Goal: Information Seeking & Learning: Learn about a topic

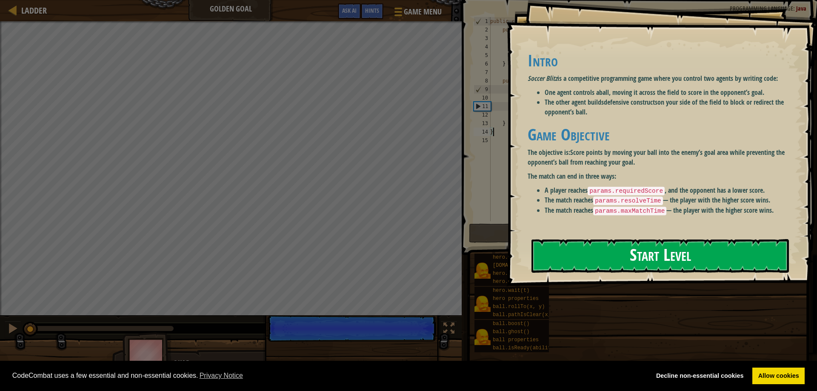
click at [672, 252] on button "Start Level" at bounding box center [660, 256] width 257 height 34
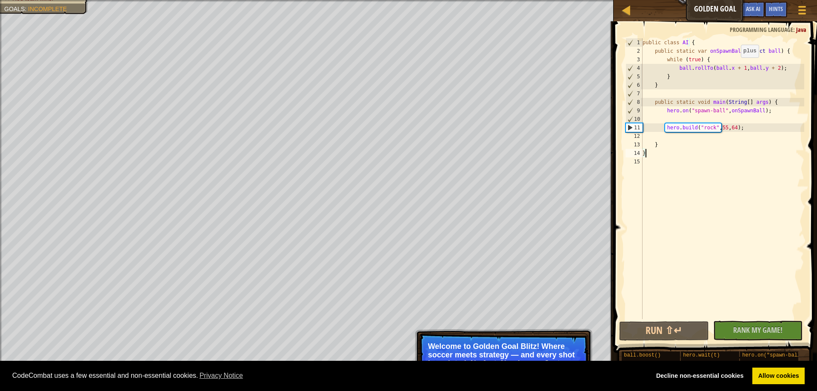
click at [737, 66] on div "public class AI { public static var onSpawnBall ( Object ball ) { while ( true …" at bounding box center [722, 187] width 163 height 298
click at [675, 326] on button "Run ⇧↵" at bounding box center [663, 331] width 89 height 20
click at [737, 66] on div "public class AI { public static var onSpawnBall ( Object ball ) { while ( true …" at bounding box center [722, 187] width 163 height 298
click at [677, 330] on button "Run ⇧↵" at bounding box center [663, 331] width 89 height 20
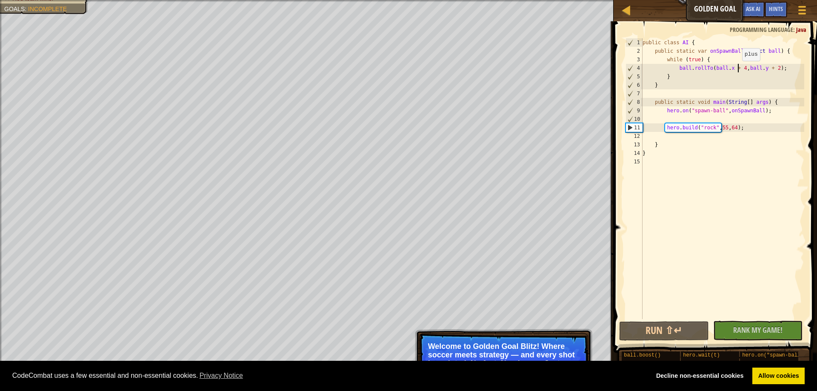
click at [738, 69] on div "public class AI { public static var onSpawnBall ( Object ball ) { while ( true …" at bounding box center [722, 187] width 163 height 298
click at [774, 67] on div "public class AI { public static var onSpawnBall ( Object ball ) { while ( true …" at bounding box center [722, 187] width 163 height 298
click at [671, 332] on button "Run ⇧↵" at bounding box center [663, 331] width 89 height 20
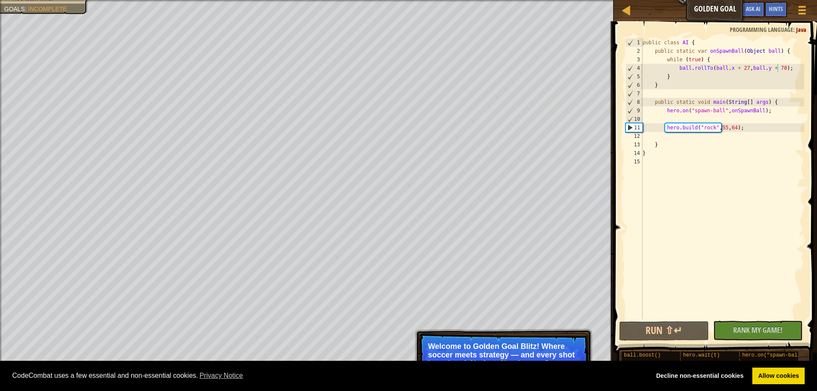
click at [524, 347] on p "Welcome to Golden Goal Blitz! Where soccer meets strategy — and every shot is s…" at bounding box center [503, 359] width 151 height 34
click at [632, 128] on div "11" at bounding box center [634, 127] width 17 height 9
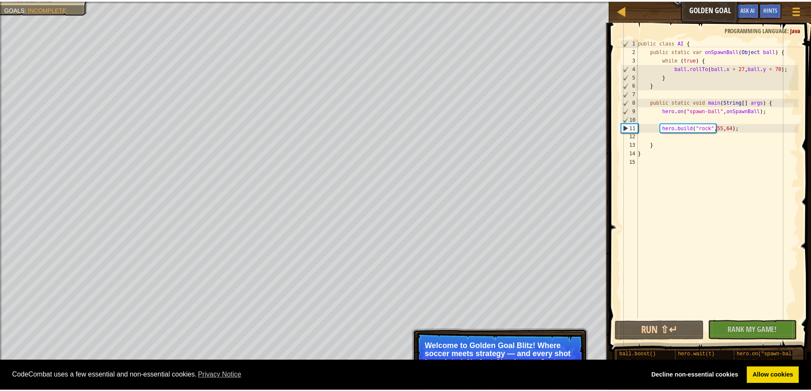
scroll to position [4, 8]
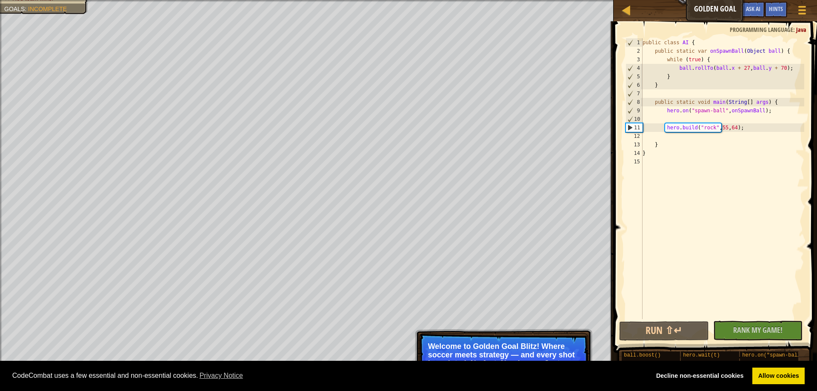
click at [629, 128] on div "11" at bounding box center [634, 127] width 17 height 9
type textarea "hero.build("rock", 55, 64);"
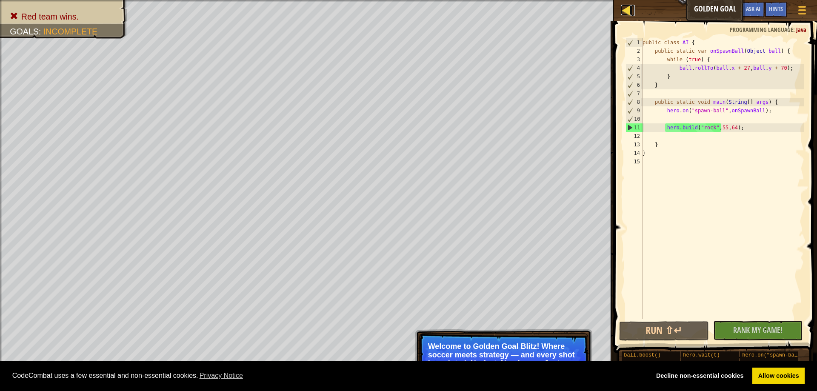
click at [628, 11] on div at bounding box center [626, 10] width 11 height 11
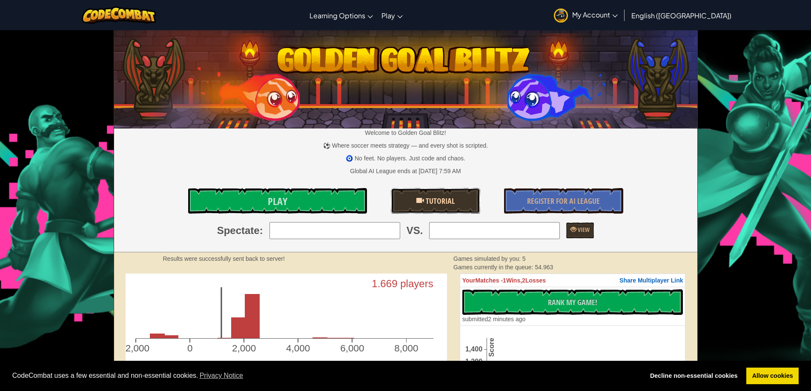
click at [442, 203] on span "Tutorial" at bounding box center [439, 201] width 31 height 11
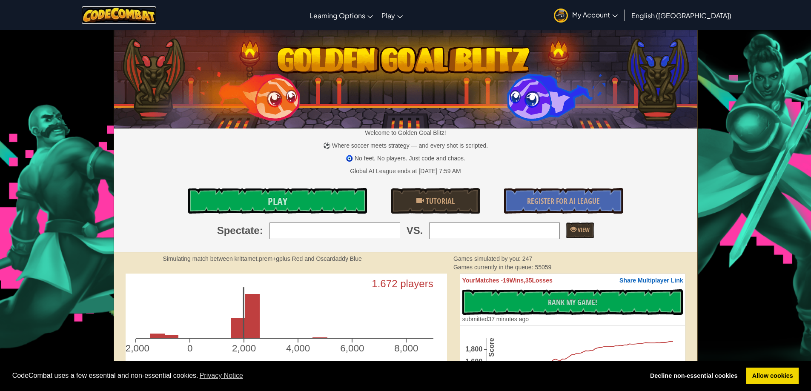
click at [132, 21] on img at bounding box center [119, 14] width 74 height 17
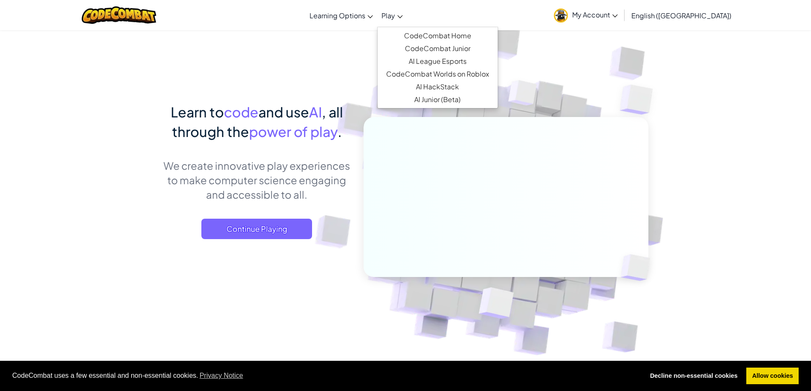
click at [403, 16] on icon at bounding box center [400, 16] width 6 height 3
click at [472, 36] on link "CodeCombat Home" at bounding box center [437, 35] width 120 height 13
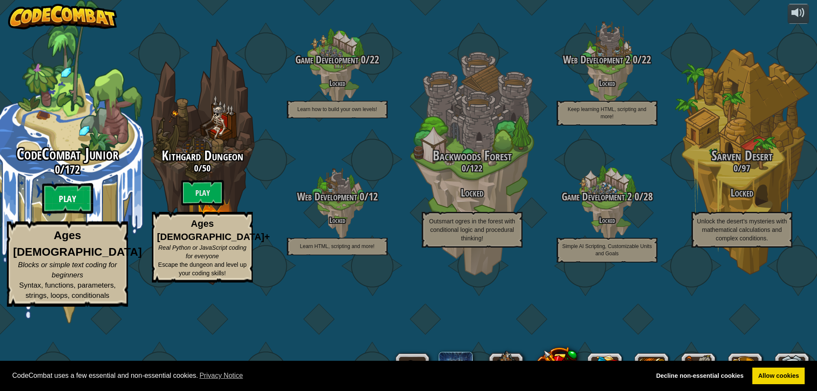
click at [74, 214] on btn "Play" at bounding box center [67, 198] width 51 height 31
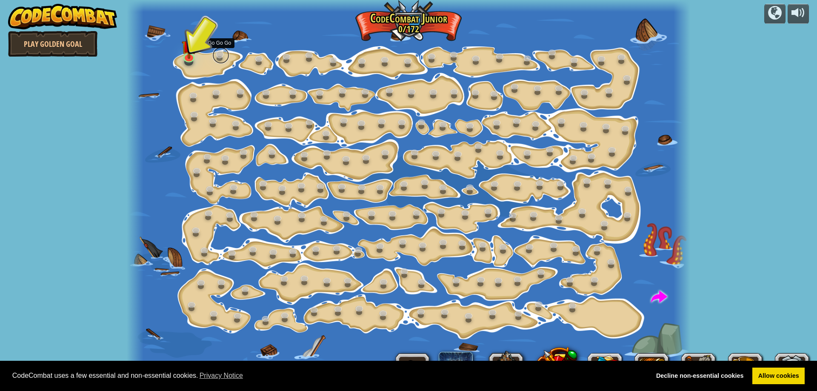
click at [222, 55] on link at bounding box center [220, 55] width 17 height 17
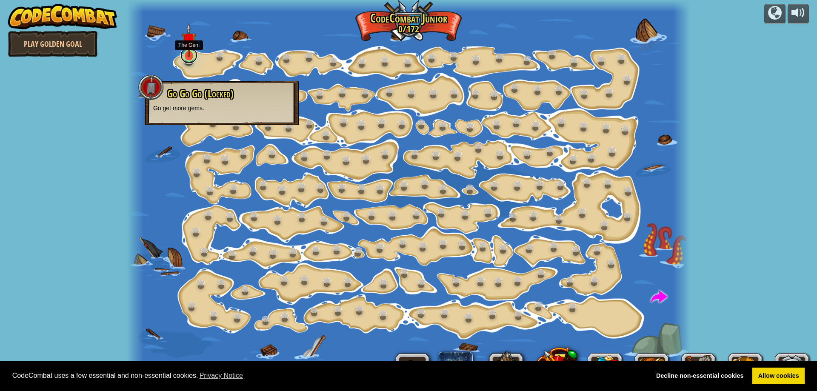
click at [190, 61] on link at bounding box center [188, 55] width 17 height 17
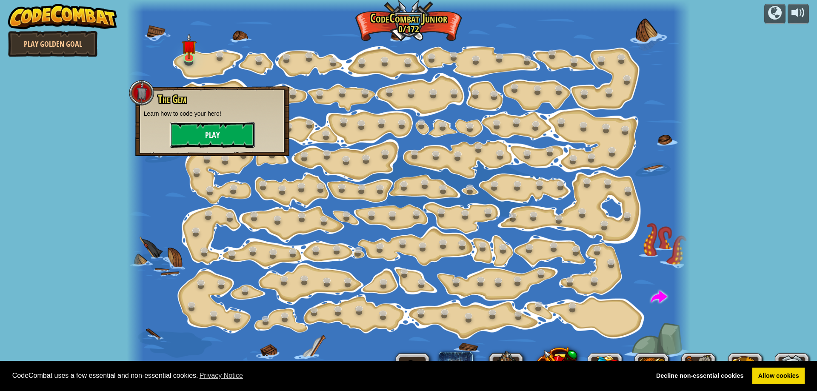
click at [216, 137] on button "Play" at bounding box center [212, 135] width 85 height 26
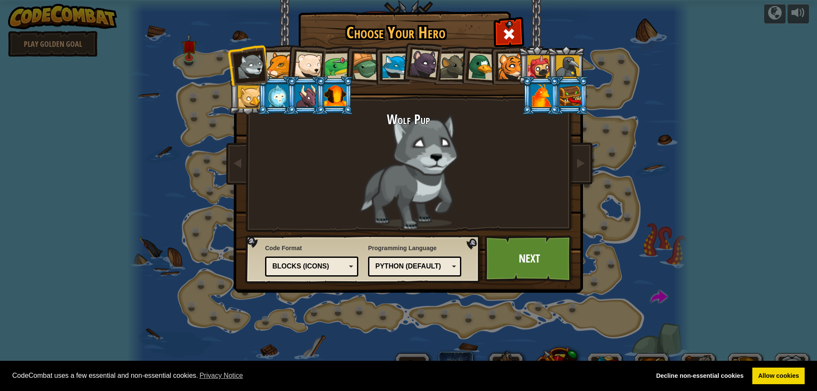
click at [406, 264] on div "Python (Default)" at bounding box center [412, 267] width 74 height 10
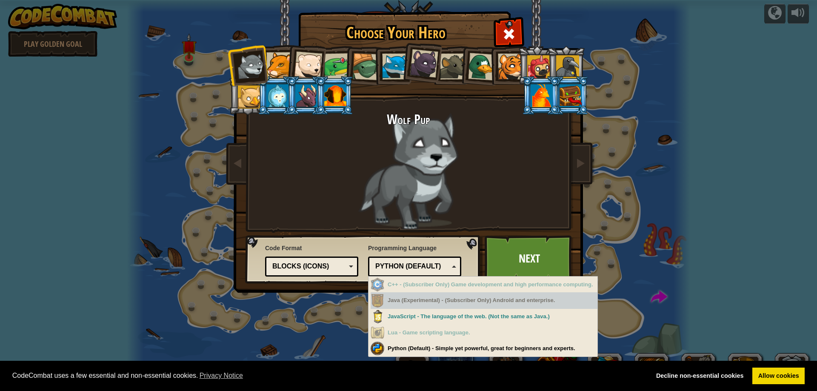
click at [481, 299] on div "Java (Experimental) - (Subscriber Only) Android and enterprise." at bounding box center [484, 300] width 227 height 17
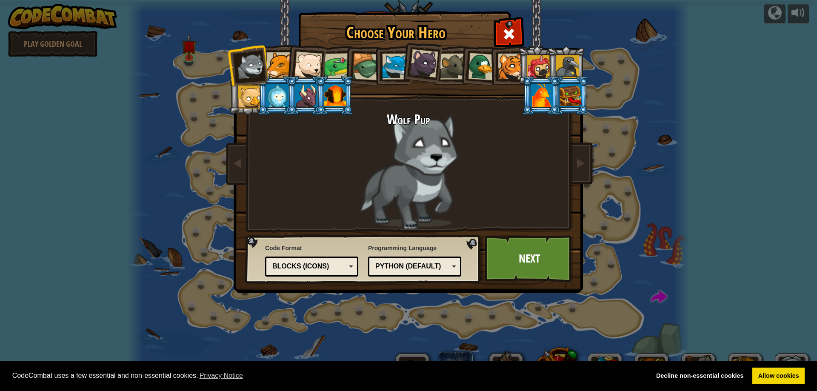
click at [466, 350] on div "Choose Your Hero 119 Wolf Pup Cougar Polar Bear Cub Frog Turtle Blue Fox Panthe…" at bounding box center [408, 195] width 817 height 391
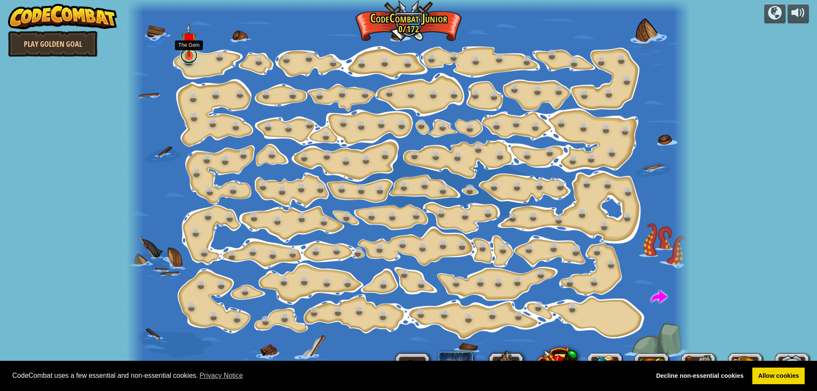
click at [189, 59] on link at bounding box center [188, 55] width 17 height 17
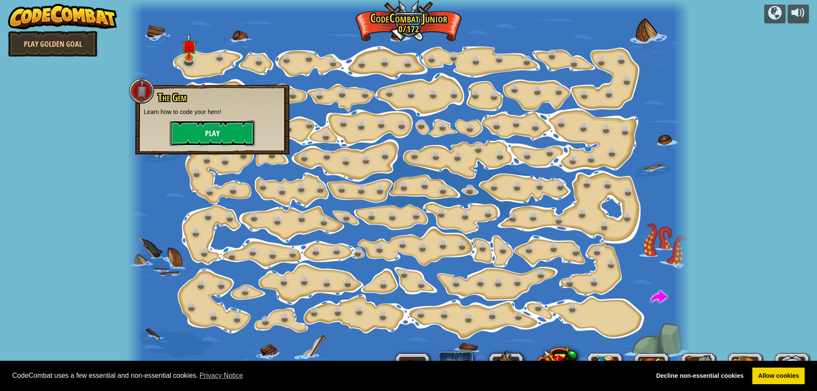
click at [215, 131] on button "Play" at bounding box center [212, 133] width 85 height 26
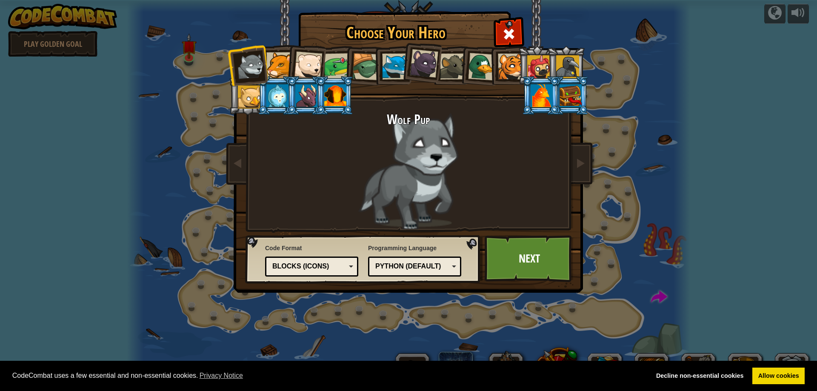
click at [418, 264] on div "Python (Default)" at bounding box center [412, 267] width 74 height 10
click at [427, 349] on div "Choose Your Hero 119 Wolf Pup Cougar Polar Bear Cub Frog Turtle Blue Fox Panthe…" at bounding box center [408, 195] width 817 height 391
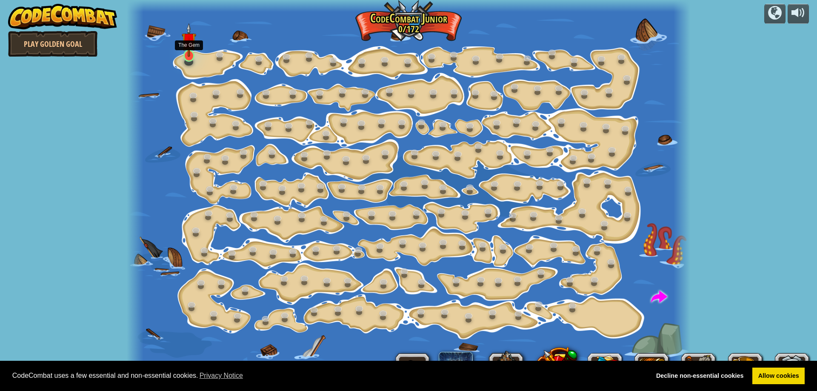
click at [192, 54] on img at bounding box center [189, 40] width 15 height 34
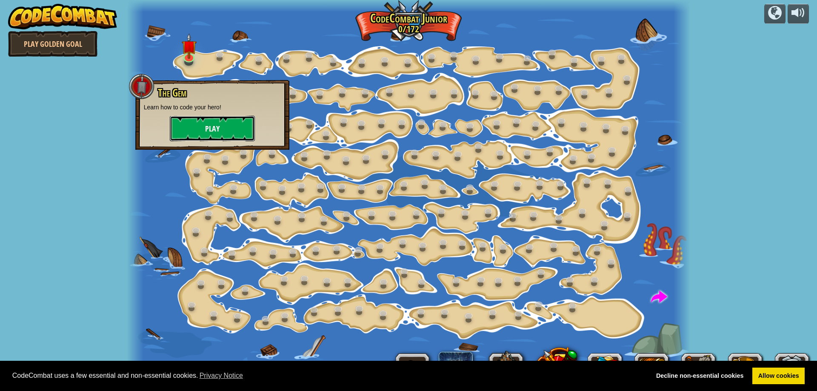
click at [220, 133] on button "Play" at bounding box center [212, 129] width 85 height 26
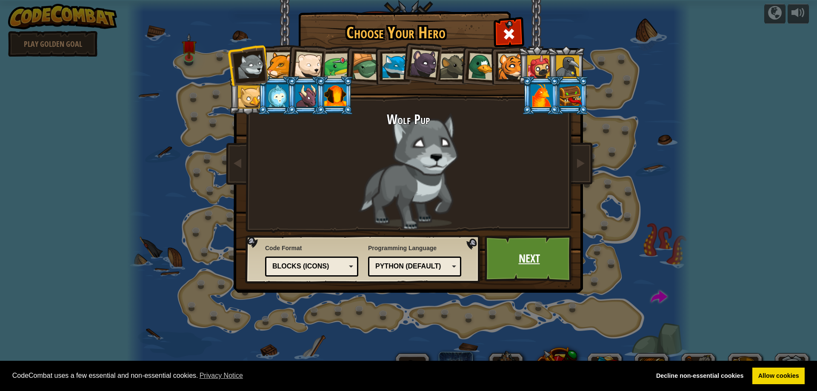
click at [546, 257] on link "Next" at bounding box center [529, 258] width 89 height 47
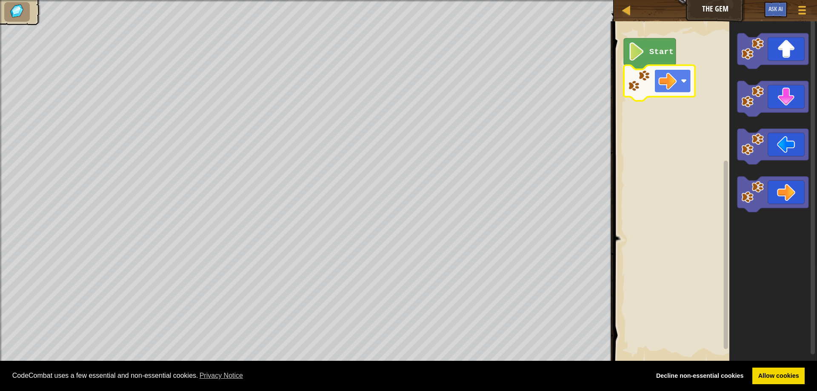
click at [684, 80] on image "Blockly Workspace" at bounding box center [684, 81] width 6 height 6
click at [671, 81] on image "Blockly Workspace" at bounding box center [667, 81] width 18 height 18
click at [686, 79] on image "Blockly Workspace" at bounding box center [684, 81] width 6 height 6
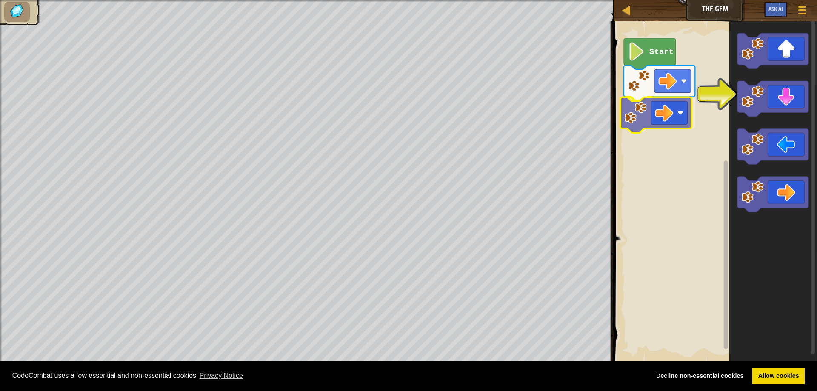
click at [664, 115] on div "Start" at bounding box center [714, 192] width 206 height 350
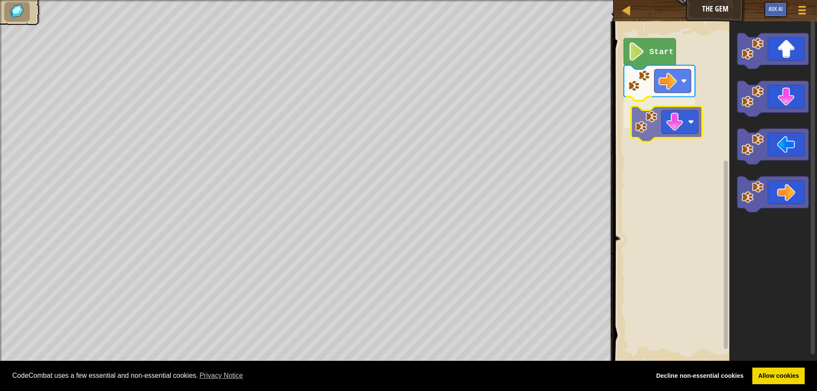
click at [684, 123] on div "Start" at bounding box center [714, 192] width 206 height 350
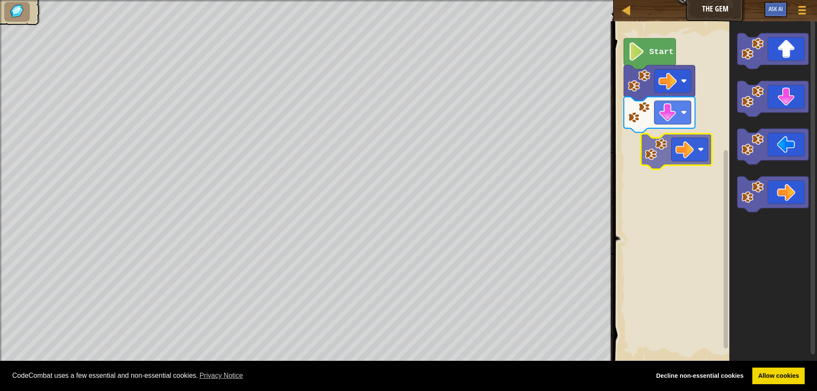
click at [691, 143] on div "Start" at bounding box center [714, 192] width 206 height 350
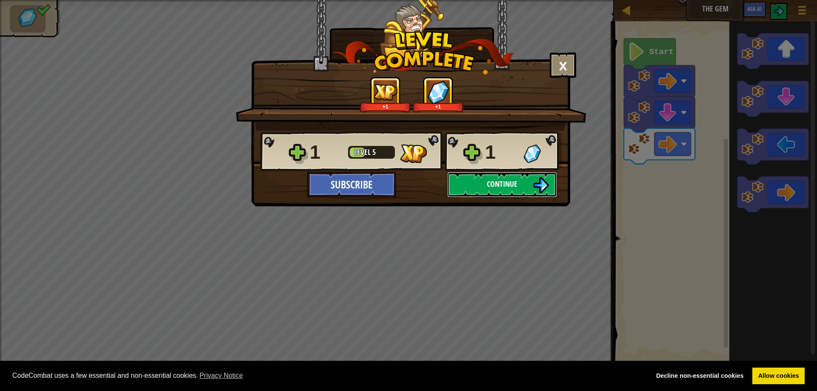
click at [518, 186] on span "Continue" at bounding box center [502, 184] width 31 height 11
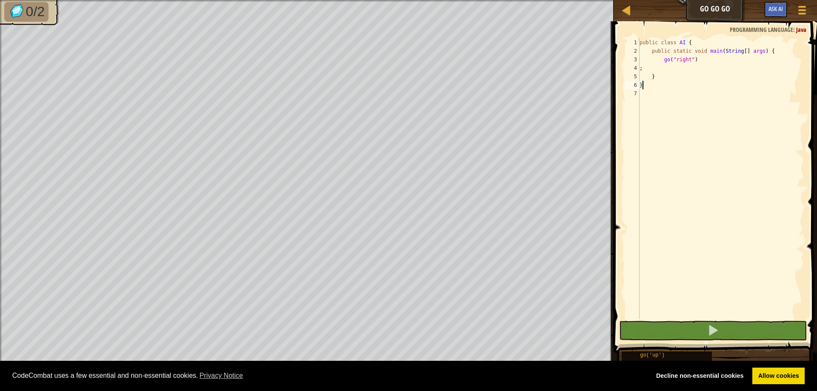
click at [712, 60] on div "public class AI { public static void main ( String [ ] args ) { go ( "right" ) …" at bounding box center [721, 187] width 166 height 298
type textarea "go("right")"
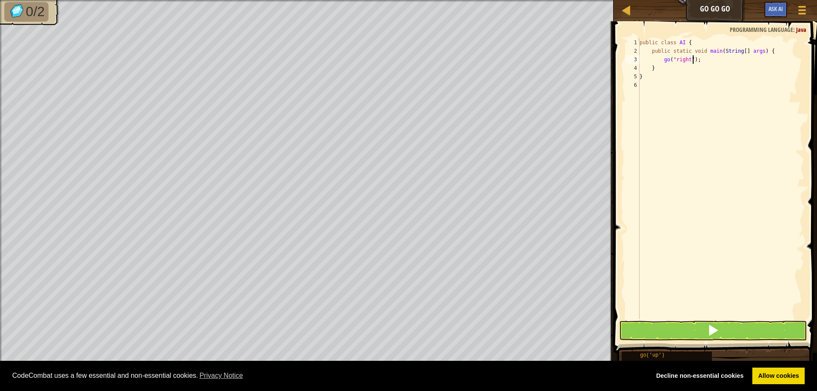
type textarea "go("right");"
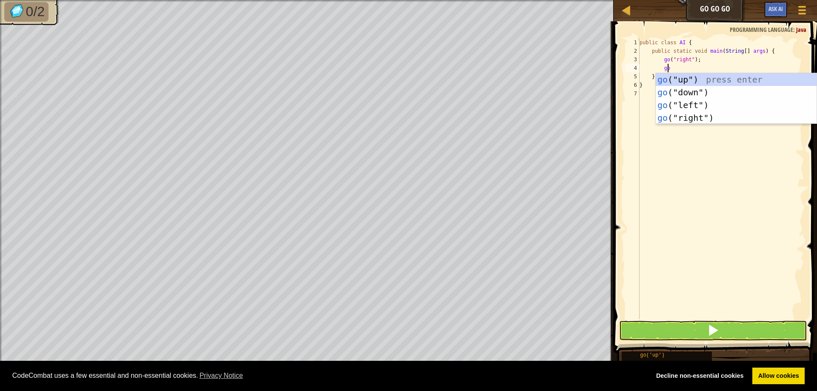
scroll to position [4, 2]
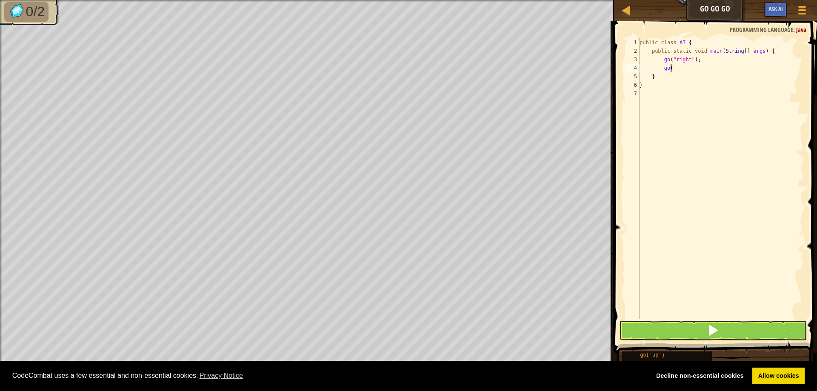
type textarea "go(""
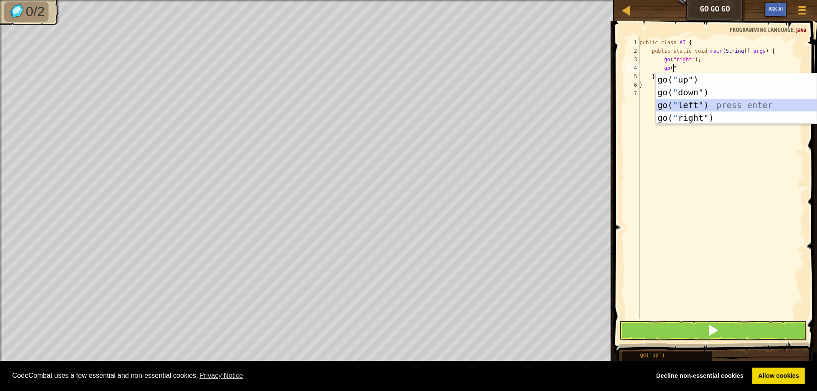
scroll to position [4, 1]
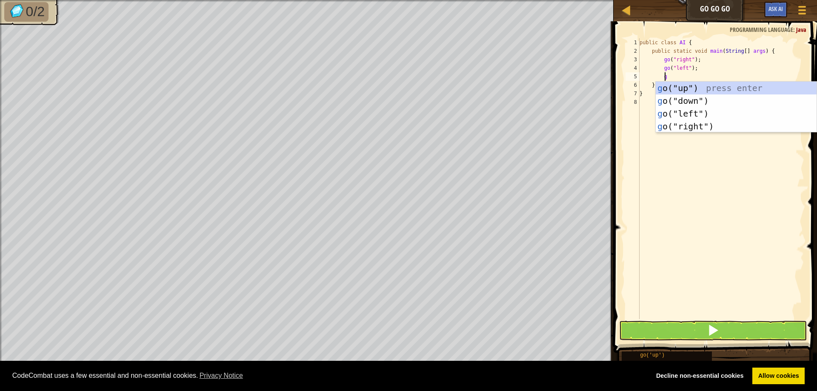
type textarea "go"
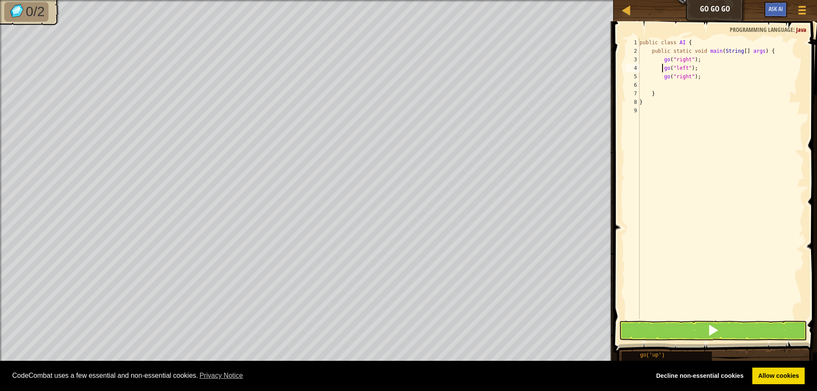
type textarea "go("right");"
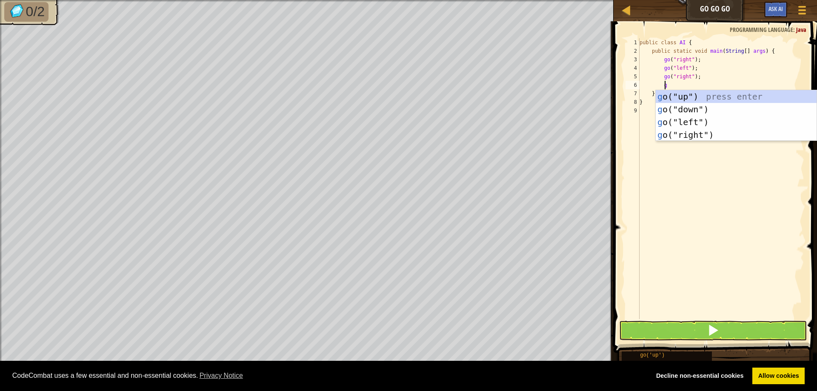
type textarea "go"
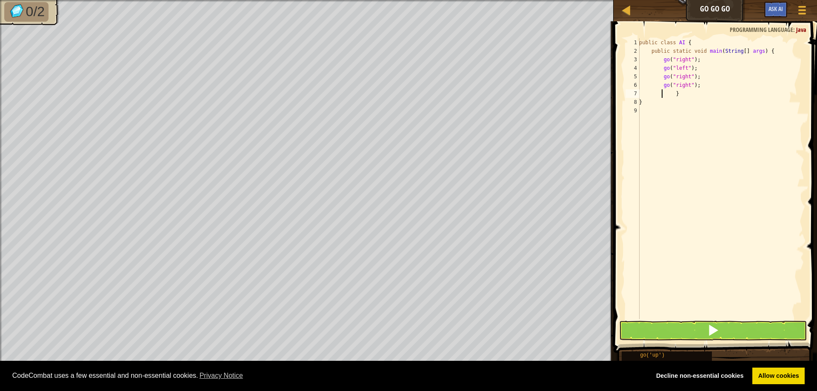
type textarea "}"
click at [683, 337] on button at bounding box center [713, 331] width 188 height 20
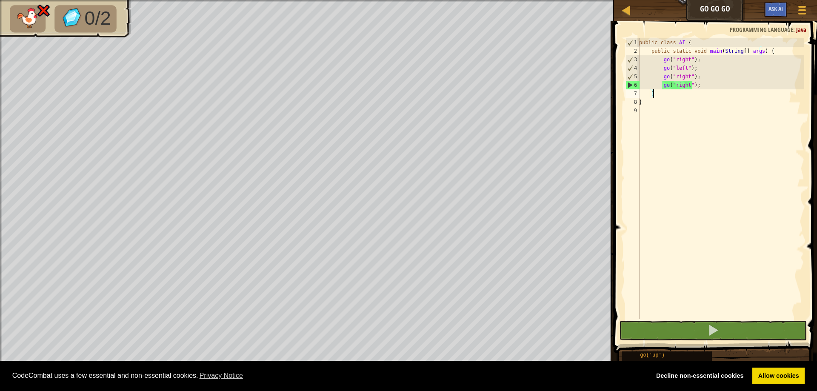
click at [704, 82] on div "public class AI { public static void main ( String [ ] args ) { go ( "right" ) …" at bounding box center [721, 187] width 167 height 298
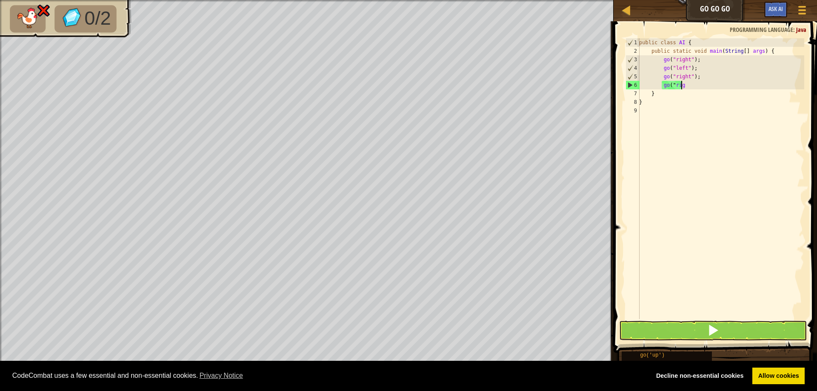
type textarea "g"
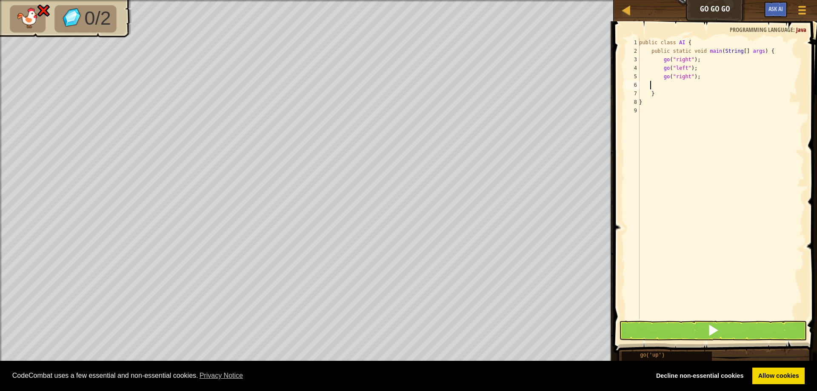
scroll to position [4, 0]
type textarea "g"
type textarea "go("right");"
click at [712, 329] on span at bounding box center [713, 330] width 12 height 12
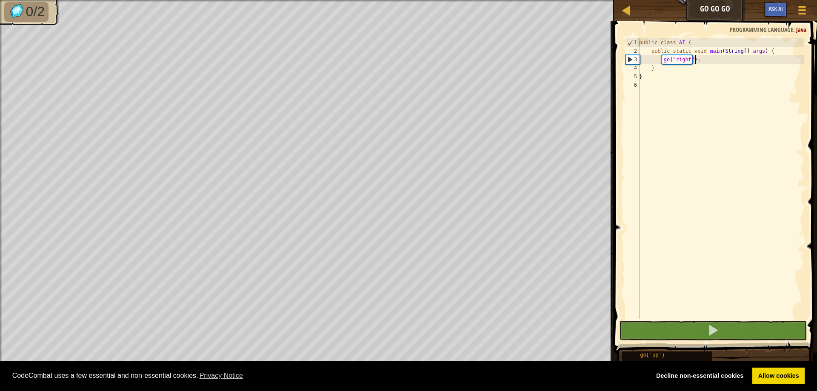
click at [703, 61] on div "public class AI { public static void main ( String [ ] args ) { go ( "right" ) …" at bounding box center [721, 187] width 167 height 298
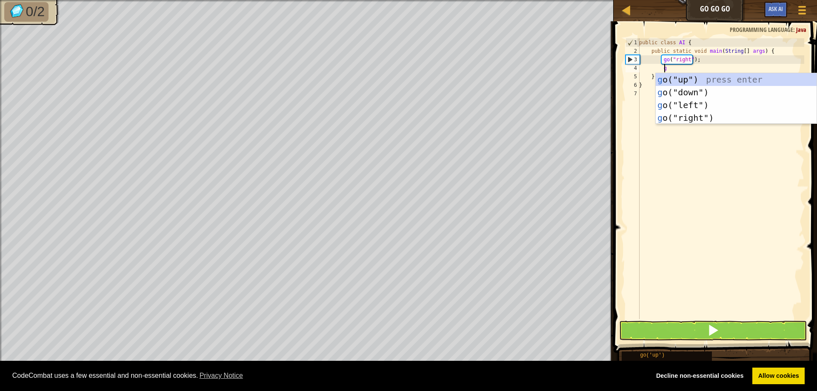
type textarea "go"
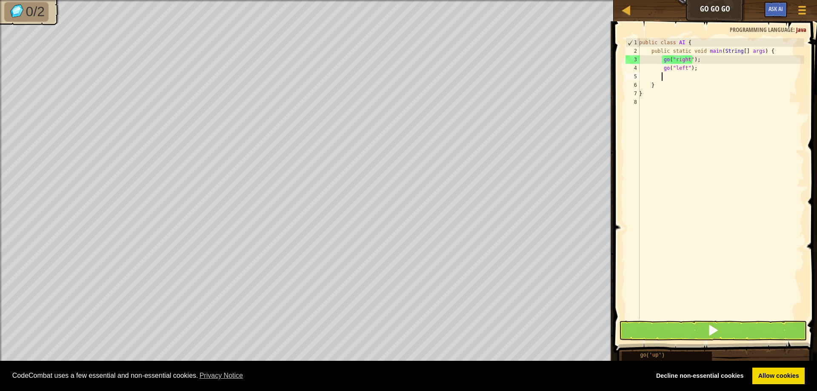
scroll to position [4, 1]
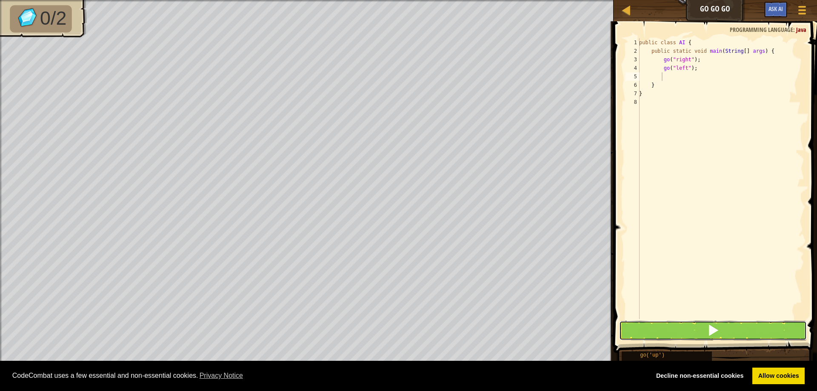
click at [714, 329] on span at bounding box center [713, 330] width 12 height 12
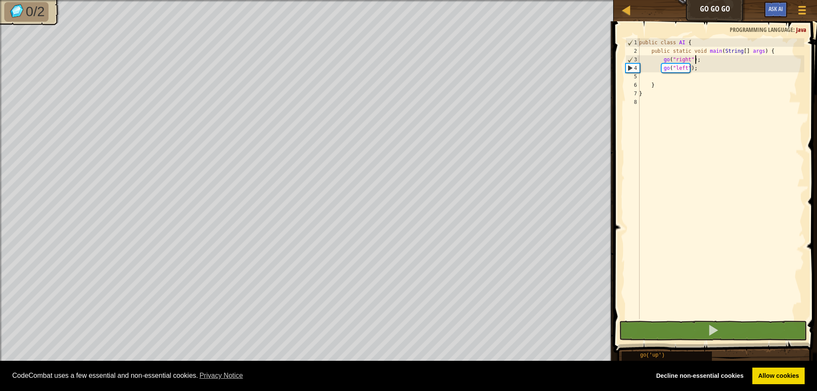
click at [703, 59] on div "public class AI { public static void main ( String [ ] args ) { go ( "right" ) …" at bounding box center [721, 187] width 167 height 298
drag, startPoint x: 701, startPoint y: 71, endPoint x: 659, endPoint y: 72, distance: 42.1
click at [659, 72] on div "public class AI { public static void main ( String [ ] args ) { go ( "right" ) …" at bounding box center [721, 187] width 167 height 298
click at [705, 64] on div "public class AI { public static void main ( String [ ] args ) { go ( "right" ) …" at bounding box center [721, 178] width 167 height 281
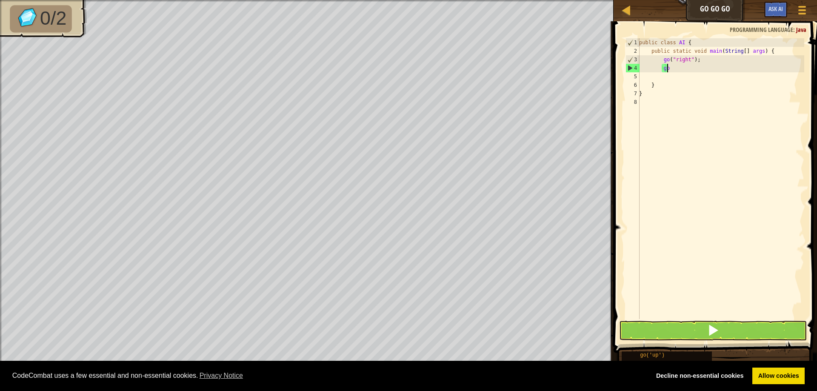
type textarea "g"
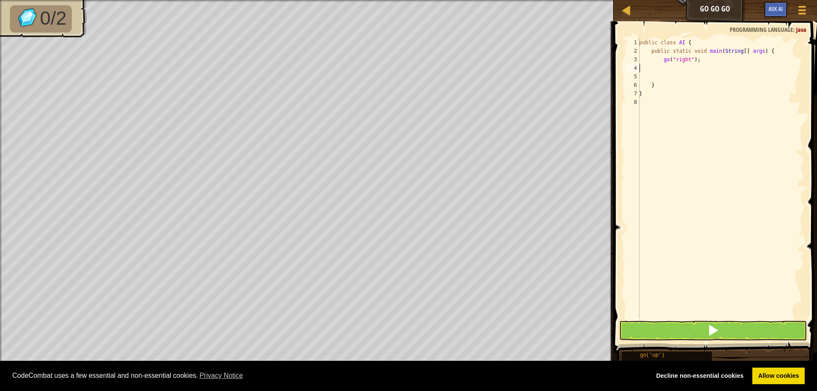
scroll to position [4, 0]
click at [718, 331] on span at bounding box center [713, 330] width 12 height 12
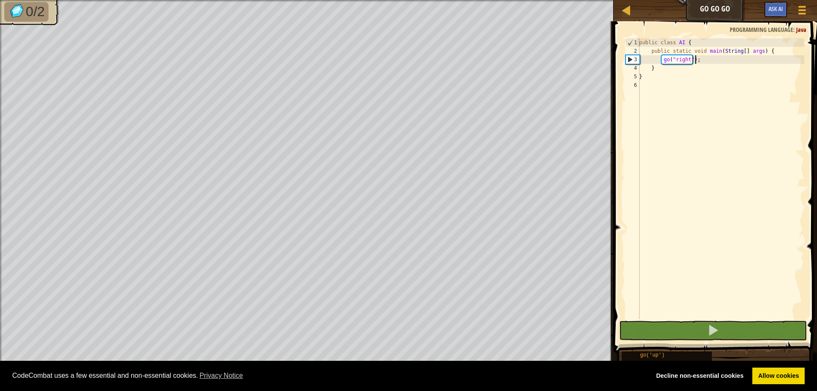
click at [678, 58] on div "public class AI { public static void main ( String [ ] args ) { go ( "right" ) …" at bounding box center [721, 187] width 167 height 298
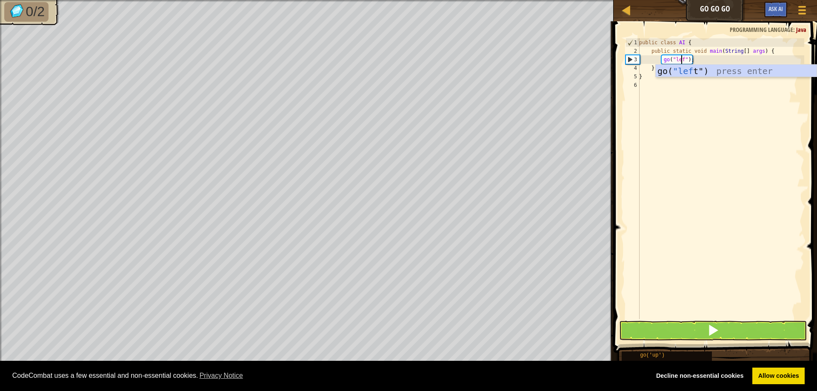
scroll to position [4, 3]
click at [700, 71] on div "go( "left ") press enter" at bounding box center [736, 84] width 161 height 38
click at [700, 71] on div "public class AI { public static void main ( String [ ] args ) { go ( "left" ) ;…" at bounding box center [721, 187] width 167 height 298
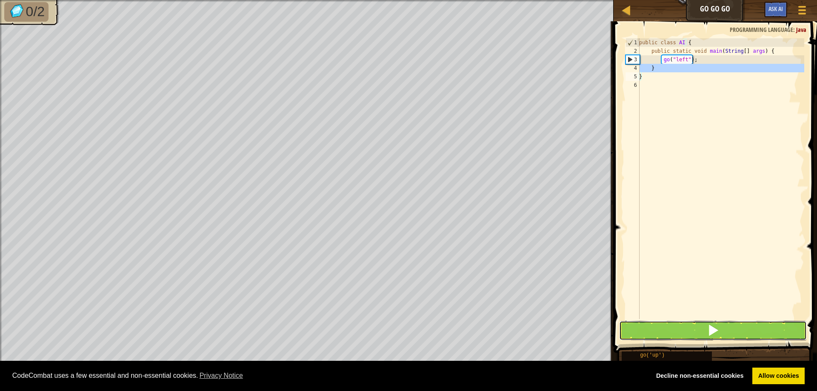
click at [726, 330] on button at bounding box center [713, 331] width 188 height 20
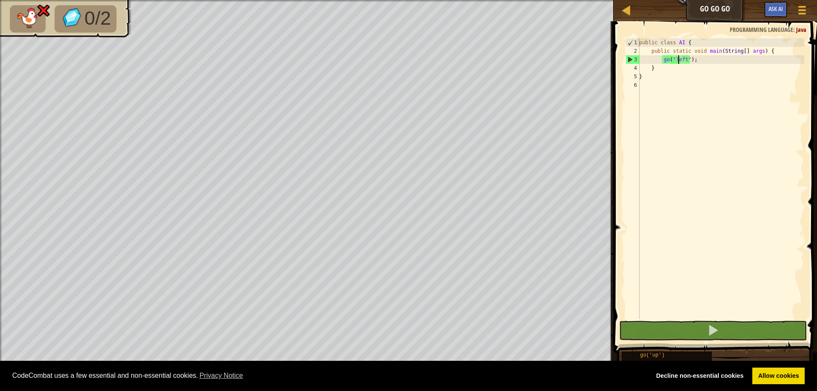
click at [680, 57] on div "public class AI { public static void main ( String [ ] args ) { go ( "left" ) ;…" at bounding box center [721, 187] width 167 height 298
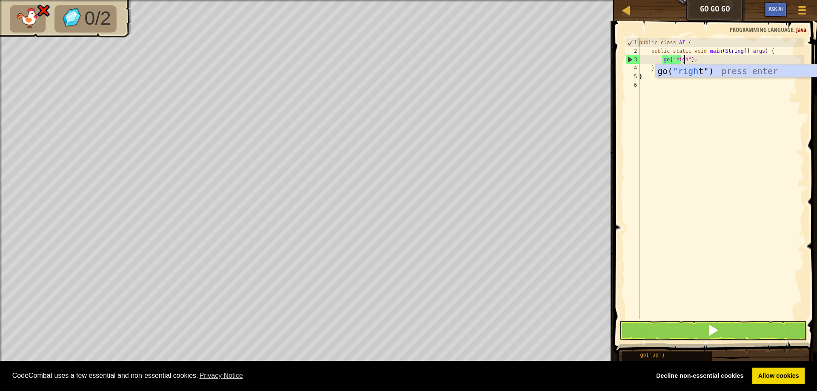
type textarea "go("right");"
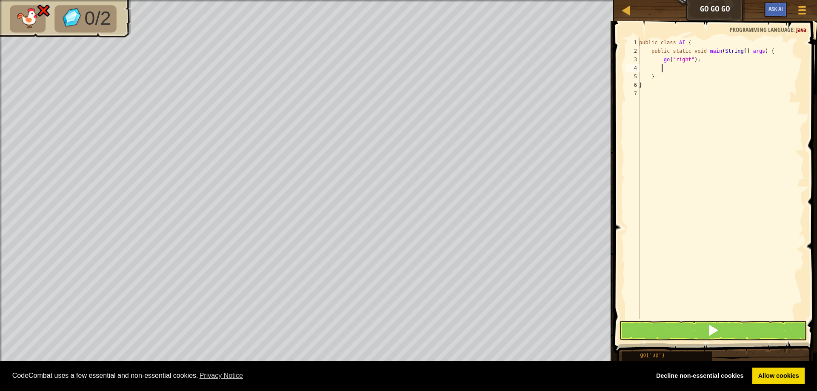
scroll to position [4, 0]
click at [717, 328] on span at bounding box center [713, 330] width 12 height 12
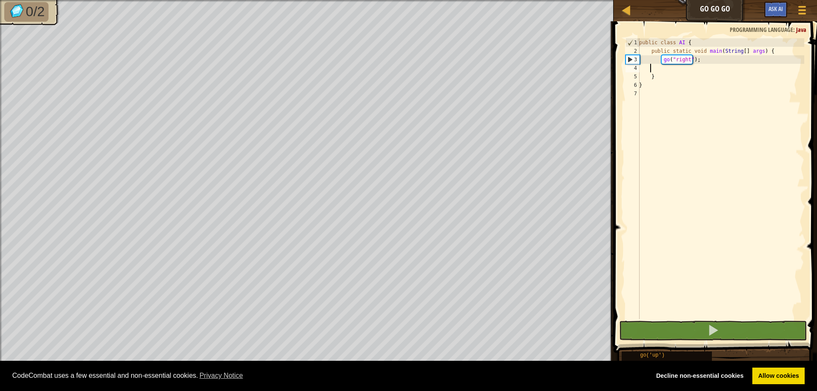
type textarea "}"
type textarea "go("right");"
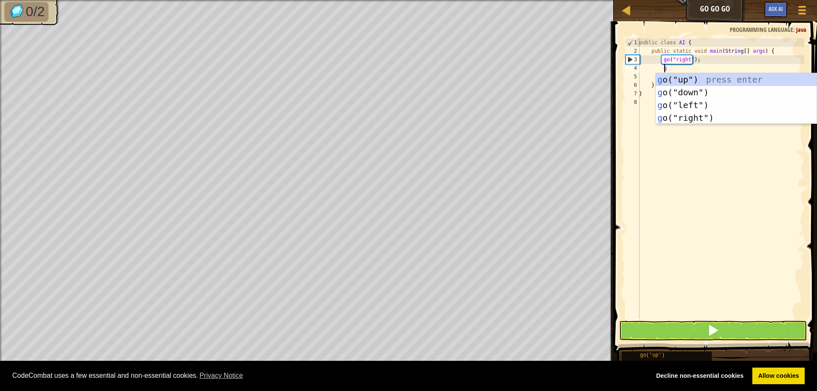
type textarea "go"
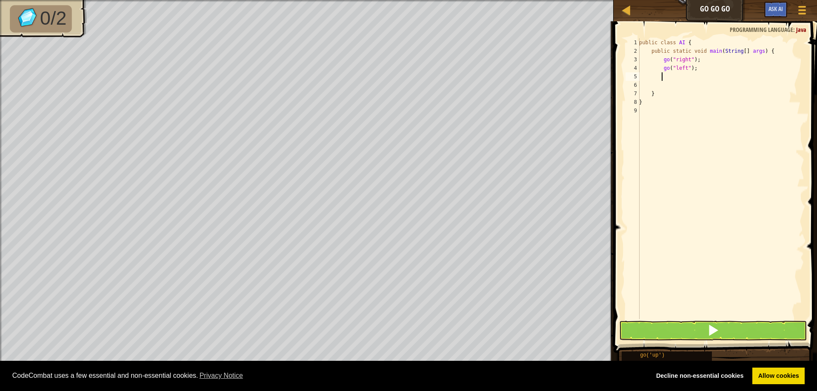
scroll to position [4, 1]
type textarea ";"
click at [762, 329] on button at bounding box center [713, 331] width 188 height 20
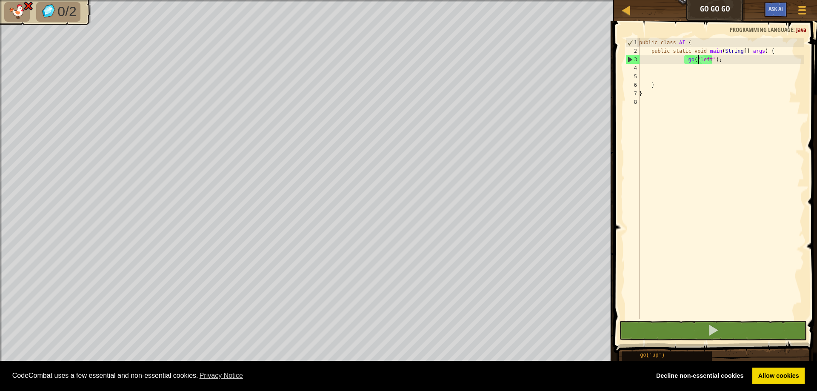
click at [699, 57] on div "public class AI { public static void main ( String [ ] args ) { go ( "left" ) ;…" at bounding box center [721, 187] width 167 height 298
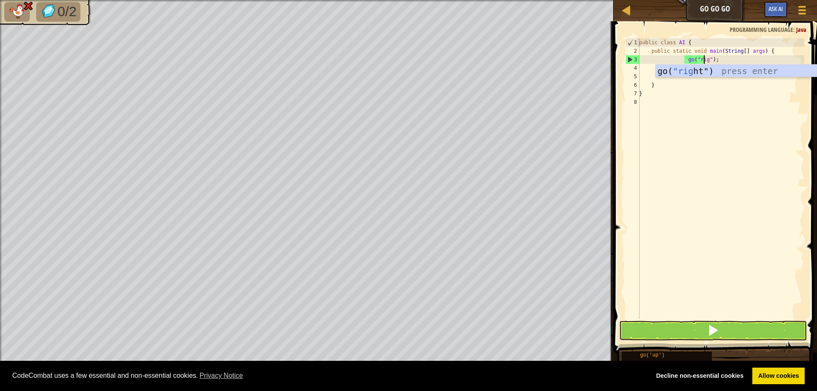
scroll to position [4, 6]
type textarea "go("right");"
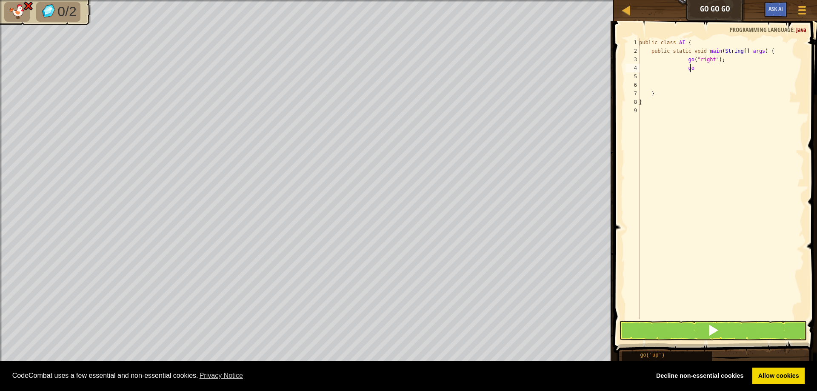
scroll to position [4, 4]
type textarea "go(""
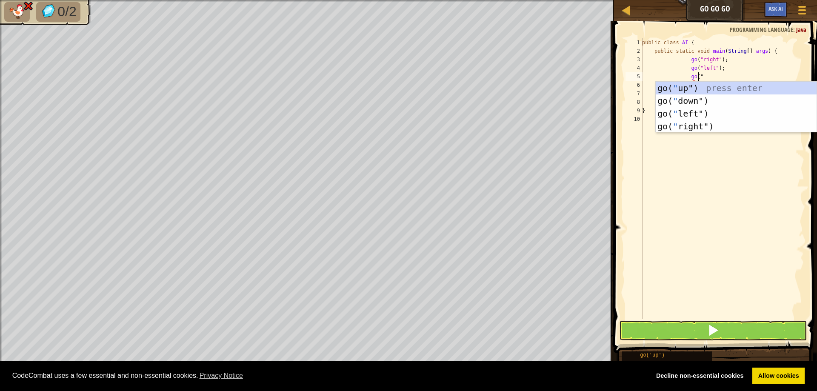
scroll to position [4, 4]
type textarea "go("r"
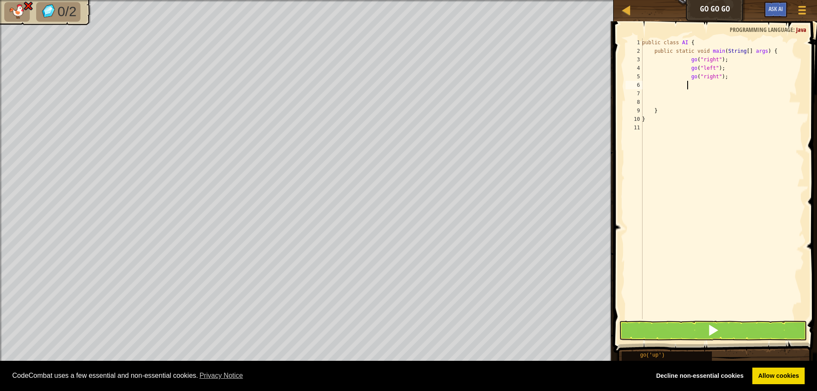
scroll to position [4, 3]
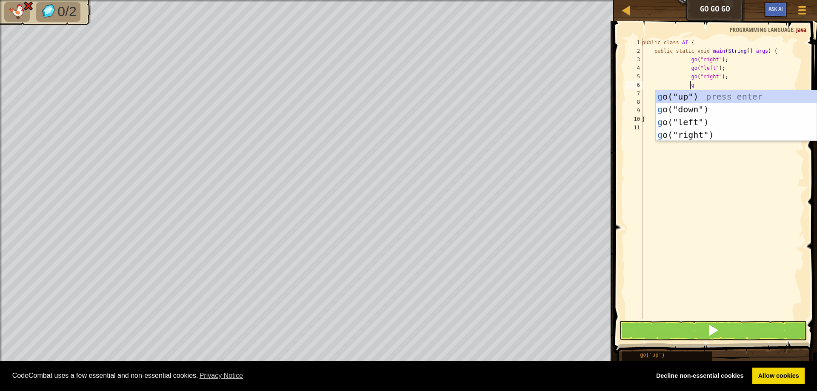
type textarea "go"
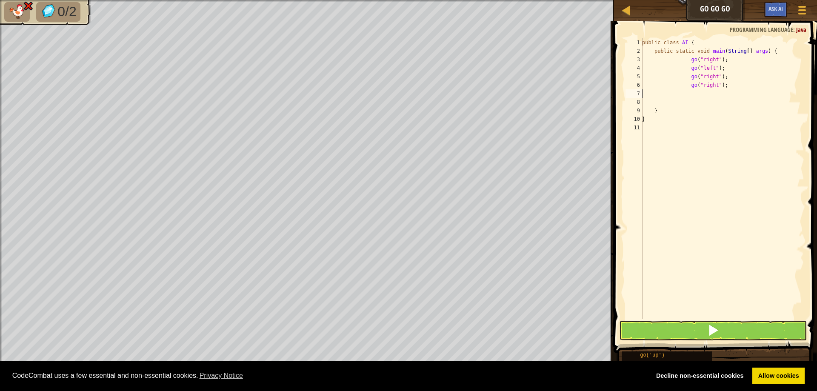
scroll to position [4, 0]
click at [698, 341] on span at bounding box center [716, 175] width 210 height 357
click at [706, 328] on button at bounding box center [713, 331] width 188 height 20
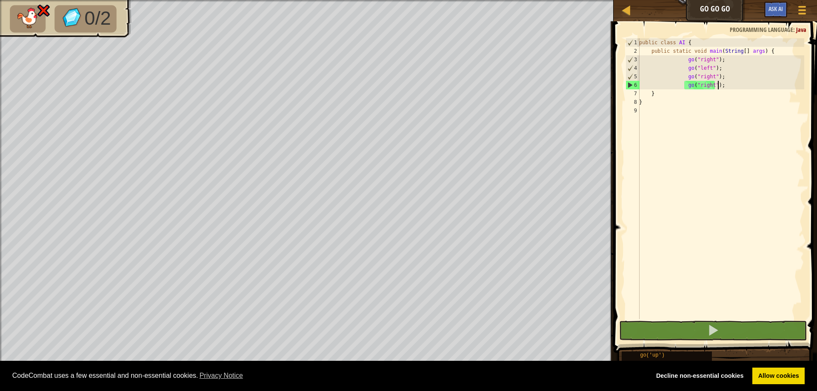
click at [738, 82] on div "public class AI { public static void main ( String [ ] args ) { go ( "right" ) …" at bounding box center [721, 187] width 167 height 298
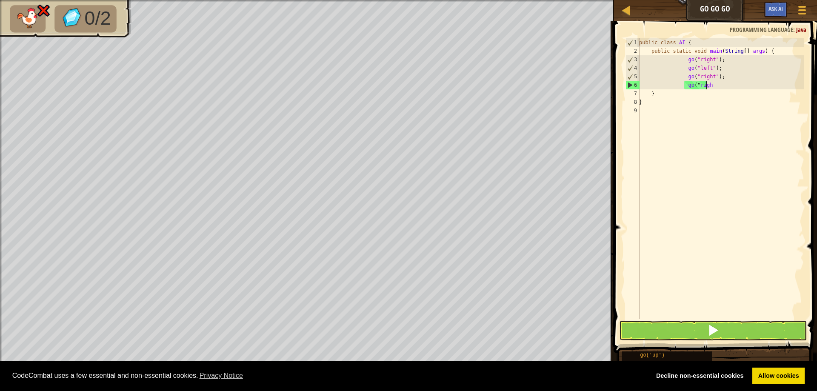
type textarea "g"
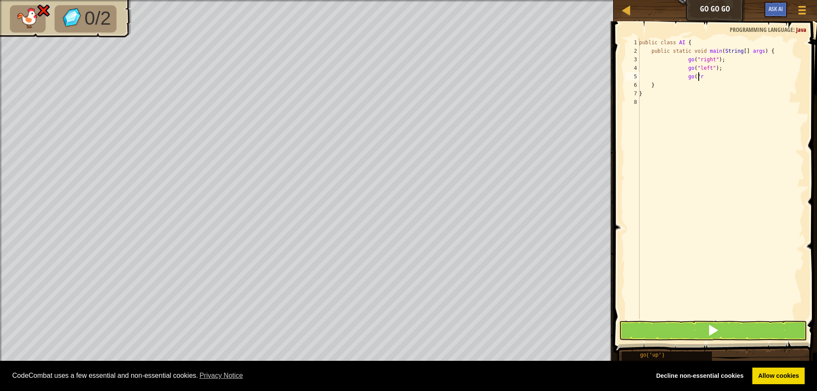
type textarea "g"
click at [714, 7] on div "Map Go Go Go Game Menu Ask AI" at bounding box center [715, 10] width 203 height 21
click at [627, 10] on div at bounding box center [626, 10] width 11 height 11
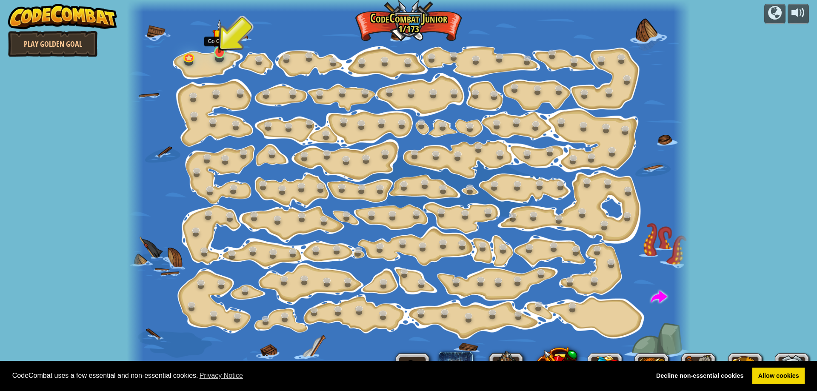
click at [219, 53] on img at bounding box center [219, 36] width 15 height 34
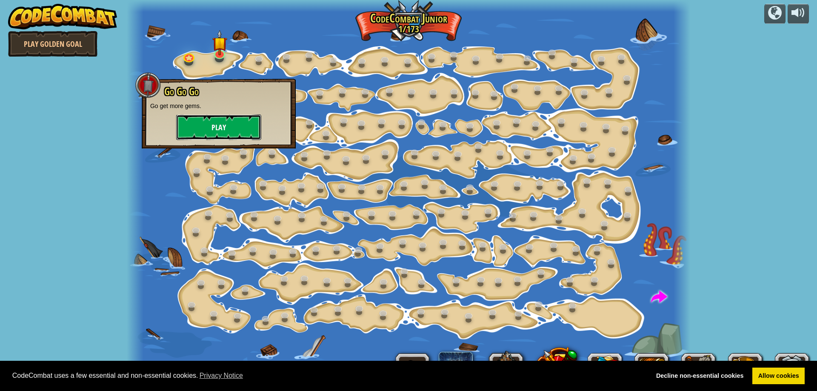
click at [218, 128] on button "Play" at bounding box center [218, 127] width 85 height 26
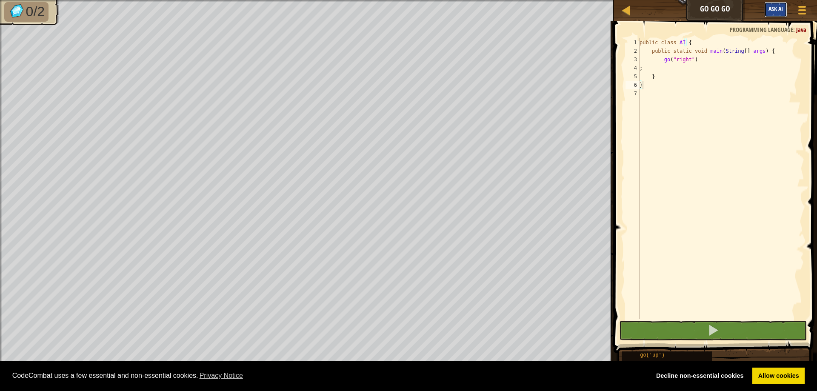
click at [775, 8] on span "Ask AI" at bounding box center [776, 9] width 14 height 8
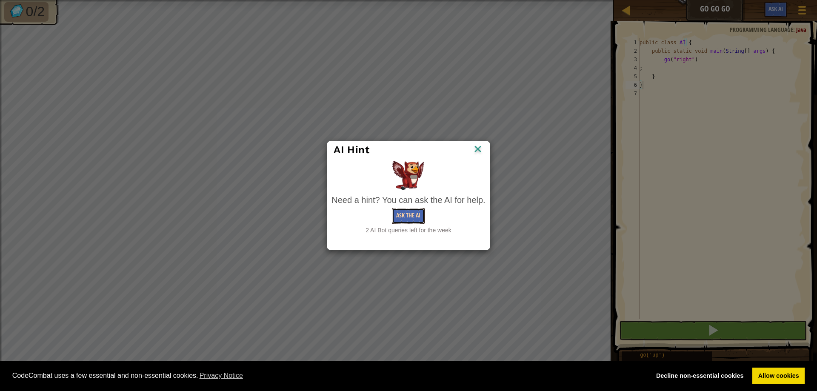
click at [411, 217] on button "Ask the AI" at bounding box center [408, 216] width 33 height 16
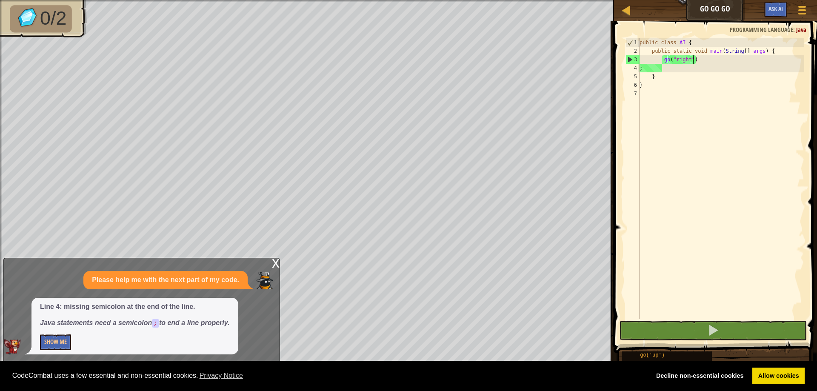
click at [706, 59] on div "public class AI { public static void main ( String [ ] args ) { go ( "right" ) …" at bounding box center [721, 187] width 166 height 298
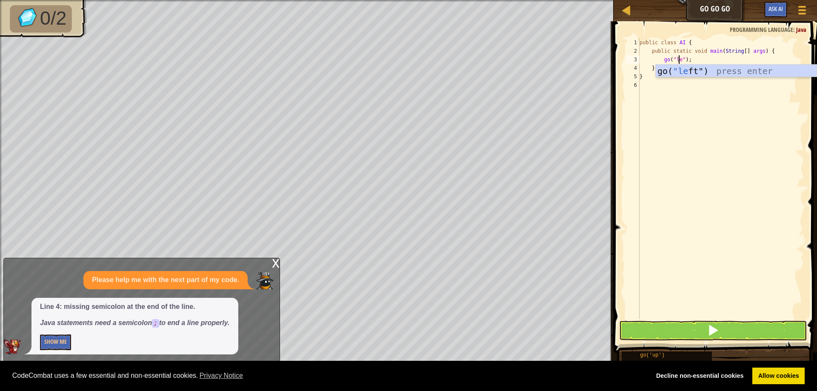
scroll to position [4, 3]
click at [730, 74] on div "go( "left ") press enter" at bounding box center [736, 84] width 161 height 38
click at [758, 328] on button at bounding box center [713, 331] width 188 height 20
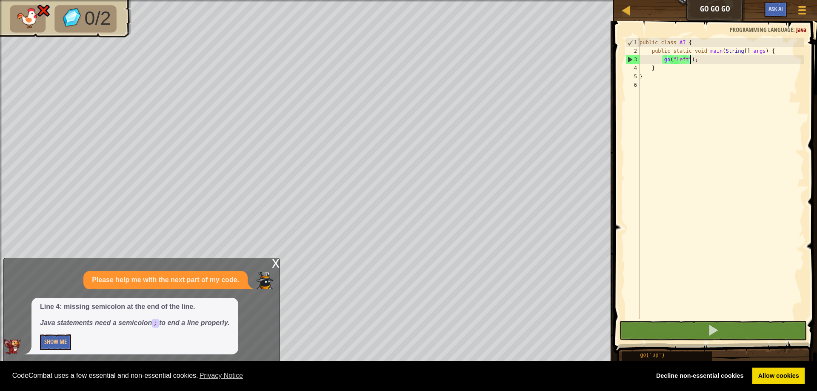
click at [678, 59] on div "public class AI { public static void main ( String [ ] args ) { go ( "left" ) ;…" at bounding box center [721, 187] width 166 height 298
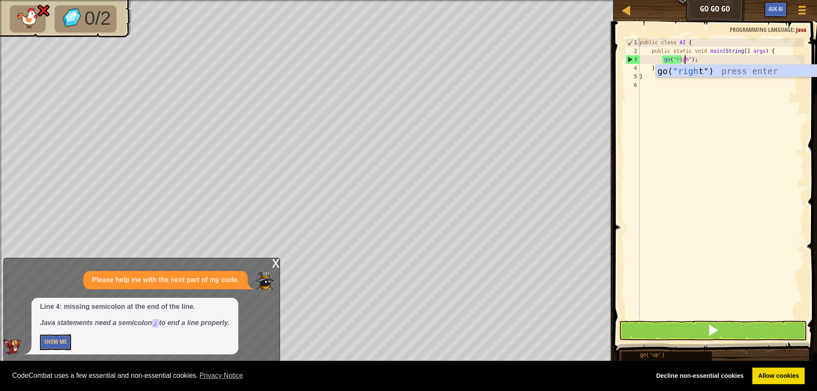
type textarea "go("right");"
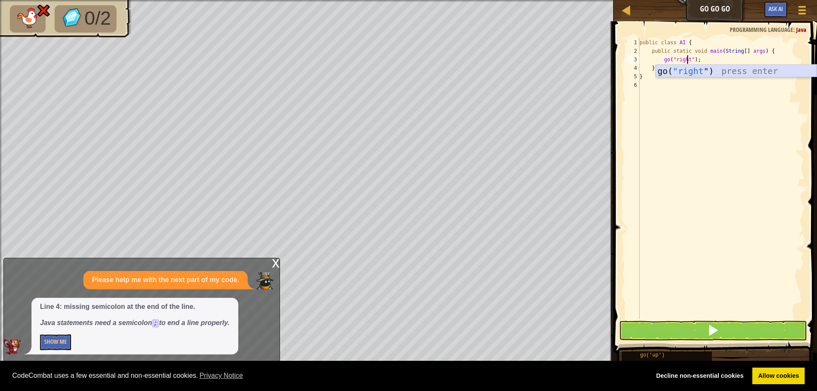
click at [679, 70] on div "go( "right ") press enter" at bounding box center [736, 84] width 161 height 38
click at [732, 59] on div "public class AI { public static void main ( String [ ] args ) { go ( "right" ) …" at bounding box center [721, 187] width 166 height 298
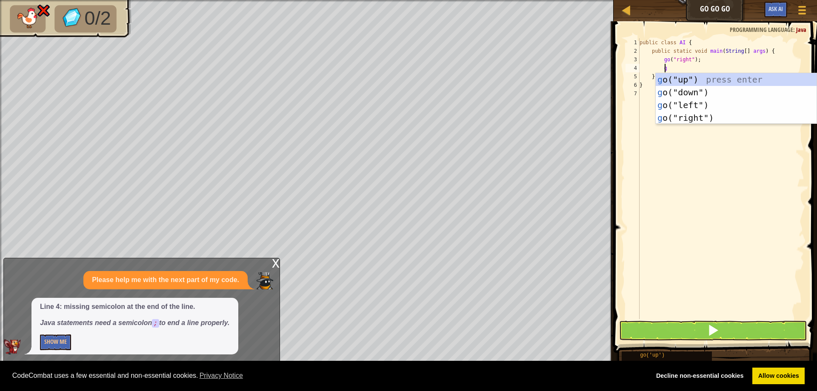
type textarea "go"
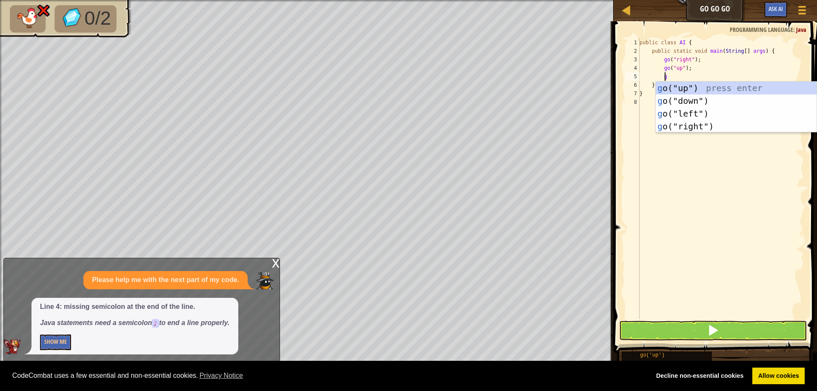
type textarea "go"
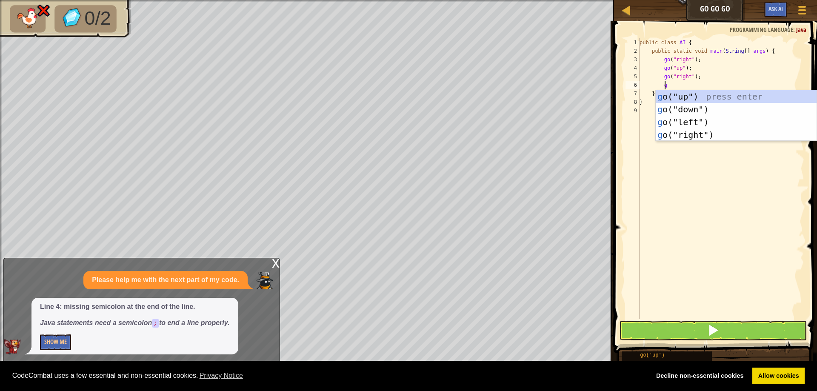
type textarea "go"
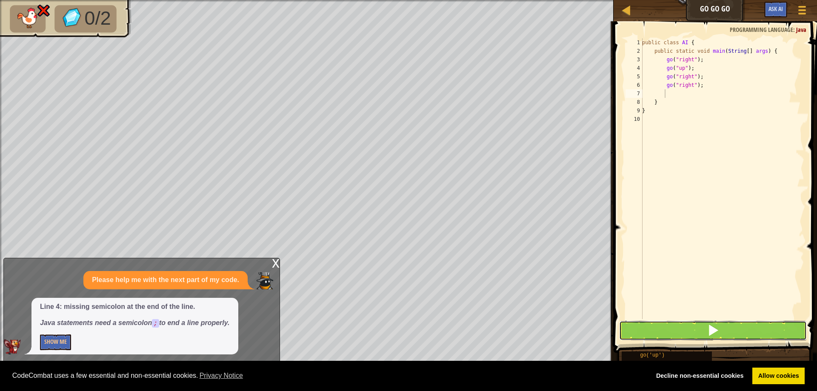
click at [701, 334] on button at bounding box center [713, 331] width 188 height 20
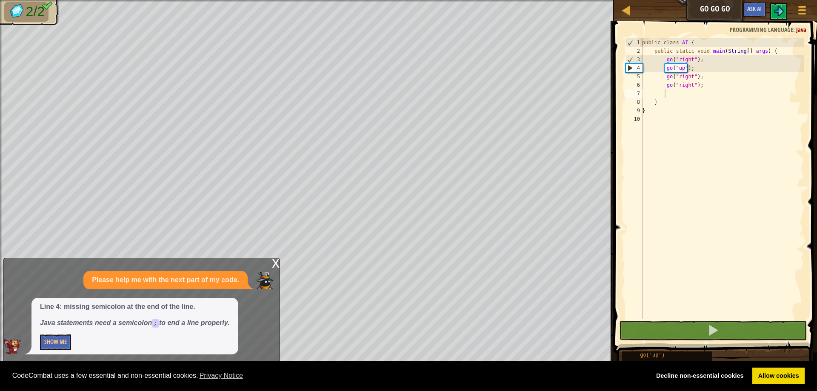
click at [278, 263] on div "x" at bounding box center [276, 262] width 8 height 9
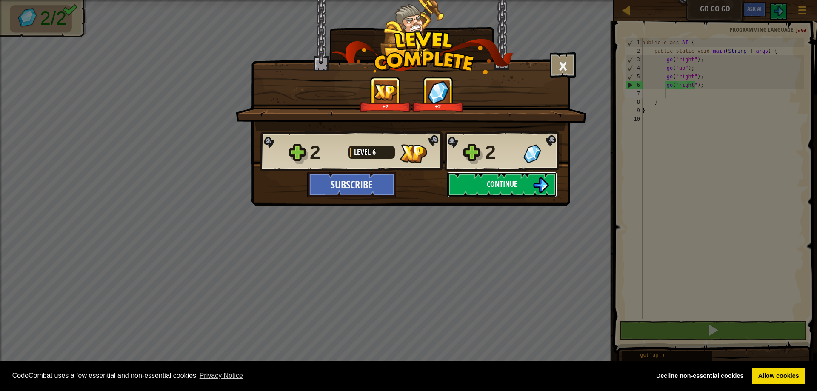
click at [500, 186] on span "Continue" at bounding box center [502, 184] width 31 height 11
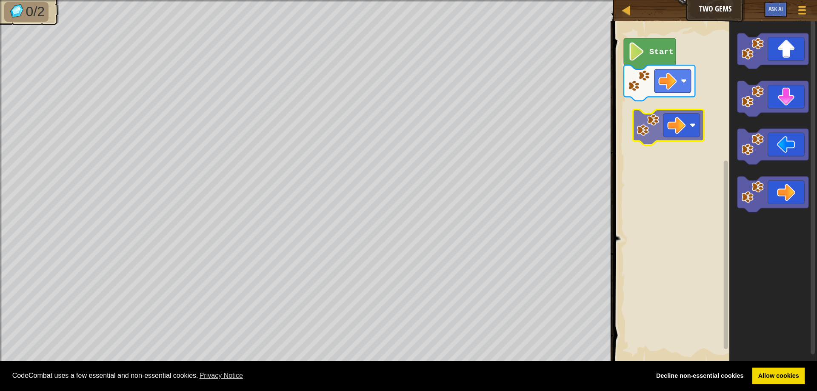
click at [675, 116] on div "Start" at bounding box center [714, 192] width 206 height 350
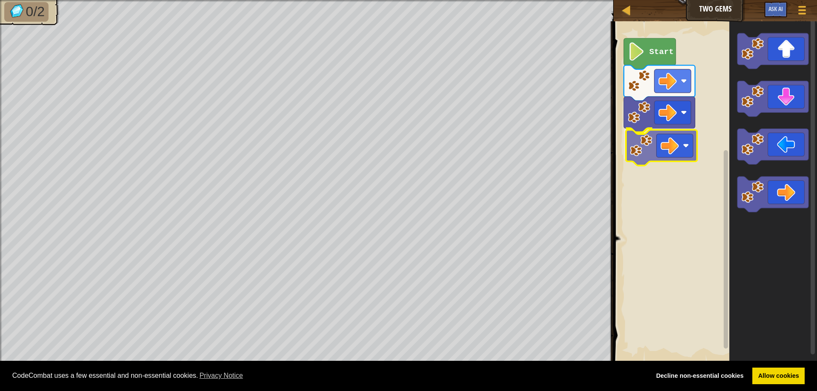
click at [673, 144] on div "Start" at bounding box center [714, 192] width 206 height 350
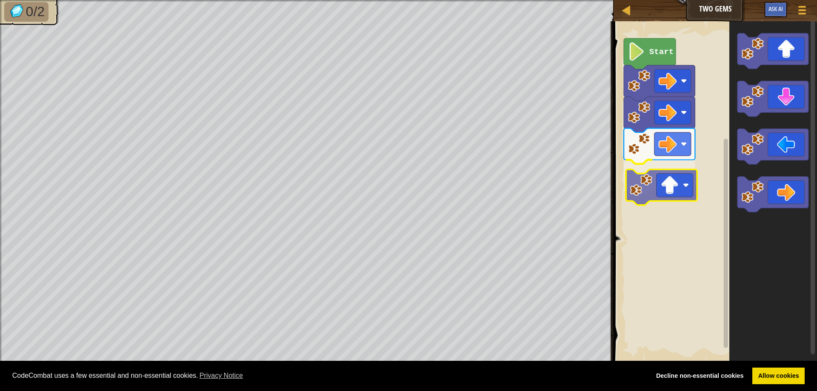
click at [658, 192] on div "Start" at bounding box center [714, 192] width 206 height 350
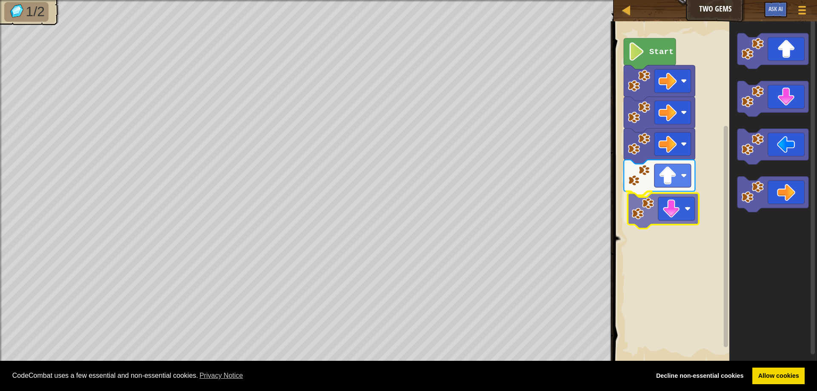
click at [681, 206] on div "Start" at bounding box center [714, 192] width 206 height 350
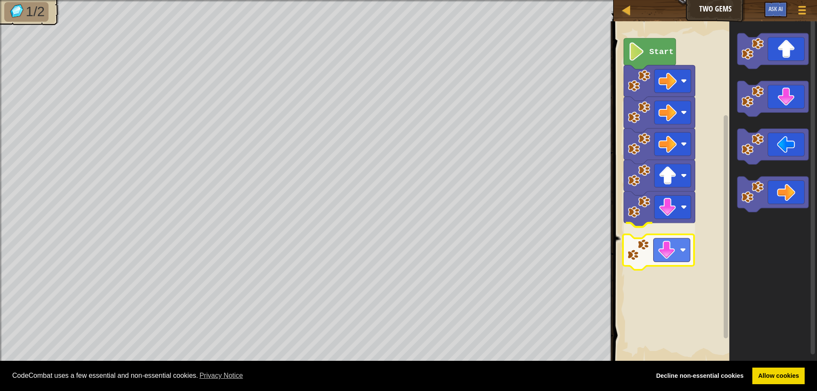
click at [676, 250] on div "Start" at bounding box center [714, 192] width 206 height 350
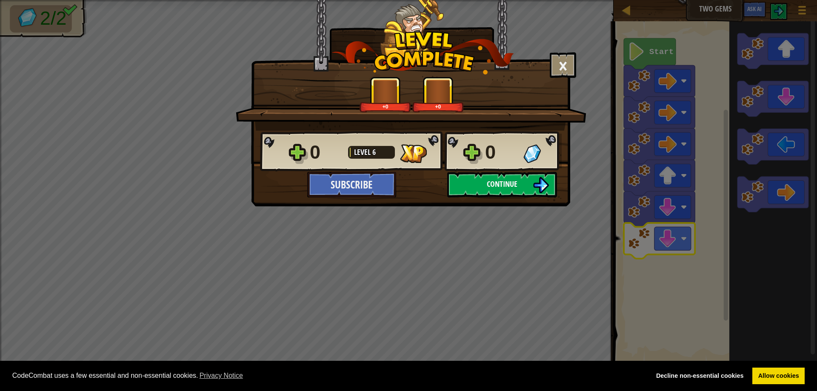
click at [498, 187] on span "Continue" at bounding box center [502, 184] width 31 height 11
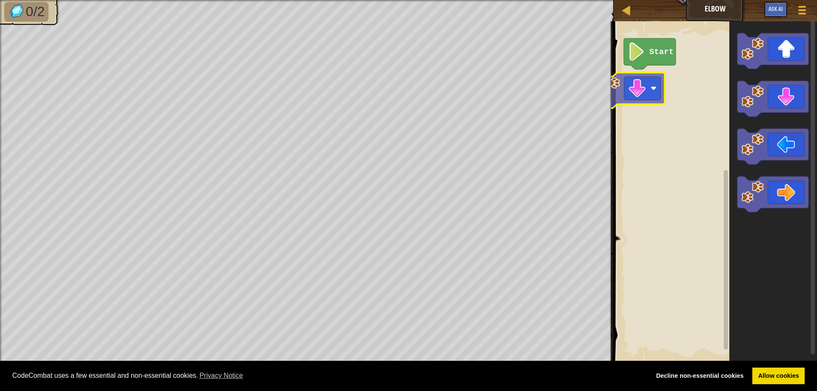
click at [638, 94] on div "Start" at bounding box center [714, 192] width 206 height 350
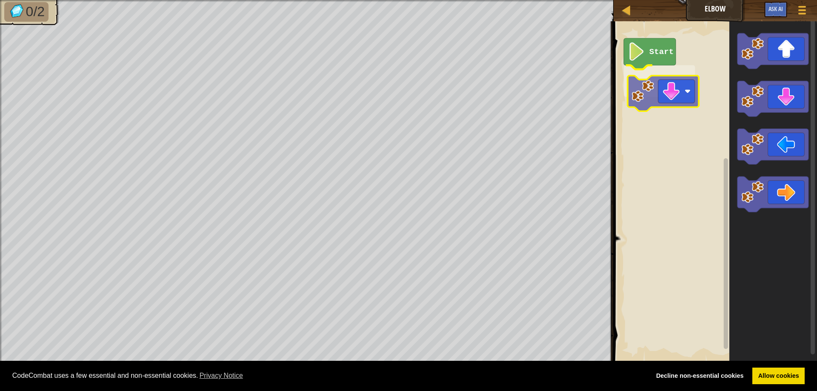
click at [651, 87] on div "Start" at bounding box center [714, 192] width 206 height 350
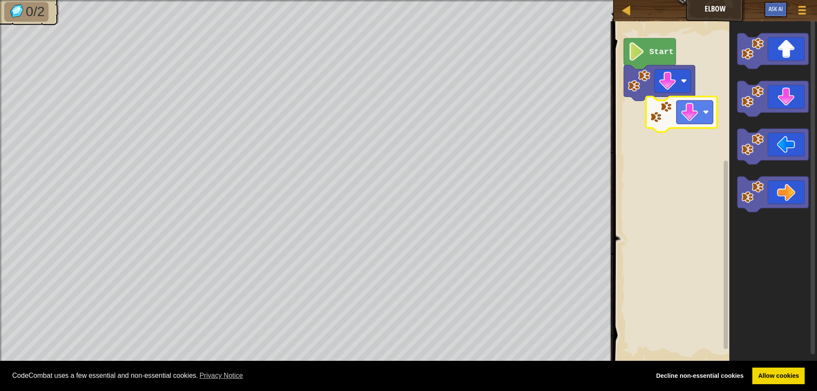
click at [650, 116] on div "Start" at bounding box center [714, 192] width 206 height 350
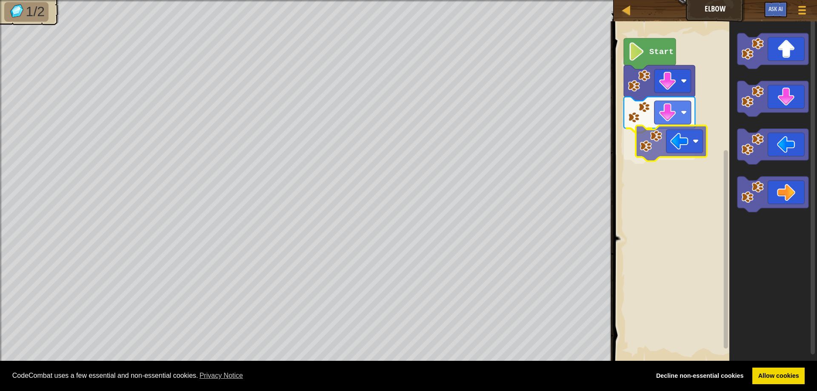
click at [675, 142] on div "Start" at bounding box center [714, 192] width 206 height 350
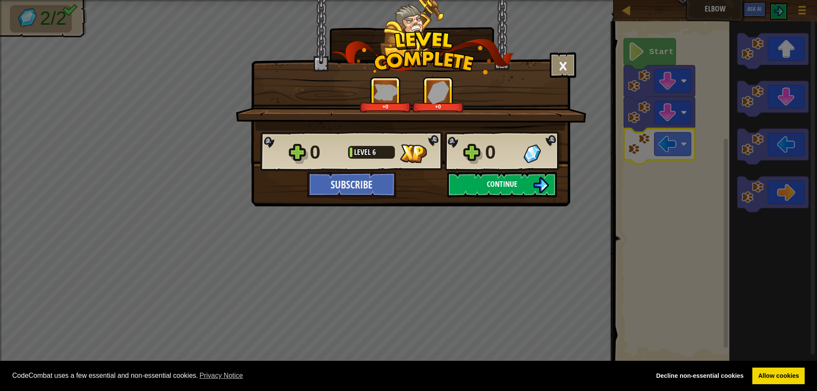
click at [527, 182] on button "Continue" at bounding box center [502, 185] width 110 height 26
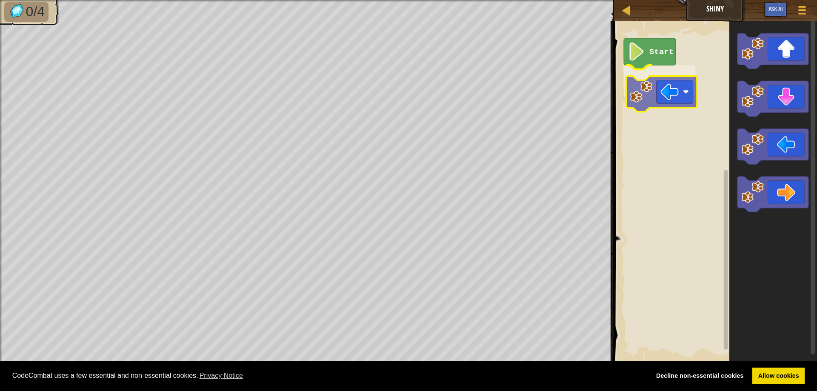
click at [662, 94] on div "Start" at bounding box center [714, 192] width 206 height 350
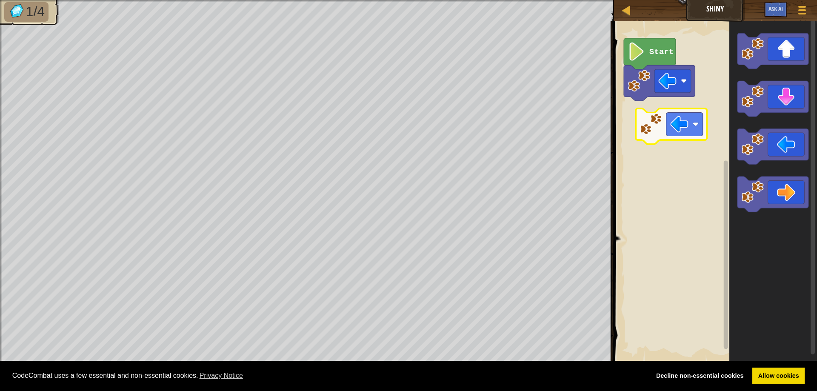
click at [664, 121] on div "Start" at bounding box center [714, 192] width 206 height 350
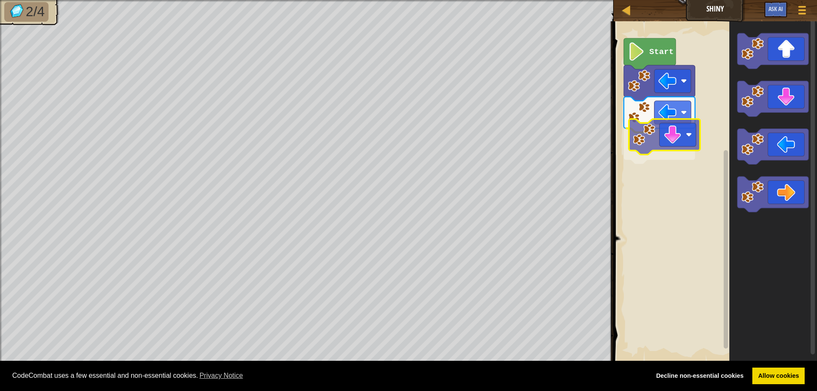
click at [661, 154] on div "Start" at bounding box center [714, 192] width 206 height 350
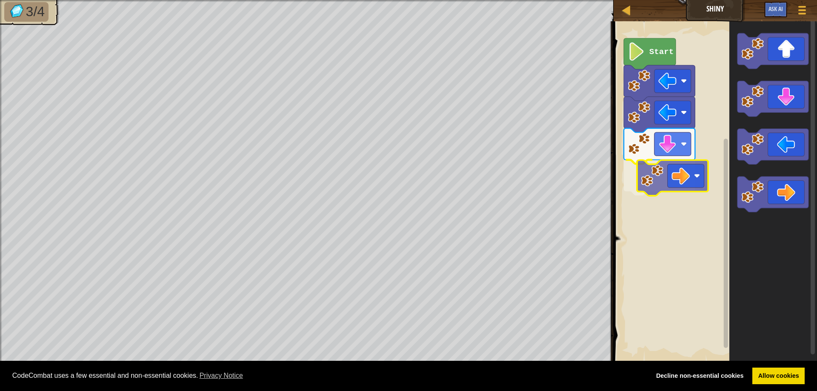
click at [676, 186] on div "Start" at bounding box center [714, 192] width 206 height 350
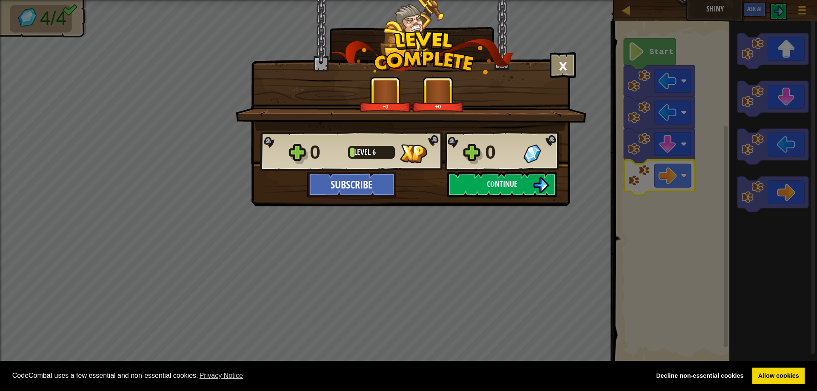
click at [783, 54] on div "× How fun was this level? Tell us more! +0 +0 Reticulating Splines... 0 Level 6…" at bounding box center [408, 195] width 817 height 391
click at [514, 185] on span "Continue" at bounding box center [502, 184] width 31 height 11
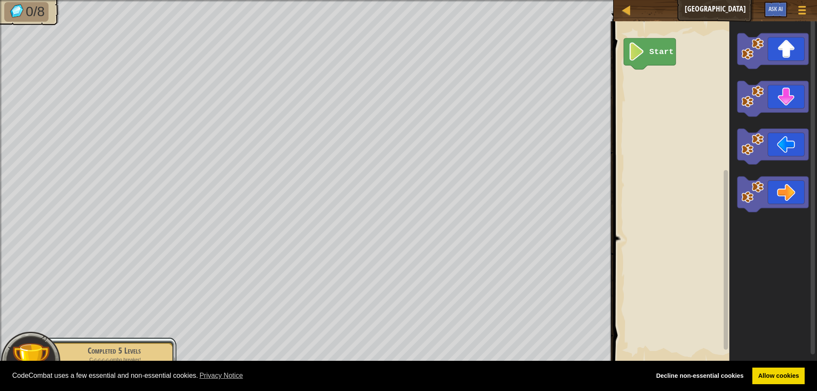
click at [684, 109] on div "Start" at bounding box center [714, 192] width 206 height 350
click at [795, 48] on icon "Blockly Workspace" at bounding box center [773, 51] width 71 height 36
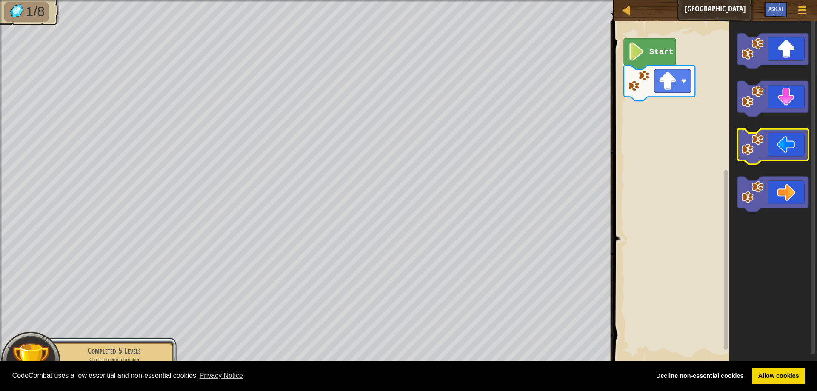
click at [782, 141] on icon "Blockly Workspace" at bounding box center [773, 147] width 71 height 36
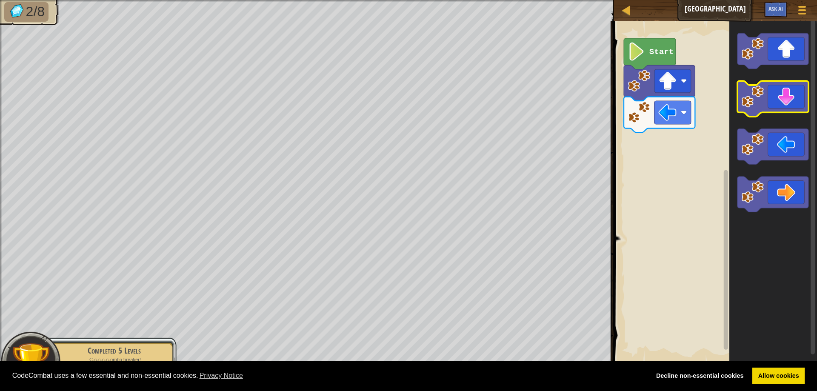
click at [789, 105] on icon "Blockly Workspace" at bounding box center [773, 99] width 71 height 36
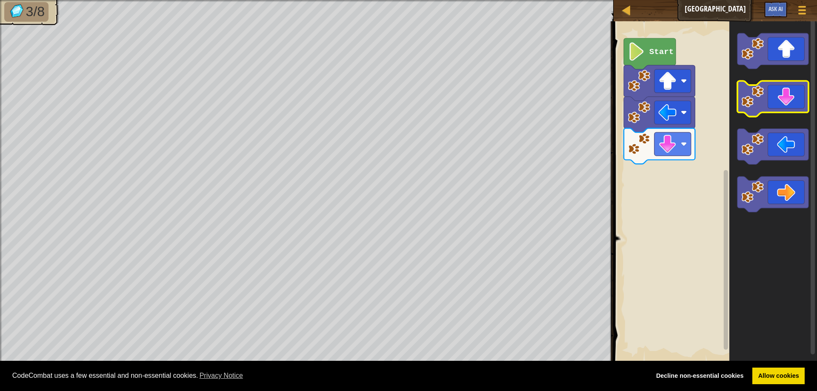
click at [791, 105] on icon "Blockly Workspace" at bounding box center [773, 99] width 71 height 36
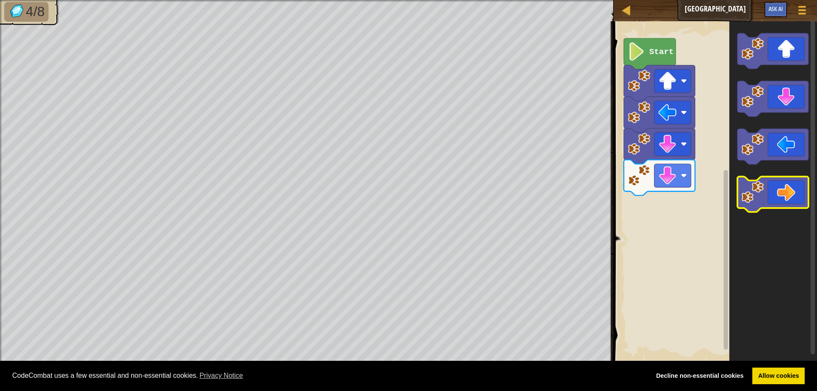
click at [792, 190] on icon "Blockly Workspace" at bounding box center [773, 195] width 71 height 36
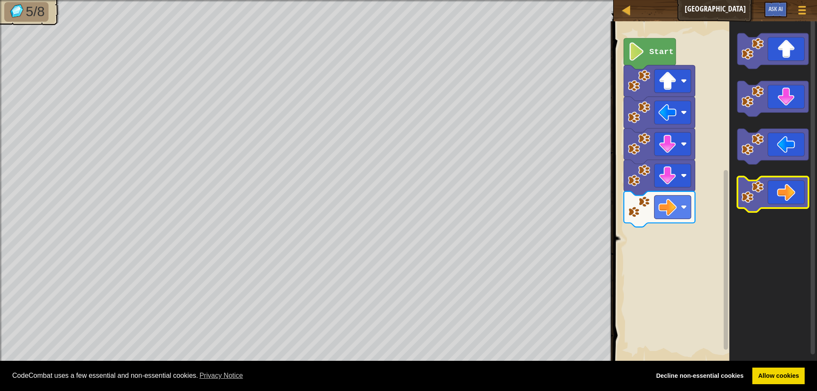
click at [792, 190] on icon "Blockly Workspace" at bounding box center [773, 195] width 71 height 36
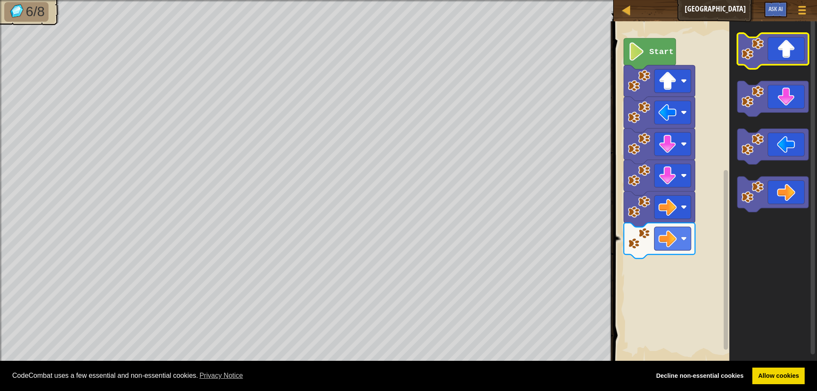
click at [791, 57] on icon "Blockly Workspace" at bounding box center [773, 51] width 71 height 36
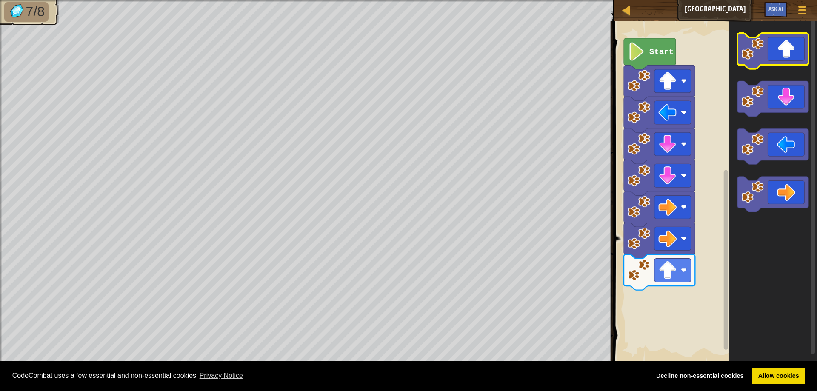
click at [791, 57] on icon "Blockly Workspace" at bounding box center [773, 51] width 71 height 36
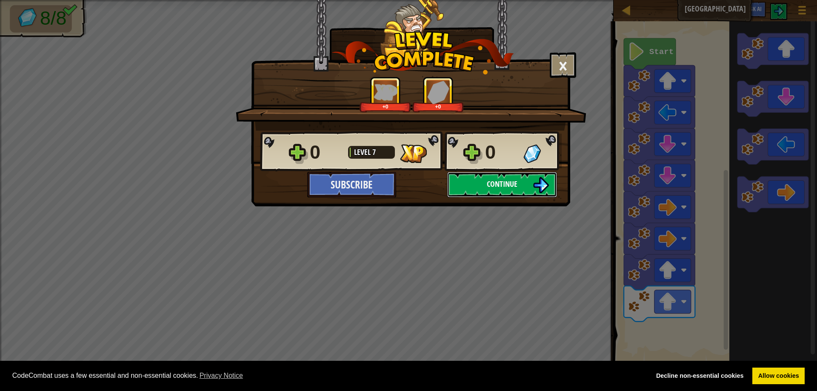
click at [516, 181] on span "Continue" at bounding box center [502, 184] width 31 height 11
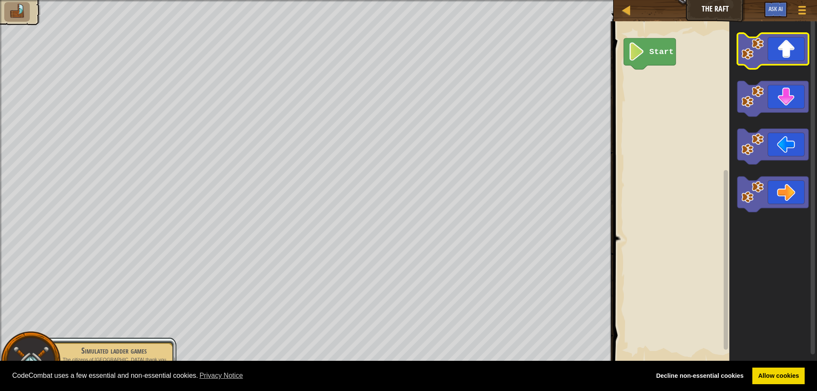
click at [791, 57] on icon "Blockly Workspace" at bounding box center [773, 51] width 71 height 36
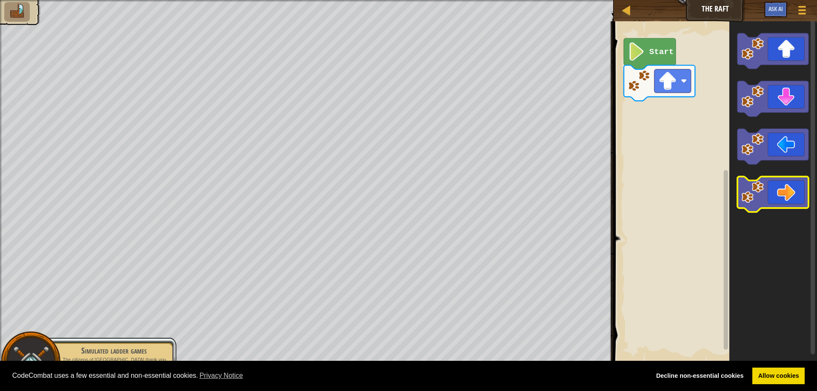
click at [792, 204] on icon "Blockly Workspace" at bounding box center [773, 195] width 71 height 36
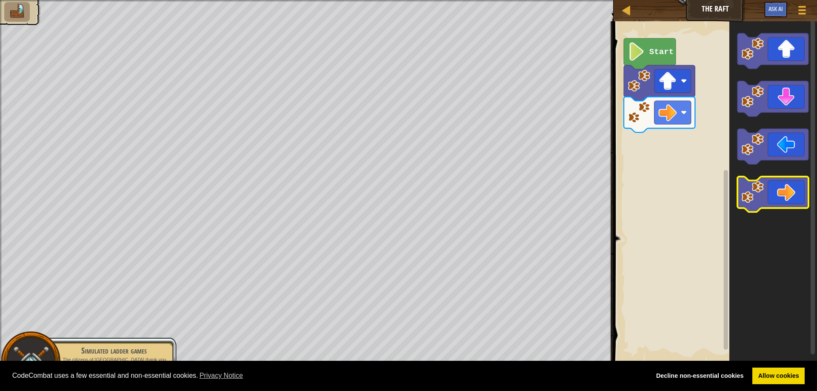
click at [792, 204] on icon "Blockly Workspace" at bounding box center [773, 195] width 71 height 36
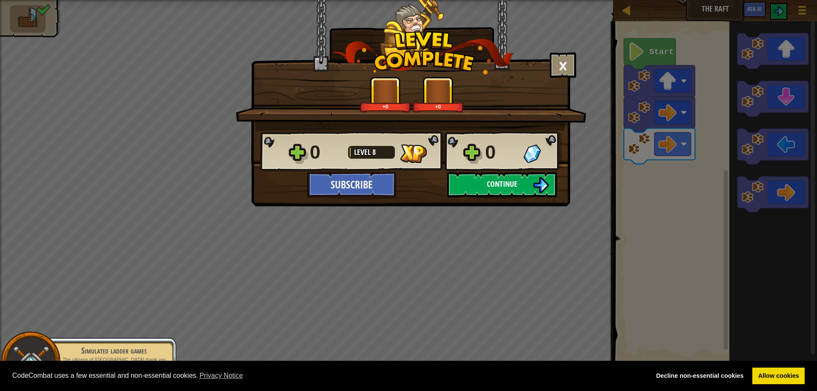
click at [535, 189] on img at bounding box center [541, 185] width 16 height 16
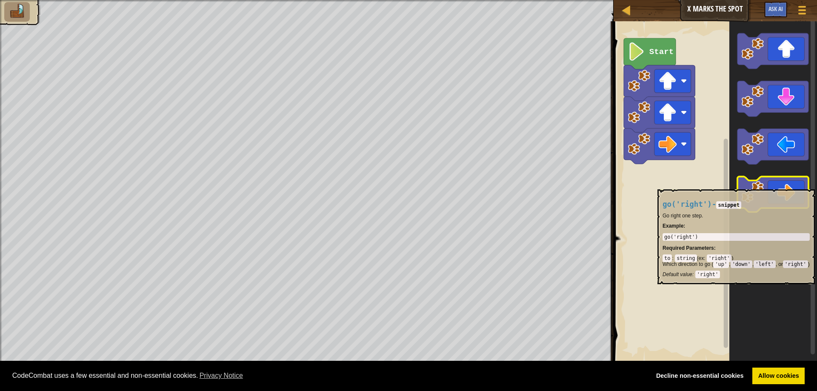
click at [783, 185] on icon "Blockly Workspace" at bounding box center [773, 195] width 71 height 36
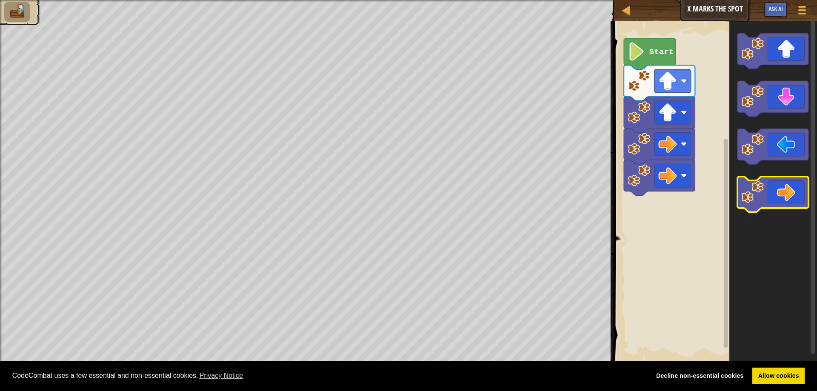
click at [783, 185] on icon "Blockly Workspace" at bounding box center [773, 195] width 71 height 36
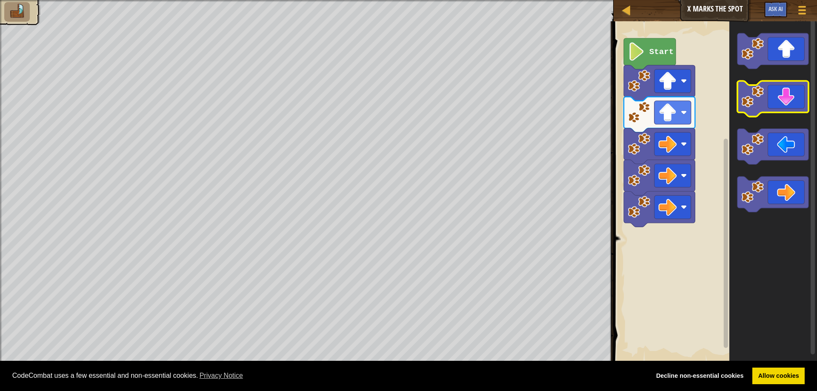
click at [776, 101] on icon "Blockly Workspace" at bounding box center [773, 99] width 71 height 36
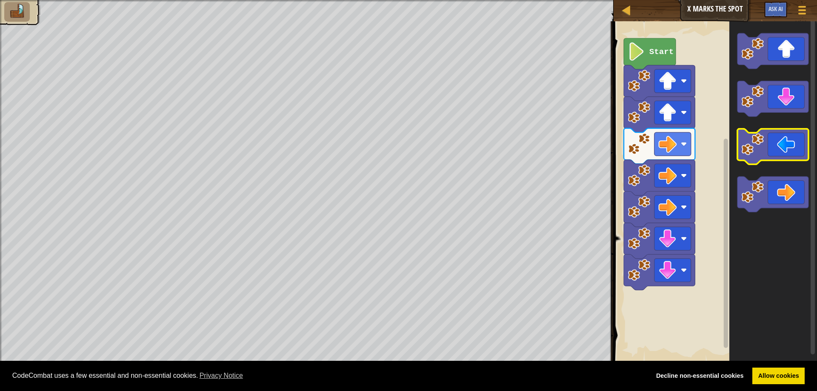
click at [776, 160] on icon "Blockly Workspace" at bounding box center [773, 147] width 71 height 36
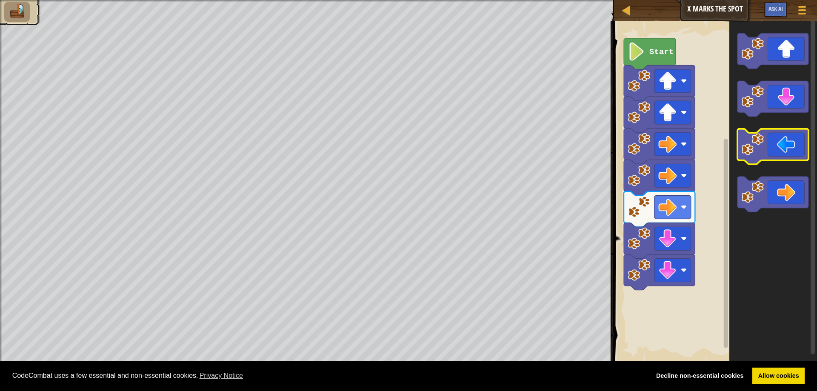
click at [782, 147] on icon "Blockly Workspace" at bounding box center [773, 147] width 71 height 36
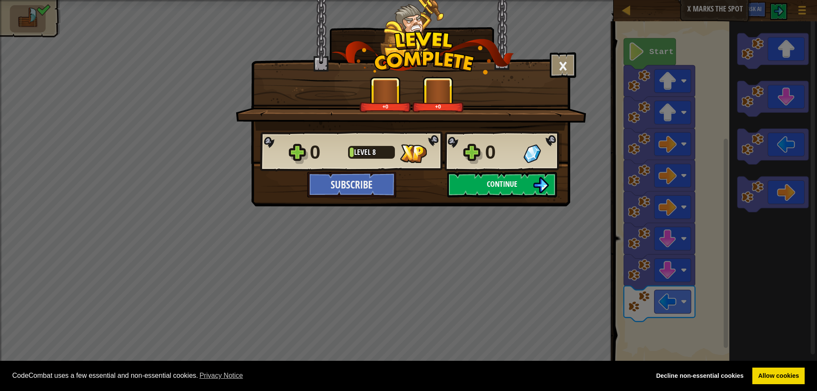
click at [507, 187] on span "Continue" at bounding box center [502, 184] width 31 height 11
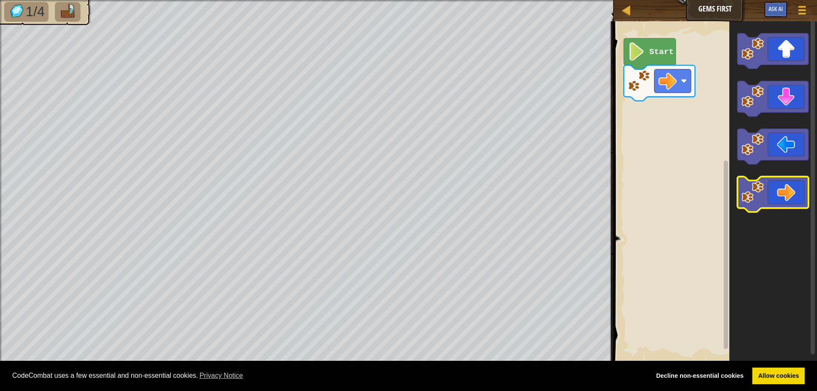
click at [789, 197] on icon "Blockly Workspace" at bounding box center [773, 195] width 71 height 36
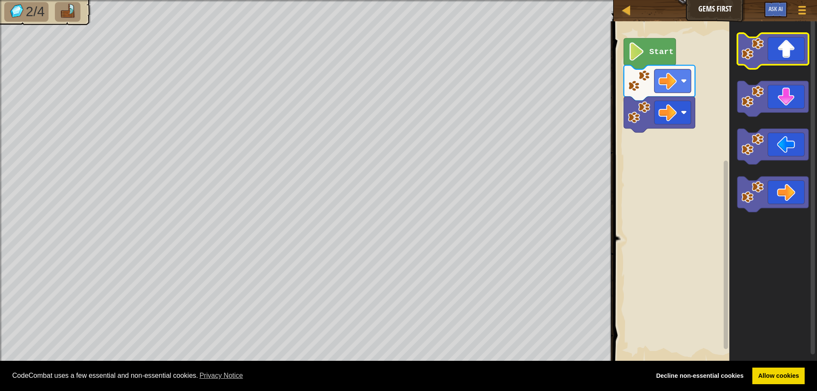
click at [785, 54] on icon "Blockly Workspace" at bounding box center [773, 51] width 71 height 36
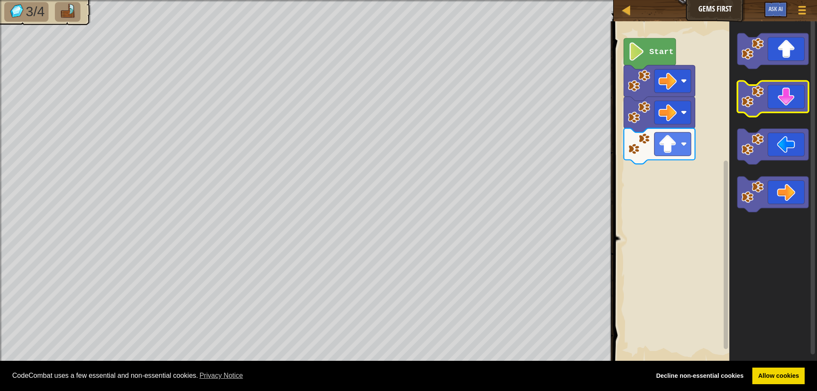
click at [789, 103] on icon "Blockly Workspace" at bounding box center [773, 99] width 71 height 36
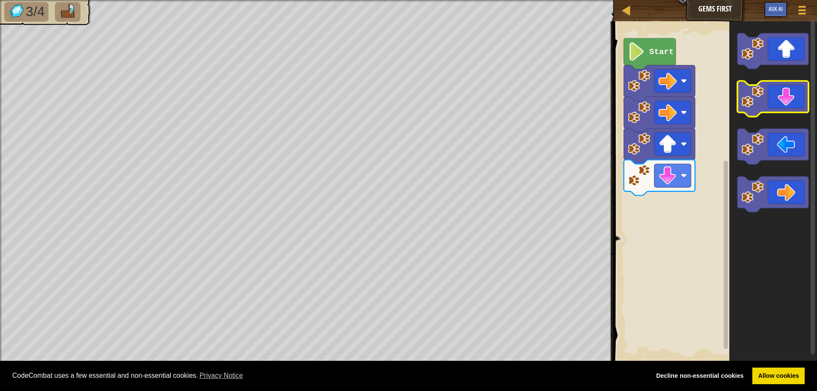
click at [789, 103] on icon "Blockly Workspace" at bounding box center [773, 99] width 71 height 36
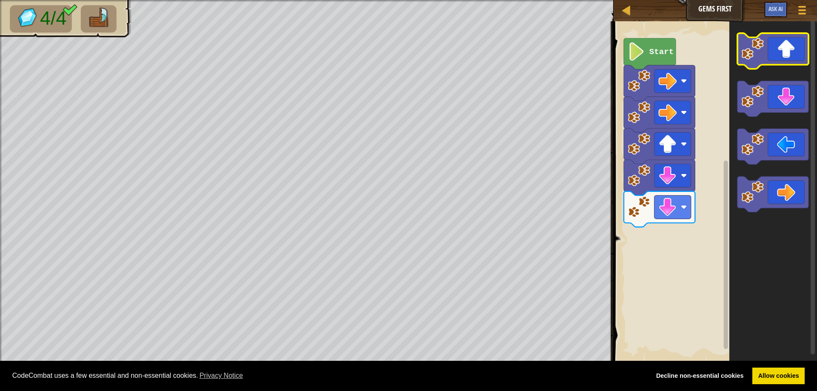
click at [778, 55] on icon "Blockly Workspace" at bounding box center [773, 51] width 71 height 36
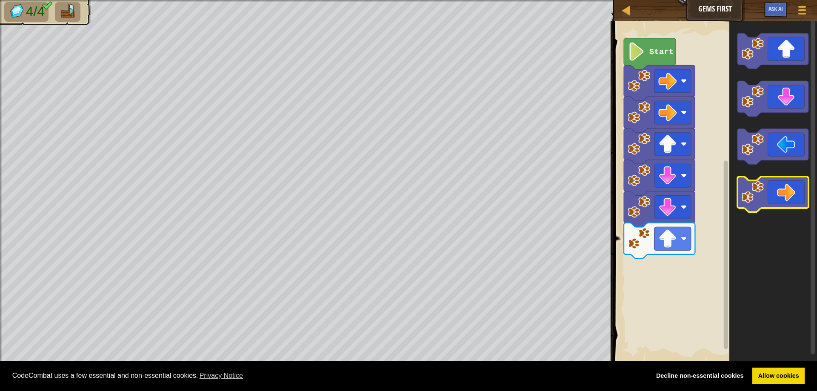
click at [790, 191] on icon "Blockly Workspace" at bounding box center [773, 195] width 71 height 36
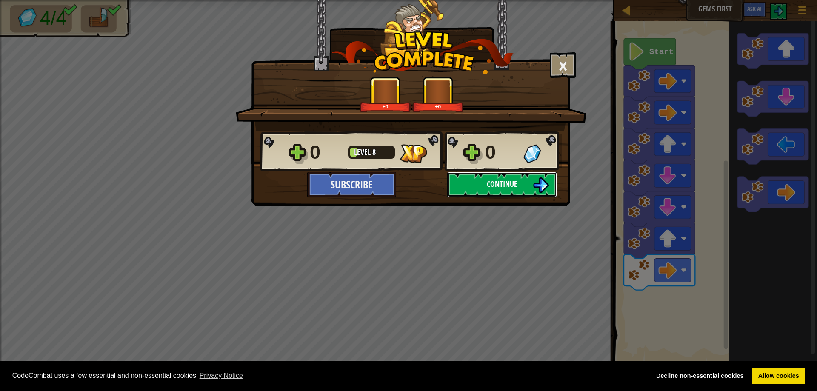
click at [525, 190] on button "Continue" at bounding box center [502, 185] width 110 height 26
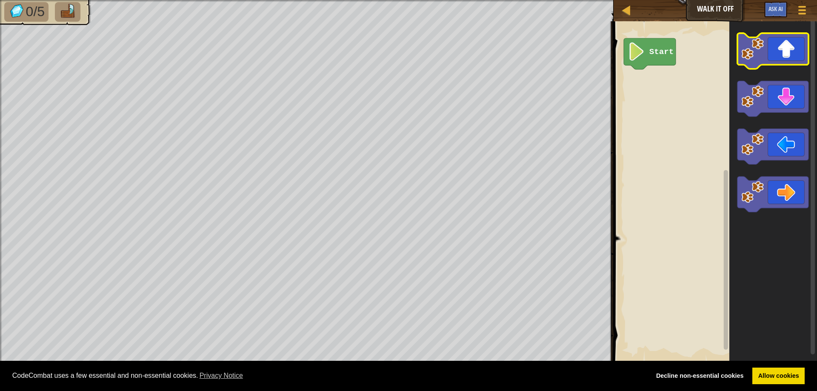
click at [790, 60] on icon "Blockly Workspace" at bounding box center [773, 51] width 71 height 36
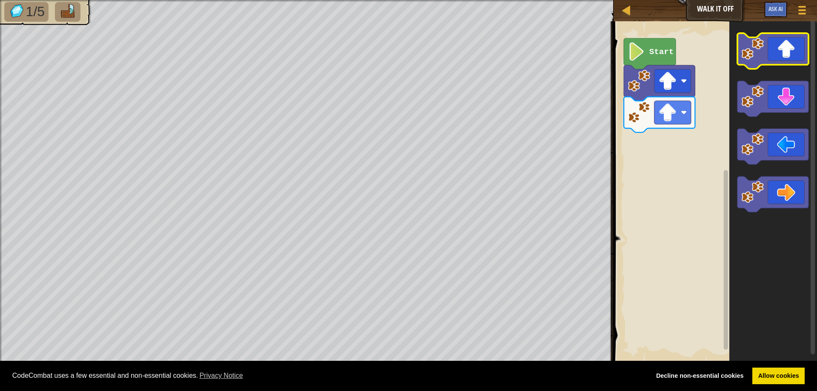
click at [782, 54] on icon "Blockly Workspace" at bounding box center [773, 51] width 71 height 36
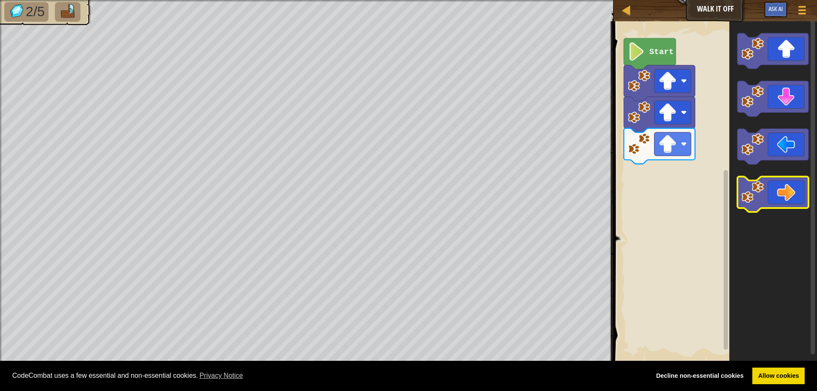
click at [795, 193] on icon "Blockly Workspace" at bounding box center [773, 195] width 71 height 36
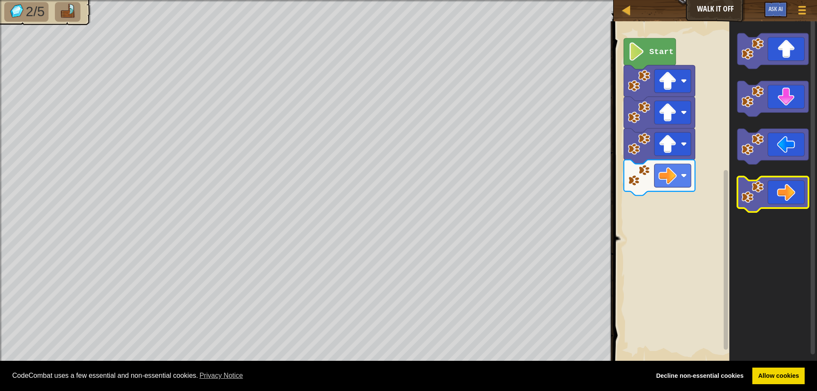
click at [795, 193] on icon "Blockly Workspace" at bounding box center [773, 195] width 71 height 36
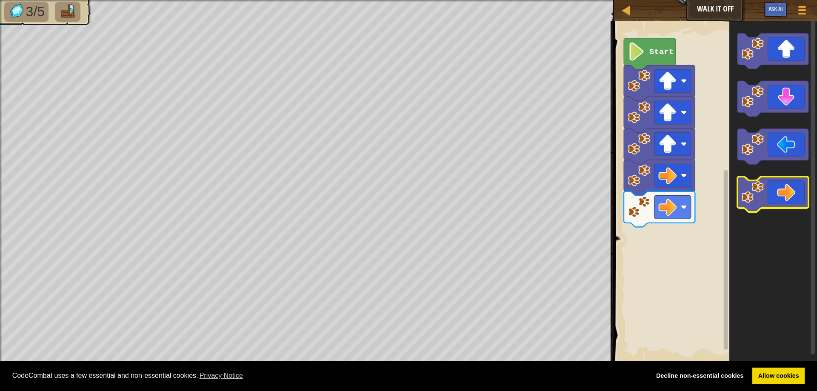
click at [795, 193] on icon "Blockly Workspace" at bounding box center [773, 195] width 71 height 36
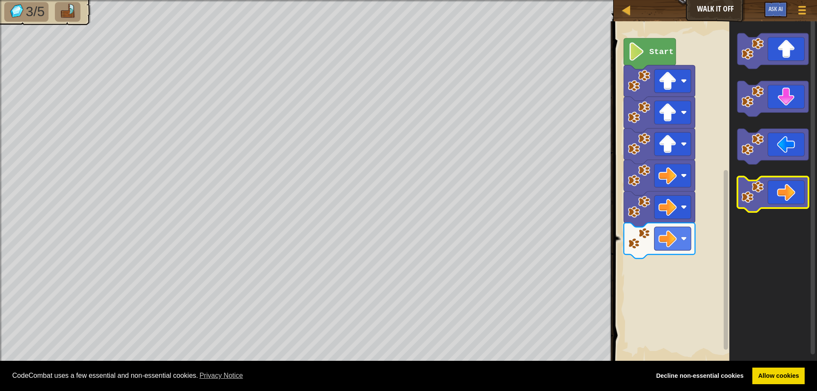
click at [795, 193] on icon "Blockly Workspace" at bounding box center [773, 195] width 71 height 36
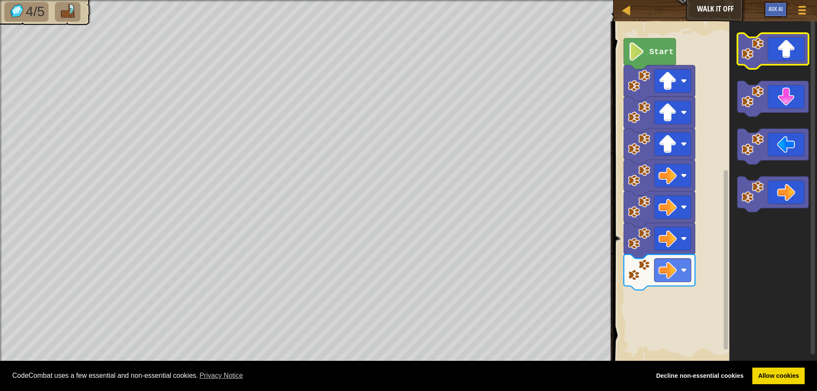
click at [774, 51] on icon "Blockly Workspace" at bounding box center [773, 51] width 71 height 36
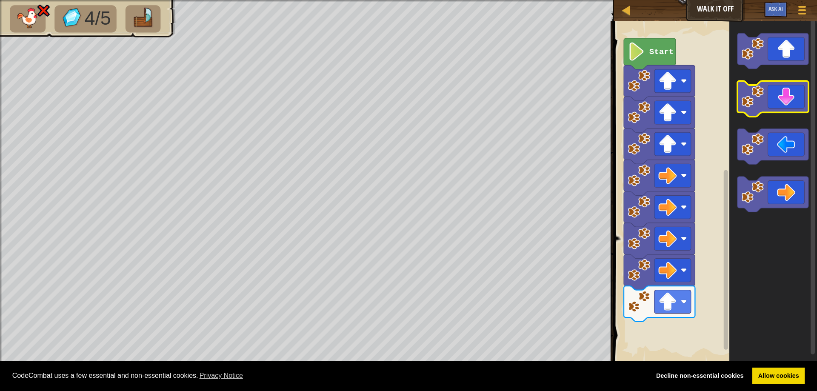
click at [781, 102] on icon "Blockly Workspace" at bounding box center [773, 99] width 71 height 36
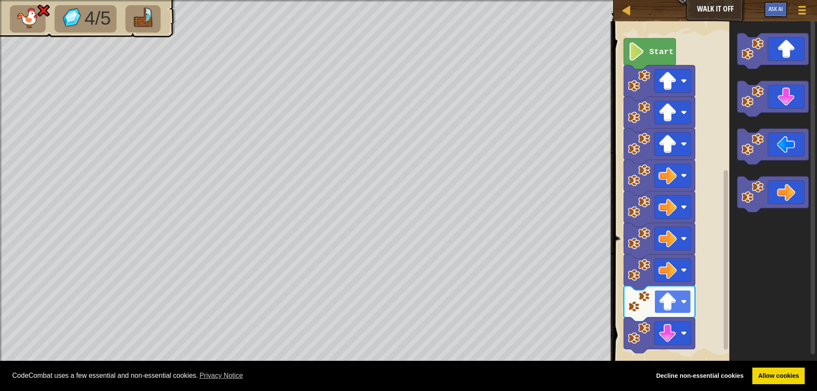
click at [683, 302] on image "Blockly Workspace" at bounding box center [684, 302] width 6 height 6
click at [669, 335] on image "Blockly Workspace" at bounding box center [667, 333] width 18 height 18
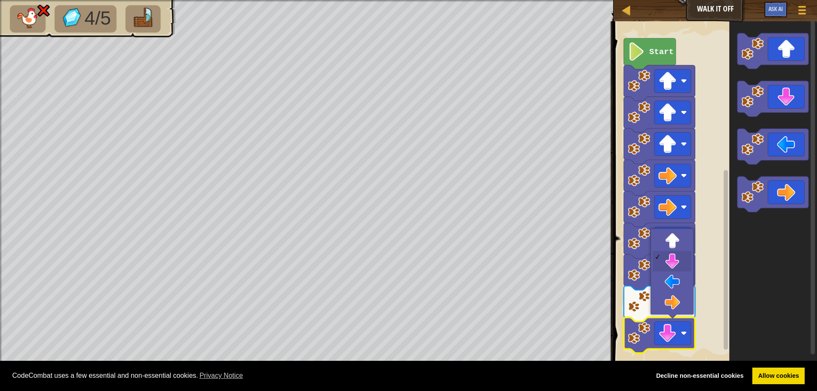
click at [783, 286] on icon "Blockly Workspace" at bounding box center [773, 192] width 88 height 350
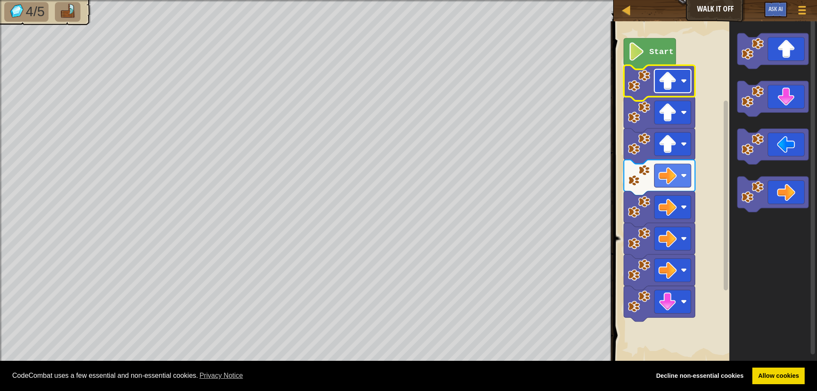
click at [663, 79] on image "Blockly Workspace" at bounding box center [667, 81] width 18 height 18
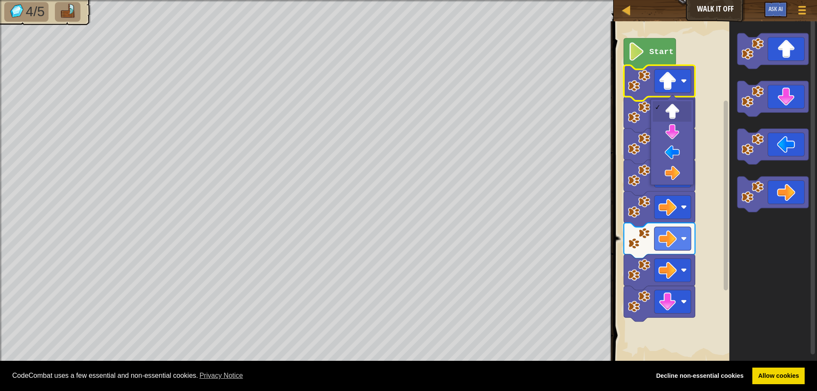
click at [767, 261] on icon "Blockly Workspace" at bounding box center [773, 192] width 88 height 350
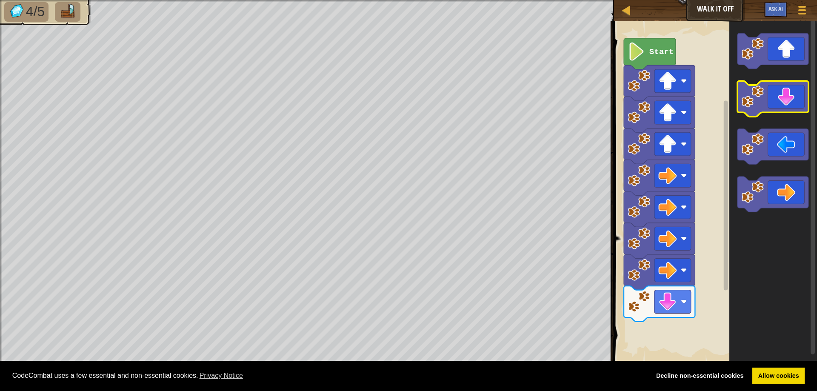
click at [787, 109] on icon "Blockly Workspace" at bounding box center [773, 99] width 71 height 36
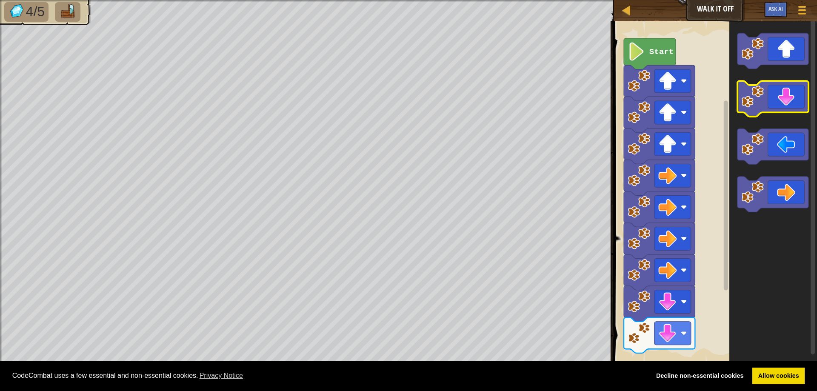
click at [787, 109] on icon "Blockly Workspace" at bounding box center [773, 99] width 71 height 36
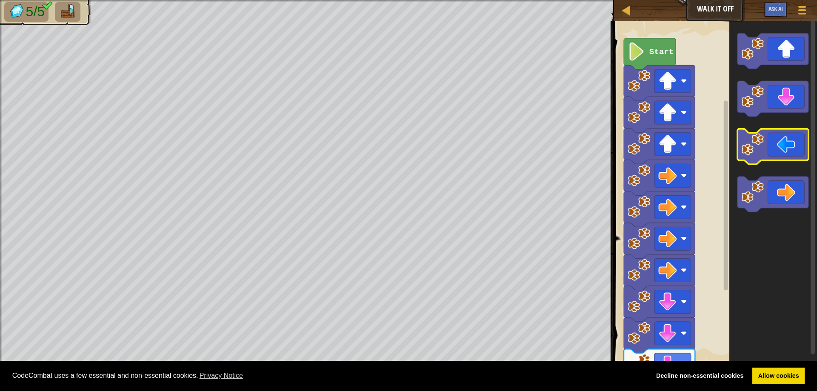
click at [792, 146] on icon "Blockly Workspace" at bounding box center [773, 147] width 71 height 36
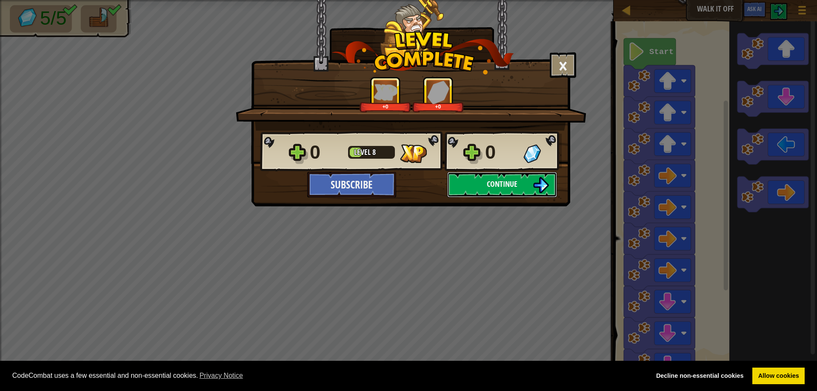
click at [532, 187] on button "Continue" at bounding box center [502, 185] width 110 height 26
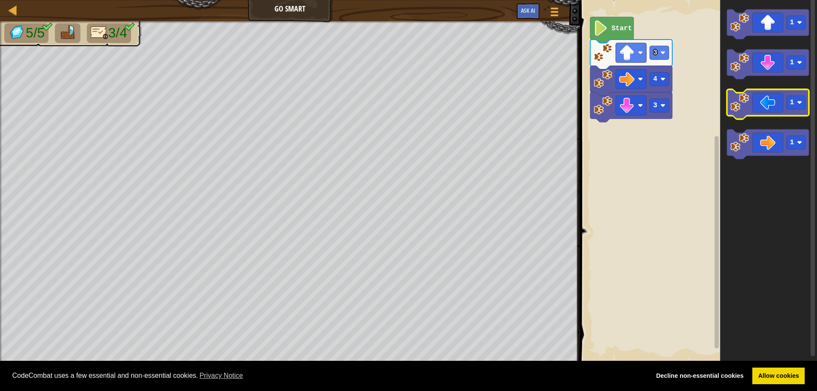
click at [773, 109] on icon "Blockly Workspace" at bounding box center [768, 104] width 82 height 30
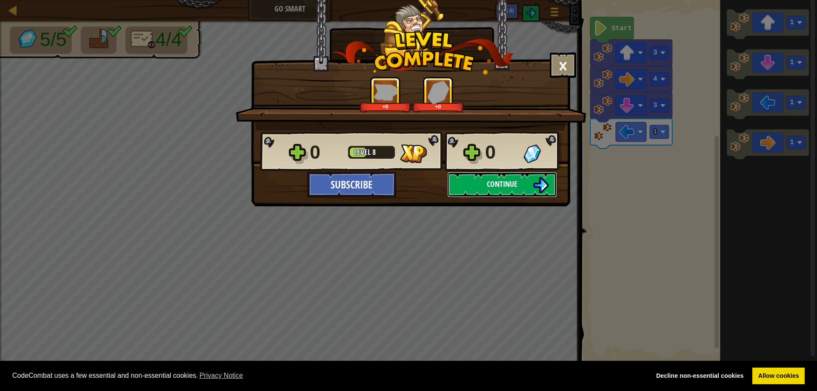
click at [499, 191] on button "Continue" at bounding box center [502, 185] width 110 height 26
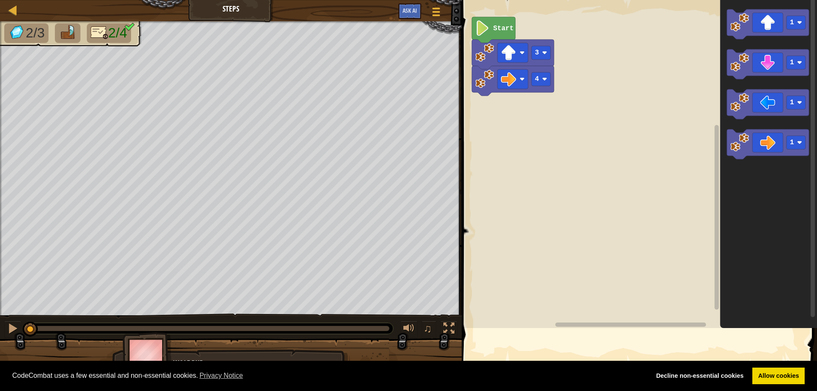
click at [530, 180] on rect "Blockly Workspace" at bounding box center [638, 162] width 358 height 332
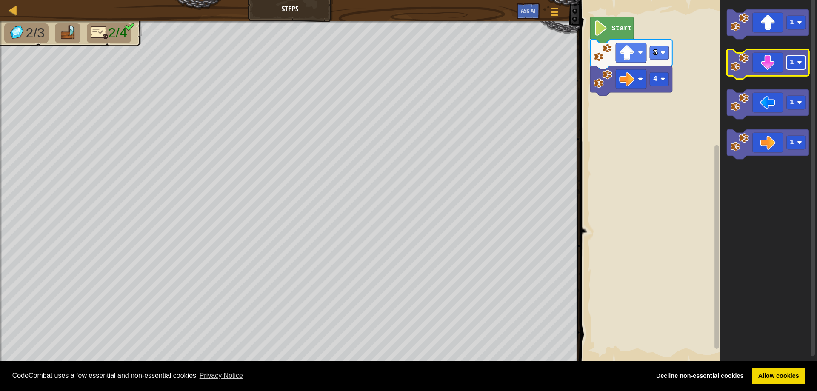
click at [798, 63] on image "Blockly Workspace" at bounding box center [799, 62] width 5 height 5
click at [760, 64] on icon "Blockly Workspace" at bounding box center [768, 64] width 82 height 30
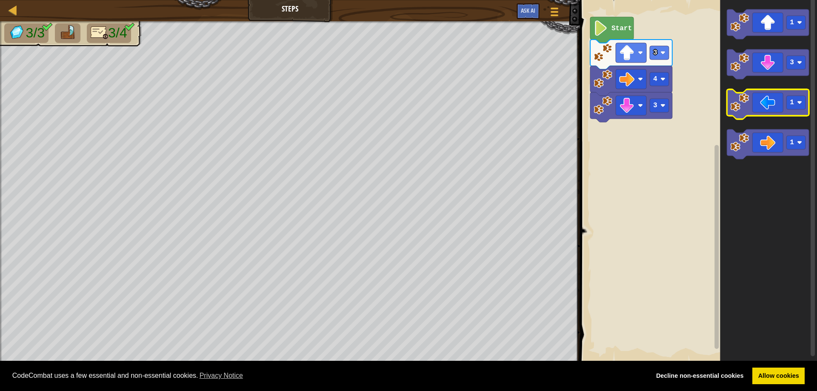
click at [774, 107] on icon "Blockly Workspace" at bounding box center [768, 104] width 82 height 30
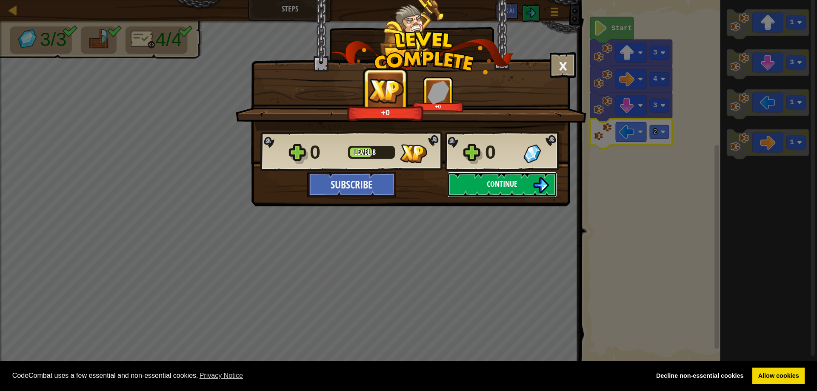
click at [529, 184] on button "Continue" at bounding box center [502, 185] width 110 height 26
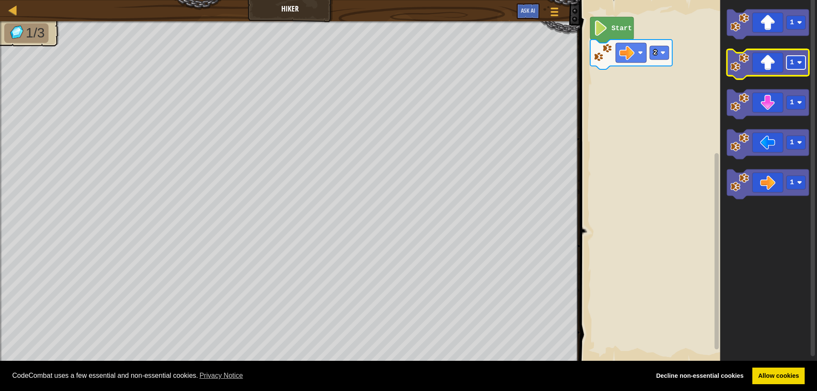
click at [801, 69] on rect "Blockly Workspace" at bounding box center [795, 63] width 19 height 14
click at [767, 68] on icon "Blockly Workspace" at bounding box center [768, 64] width 82 height 30
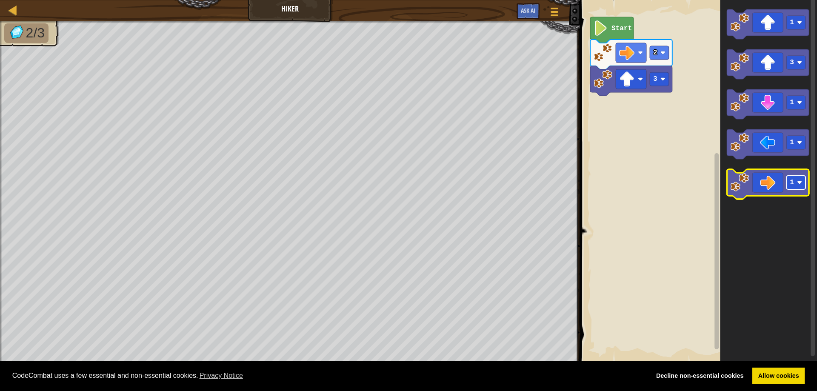
click at [800, 185] on image "Blockly Workspace" at bounding box center [799, 182] width 5 height 5
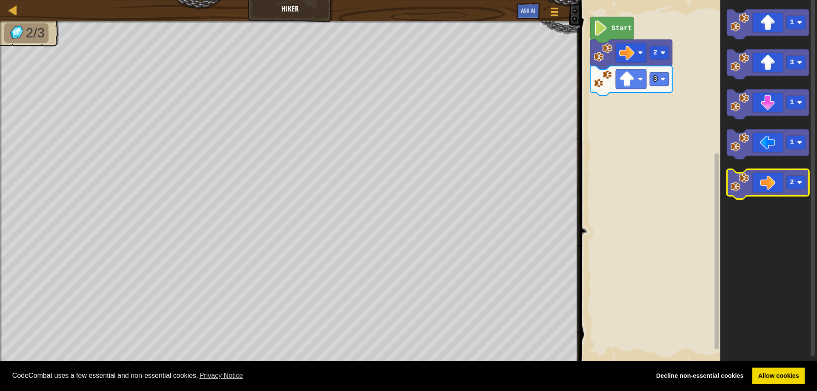
click at [765, 186] on icon "Blockly Workspace" at bounding box center [768, 184] width 82 height 30
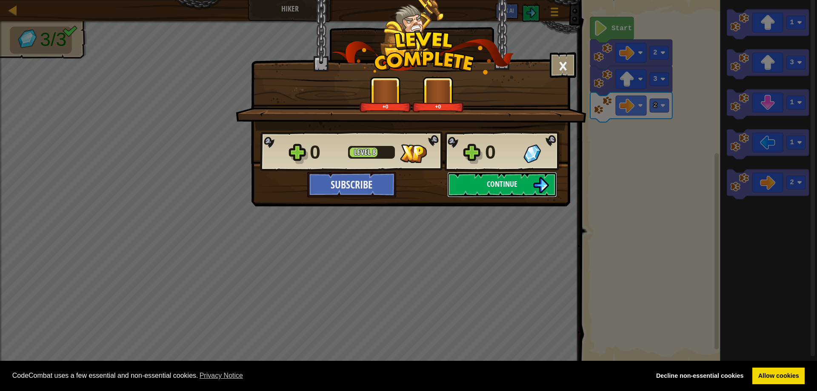
click at [527, 185] on button "Continue" at bounding box center [502, 185] width 110 height 26
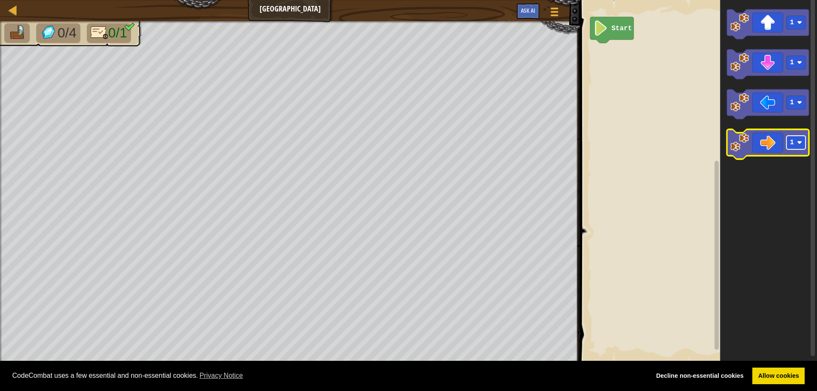
click at [797, 144] on rect "Blockly Workspace" at bounding box center [795, 143] width 19 height 14
click at [739, 146] on image "Blockly Workspace" at bounding box center [739, 142] width 19 height 19
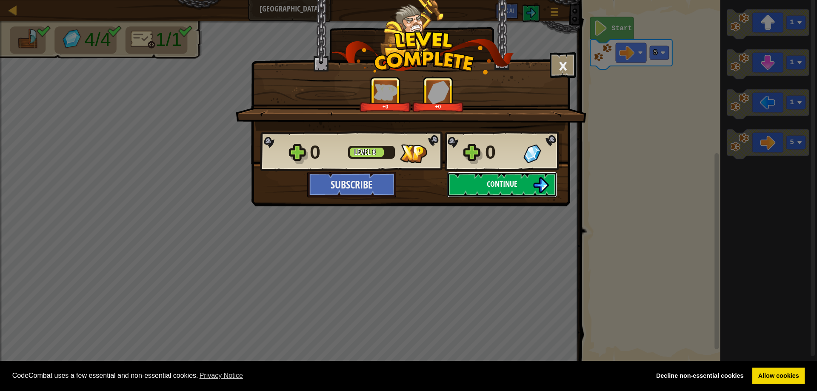
click at [512, 188] on span "Continue" at bounding box center [502, 184] width 31 height 11
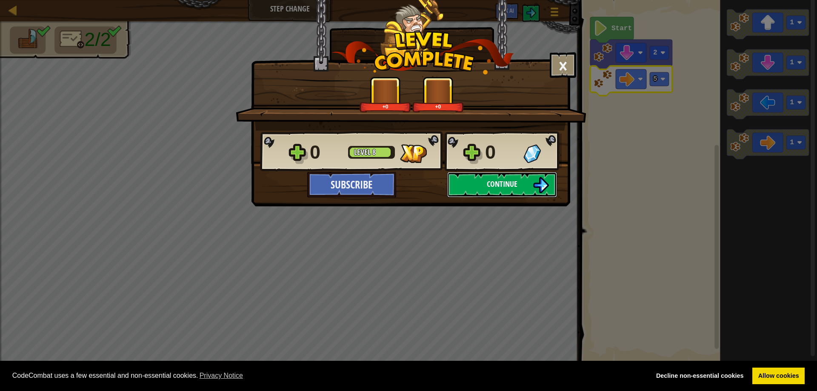
click at [510, 179] on span "Continue" at bounding box center [502, 184] width 31 height 11
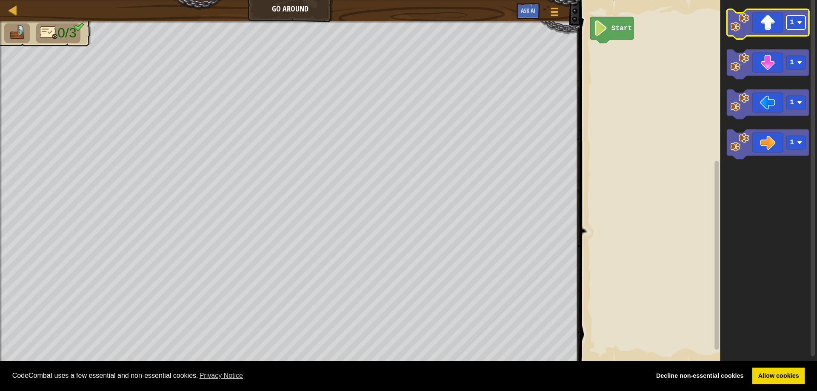
click at [795, 25] on rect "Blockly Workspace" at bounding box center [795, 23] width 19 height 14
click at [768, 21] on icon "Blockly Workspace" at bounding box center [768, 24] width 82 height 30
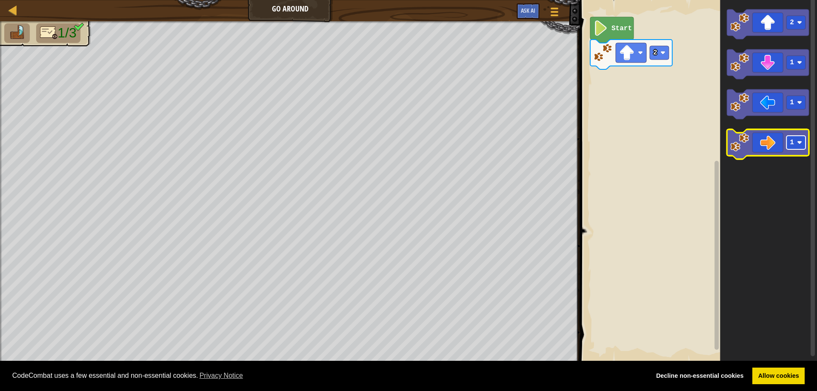
click at [797, 144] on rect "Blockly Workspace" at bounding box center [795, 143] width 19 height 14
click at [766, 143] on icon "Blockly Workspace" at bounding box center [768, 144] width 82 height 30
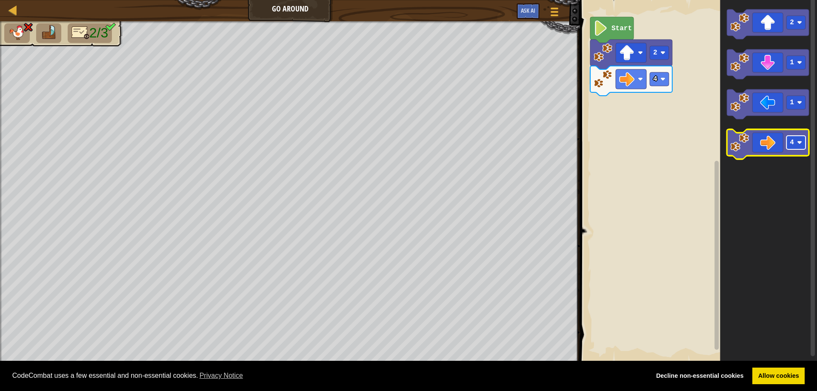
click at [798, 146] on rect "Blockly Workspace" at bounding box center [795, 143] width 19 height 14
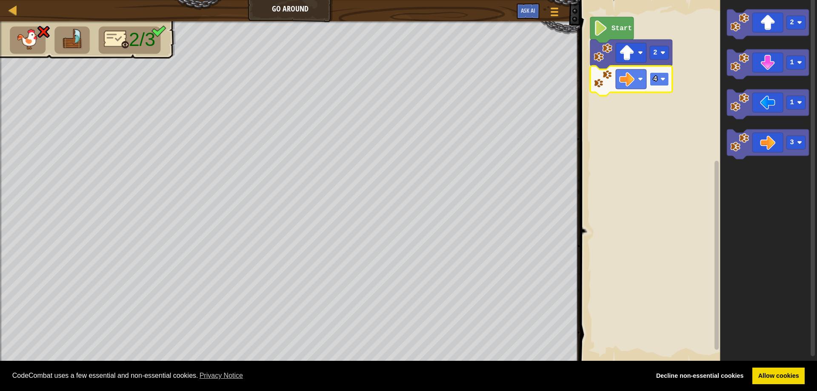
click at [665, 84] on rect "Blockly Workspace" at bounding box center [659, 79] width 19 height 14
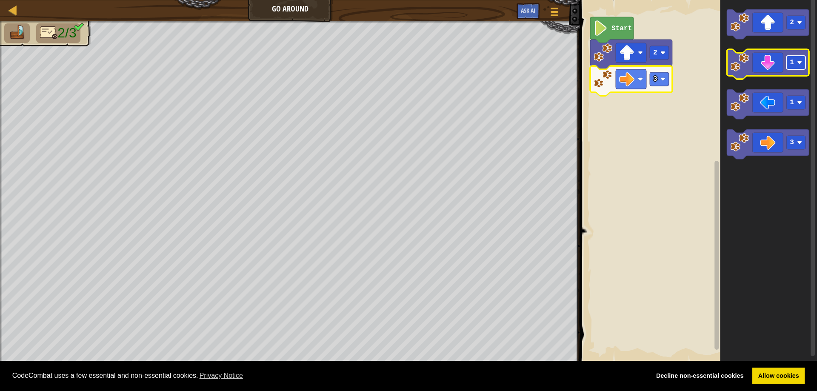
click at [798, 67] on rect "Blockly Workspace" at bounding box center [795, 63] width 19 height 14
click at [750, 63] on icon "Blockly Workspace" at bounding box center [768, 64] width 82 height 30
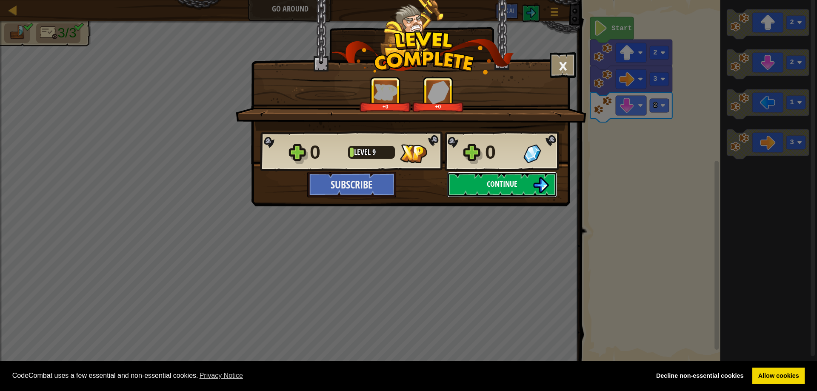
click at [518, 186] on button "Continue" at bounding box center [502, 185] width 110 height 26
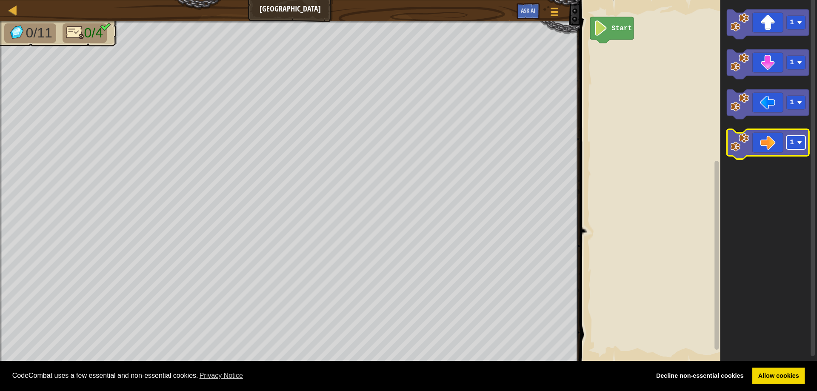
click at [801, 142] on image "Blockly Workspace" at bounding box center [799, 142] width 5 height 5
click at [770, 147] on icon "Blockly Workspace" at bounding box center [768, 144] width 82 height 30
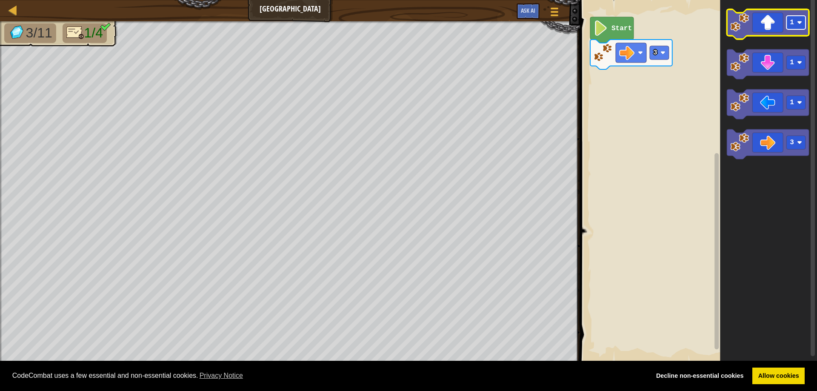
click at [799, 27] on rect "Blockly Workspace" at bounding box center [795, 23] width 19 height 14
click at [775, 29] on icon "Blockly Workspace" at bounding box center [768, 24] width 82 height 30
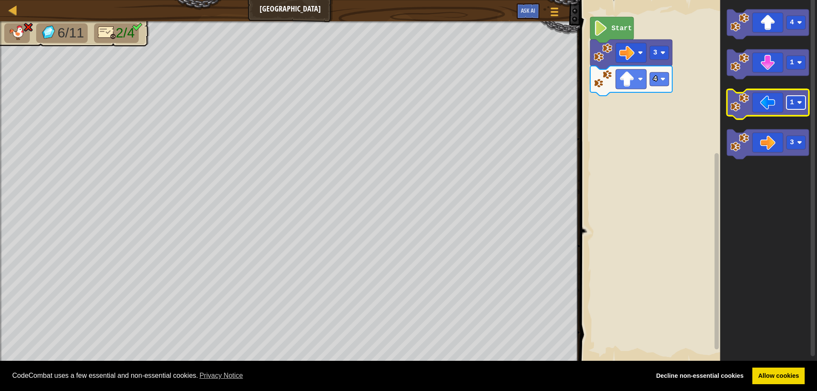
click at [799, 105] on image "Blockly Workspace" at bounding box center [799, 102] width 5 height 5
click at [800, 102] on image "Blockly Workspace" at bounding box center [799, 102] width 5 height 5
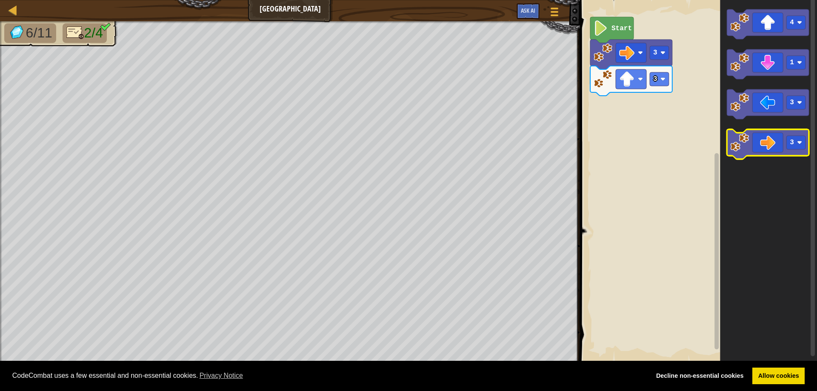
click at [776, 142] on icon "Blockly Workspace" at bounding box center [768, 144] width 82 height 30
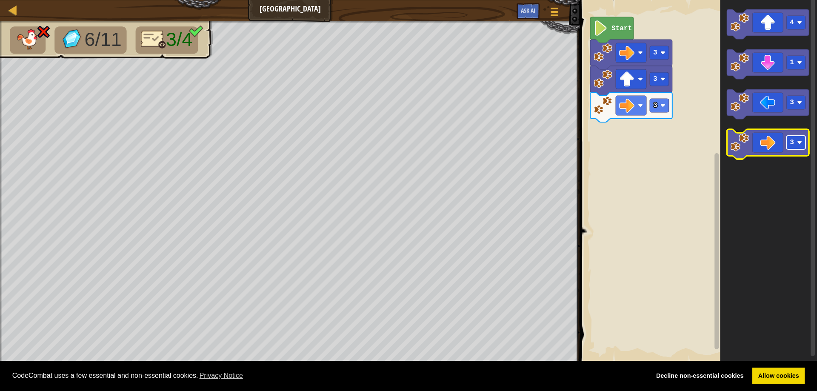
click at [798, 143] on image "Blockly Workspace" at bounding box center [799, 142] width 5 height 5
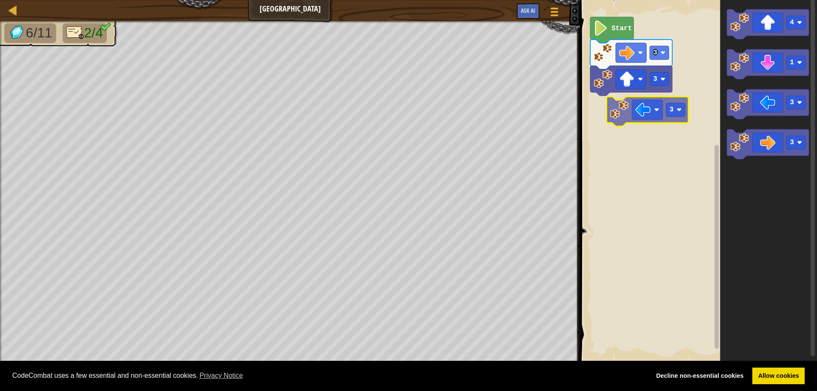
click at [642, 116] on div "Start 3 3 4 1 3 3 3" at bounding box center [698, 182] width 240 height 372
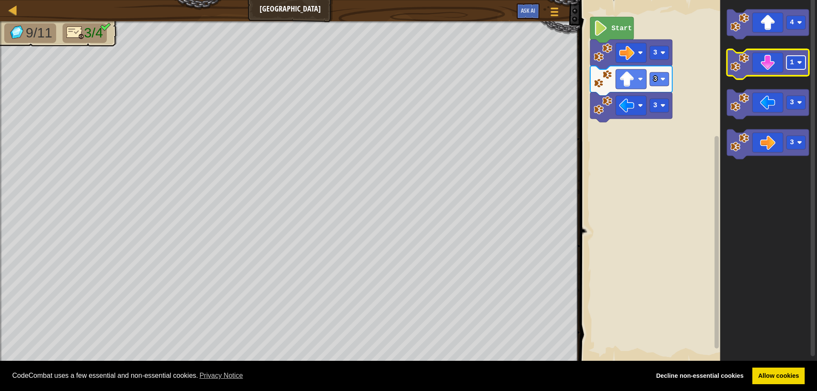
click at [798, 68] on rect "Blockly Workspace" at bounding box center [795, 63] width 19 height 14
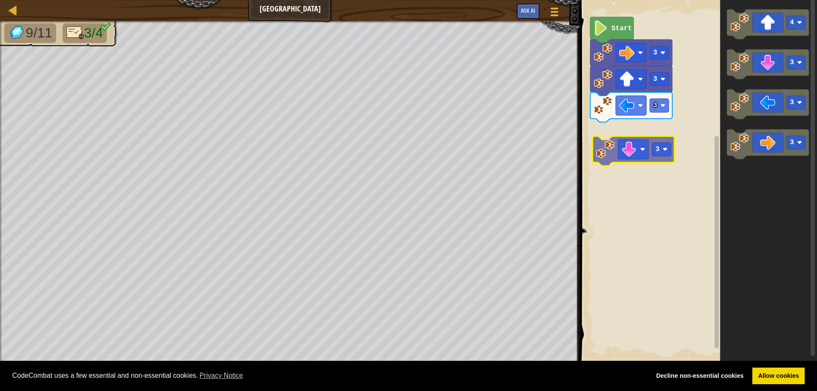
click at [637, 150] on div "3 3 3 Start 4 3 3 3 3" at bounding box center [698, 182] width 240 height 372
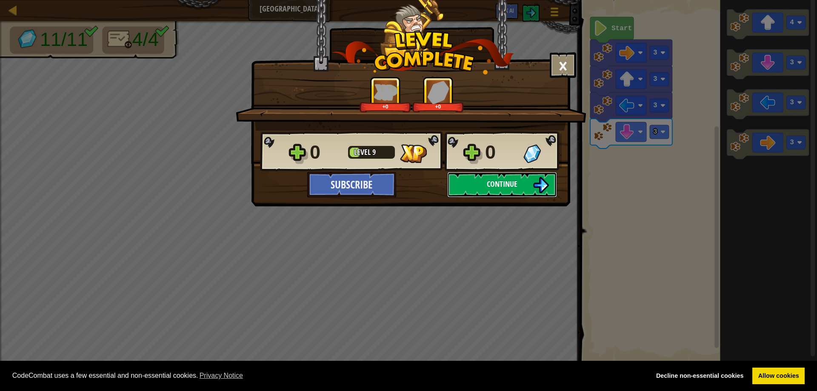
click at [535, 182] on img at bounding box center [541, 185] width 16 height 16
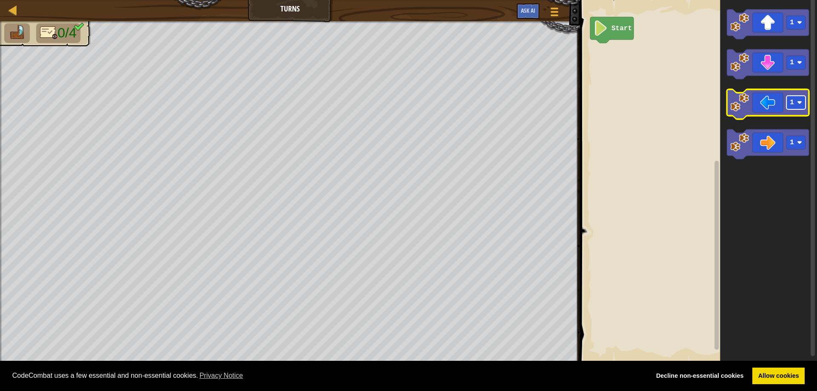
click at [801, 105] on image "Blockly Workspace" at bounding box center [799, 102] width 5 height 5
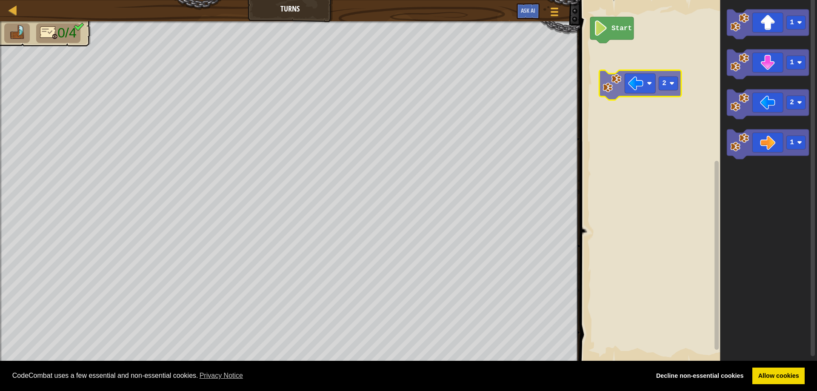
click at [644, 91] on div "Start 1 1 2 1 2" at bounding box center [698, 182] width 240 height 372
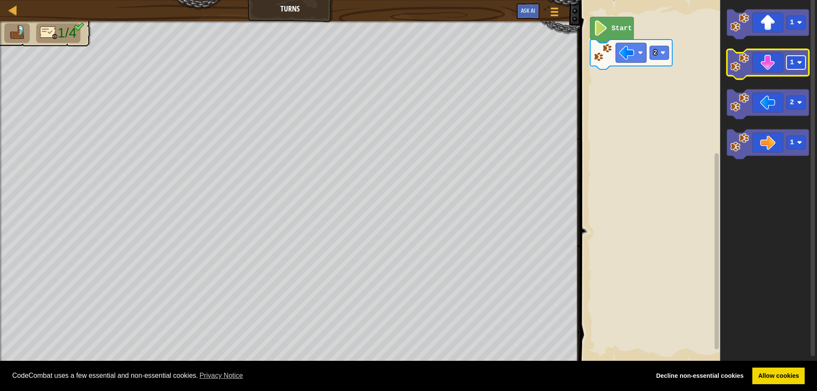
click at [803, 65] on rect "Blockly Workspace" at bounding box center [795, 63] width 19 height 14
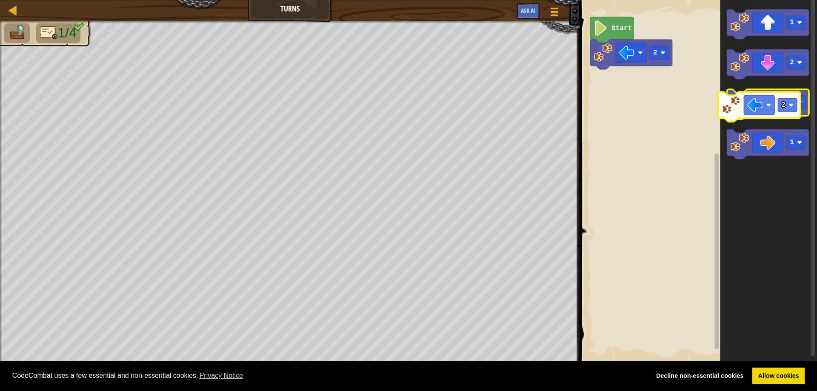
click at [766, 104] on icon "Blockly Workspace" at bounding box center [768, 104] width 82 height 30
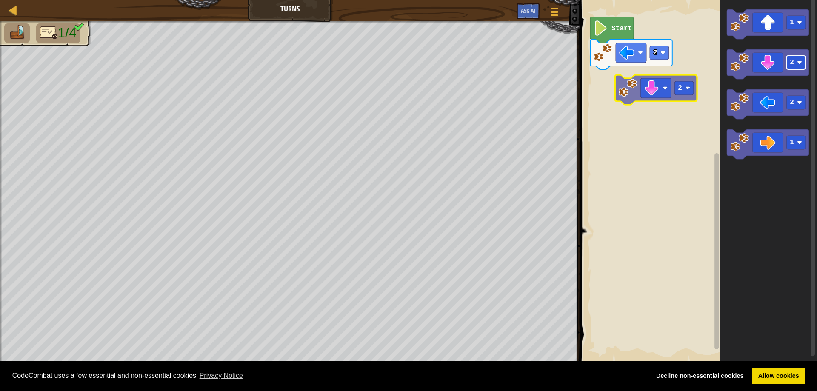
click at [654, 92] on div "2 Start 1 2 2 1 2" at bounding box center [698, 182] width 240 height 372
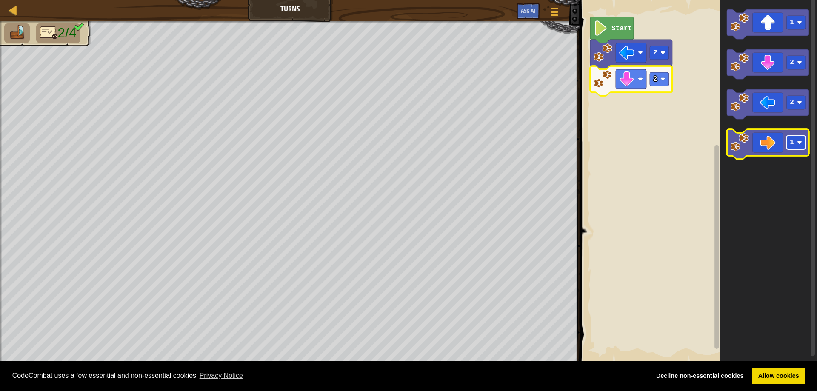
click at [798, 143] on image "Blockly Workspace" at bounding box center [799, 142] width 5 height 5
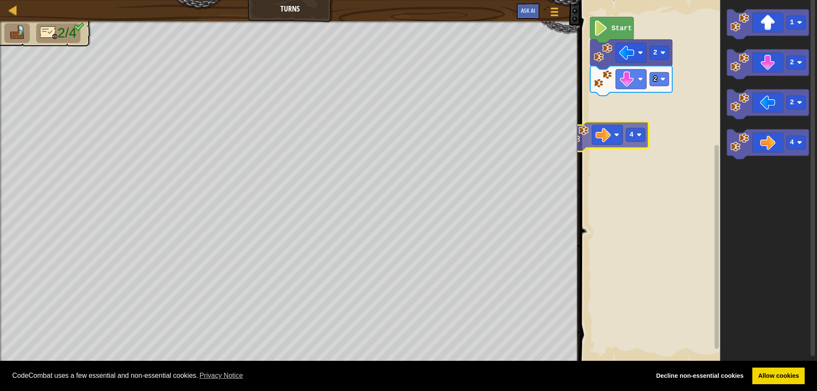
click at [627, 114] on div "2 2 Start 1 2 2 4 4" at bounding box center [698, 182] width 240 height 372
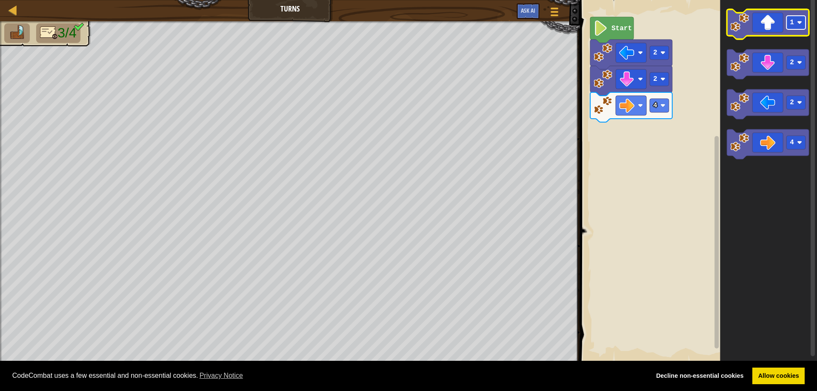
click at [801, 26] on rect "Blockly Workspace" at bounding box center [795, 23] width 19 height 14
click at [678, 134] on div "4 2 2 Start 3 2 2 4" at bounding box center [698, 182] width 240 height 372
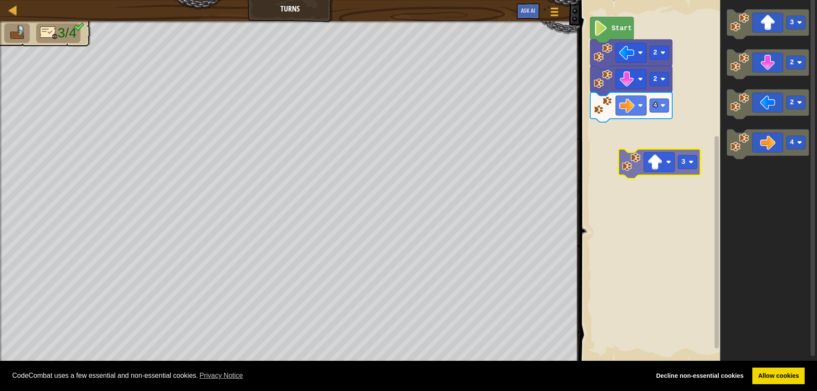
click at [607, 181] on div "4 2 2 Start 3 2 2 4 3" at bounding box center [698, 182] width 240 height 372
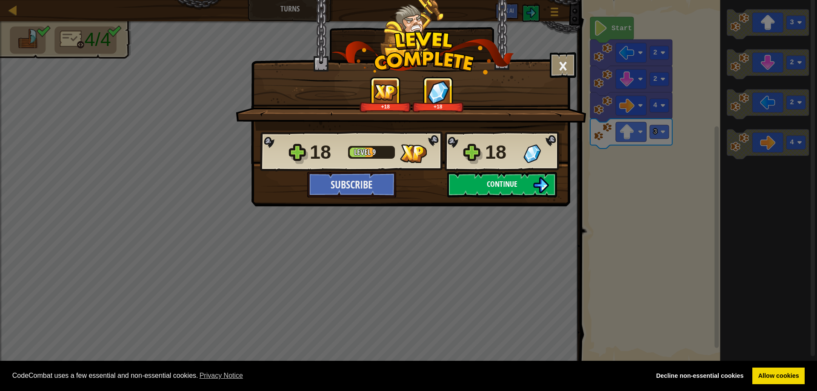
click at [512, 185] on span "Continue" at bounding box center [502, 184] width 31 height 11
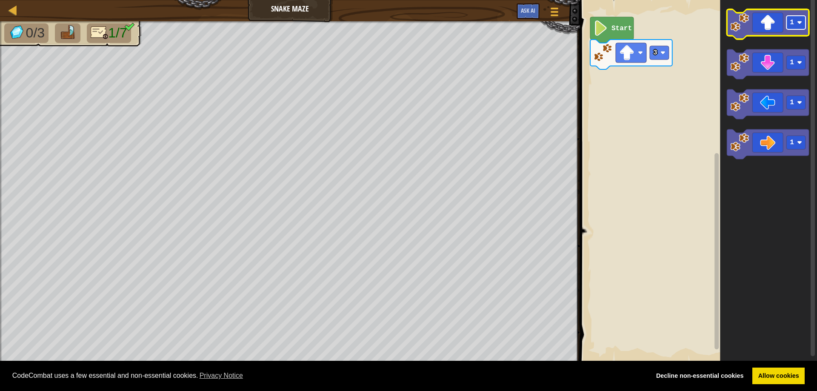
click at [800, 26] on rect "Blockly Workspace" at bounding box center [795, 23] width 19 height 14
click at [611, 28] on icon "Blockly Workspace" at bounding box center [611, 30] width 43 height 26
click at [618, 29] on text "Start" at bounding box center [622, 29] width 20 height 8
click at [795, 215] on icon "Blockly Workspace" at bounding box center [768, 182] width 97 height 372
click at [604, 23] on image "Blockly Workspace" at bounding box center [601, 27] width 14 height 15
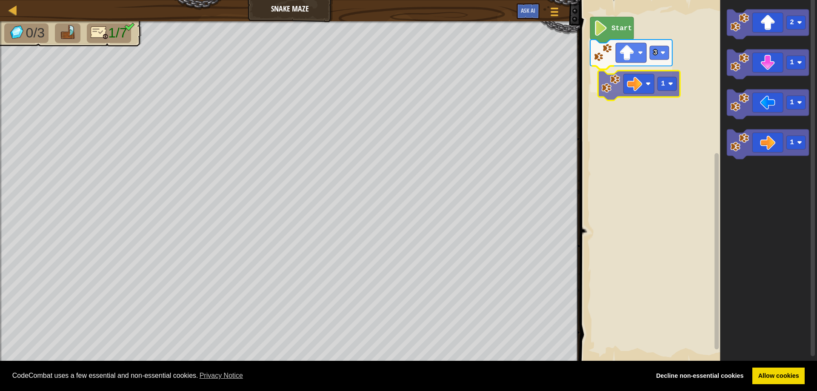
click at [656, 89] on div "3 1 Start 2 1 1 1 1" at bounding box center [698, 182] width 240 height 372
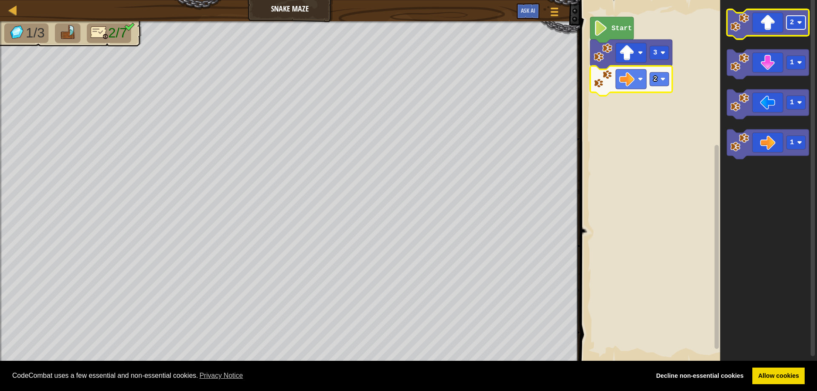
click at [790, 23] on text "2" at bounding box center [792, 23] width 4 height 8
click at [765, 20] on icon "Blockly Workspace" at bounding box center [768, 24] width 82 height 30
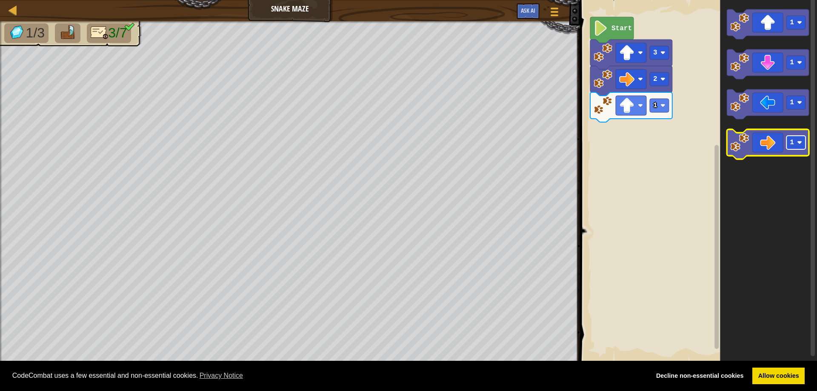
click at [801, 145] on image "Blockly Workspace" at bounding box center [799, 142] width 5 height 5
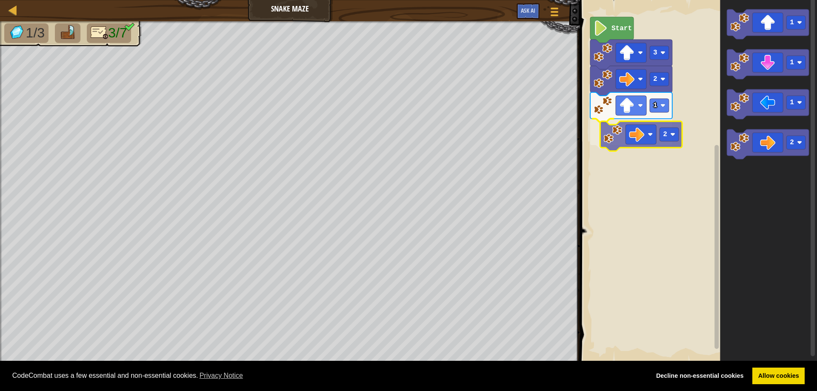
click at [647, 137] on div "Start 3 2 1 2 1 1 1 2 2" at bounding box center [698, 182] width 240 height 372
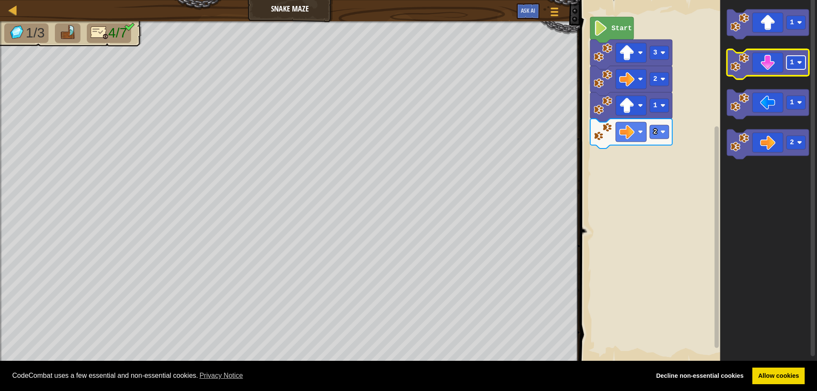
click at [800, 66] on rect "Blockly Workspace" at bounding box center [795, 63] width 19 height 14
click at [652, 152] on div "Start 3 2 1 2 1 2 1 2" at bounding box center [698, 182] width 240 height 372
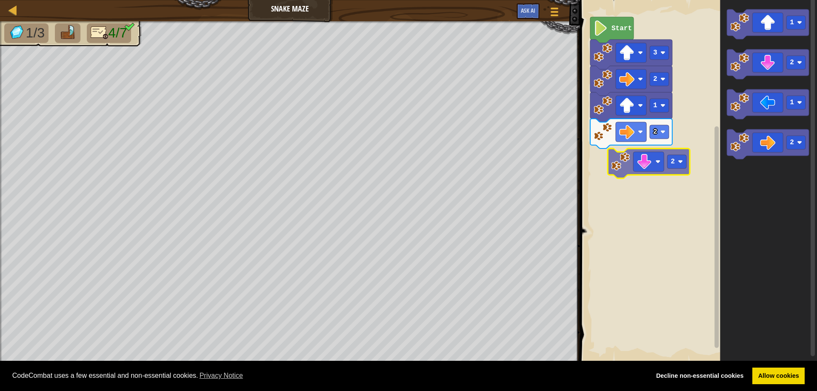
click at [638, 161] on div "Start 3 2 1 2 1 2 1 2 2" at bounding box center [698, 182] width 240 height 372
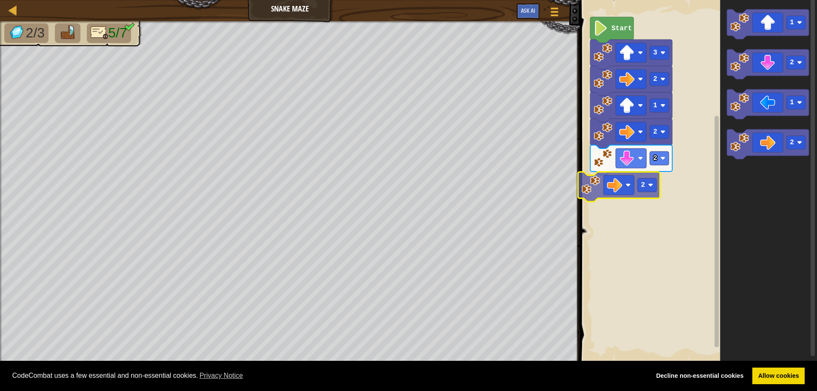
click at [638, 189] on div "2 2 1 2 3 Start 2 1 2 1 2 2" at bounding box center [698, 182] width 240 height 372
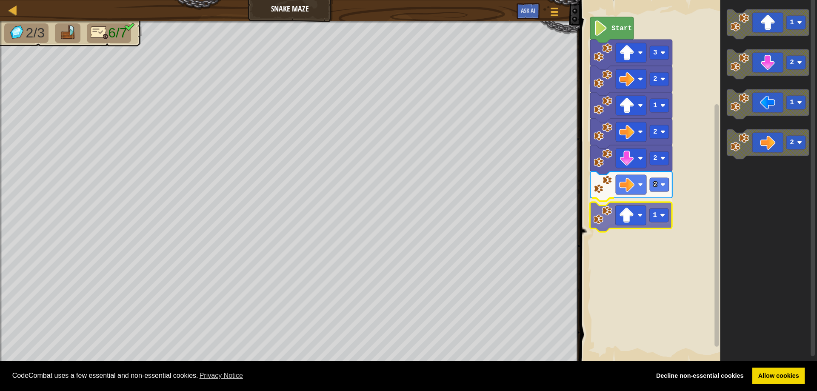
click at [633, 216] on div "2 2 1 2 1 2 3 Start 1 2 1 2 1" at bounding box center [698, 182] width 240 height 372
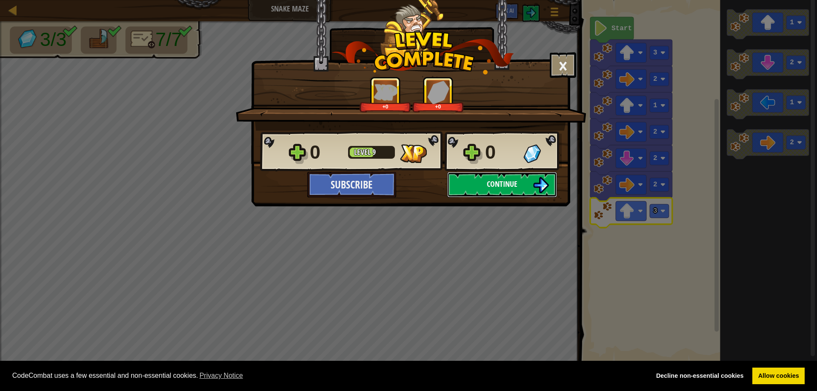
click at [509, 184] on span "Continue" at bounding box center [502, 184] width 31 height 11
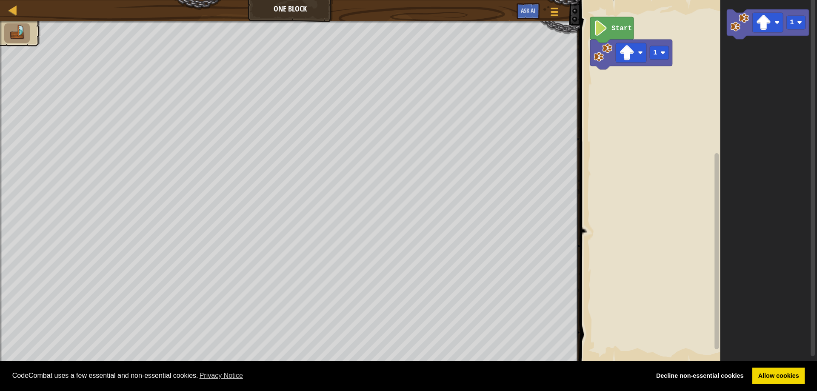
click at [605, 32] on image "Blockly Workspace" at bounding box center [601, 27] width 14 height 15
click at [613, 34] on icon "Blockly Workspace" at bounding box center [611, 30] width 43 height 26
click at [643, 106] on div "1 Start 1 1" at bounding box center [698, 182] width 240 height 372
click at [743, 165] on icon "1" at bounding box center [768, 182] width 97 height 372
click at [299, 14] on div "Map One Block Game Menu Ask AI" at bounding box center [290, 10] width 580 height 21
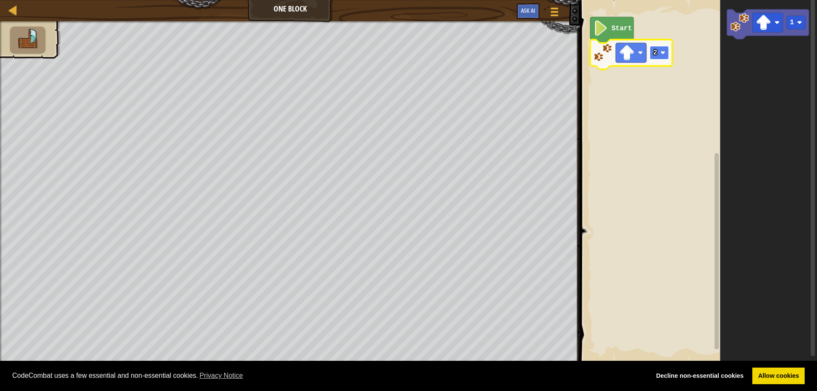
click at [663, 51] on image "Blockly Workspace" at bounding box center [663, 52] width 5 height 5
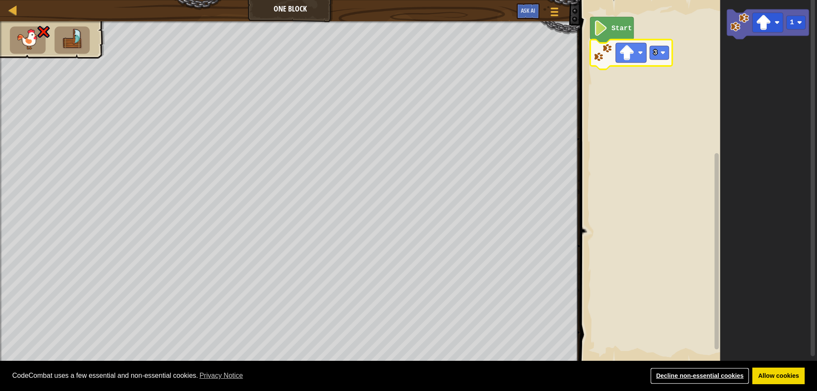
click at [686, 377] on link "Decline non-essential cookies" at bounding box center [699, 376] width 99 height 17
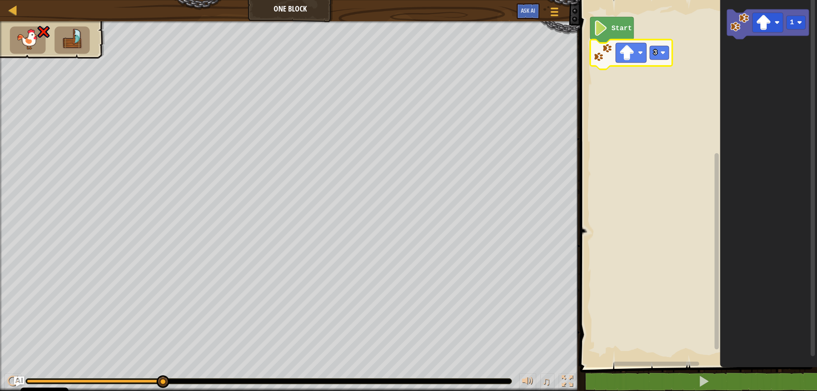
drag, startPoint x: 162, startPoint y: 380, endPoint x: 171, endPoint y: 380, distance: 8.5
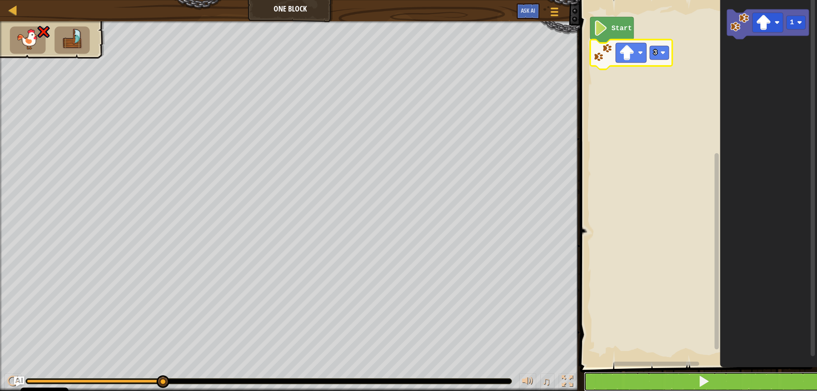
click at [683, 380] on button at bounding box center [704, 382] width 240 height 20
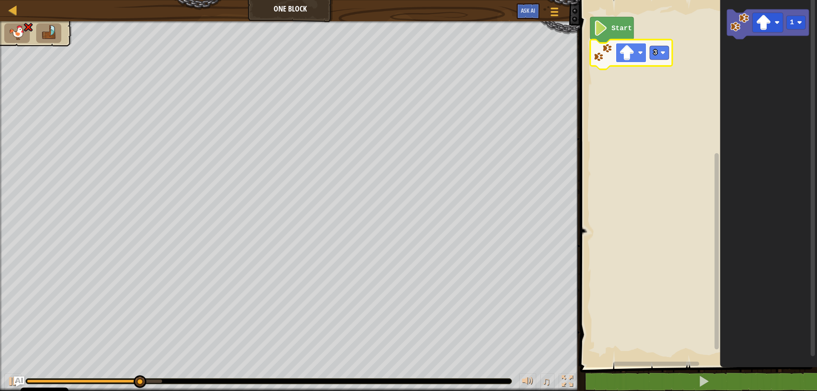
click at [636, 50] on rect "Blockly Workspace" at bounding box center [631, 53] width 31 height 20
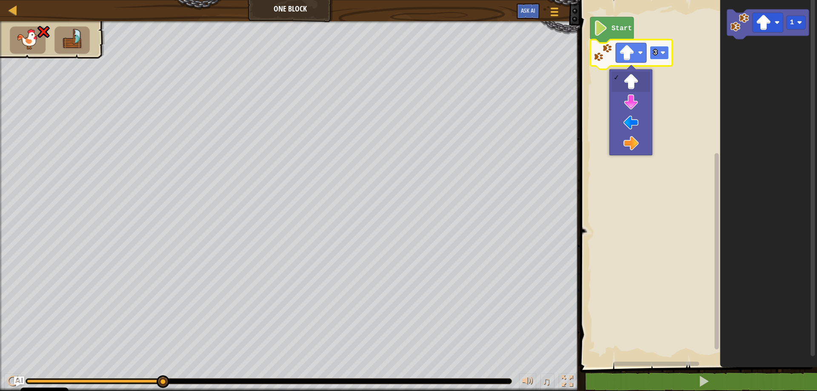
click at [659, 47] on rect "Blockly Workspace" at bounding box center [659, 53] width 19 height 14
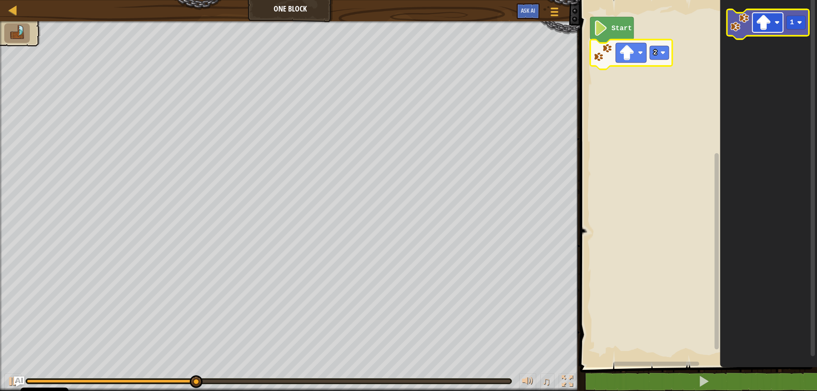
click at [776, 20] on rect "Blockly Workspace" at bounding box center [767, 23] width 31 height 20
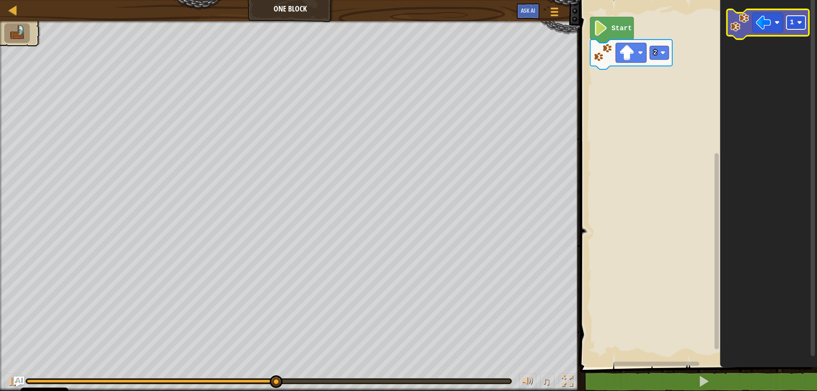
click at [801, 16] on rect "Blockly Workspace" at bounding box center [795, 23] width 19 height 14
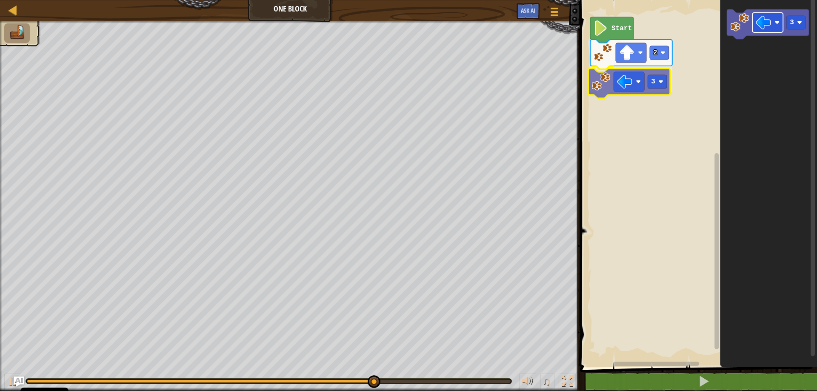
click at [640, 78] on div "Start 2 3 3 3" at bounding box center [698, 182] width 240 height 372
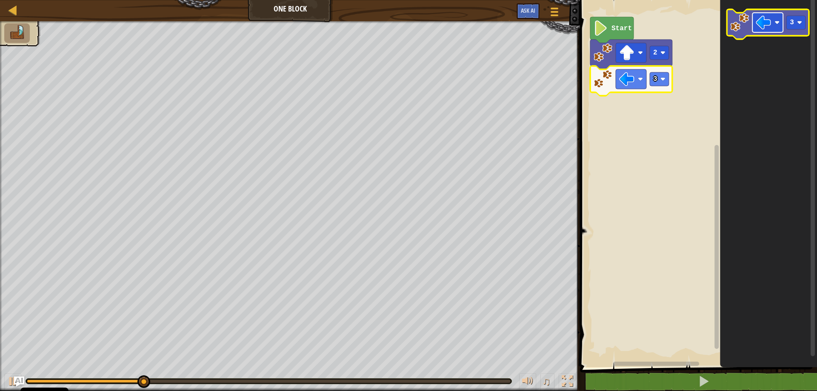
click at [780, 25] on image "Blockly Workspace" at bounding box center [777, 22] width 5 height 5
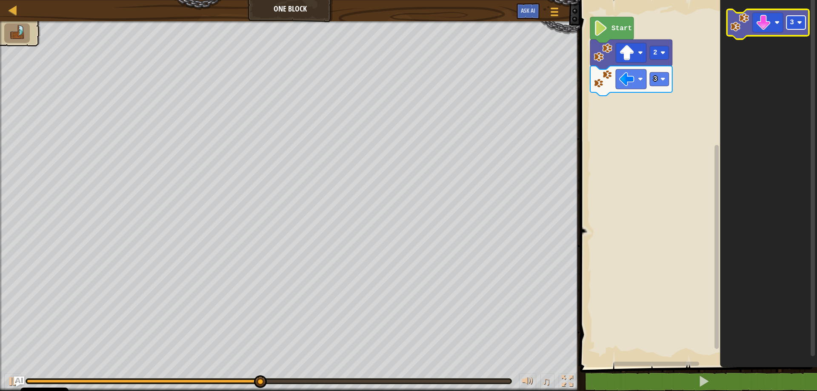
click at [799, 24] on image "Blockly Workspace" at bounding box center [799, 22] width 5 height 5
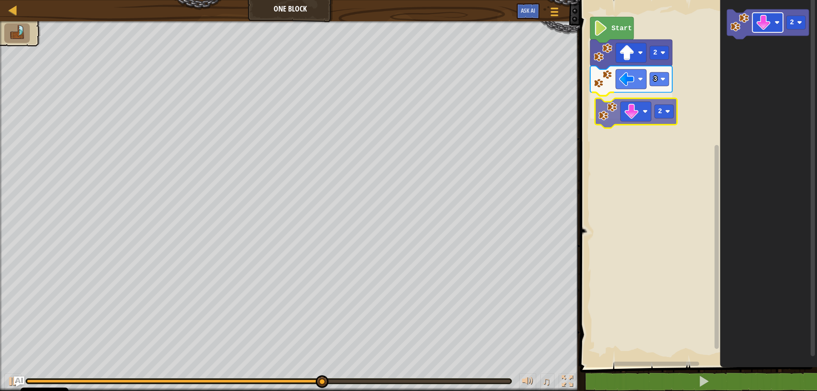
click at [640, 107] on div "Start 2 3 2 2 2" at bounding box center [698, 182] width 240 height 372
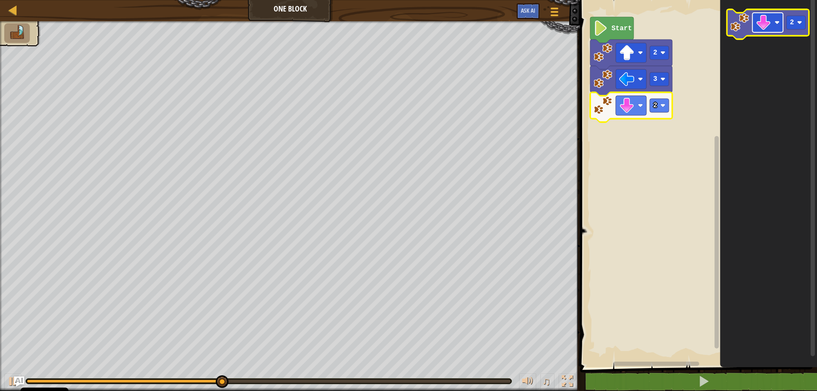
click at [779, 25] on image "Blockly Workspace" at bounding box center [777, 22] width 5 height 5
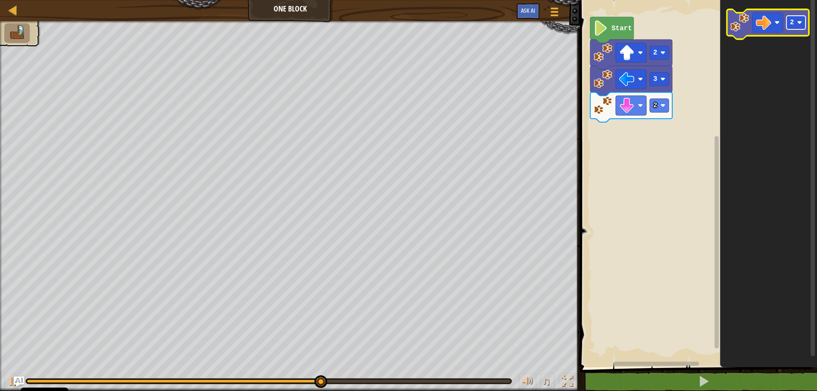
click at [801, 21] on g "2" at bounding box center [795, 23] width 19 height 14
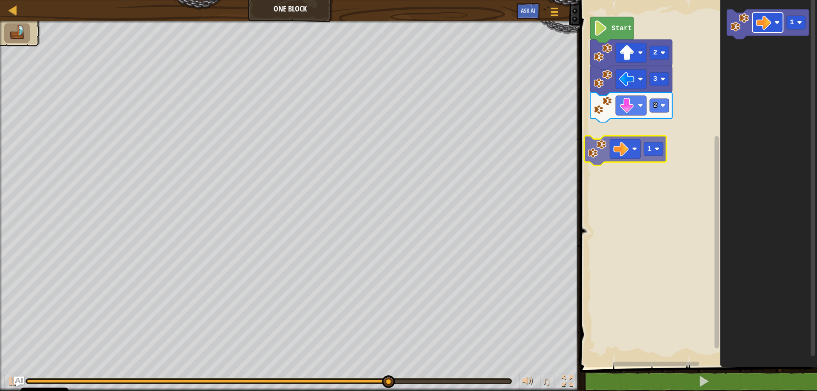
click at [623, 148] on div "Start 2 3 2 1 1" at bounding box center [698, 182] width 240 height 372
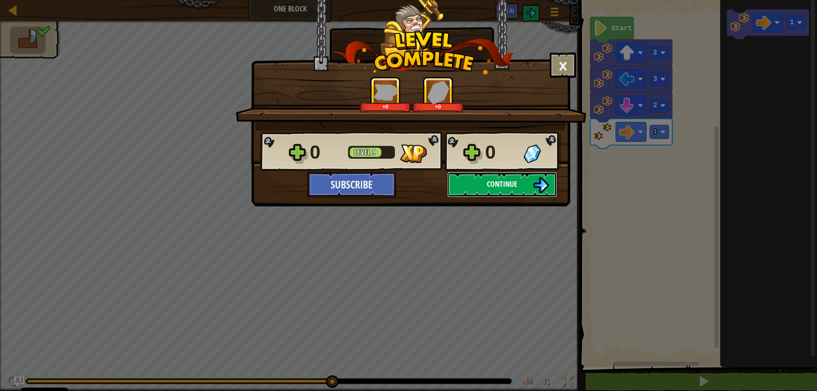
click at [511, 186] on span "Continue" at bounding box center [502, 184] width 31 height 11
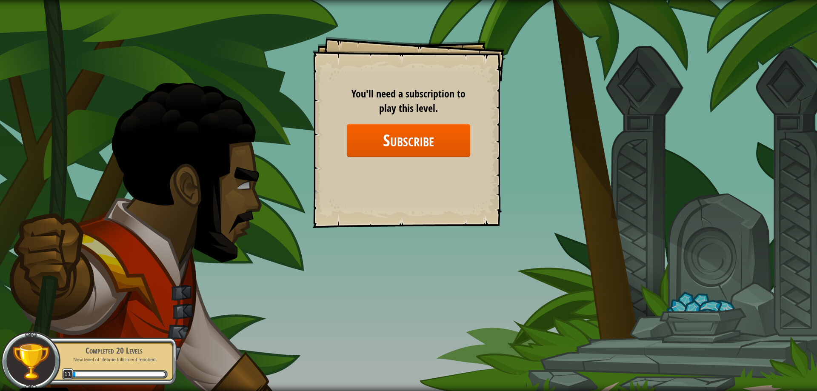
click at [104, 372] on div at bounding box center [117, 374] width 93 height 6
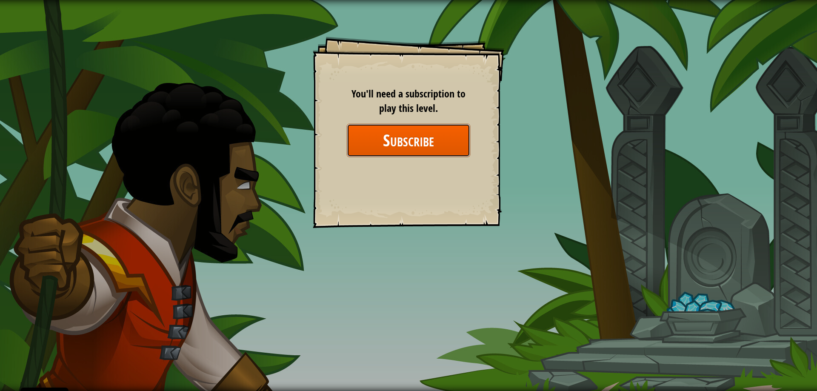
click at [352, 139] on button "Subscribe" at bounding box center [408, 140] width 123 height 33
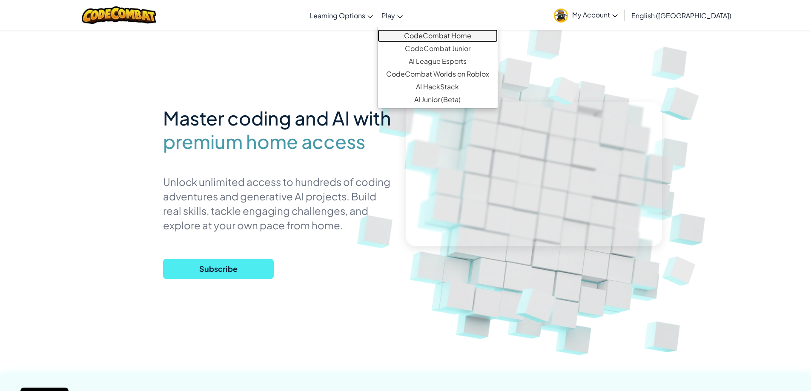
click at [469, 40] on link "CodeCombat Home" at bounding box center [437, 35] width 120 height 13
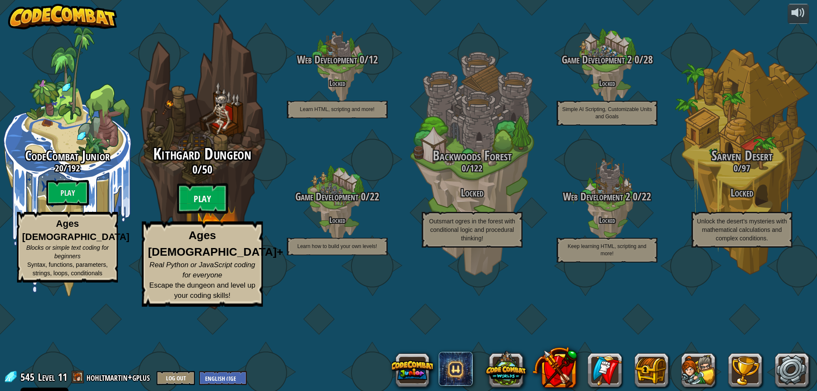
click at [197, 214] on btn "Play" at bounding box center [202, 198] width 51 height 31
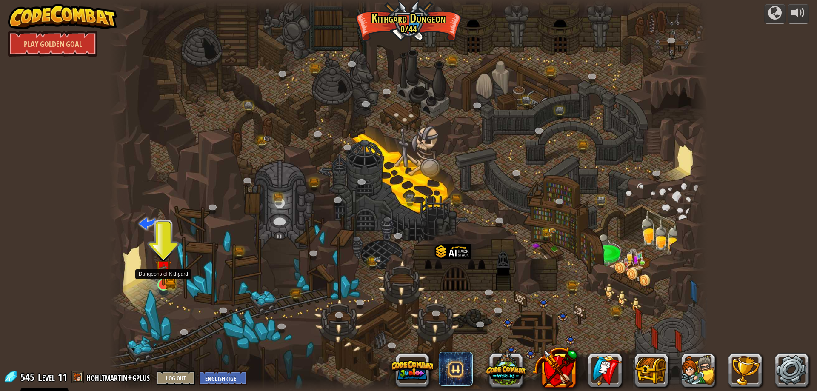
click at [164, 282] on img at bounding box center [163, 268] width 16 height 35
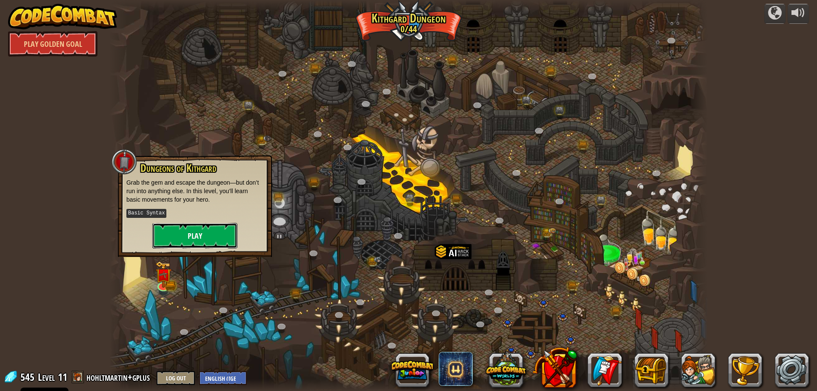
click at [204, 234] on button "Play" at bounding box center [194, 236] width 85 height 26
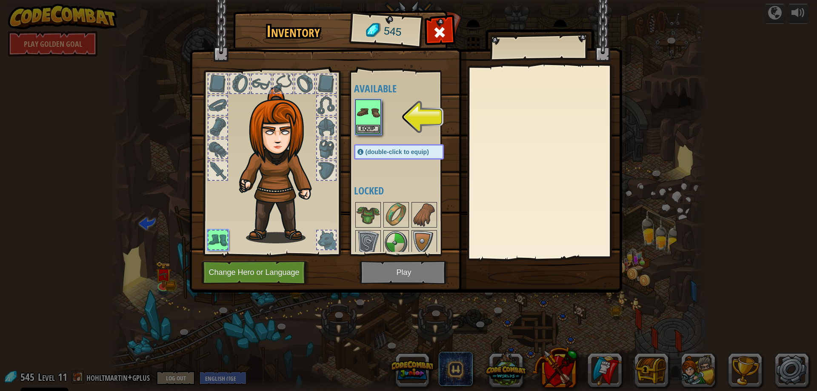
drag, startPoint x: 373, startPoint y: 220, endPoint x: 285, endPoint y: 126, distance: 129.2
click at [286, 126] on div "Inventory 545 Available Equip (double-click to equip) Locked Equip Unequip Subs…" at bounding box center [408, 153] width 433 height 281
click at [214, 82] on div at bounding box center [218, 83] width 19 height 19
click at [219, 153] on div at bounding box center [218, 149] width 19 height 19
click at [368, 110] on img at bounding box center [368, 112] width 24 height 24
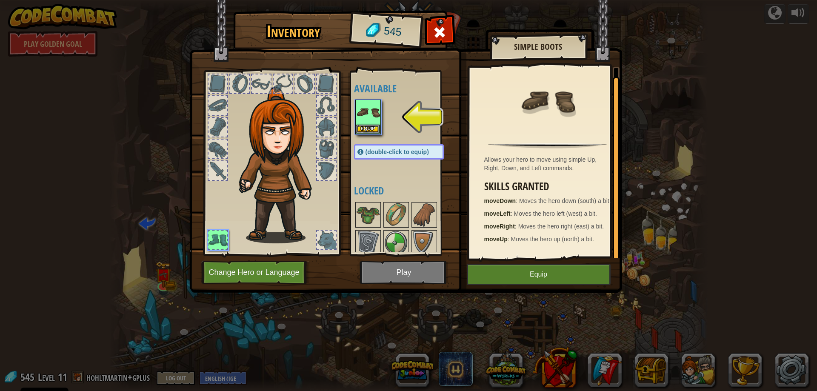
scroll to position [3, 0]
click at [365, 216] on img at bounding box center [368, 215] width 24 height 24
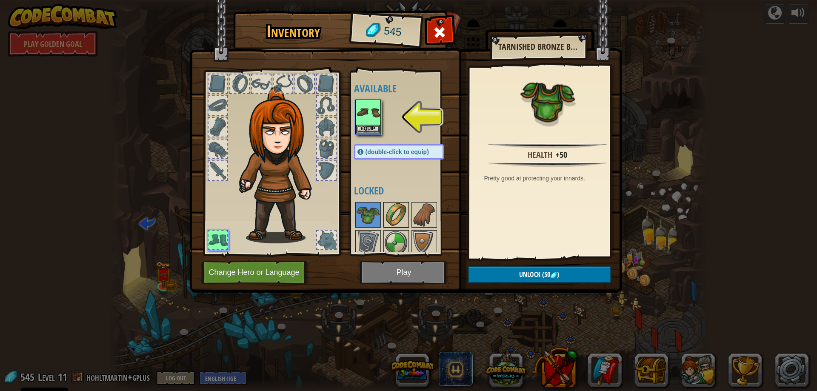
click at [401, 216] on img at bounding box center [396, 215] width 24 height 24
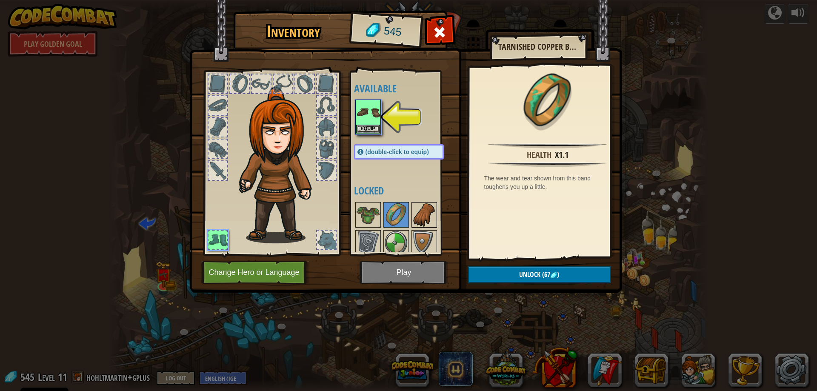
click at [419, 208] on img at bounding box center [424, 215] width 24 height 24
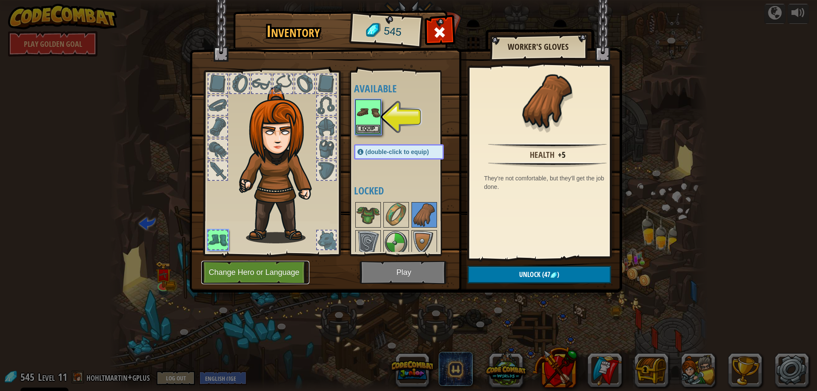
click at [252, 269] on button "Change Hero or Language" at bounding box center [255, 272] width 108 height 23
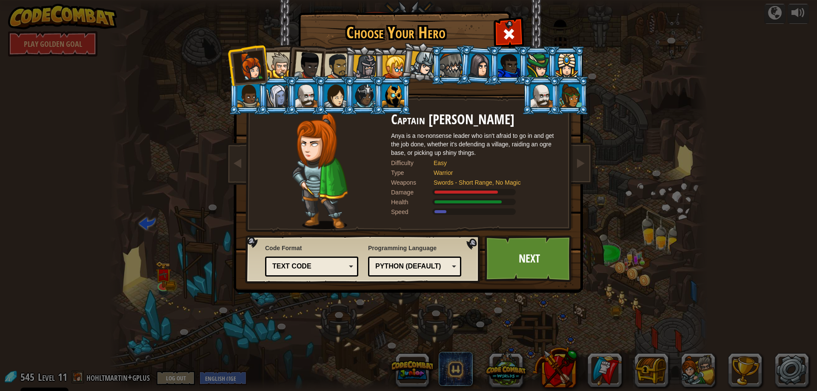
click at [404, 263] on div "Python (Default)" at bounding box center [412, 267] width 74 height 10
click at [313, 265] on div "Text code" at bounding box center [309, 267] width 74 height 10
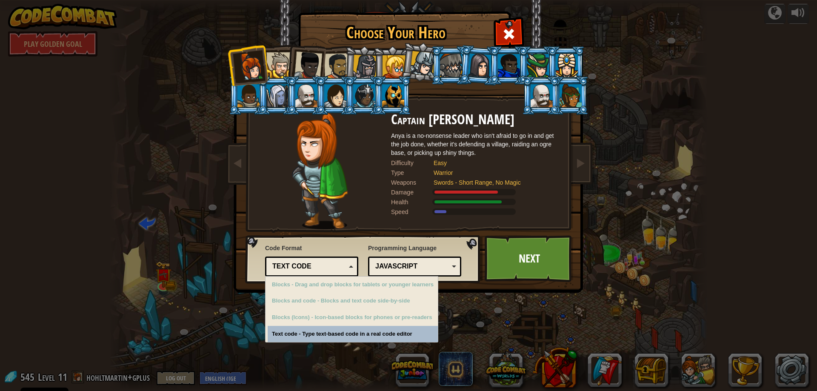
click at [315, 335] on div "Choose Your Hero 545 Captain Anya Weston Anya is a no-nonsense leader who isn't…" at bounding box center [408, 195] width 817 height 391
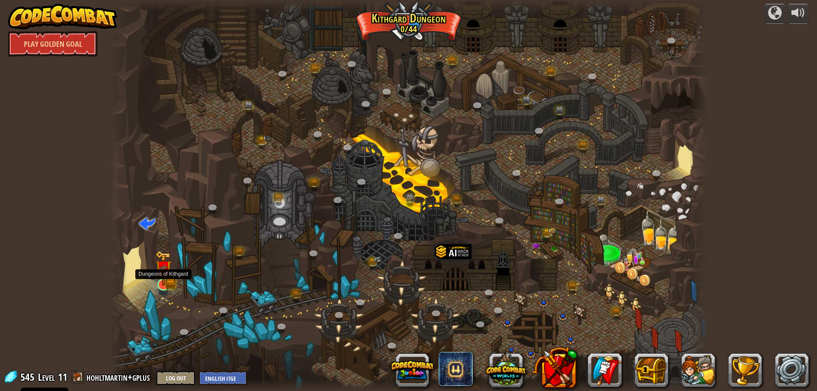
click at [169, 284] on img at bounding box center [163, 268] width 16 height 35
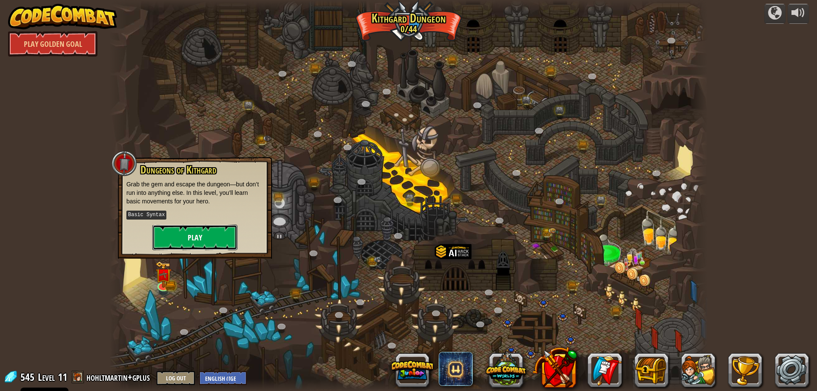
click at [202, 231] on button "Play" at bounding box center [194, 238] width 85 height 26
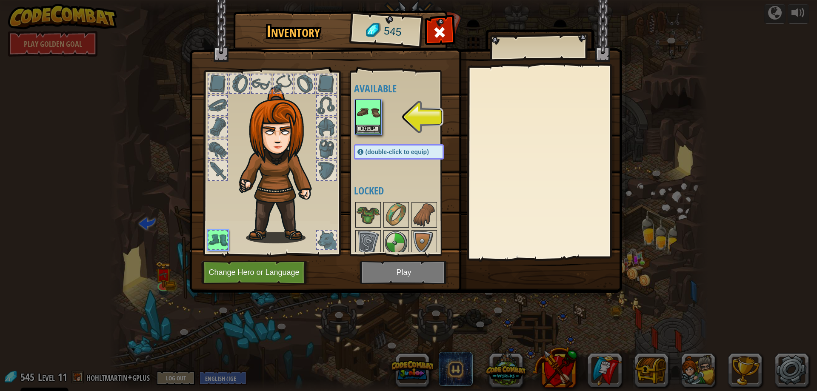
click at [395, 150] on span "(double-click to equip)" at bounding box center [397, 152] width 63 height 7
click at [250, 271] on button "Change Hero or Language" at bounding box center [255, 272] width 108 height 23
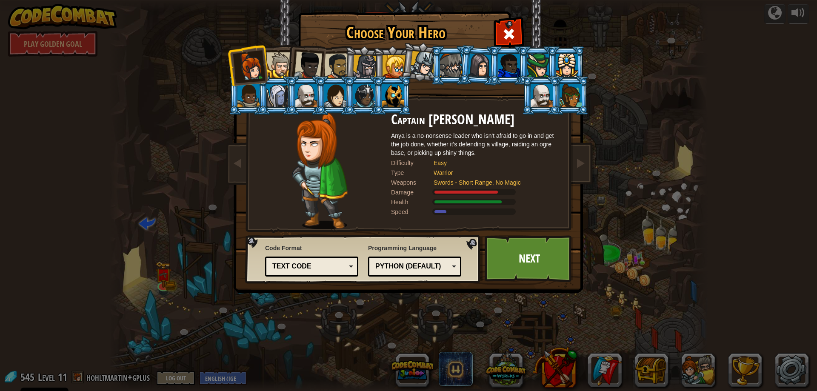
click at [281, 64] on div at bounding box center [279, 65] width 26 height 26
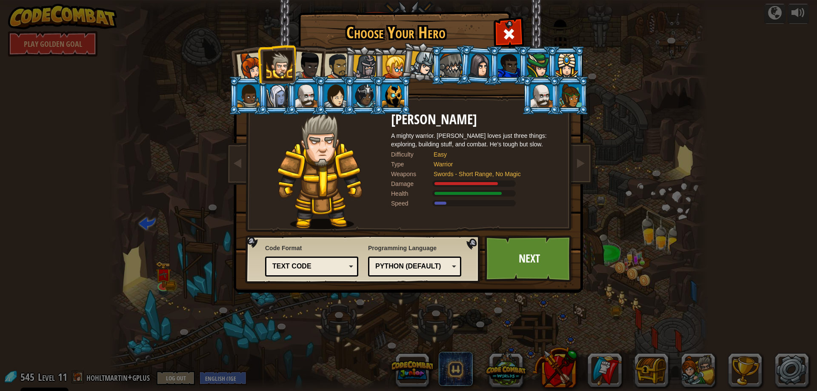
click at [312, 68] on div at bounding box center [308, 65] width 28 height 28
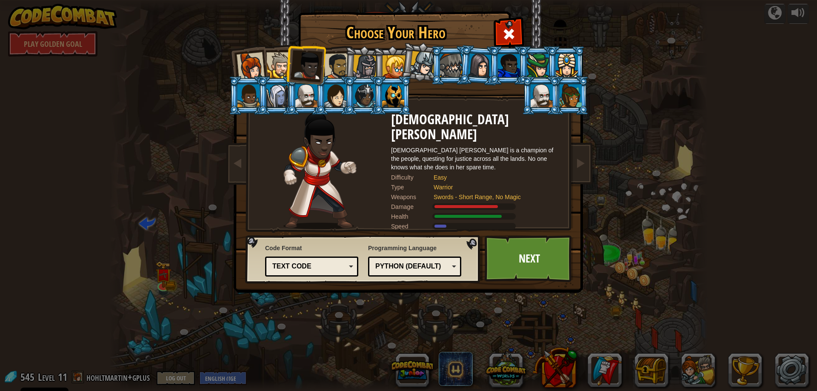
click at [395, 69] on div at bounding box center [394, 66] width 23 height 23
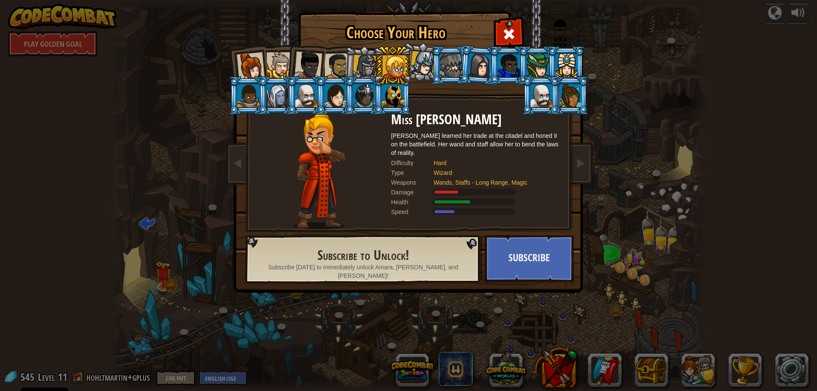
click at [538, 95] on div at bounding box center [542, 95] width 22 height 23
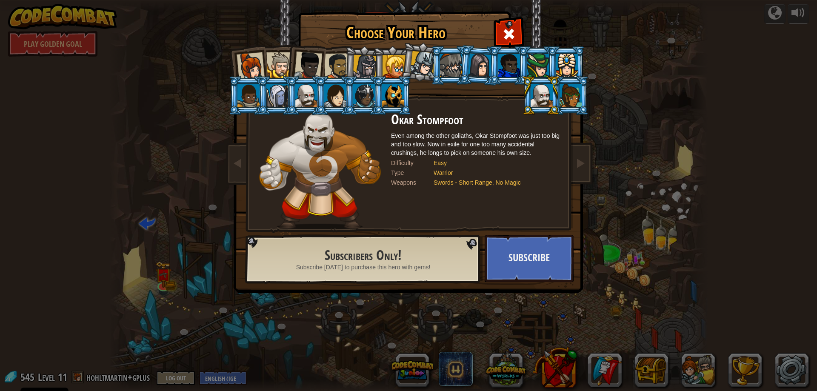
click at [546, 63] on div at bounding box center [538, 65] width 22 height 23
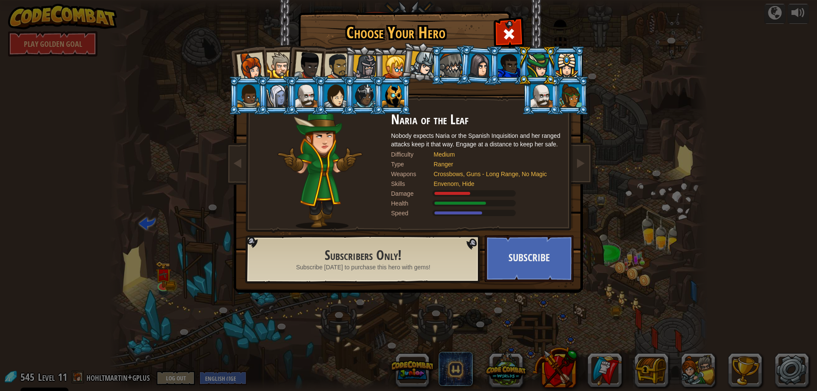
click at [278, 98] on div at bounding box center [277, 95] width 22 height 23
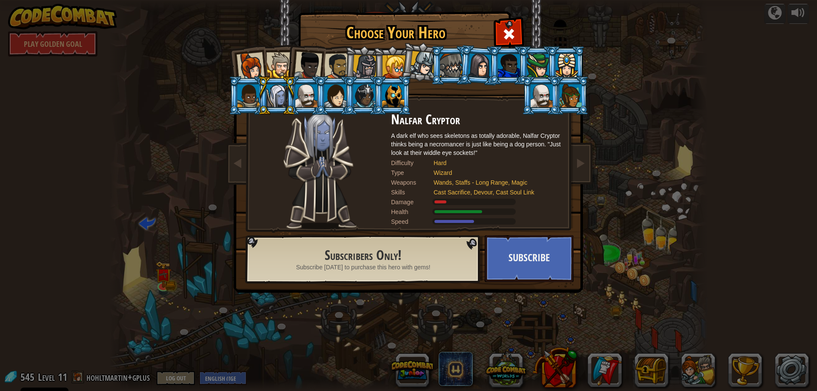
click at [295, 97] on li at bounding box center [276, 95] width 38 height 39
click at [300, 95] on div at bounding box center [306, 95] width 22 height 23
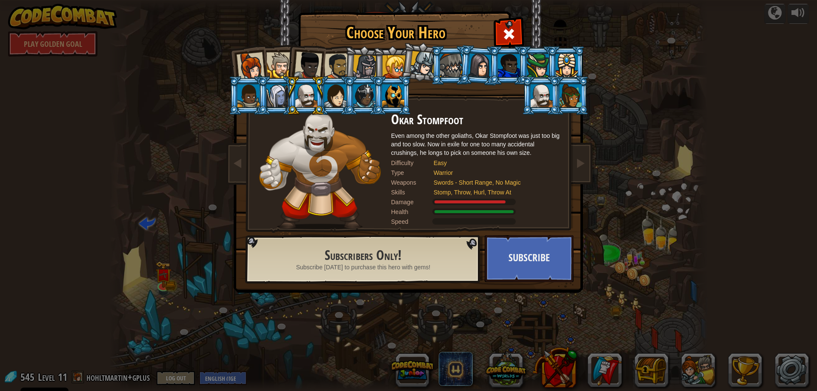
click at [252, 68] on div at bounding box center [251, 66] width 28 height 28
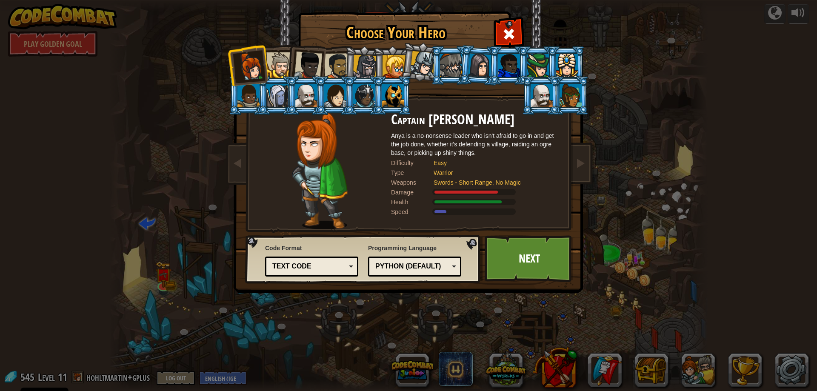
click at [282, 56] on div at bounding box center [279, 65] width 26 height 26
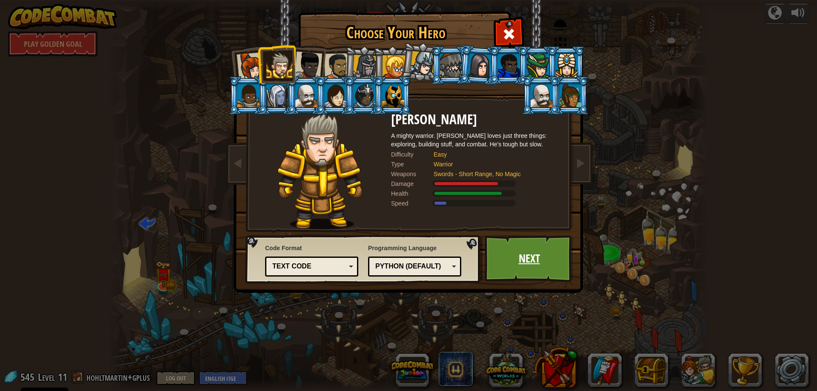
click at [533, 259] on link "Next" at bounding box center [529, 258] width 89 height 47
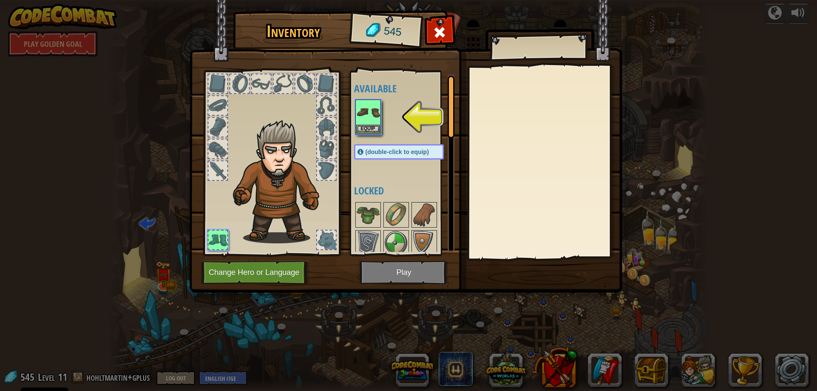
click at [409, 276] on img at bounding box center [405, 138] width 433 height 309
click at [366, 123] on img at bounding box center [368, 112] width 24 height 24
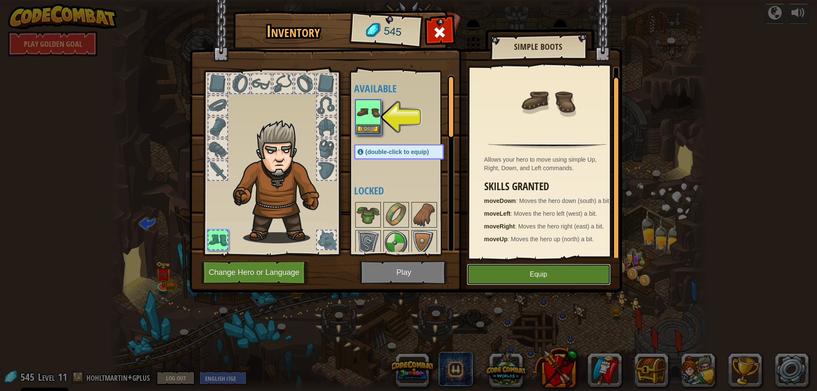
click at [532, 272] on button "Equip" at bounding box center [539, 274] width 144 height 21
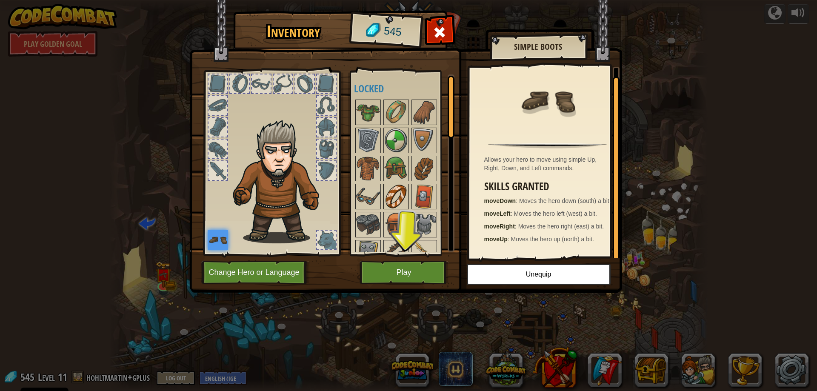
click at [394, 188] on img at bounding box center [396, 197] width 24 height 24
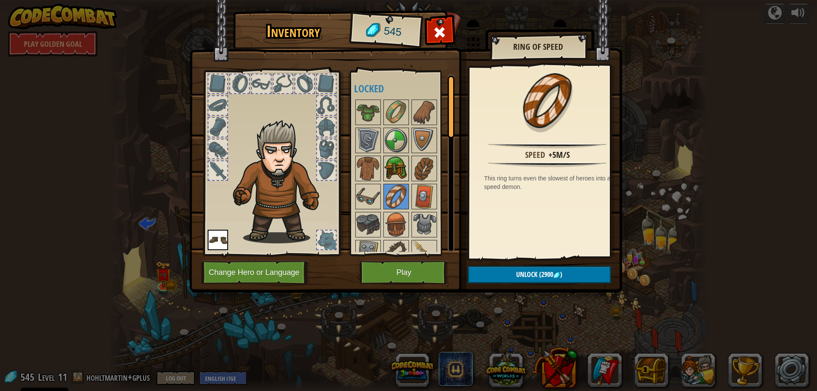
click at [392, 163] on img at bounding box center [396, 169] width 24 height 24
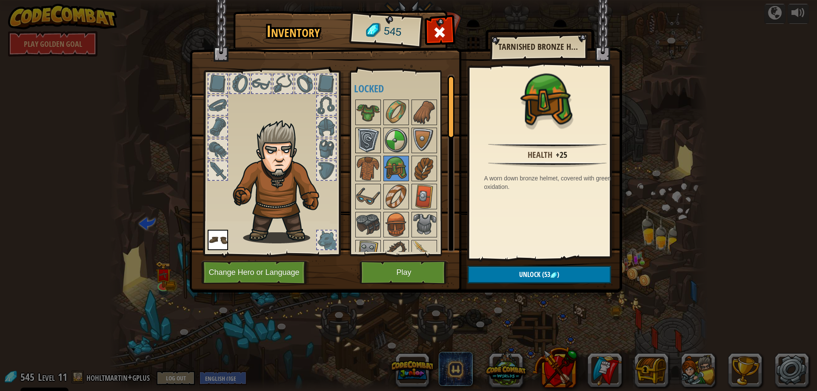
click at [374, 143] on img at bounding box center [368, 141] width 24 height 24
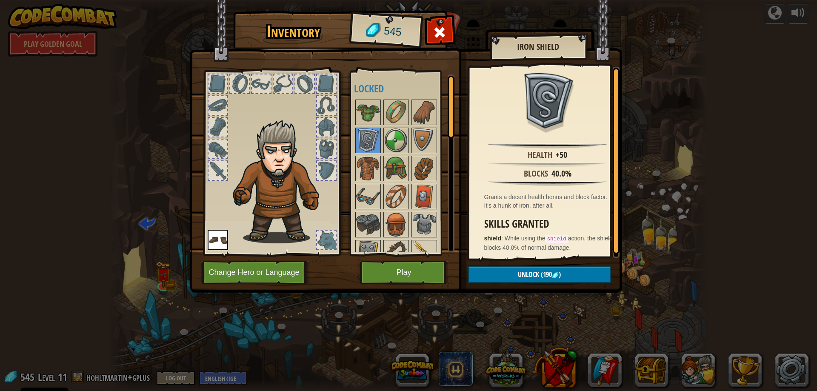
click at [331, 174] on div at bounding box center [326, 170] width 19 height 19
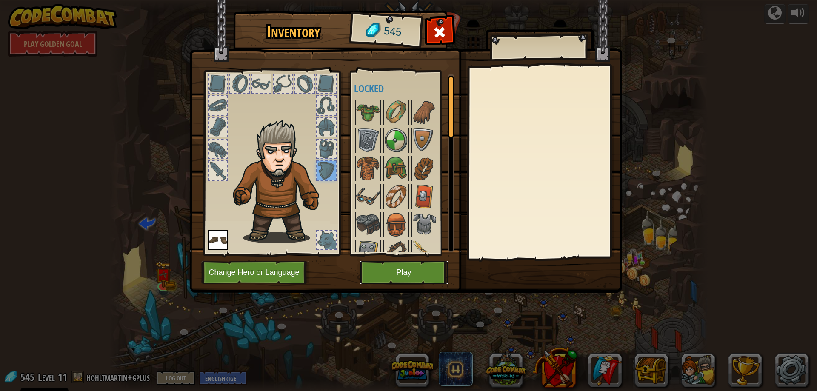
click at [407, 275] on button "Play" at bounding box center [404, 272] width 89 height 23
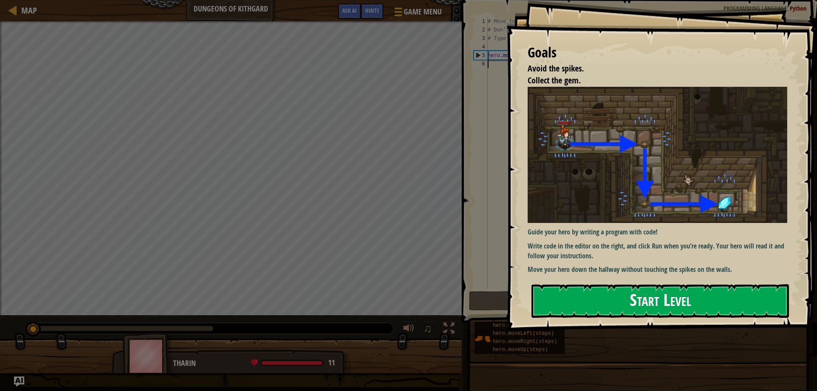
click at [669, 295] on button "Start Level" at bounding box center [660, 301] width 257 height 34
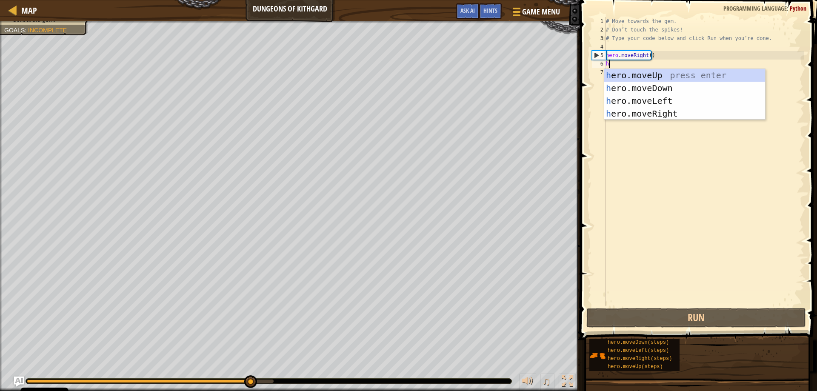
scroll to position [4, 0]
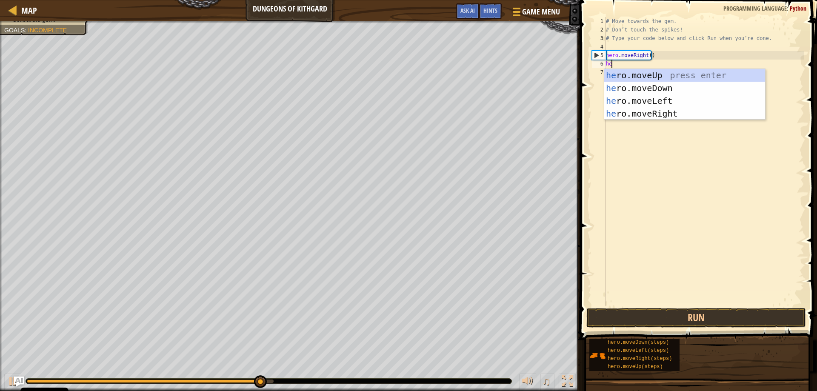
type textarea "her"
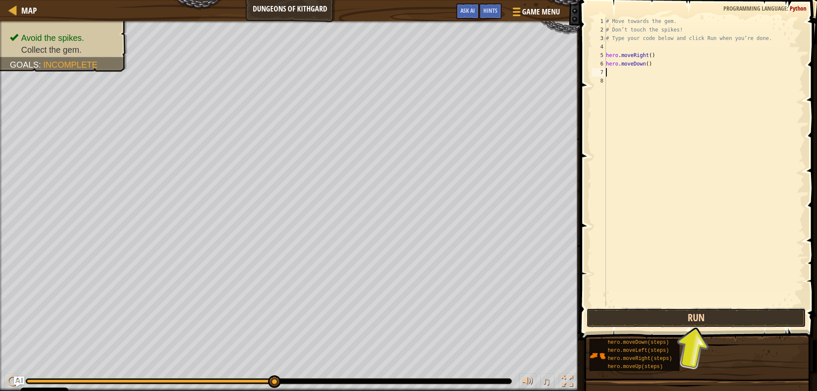
click at [711, 315] on button "Run" at bounding box center [696, 318] width 220 height 20
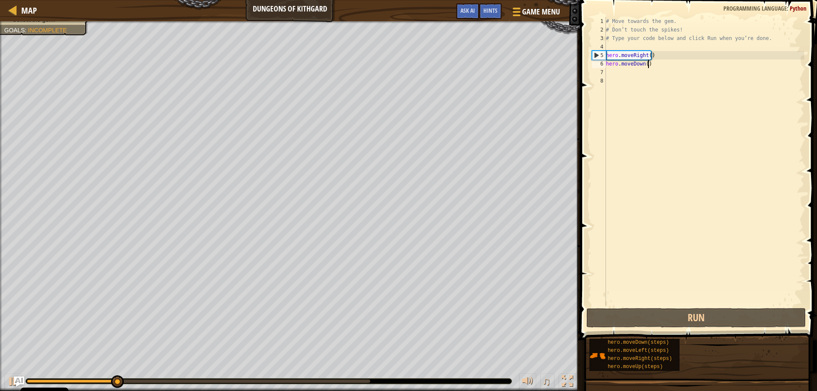
click at [657, 66] on div "# Move towards the gem. # Don’t touch the spikes! # Type your code below and cl…" at bounding box center [704, 170] width 200 height 306
type textarea "hero.moveDown()"
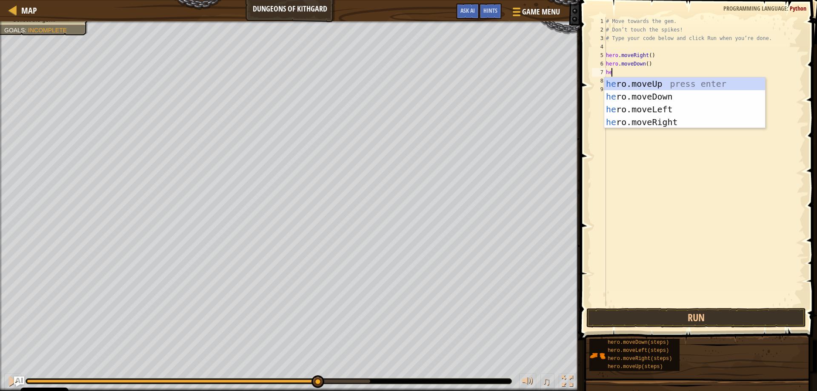
type textarea "her"
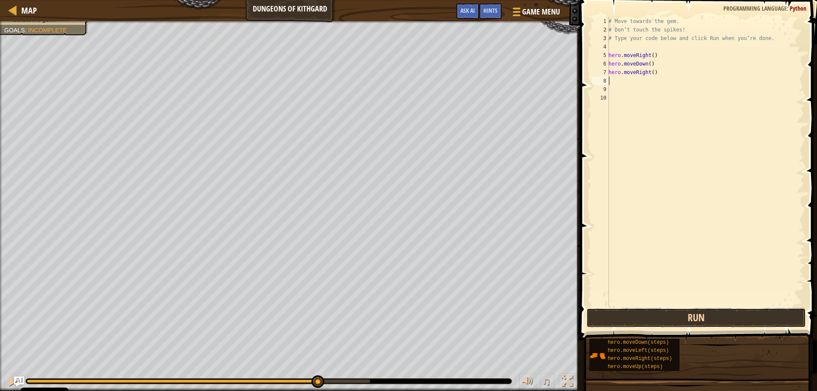
click at [701, 321] on button "Run" at bounding box center [696, 318] width 220 height 20
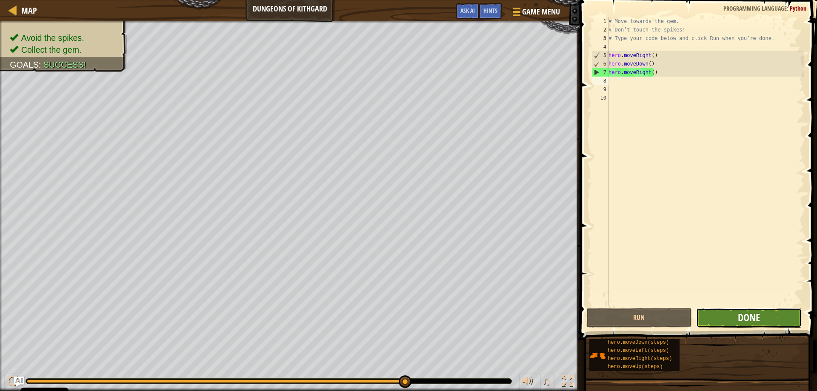
click at [741, 320] on span "Done" at bounding box center [749, 318] width 22 height 14
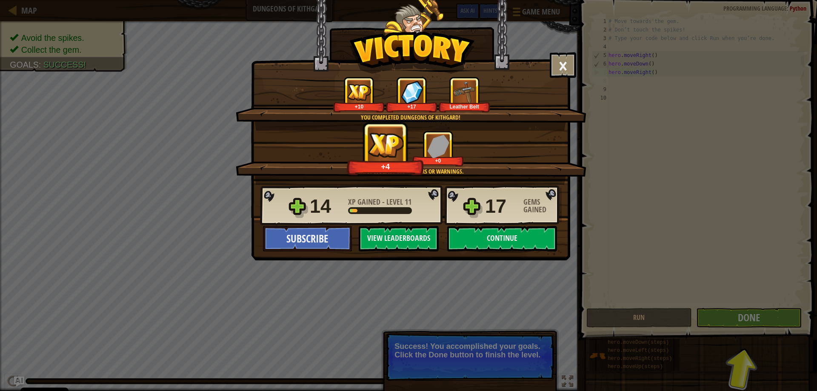
click at [767, 317] on div "× Well done, hero. You’re building the strength to escape Kithgard. How fun was…" at bounding box center [408, 195] width 817 height 391
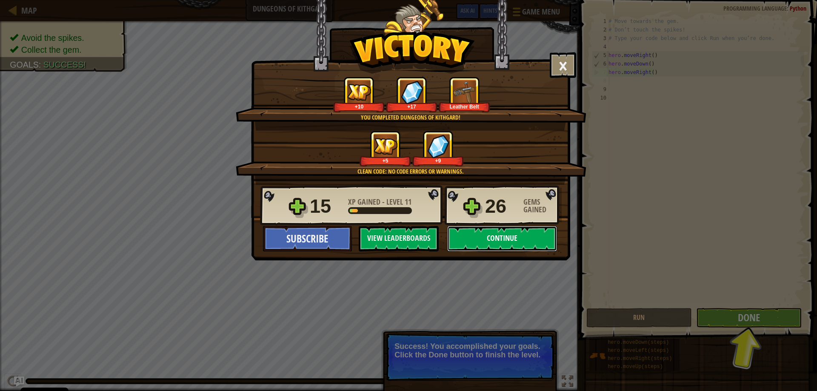
click at [523, 242] on button "Continue" at bounding box center [502, 239] width 110 height 26
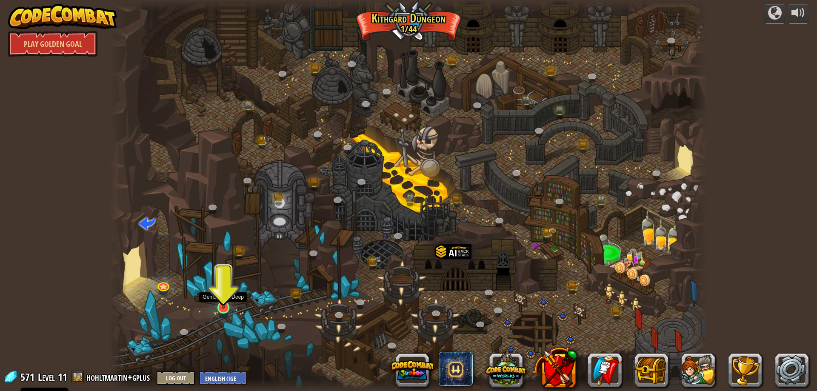
click at [223, 305] on img at bounding box center [223, 290] width 16 height 37
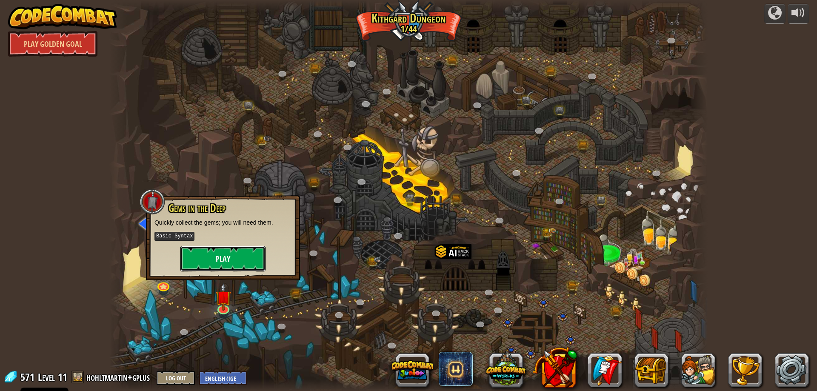
click at [233, 255] on button "Play" at bounding box center [222, 259] width 85 height 26
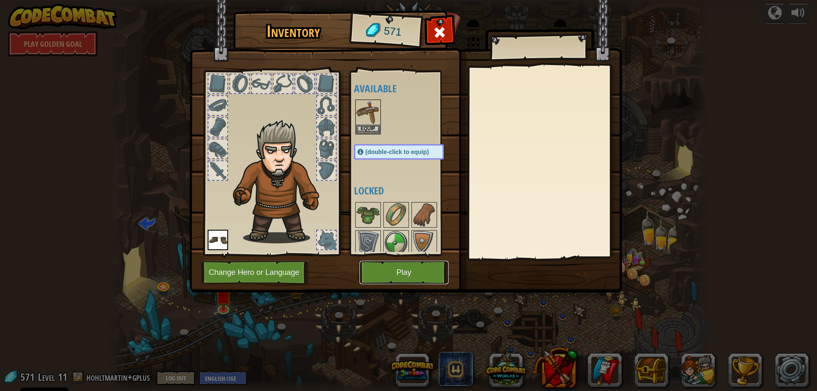
click at [395, 270] on button "Play" at bounding box center [404, 272] width 89 height 23
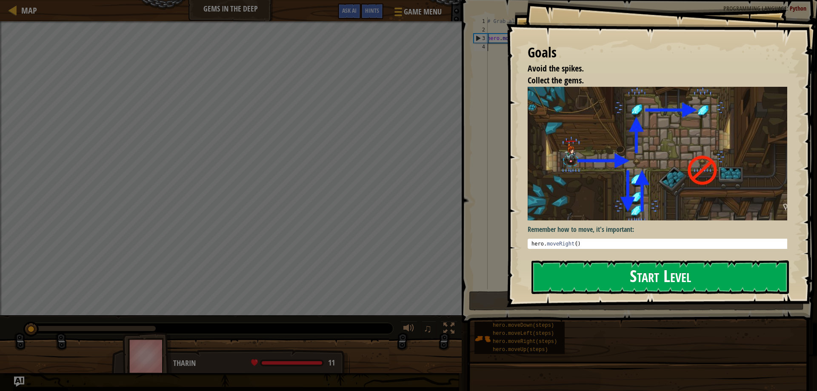
click at [627, 275] on button "Start Level" at bounding box center [660, 277] width 257 height 34
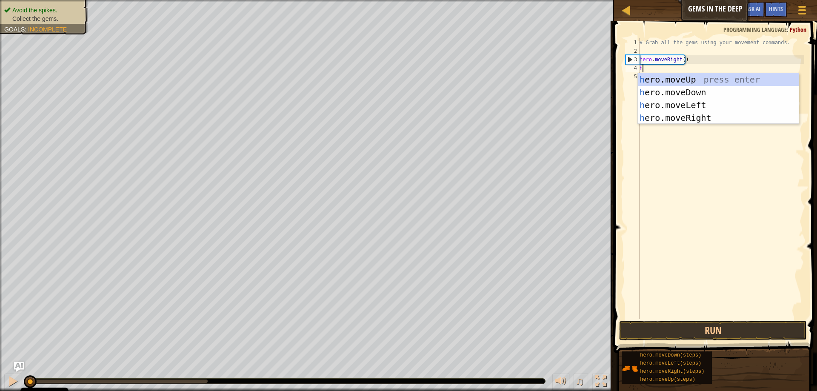
scroll to position [4, 0]
type textarea "her"
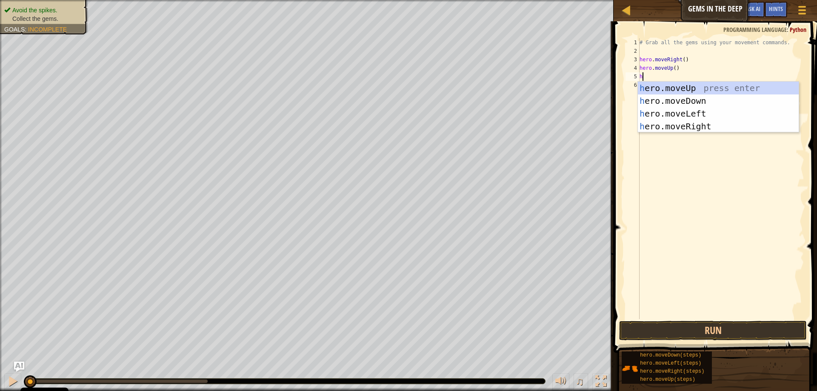
type textarea "her"
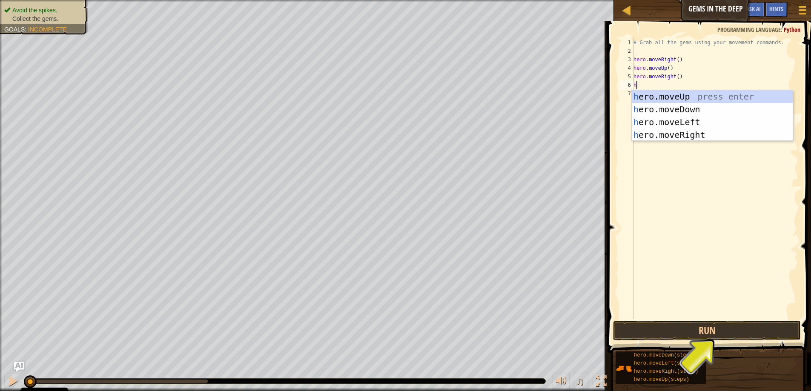
type textarea "her"
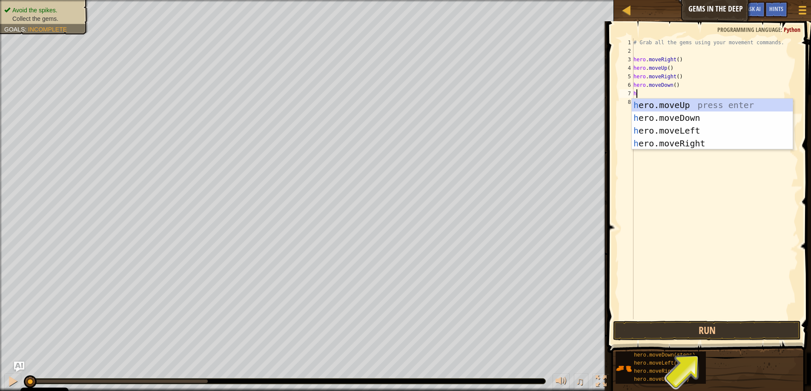
type textarea "her"
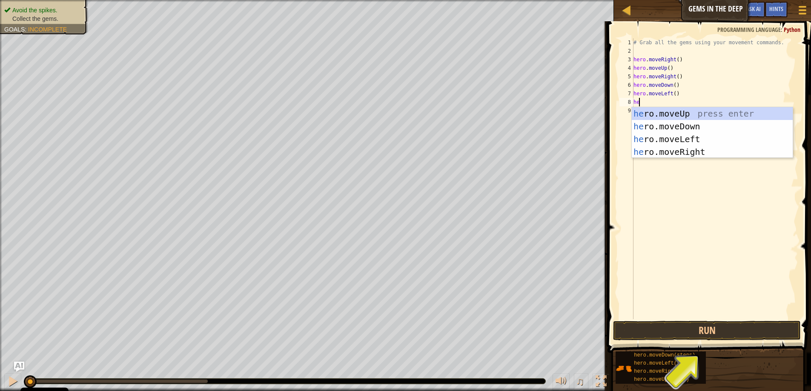
type textarea "her"
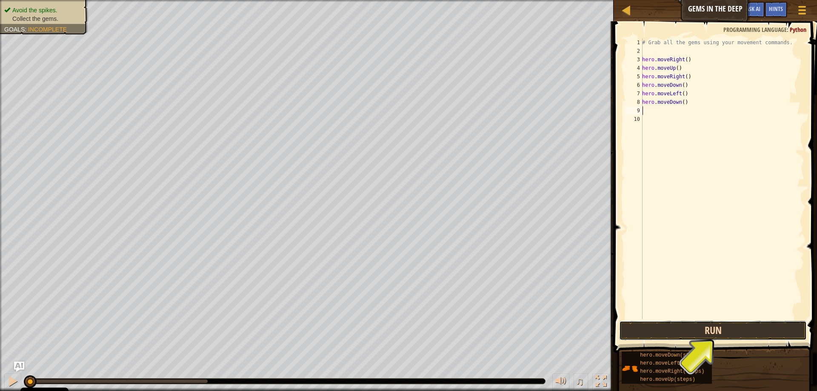
click at [661, 332] on button "Run" at bounding box center [713, 331] width 188 height 20
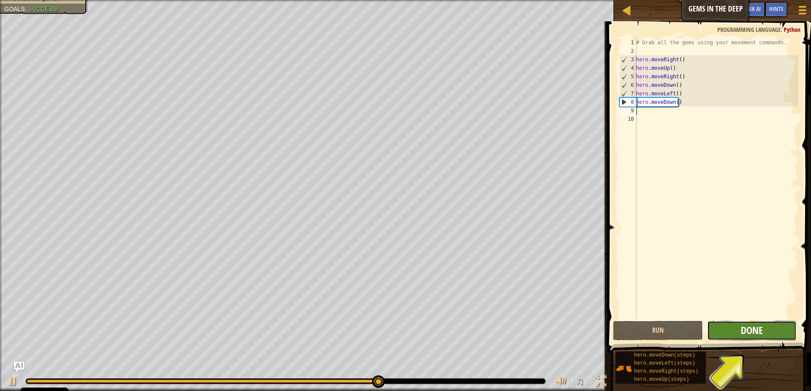
click at [745, 330] on span "Done" at bounding box center [752, 330] width 22 height 14
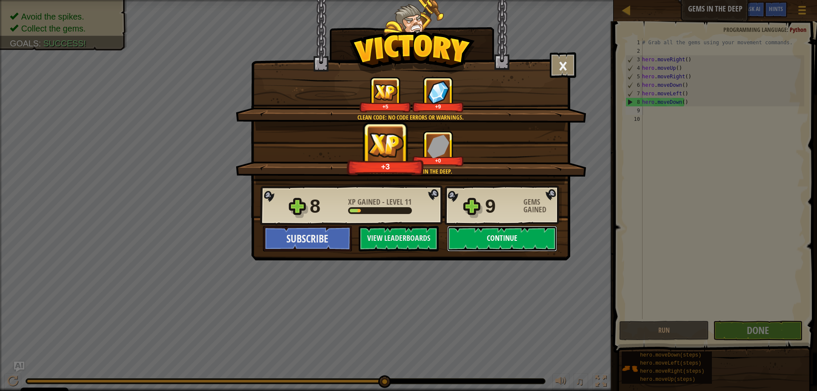
click at [517, 239] on button "Continue" at bounding box center [502, 239] width 110 height 26
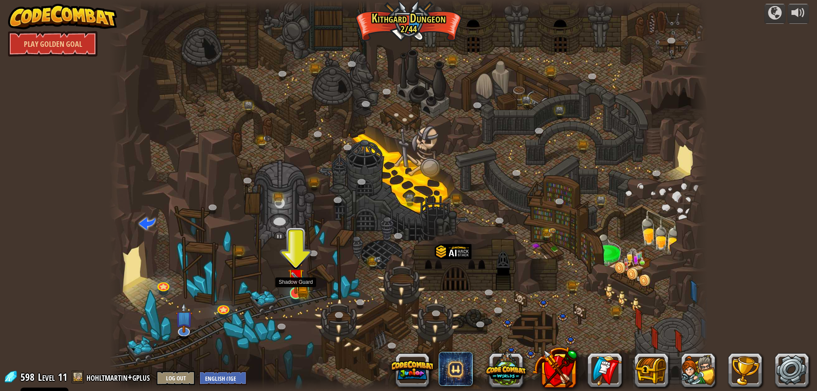
click at [297, 289] on img at bounding box center [296, 276] width 16 height 35
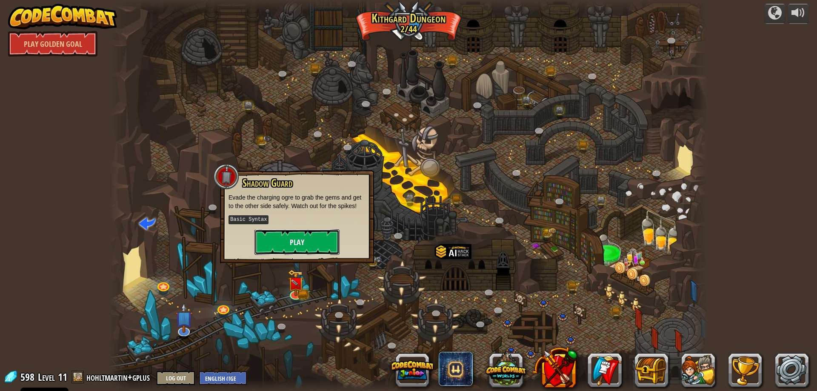
click at [282, 237] on button "Play" at bounding box center [297, 242] width 85 height 26
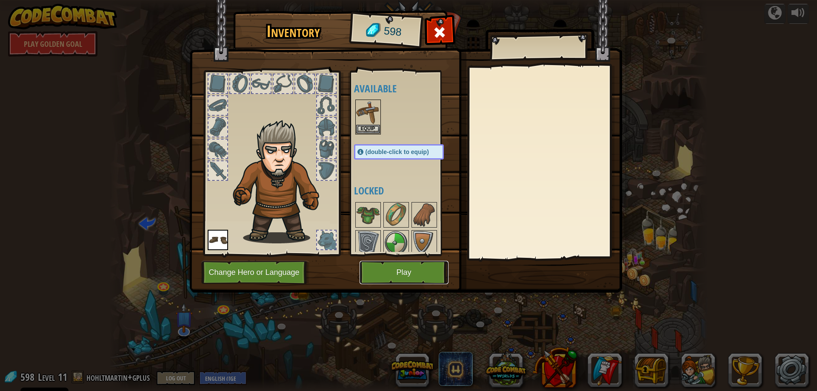
click at [389, 269] on button "Play" at bounding box center [404, 272] width 89 height 23
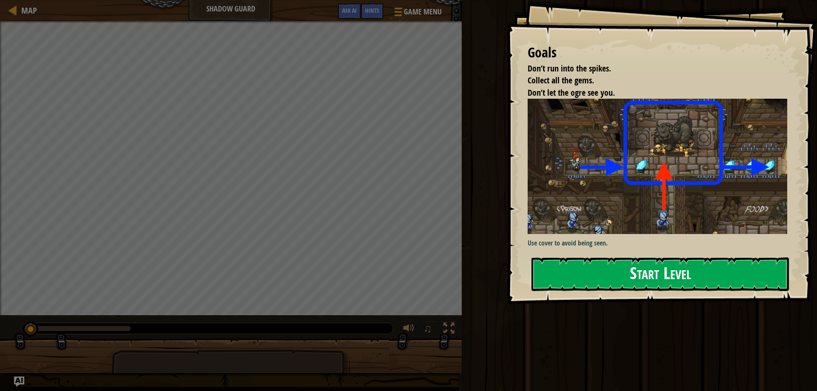
click at [689, 275] on button "Start Level" at bounding box center [660, 274] width 257 height 34
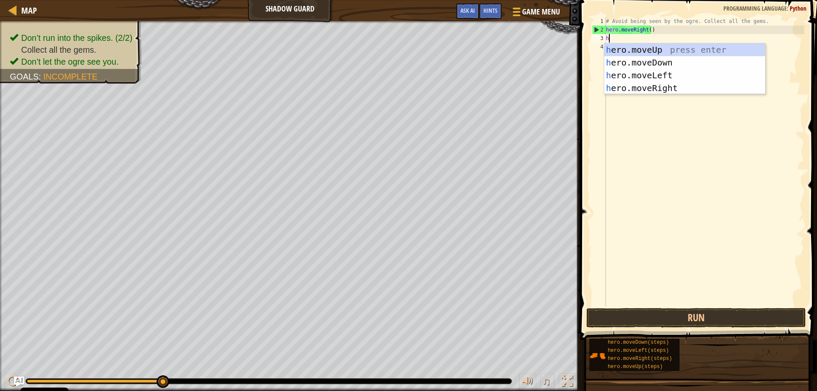
scroll to position [4, 0]
type textarea "her"
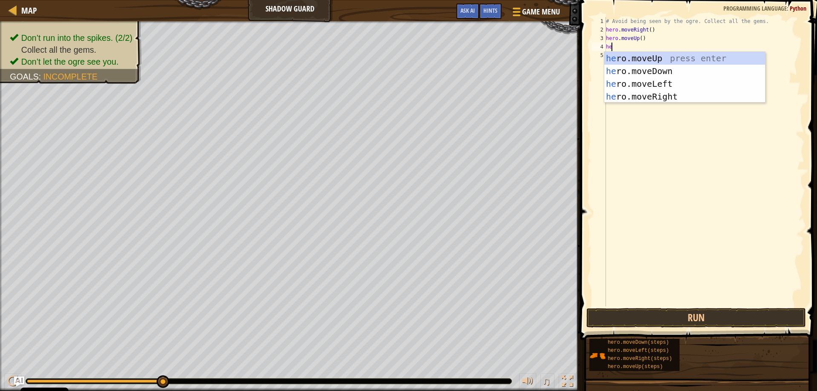
type textarea "her"
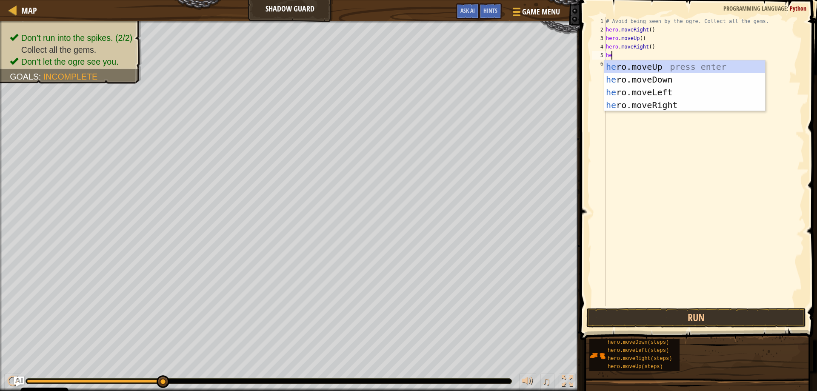
type textarea "her"
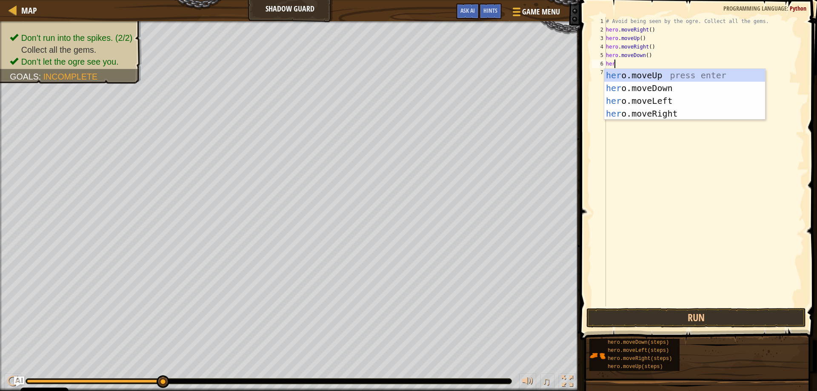
type textarea "her"
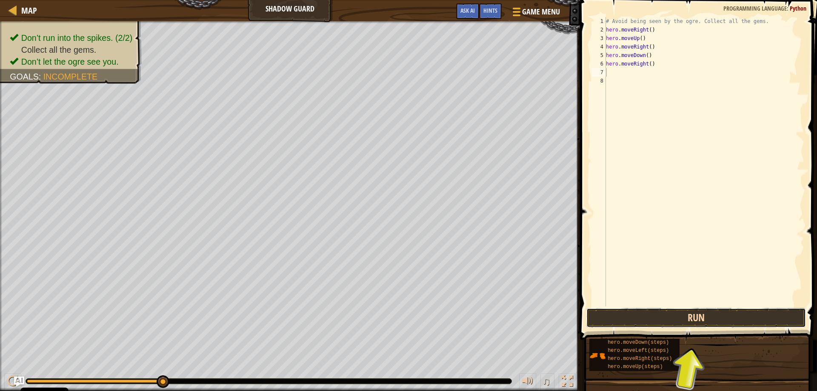
click at [677, 317] on button "Run" at bounding box center [696, 318] width 220 height 20
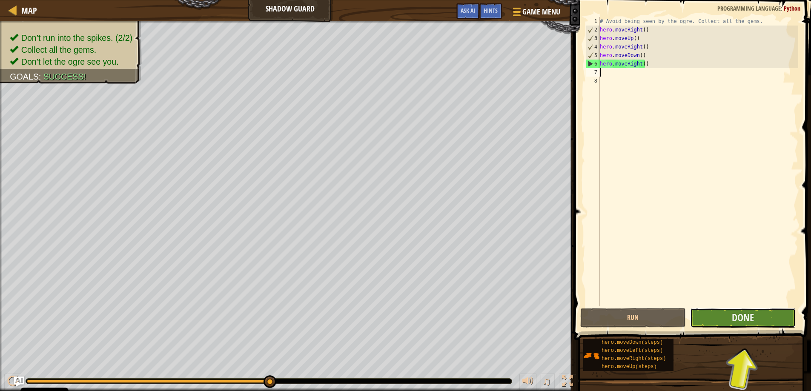
click at [723, 318] on button "Done" at bounding box center [743, 318] width 106 height 20
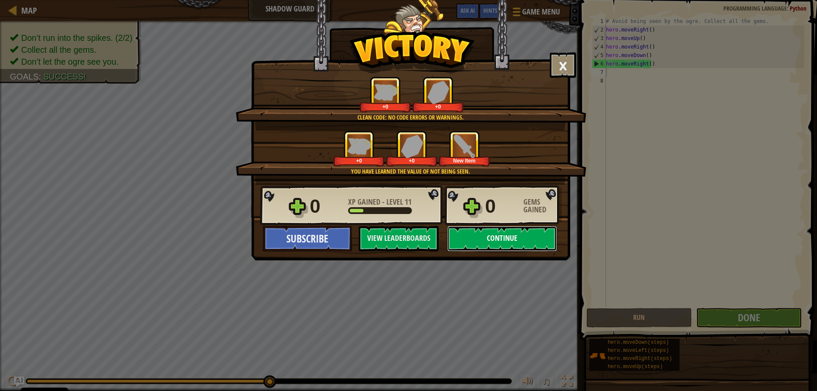
click at [498, 240] on button "Continue" at bounding box center [502, 239] width 110 height 26
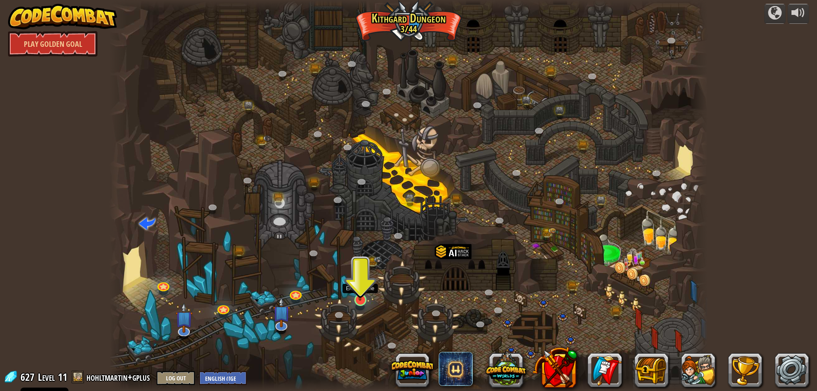
click at [358, 297] on img at bounding box center [360, 282] width 16 height 37
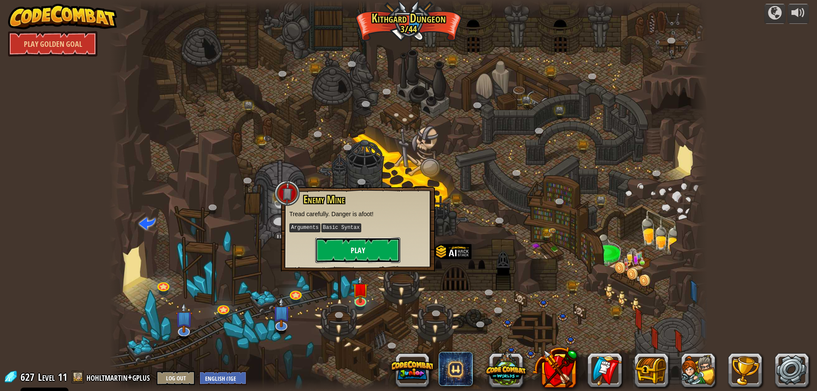
click at [363, 249] on button "Play" at bounding box center [357, 250] width 85 height 26
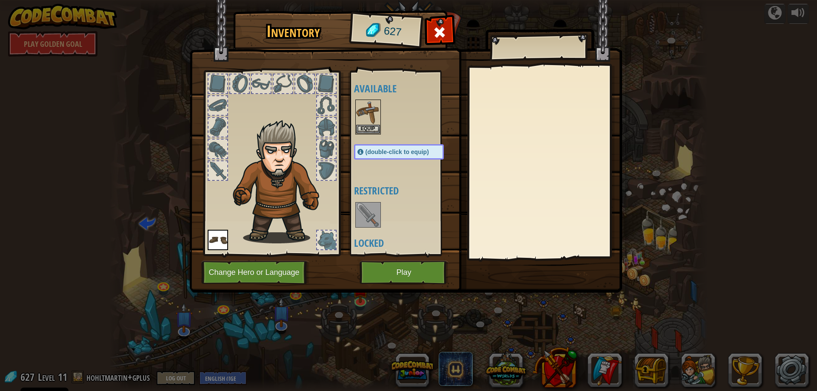
click at [371, 209] on img at bounding box center [368, 215] width 24 height 24
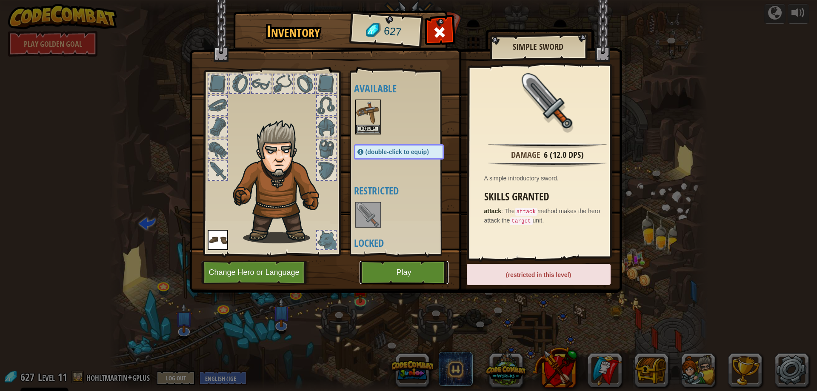
click at [401, 278] on button "Play" at bounding box center [404, 272] width 89 height 23
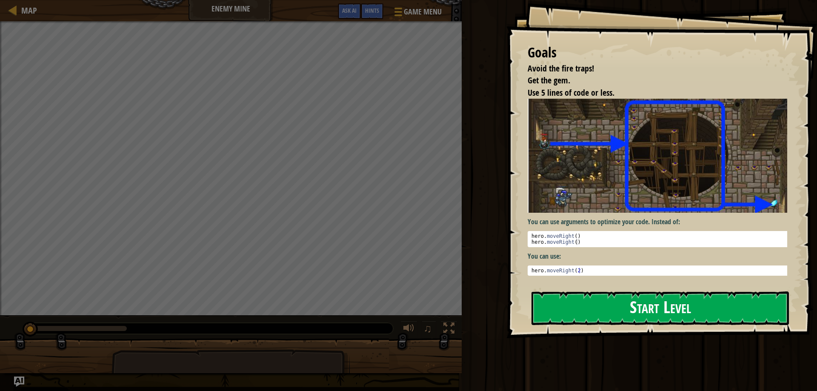
click at [655, 309] on button "Start Level" at bounding box center [660, 309] width 257 height 34
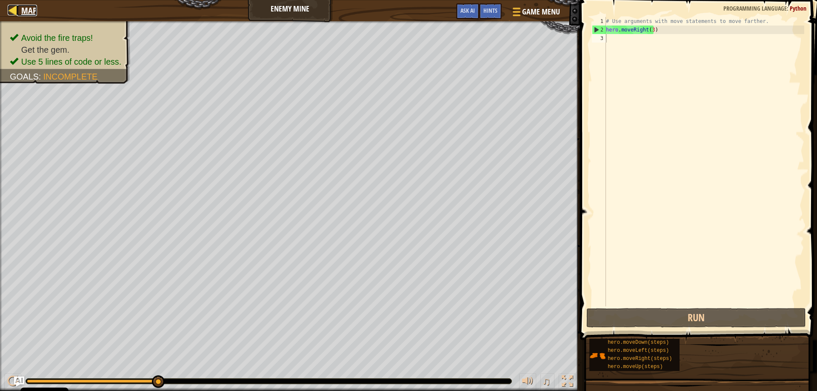
click at [20, 10] on link "Map" at bounding box center [27, 10] width 20 height 11
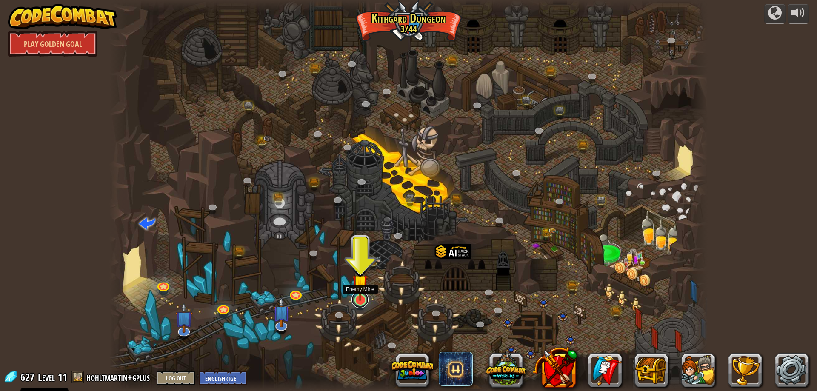
click at [362, 301] on link at bounding box center [360, 299] width 17 height 17
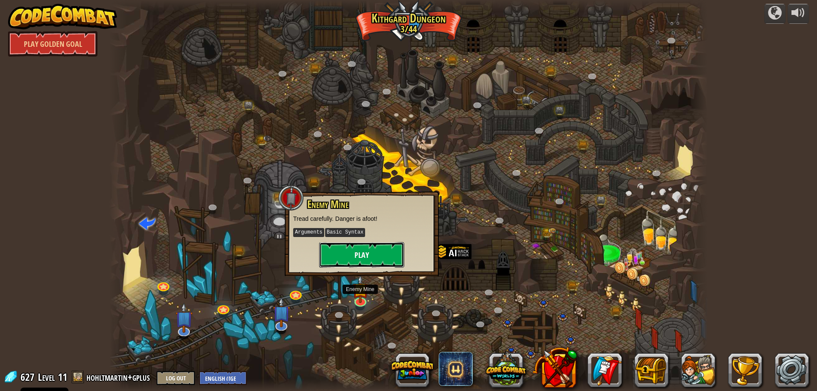
click at [372, 260] on button "Play" at bounding box center [361, 255] width 85 height 26
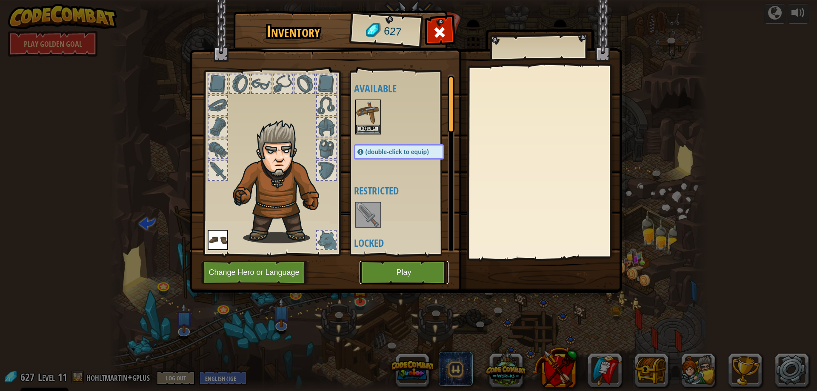
click at [383, 276] on button "Play" at bounding box center [404, 272] width 89 height 23
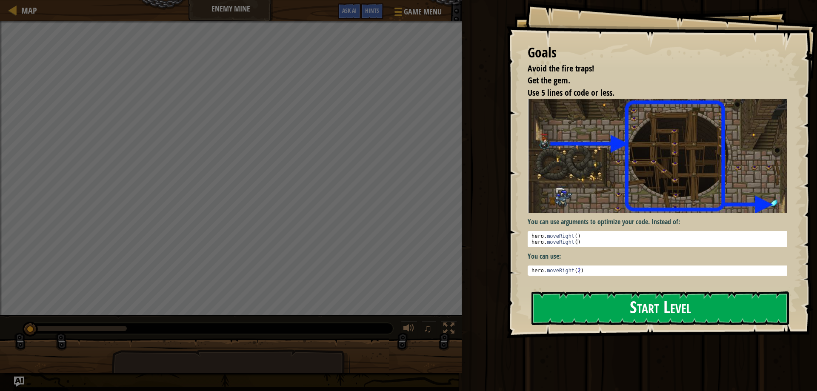
click at [605, 307] on button "Start Level" at bounding box center [660, 309] width 257 height 34
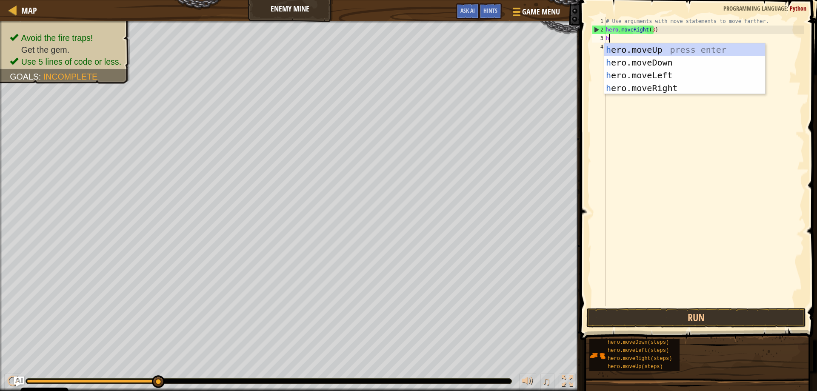
scroll to position [4, 0]
type textarea "he"
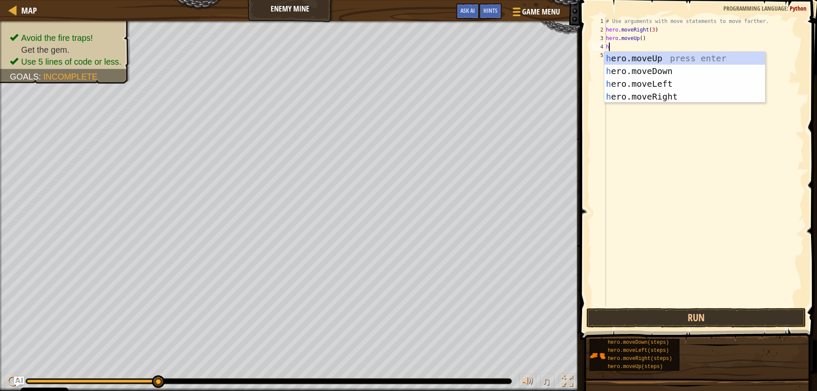
type textarea "her"
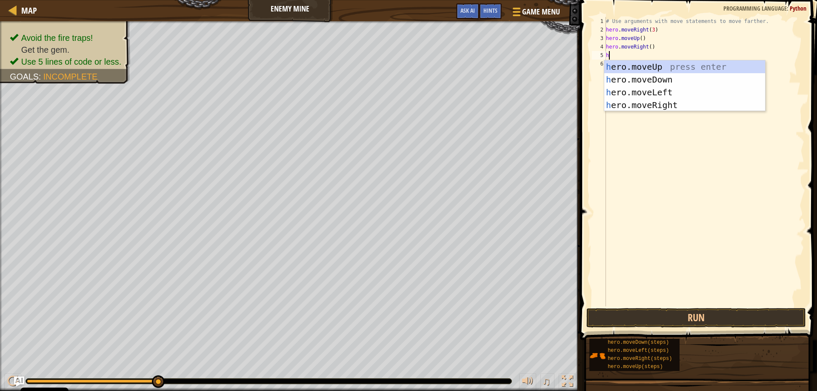
type textarea "her"
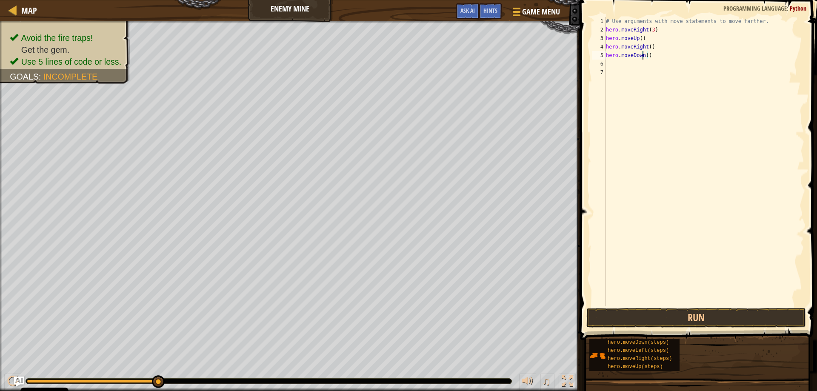
click at [644, 56] on div "# Use arguments with move statements to move farther. hero . moveRight ( 3 ) he…" at bounding box center [704, 170] width 200 height 306
click at [645, 56] on div "# Use arguments with move statements to move farther. hero . moveRight ( 3 ) he…" at bounding box center [704, 170] width 200 height 306
type textarea "hero.moveDown(3)"
click at [667, 54] on div "# Use arguments with move statements to move farther. hero . moveRight ( 3 ) he…" at bounding box center [704, 170] width 200 height 306
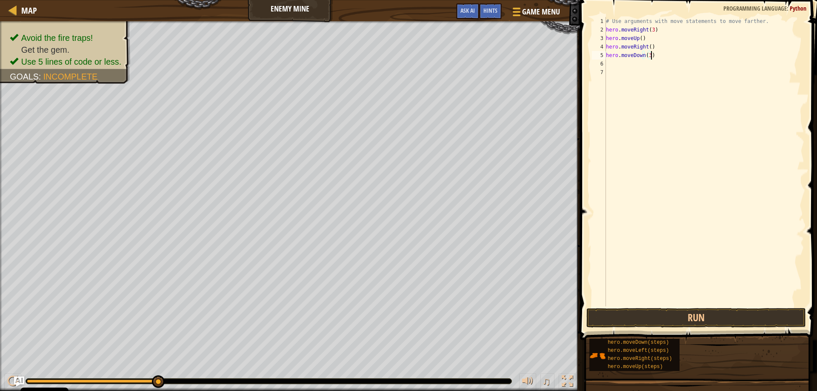
scroll to position [4, 0]
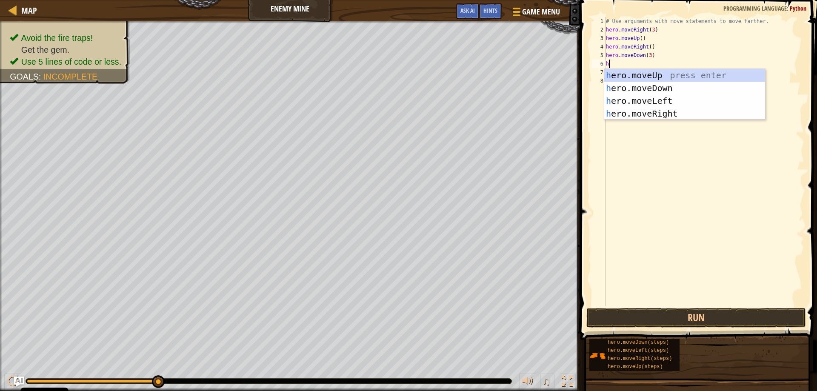
type textarea "her"
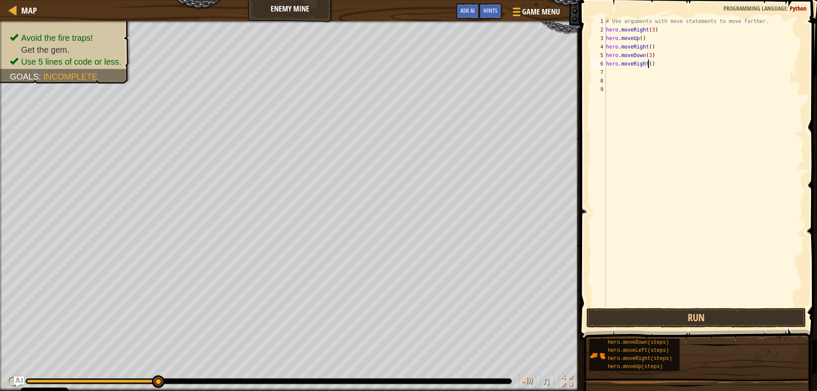
click at [647, 66] on div "# Use arguments with move statements to move farther. hero . moveRight ( 3 ) he…" at bounding box center [704, 170] width 200 height 306
type textarea "hero.moveRight(2)"
click at [696, 318] on button "Run" at bounding box center [696, 318] width 220 height 20
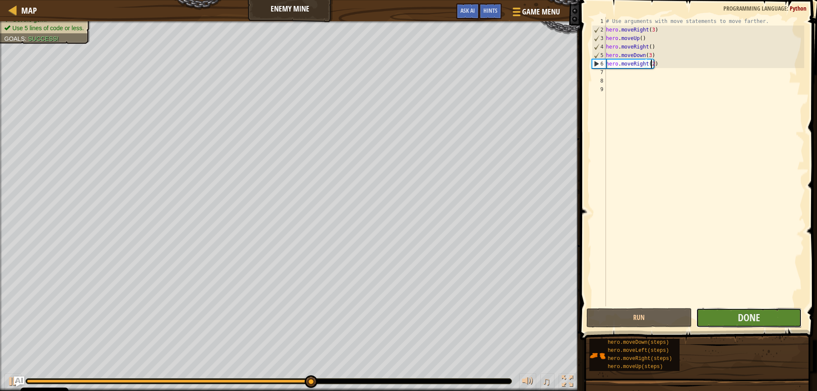
click at [761, 317] on button "Done" at bounding box center [749, 318] width 106 height 20
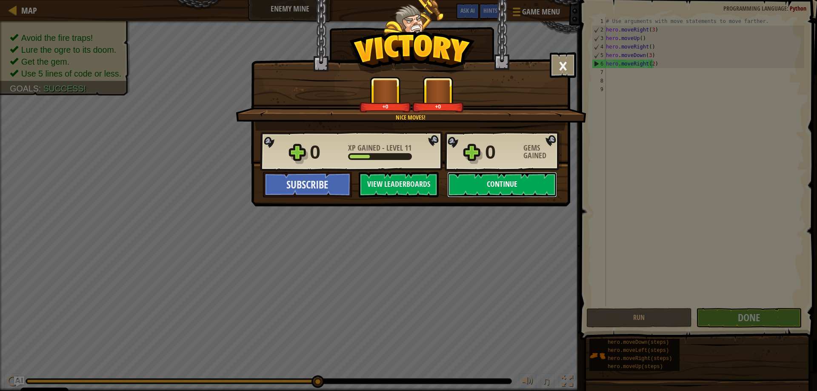
click at [490, 188] on button "Continue" at bounding box center [502, 185] width 110 height 26
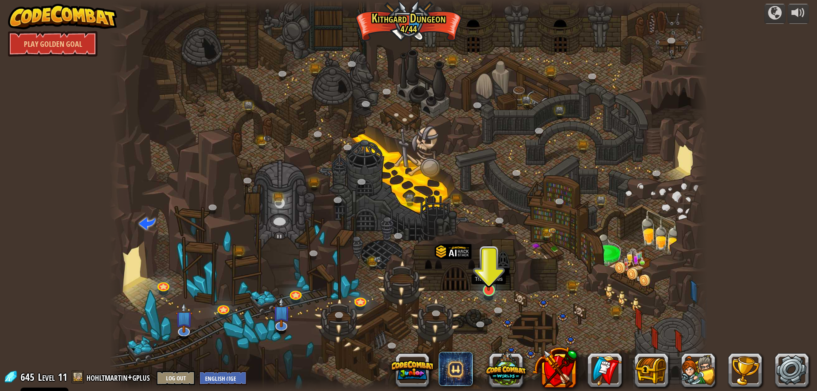
click at [490, 286] on img at bounding box center [489, 273] width 16 height 37
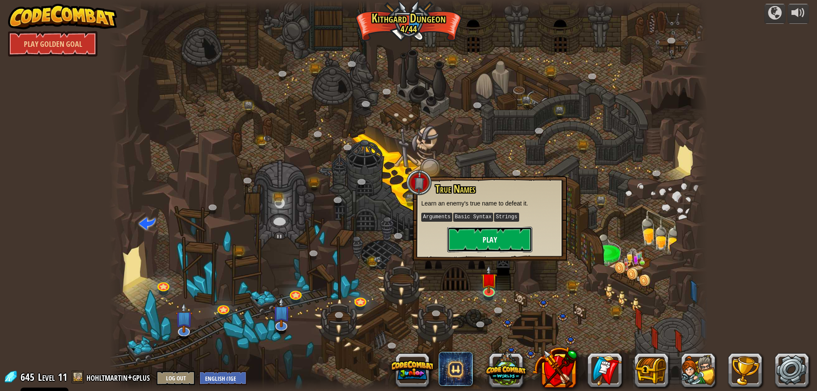
click at [490, 242] on button "Play" at bounding box center [489, 240] width 85 height 26
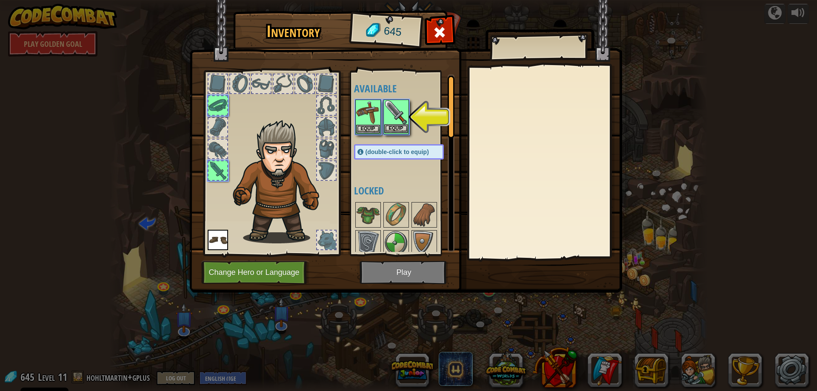
click at [393, 117] on img at bounding box center [396, 112] width 24 height 24
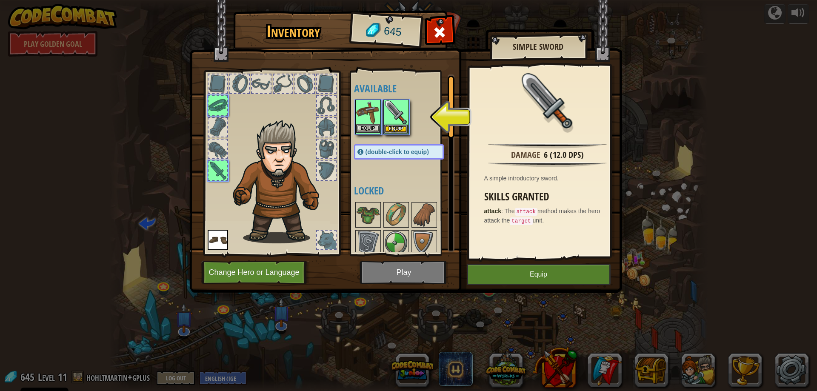
click at [364, 116] on img at bounding box center [368, 112] width 24 height 24
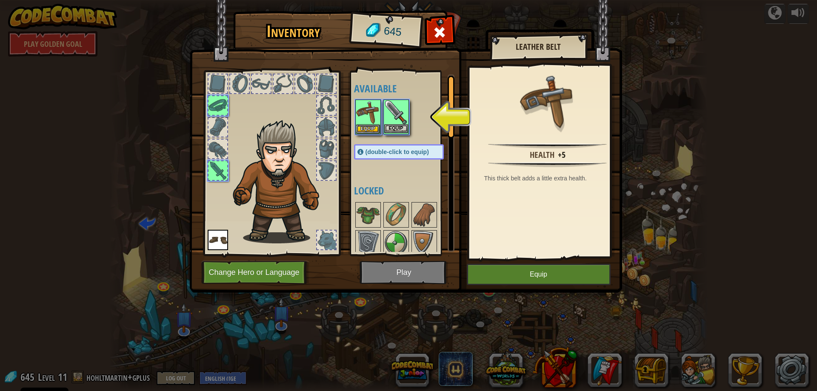
click at [394, 116] on img at bounding box center [396, 112] width 24 height 24
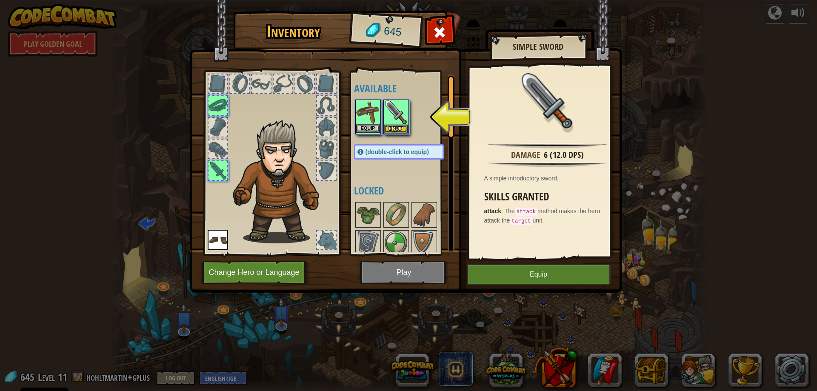
click at [366, 118] on img at bounding box center [368, 112] width 24 height 24
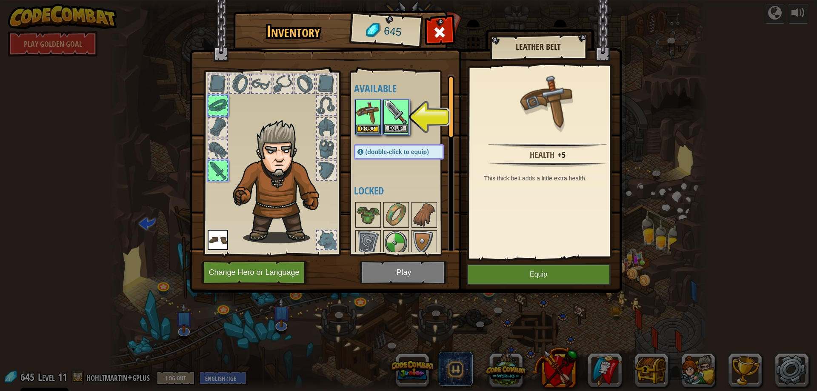
click at [392, 113] on img at bounding box center [396, 112] width 24 height 24
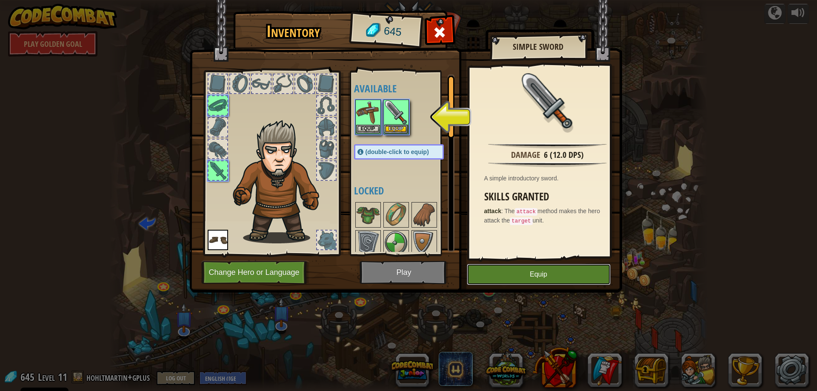
click at [550, 274] on button "Equip" at bounding box center [539, 274] width 144 height 21
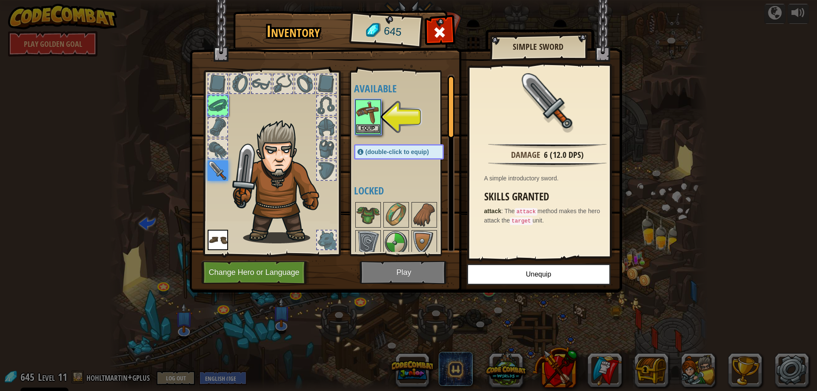
click at [370, 109] on img at bounding box center [368, 112] width 24 height 24
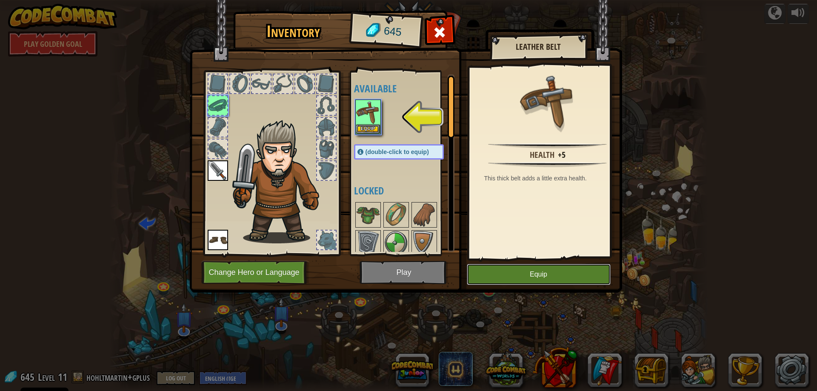
click at [546, 277] on button "Equip" at bounding box center [539, 274] width 144 height 21
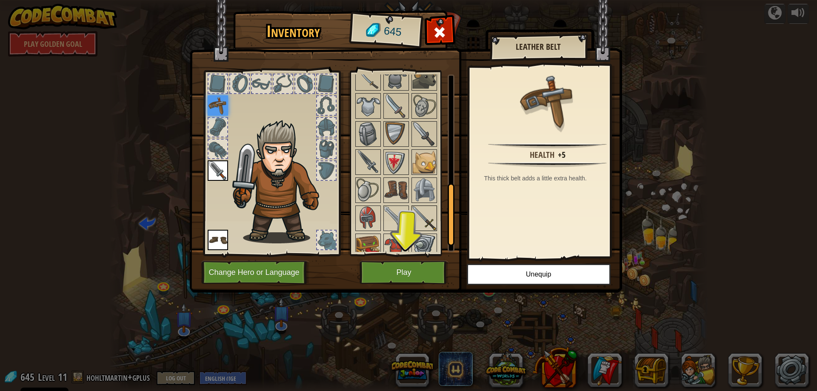
scroll to position [240, 0]
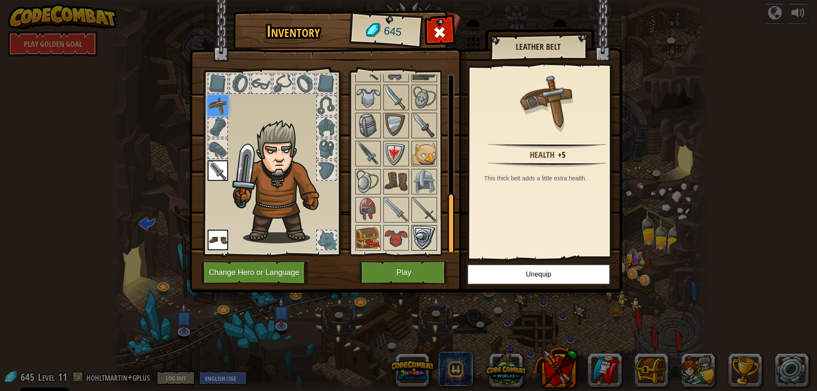
click at [423, 233] on img at bounding box center [424, 238] width 24 height 24
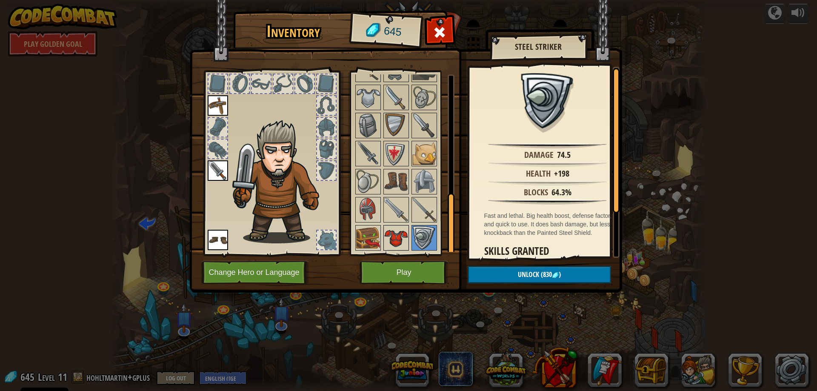
click at [397, 234] on img at bounding box center [396, 238] width 24 height 24
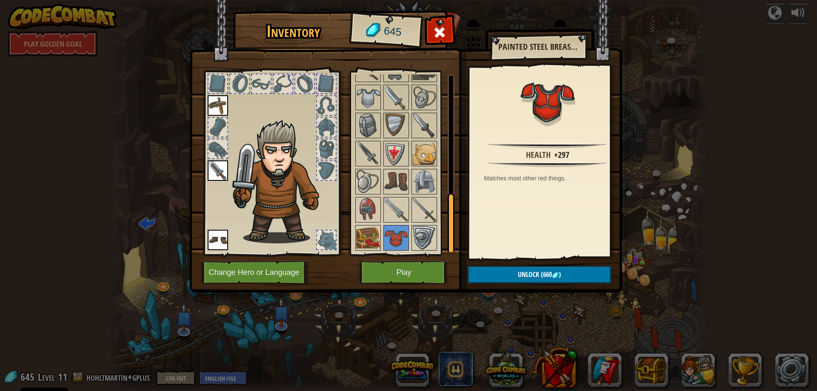
click at [353, 230] on div "Available Equip Equip Equip (double-click to equip) Locked" at bounding box center [402, 163] width 104 height 185
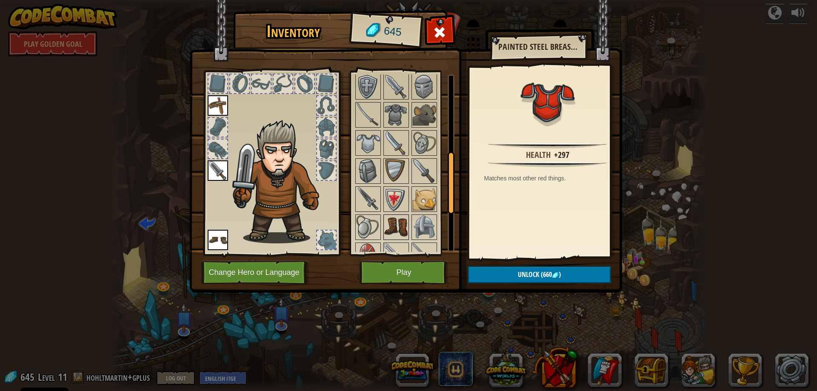
scroll to position [154, 0]
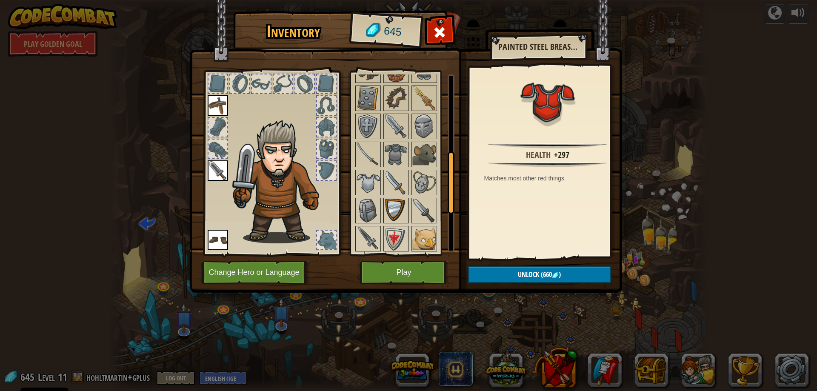
click at [400, 212] on img at bounding box center [396, 211] width 24 height 24
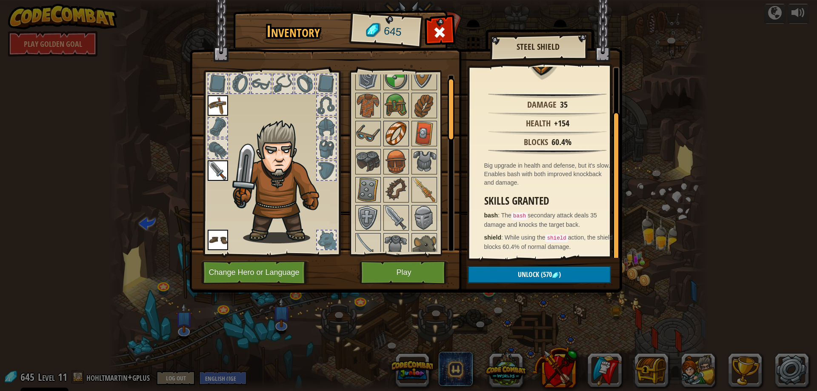
scroll to position [0, 0]
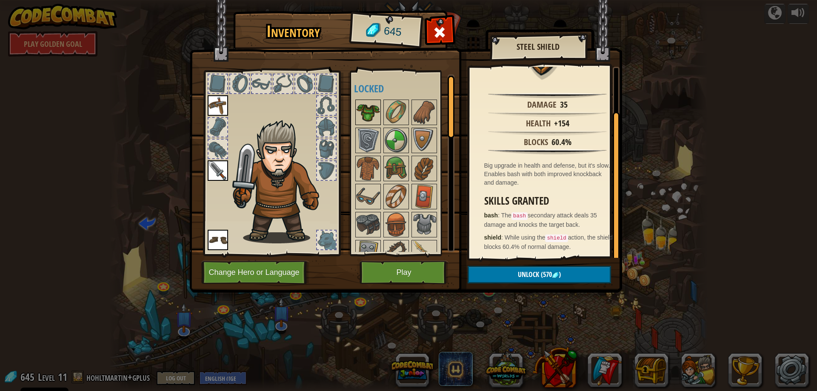
click at [369, 112] on img at bounding box center [368, 112] width 24 height 24
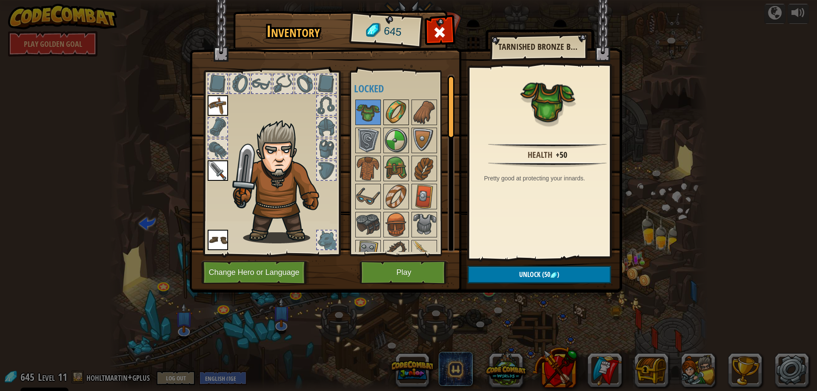
click at [388, 112] on img at bounding box center [396, 112] width 24 height 24
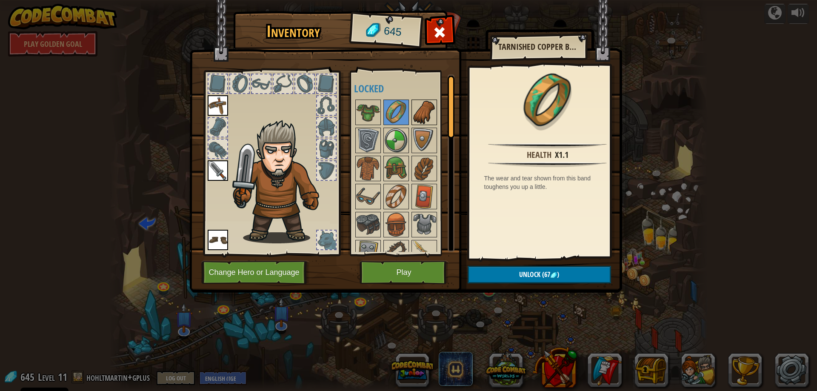
click at [420, 116] on img at bounding box center [424, 112] width 24 height 24
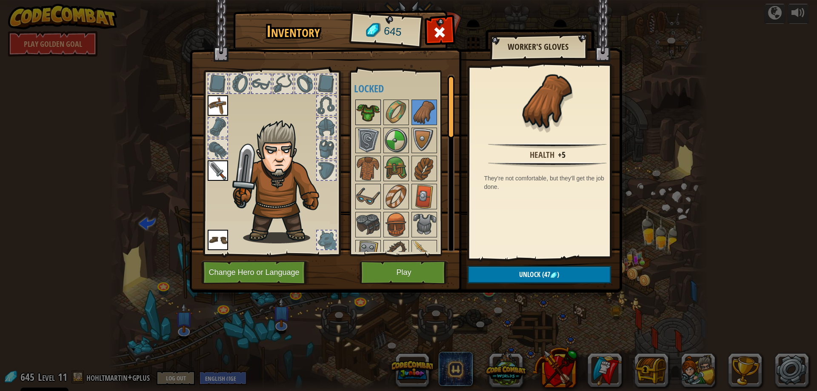
click at [369, 110] on img at bounding box center [368, 112] width 24 height 24
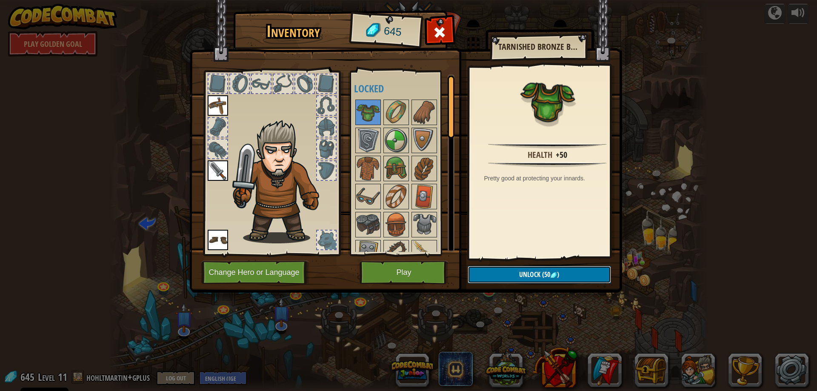
click at [560, 274] on button "Unlock (50 )" at bounding box center [539, 274] width 143 height 17
click at [361, 109] on img at bounding box center [368, 112] width 24 height 24
click at [535, 274] on span "Unlock" at bounding box center [529, 274] width 21 height 9
click at [572, 275] on button "Confirm" at bounding box center [539, 274] width 143 height 17
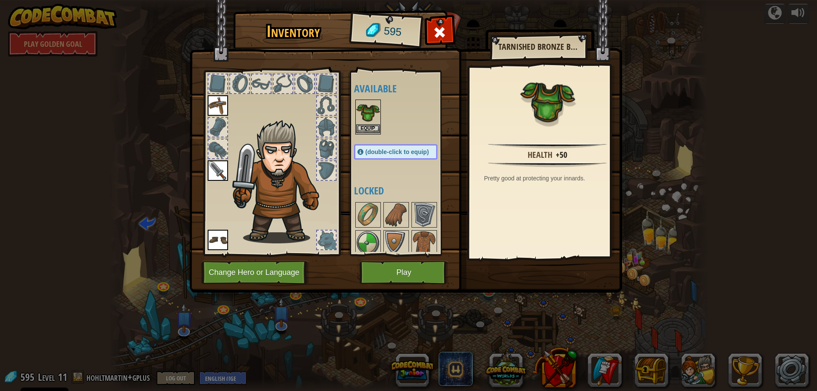
click at [369, 112] on img at bounding box center [368, 112] width 24 height 24
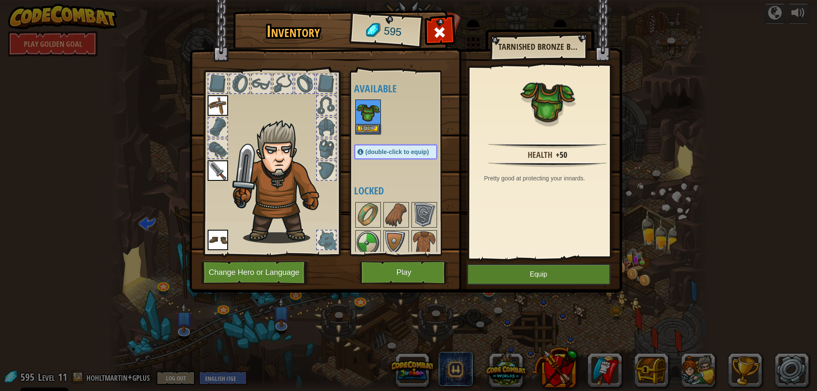
click at [369, 114] on img at bounding box center [368, 112] width 24 height 24
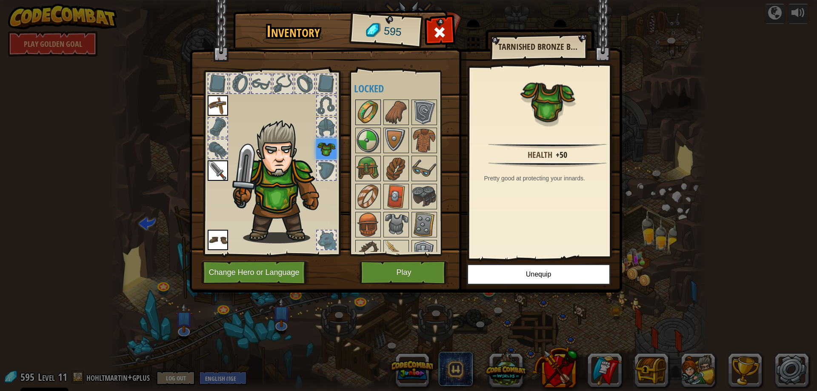
click at [371, 112] on img at bounding box center [368, 112] width 24 height 24
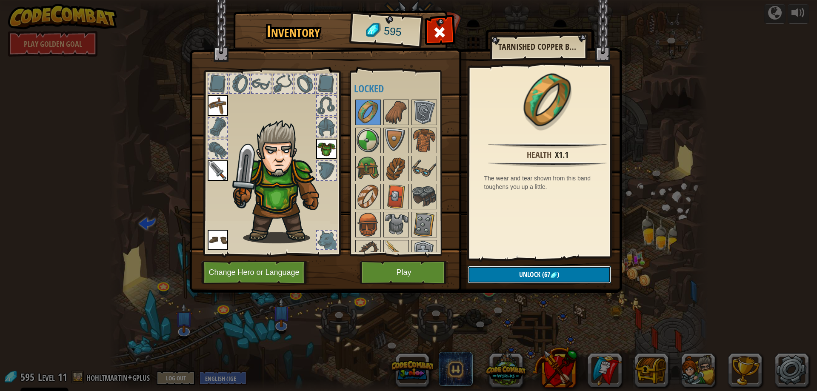
click at [550, 274] on img at bounding box center [553, 275] width 7 height 7
click at [382, 114] on div at bounding box center [404, 294] width 100 height 393
click at [373, 114] on img at bounding box center [368, 112] width 24 height 24
click at [395, 111] on img at bounding box center [396, 112] width 24 height 24
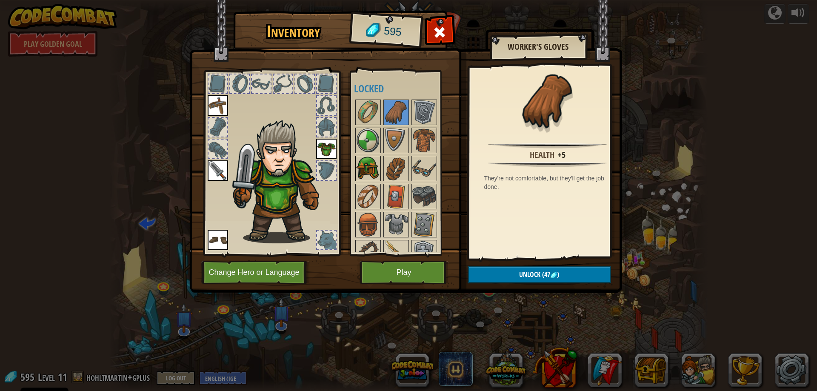
click at [371, 169] on img at bounding box center [368, 169] width 24 height 24
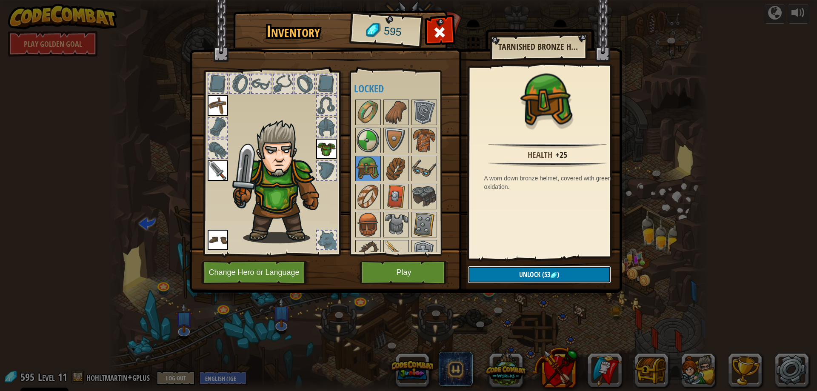
click at [568, 272] on button "Unlock (53 )" at bounding box center [539, 274] width 143 height 17
click at [420, 189] on img at bounding box center [424, 197] width 24 height 24
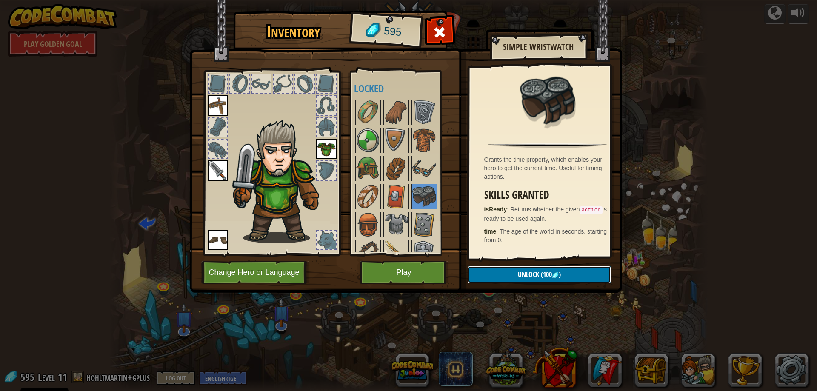
click at [521, 275] on span "Unlock" at bounding box center [528, 274] width 21 height 9
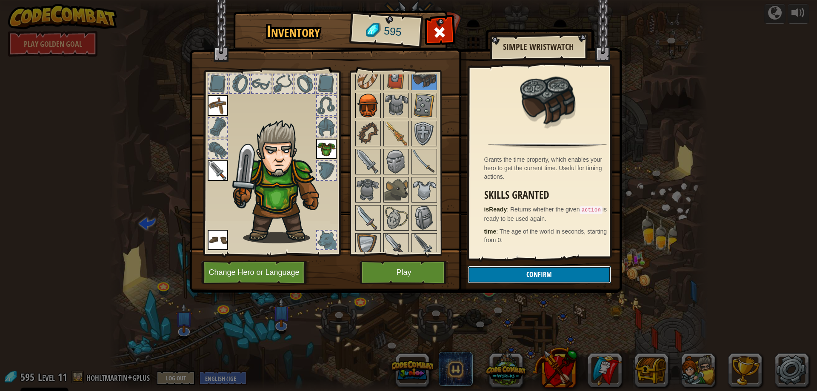
scroll to position [128, 0]
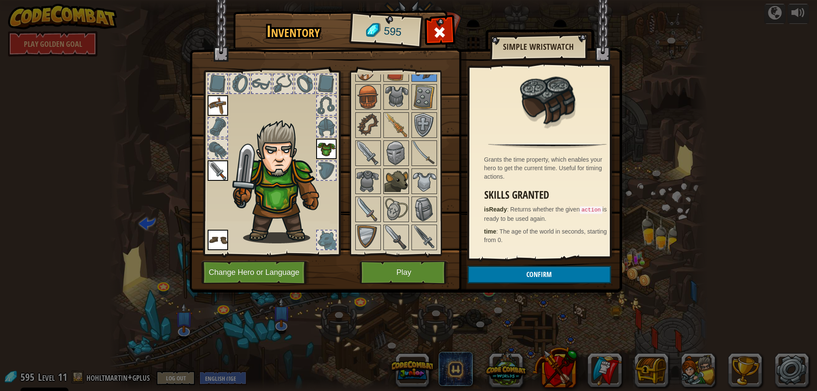
click at [394, 182] on img at bounding box center [396, 181] width 24 height 24
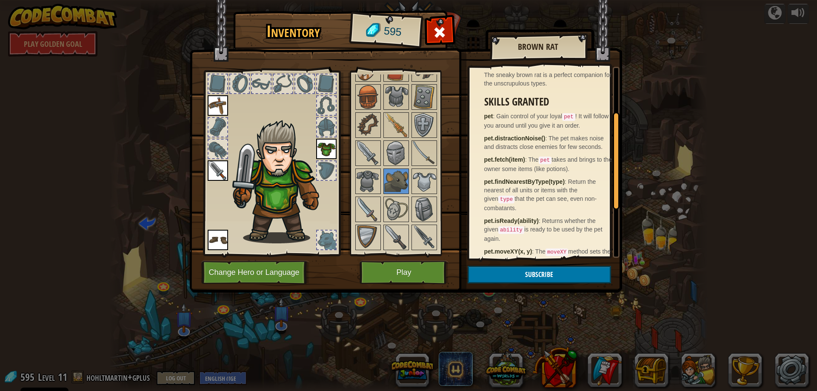
scroll to position [85, 0]
click at [423, 179] on img at bounding box center [424, 181] width 24 height 24
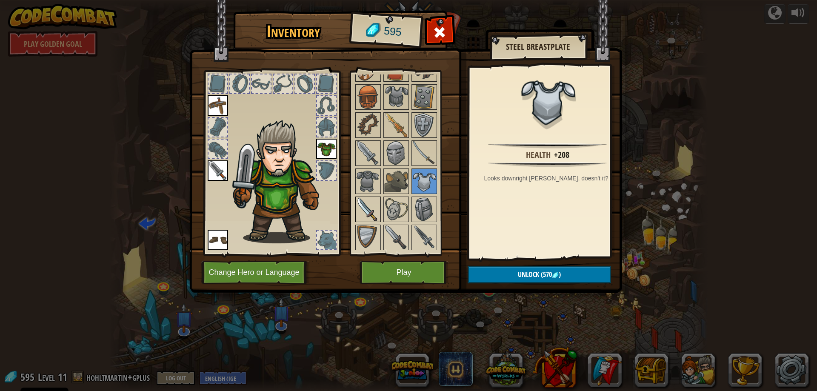
click at [365, 206] on img at bounding box center [368, 209] width 24 height 24
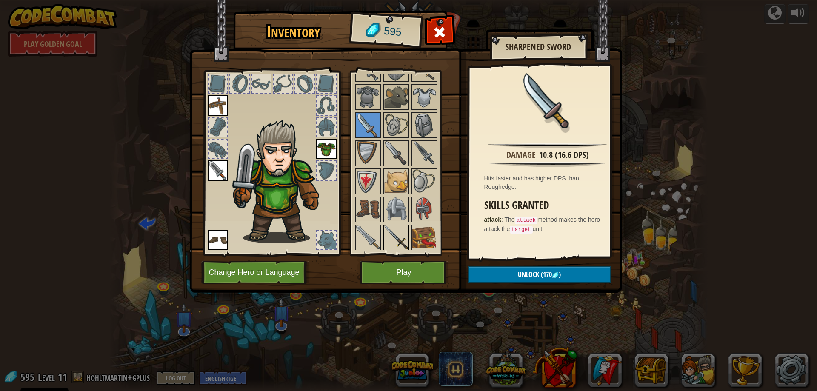
scroll to position [197, 0]
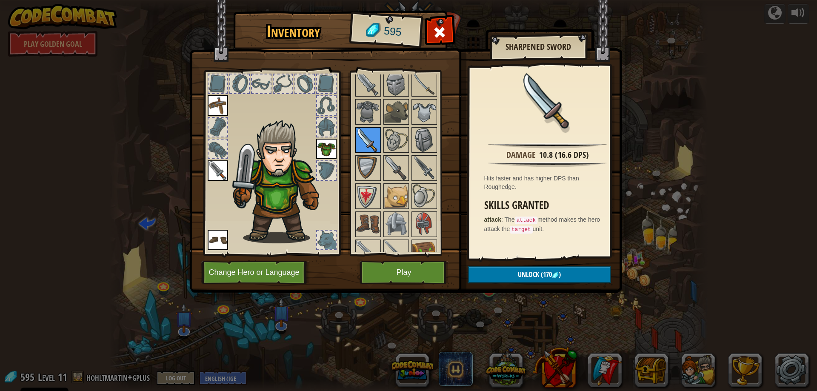
click at [367, 136] on img at bounding box center [368, 140] width 24 height 24
click at [524, 272] on span "Unlock" at bounding box center [528, 274] width 21 height 9
click at [369, 197] on img at bounding box center [368, 196] width 24 height 24
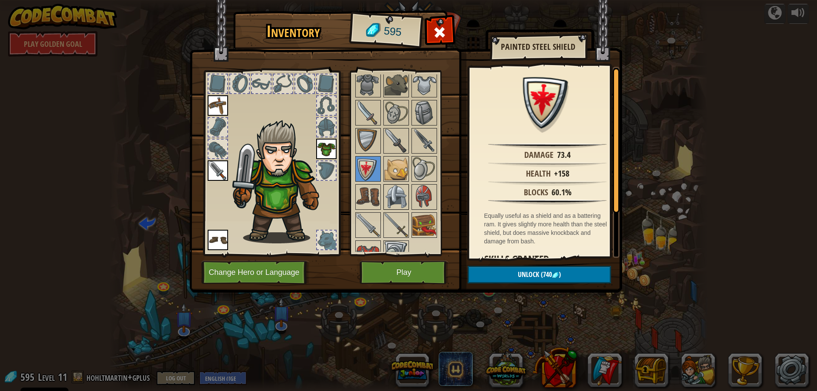
scroll to position [240, 0]
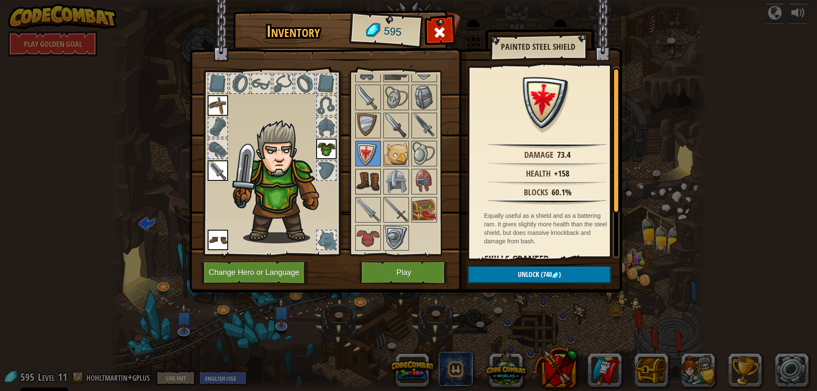
click at [370, 181] on img at bounding box center [368, 182] width 24 height 24
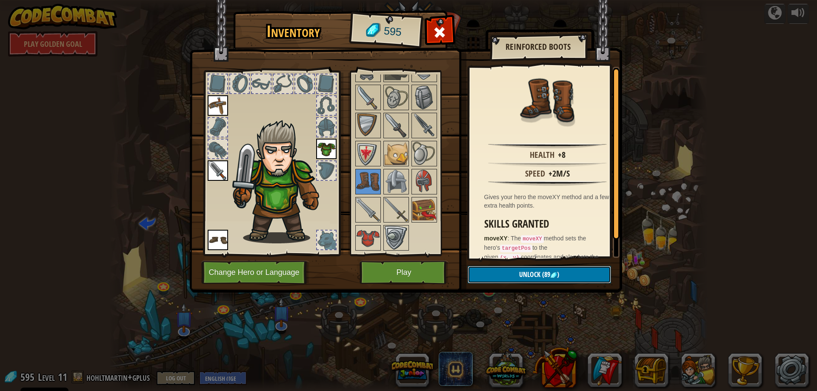
click at [559, 274] on span ")" at bounding box center [558, 274] width 2 height 9
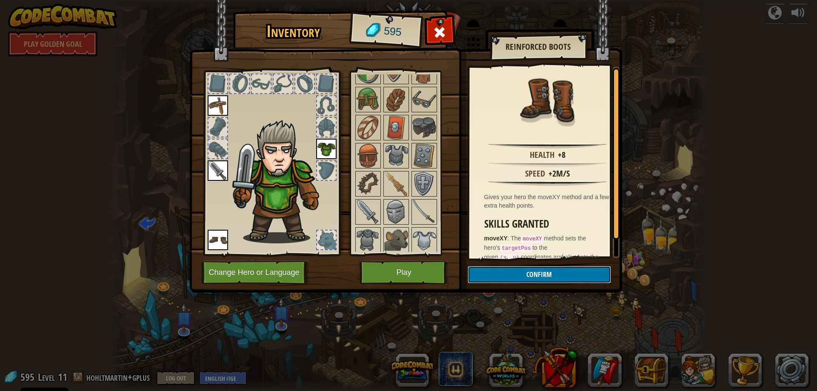
scroll to position [0, 0]
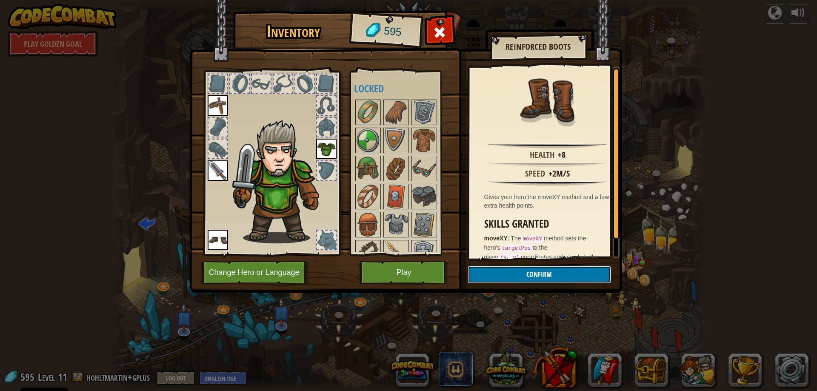
click at [570, 275] on button "Confirm" at bounding box center [539, 274] width 143 height 17
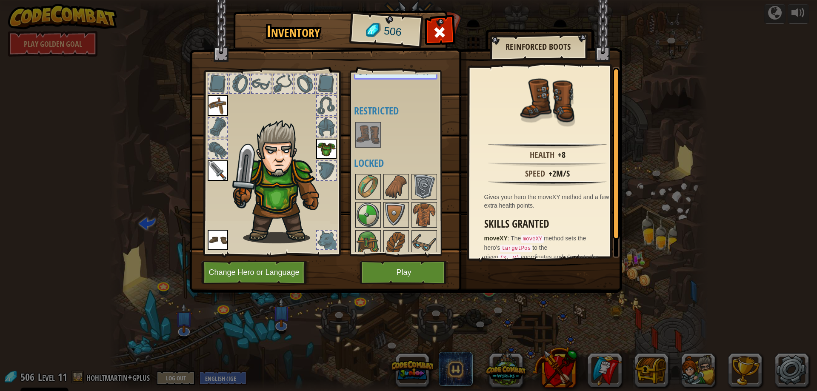
click at [364, 134] on img at bounding box center [368, 135] width 24 height 24
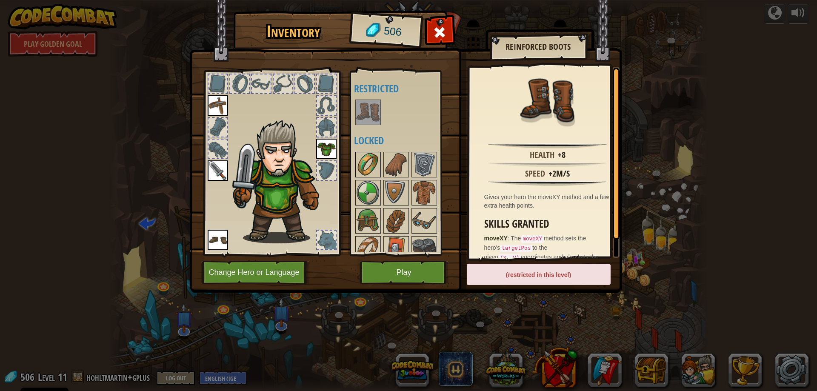
click at [369, 166] on img at bounding box center [368, 165] width 24 height 24
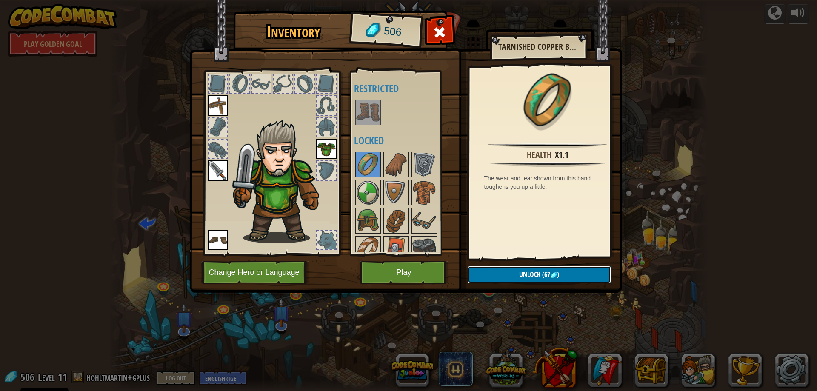
click at [566, 276] on button "Unlock (67 )" at bounding box center [539, 274] width 143 height 17
click at [522, 276] on button "Confirm" at bounding box center [539, 274] width 143 height 17
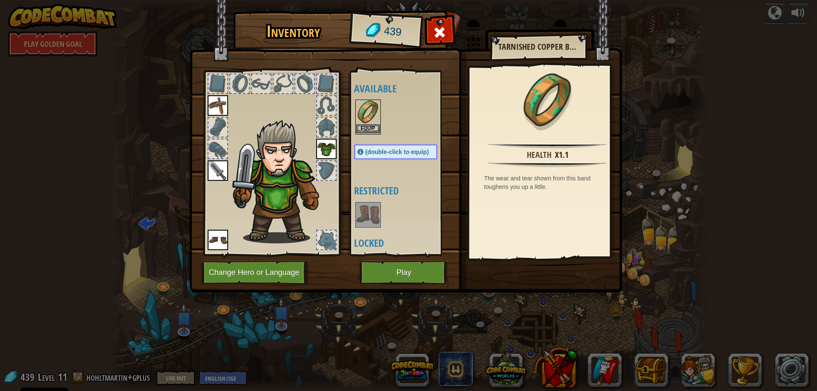
click at [364, 114] on img at bounding box center [368, 112] width 24 height 24
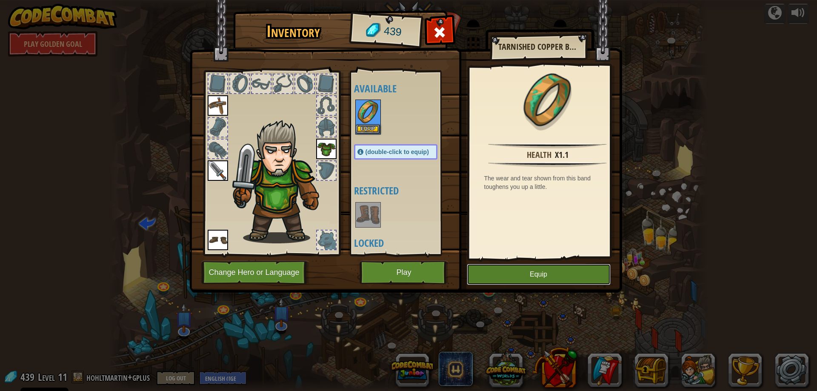
click at [532, 272] on button "Equip" at bounding box center [539, 274] width 144 height 21
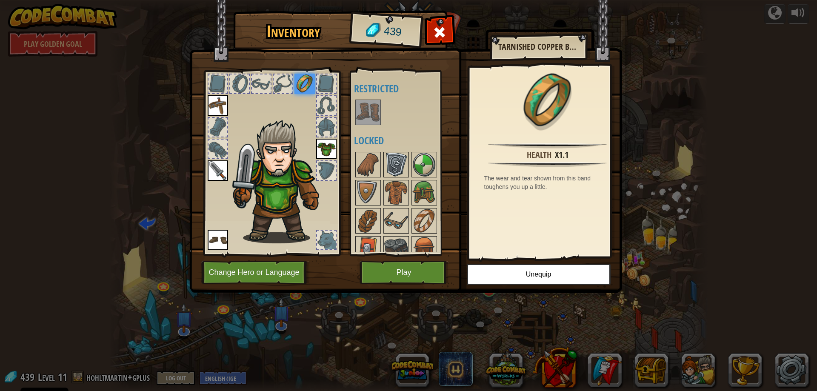
click at [398, 163] on img at bounding box center [396, 165] width 24 height 24
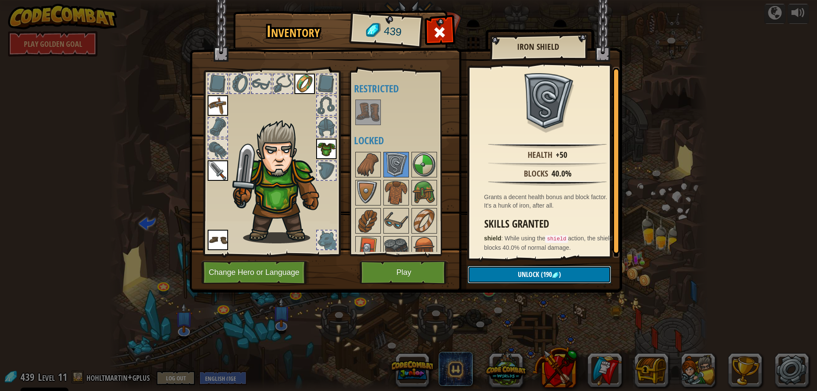
click at [563, 274] on button "Unlock (190 )" at bounding box center [539, 274] width 143 height 17
click at [559, 275] on button "Confirm" at bounding box center [539, 274] width 143 height 17
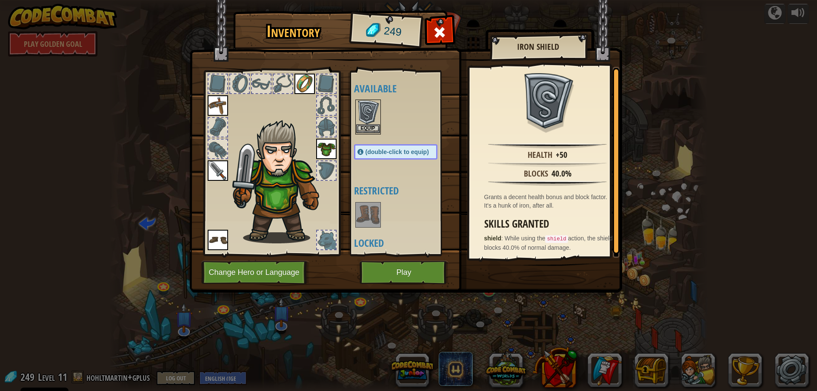
click at [372, 119] on img at bounding box center [368, 112] width 24 height 24
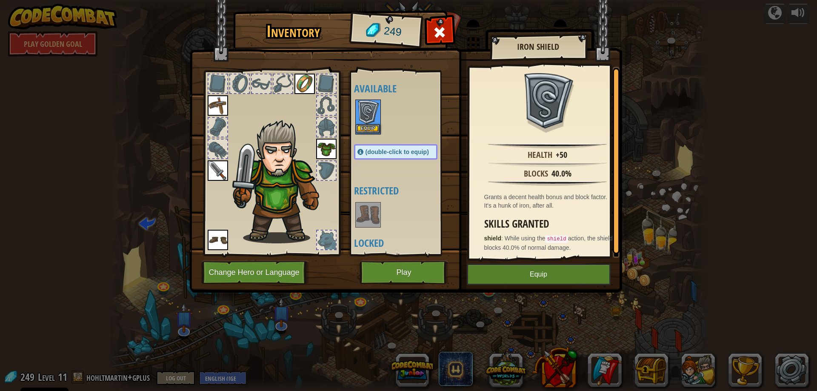
click at [372, 119] on img at bounding box center [368, 112] width 24 height 24
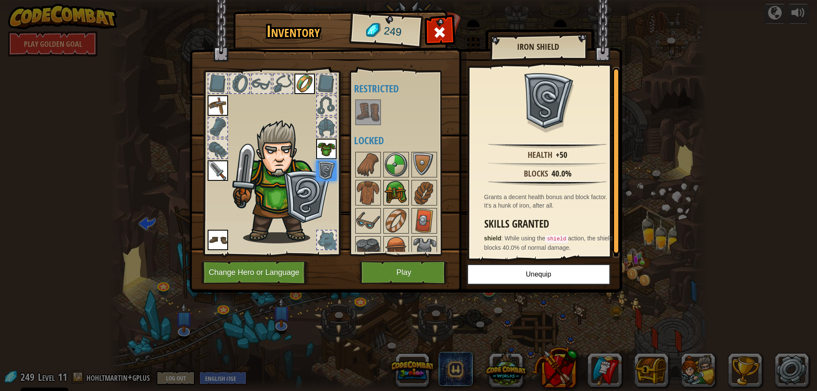
click at [395, 187] on img at bounding box center [396, 193] width 24 height 24
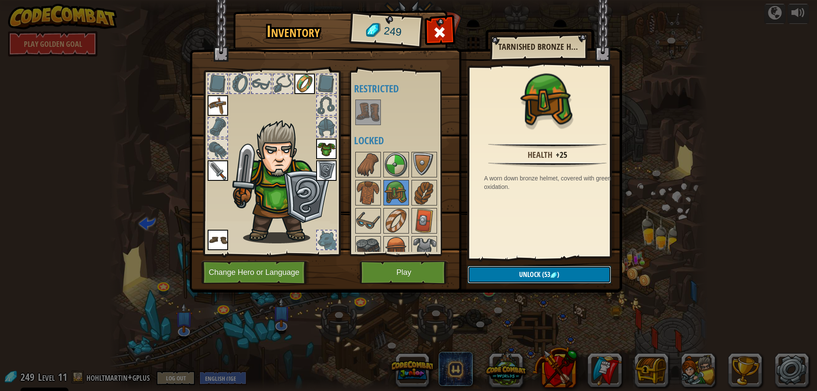
click at [554, 275] on img at bounding box center [553, 275] width 7 height 7
click at [549, 277] on button "Confirm" at bounding box center [539, 274] width 143 height 17
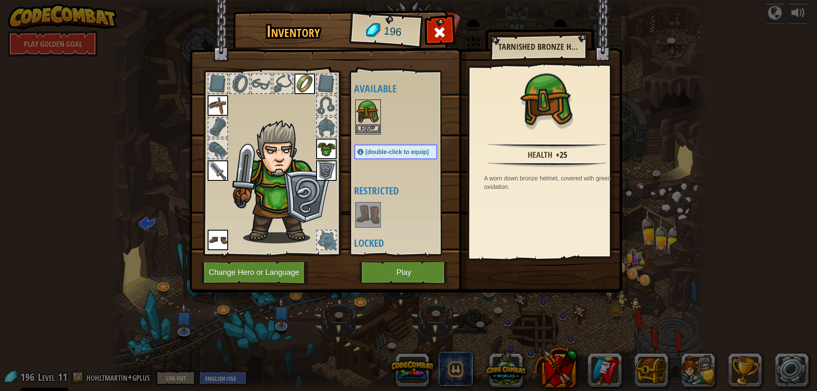
click at [365, 116] on img at bounding box center [368, 112] width 24 height 24
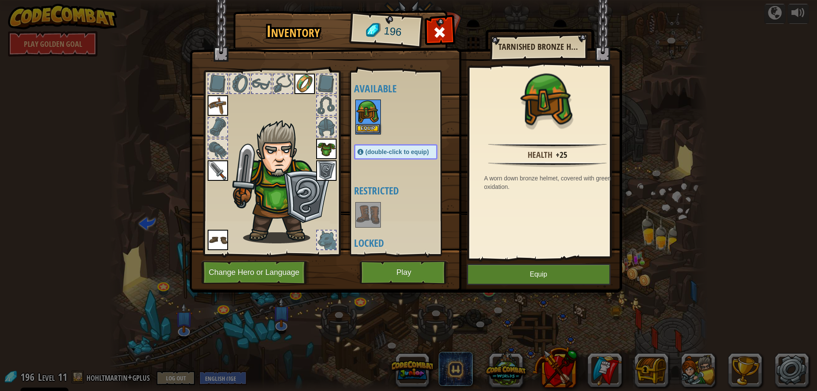
click at [365, 116] on img at bounding box center [368, 112] width 24 height 24
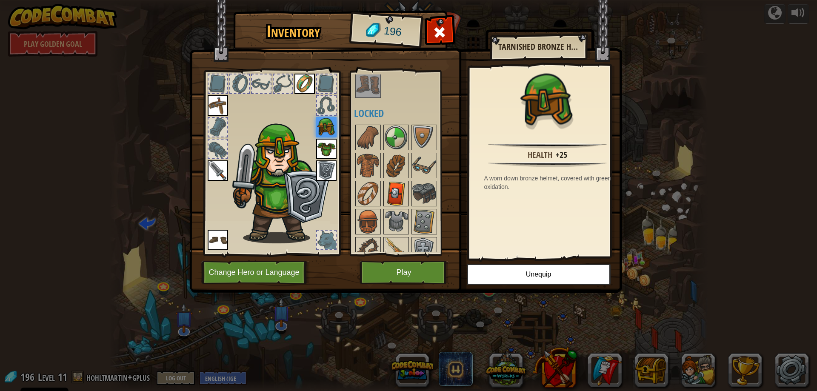
scroll to position [43, 0]
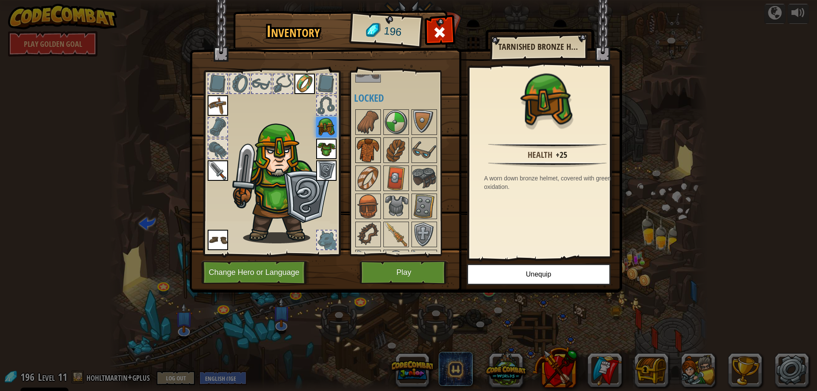
click at [369, 149] on img at bounding box center [368, 150] width 24 height 24
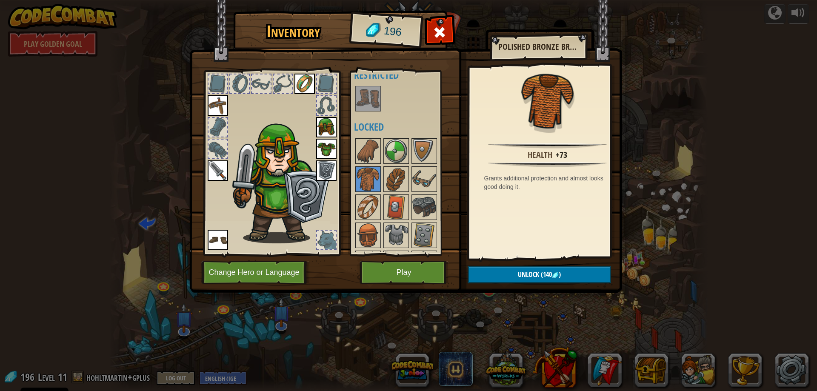
scroll to position [0, 0]
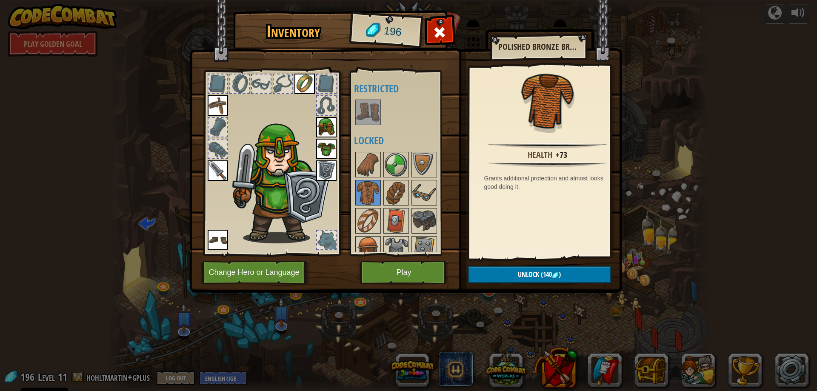
click at [372, 117] on img at bounding box center [368, 112] width 24 height 24
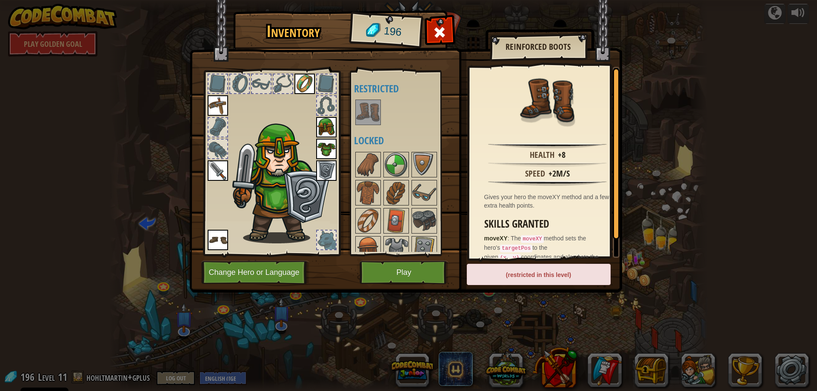
click at [372, 117] on img at bounding box center [368, 112] width 24 height 24
click at [371, 164] on img at bounding box center [368, 165] width 24 height 24
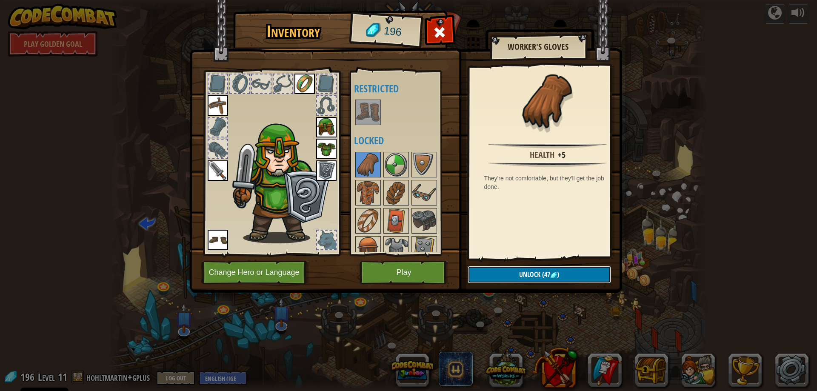
click at [552, 276] on img at bounding box center [553, 275] width 7 height 7
click at [560, 277] on button "Confirm" at bounding box center [539, 274] width 143 height 17
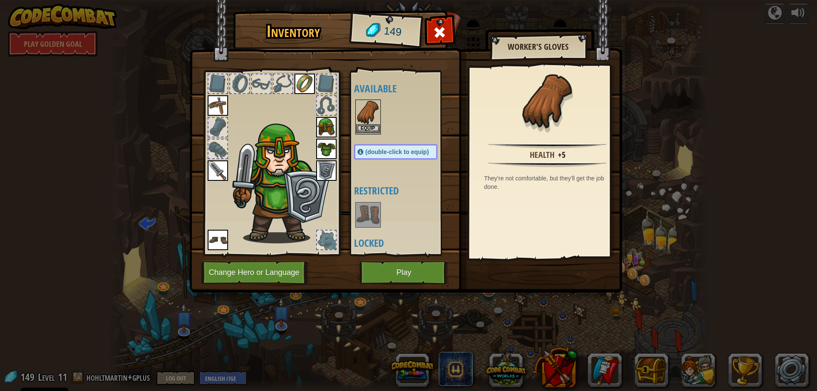
click at [361, 114] on img at bounding box center [368, 112] width 24 height 24
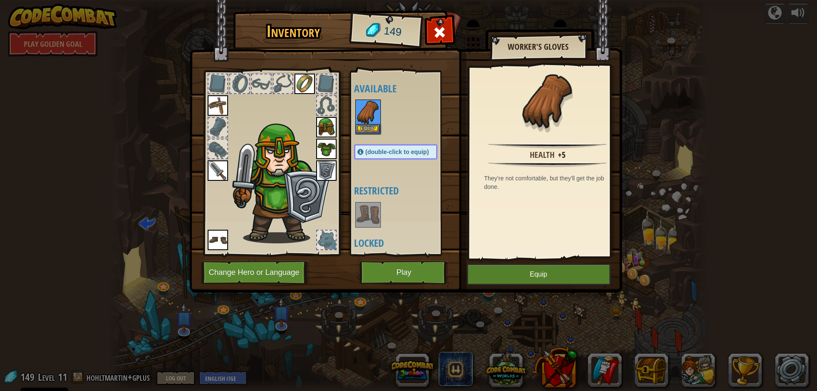
click at [361, 114] on img at bounding box center [368, 112] width 24 height 24
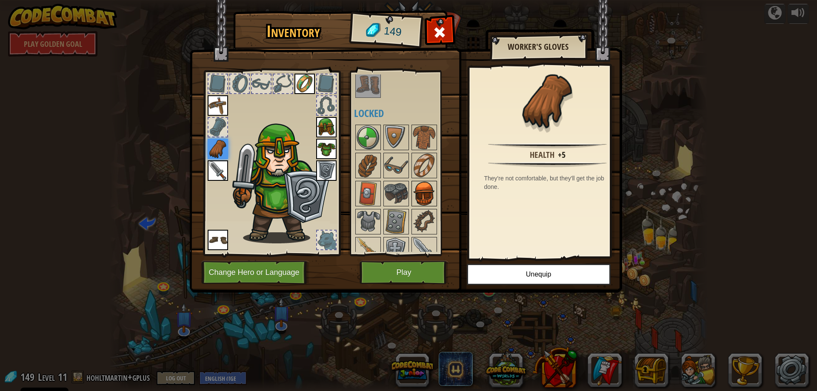
scroll to position [43, 0]
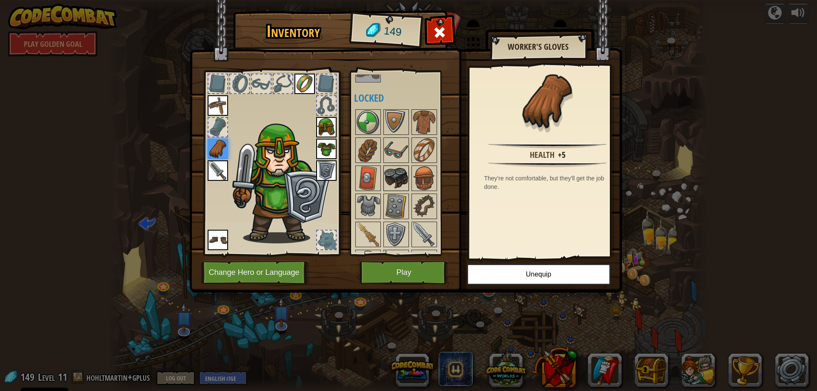
click at [397, 174] on img at bounding box center [396, 178] width 24 height 24
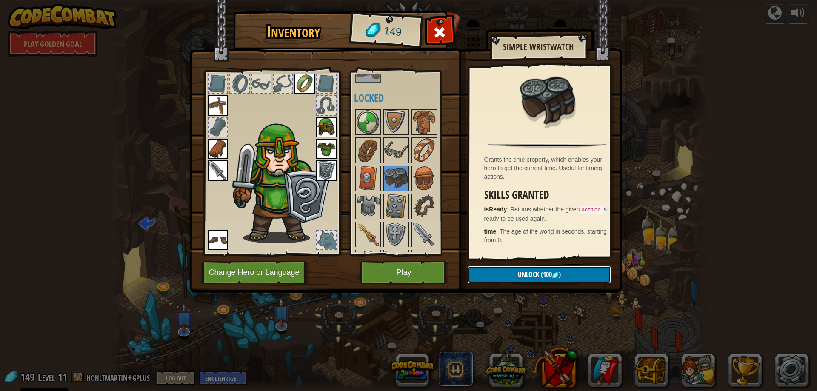
click at [546, 273] on span "(100" at bounding box center [545, 274] width 13 height 9
click at [546, 273] on button "Confirm" at bounding box center [539, 274] width 143 height 17
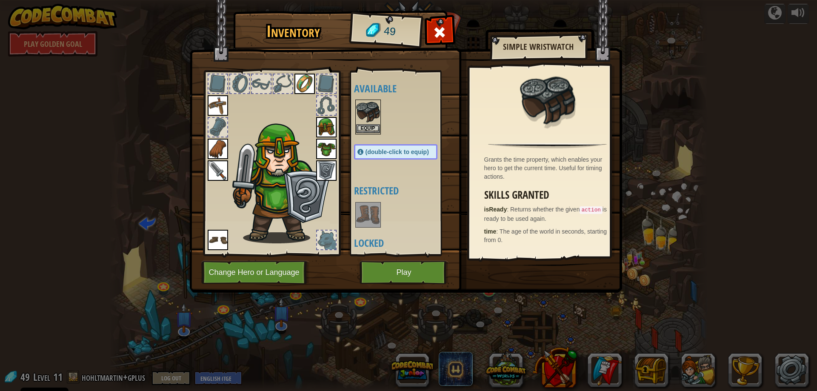
click at [373, 115] on img at bounding box center [368, 112] width 24 height 24
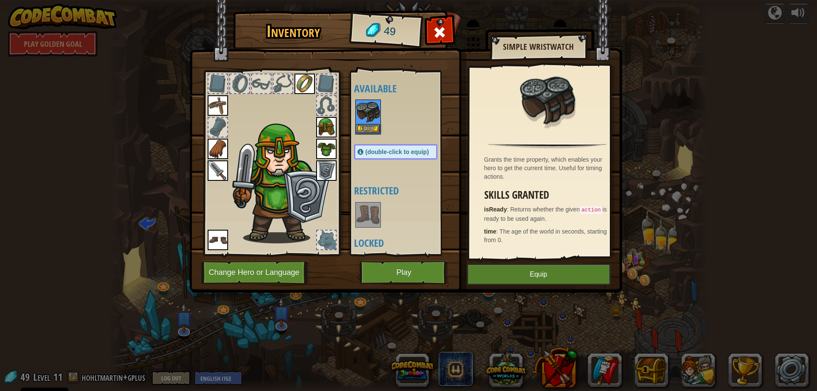
click at [370, 116] on img at bounding box center [368, 112] width 24 height 24
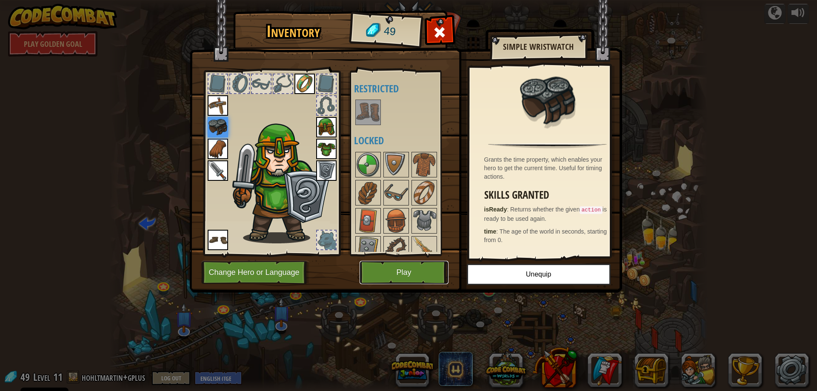
click at [412, 277] on button "Play" at bounding box center [404, 272] width 89 height 23
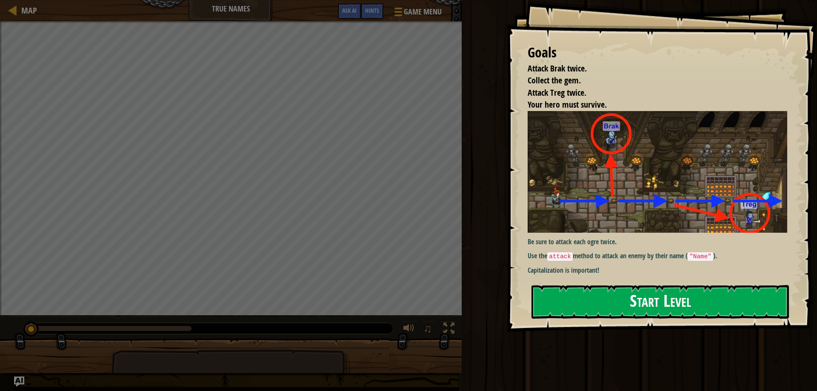
click at [656, 303] on button "Start Level" at bounding box center [660, 302] width 257 height 34
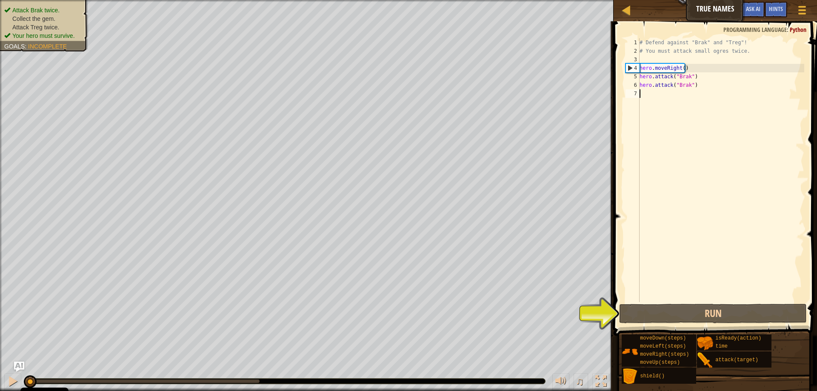
click at [697, 67] on div "# Defend against "Brak" and "Treg"! # You must attack small ogres twice. hero .…" at bounding box center [721, 178] width 166 height 281
type textarea "hero.moveRight()"
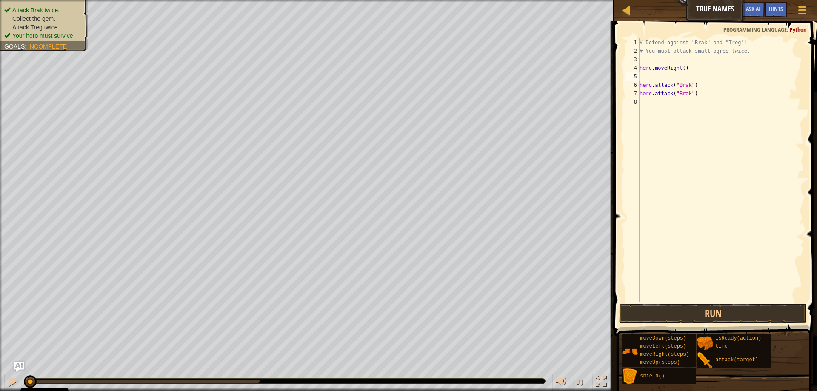
scroll to position [4, 0]
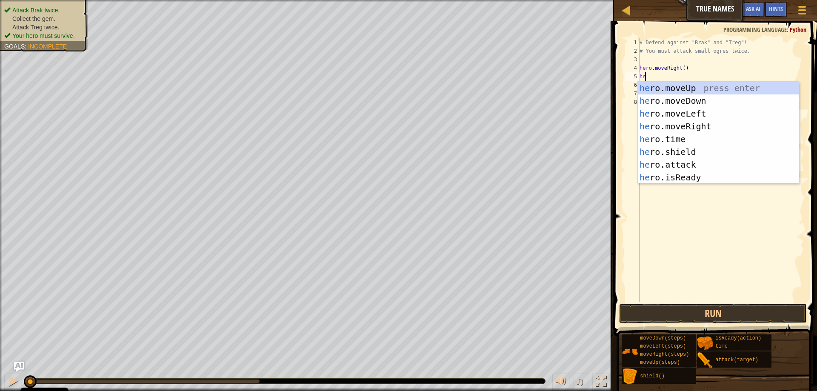
type textarea "her"
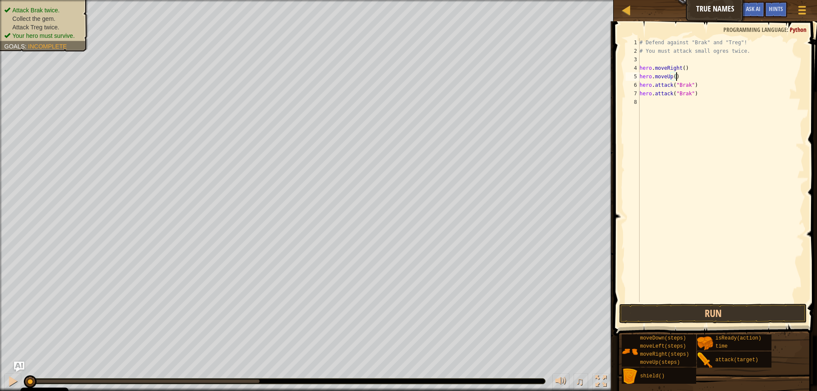
type textarea "hero.attack("Brak")"
type textarea "h"
type textarea "hero.moveDown(2)"
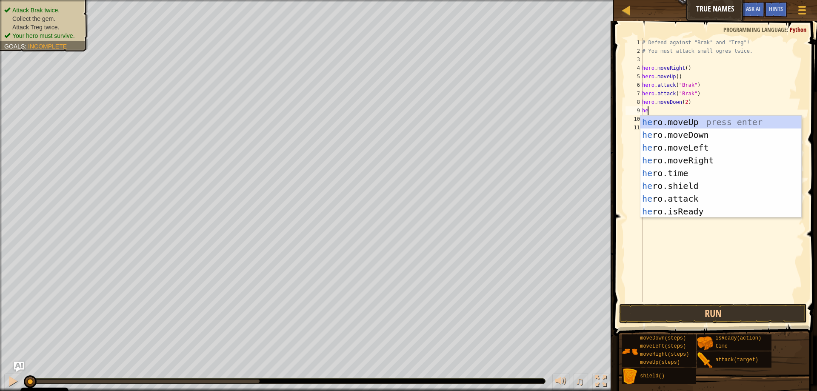
type textarea "her"
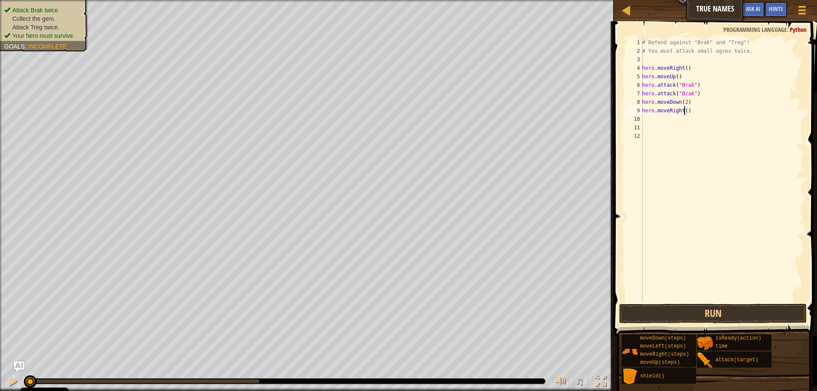
type textarea "hero.moveRight(2)"
drag, startPoint x: 700, startPoint y: 118, endPoint x: 641, endPoint y: 123, distance: 58.9
click at [641, 123] on div "hero.attack("Treg") 1 2 3 4 5 6 7 8 9 10 11 12 13 # Defend against "Brak" and "…" at bounding box center [714, 170] width 180 height 264
type textarea "hero.attack("Treg")"
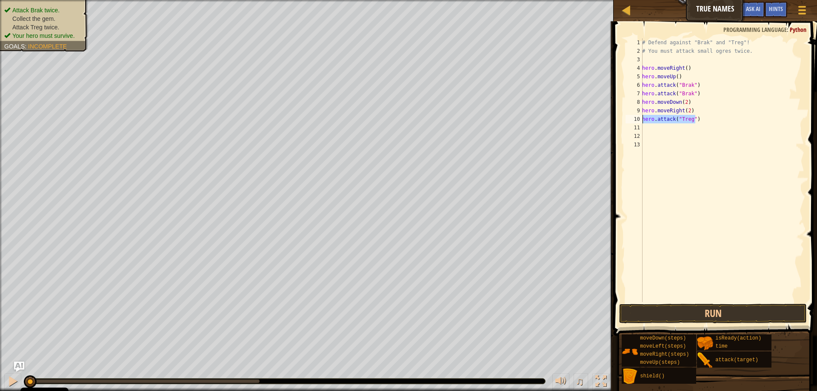
click at [723, 118] on div "# Defend against "Brak" and "Treg"! # You must attack small ogres twice. hero .…" at bounding box center [723, 170] width 164 height 264
paste textarea "hero.attack("Treg")"
click at [692, 321] on button "Run" at bounding box center [713, 314] width 188 height 20
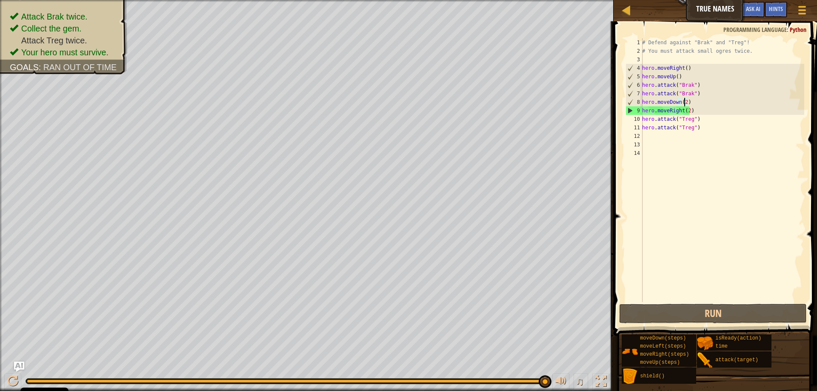
click at [684, 102] on div "# Defend against "Brak" and "Treg"! # You must attack small ogres twice. hero .…" at bounding box center [723, 178] width 164 height 281
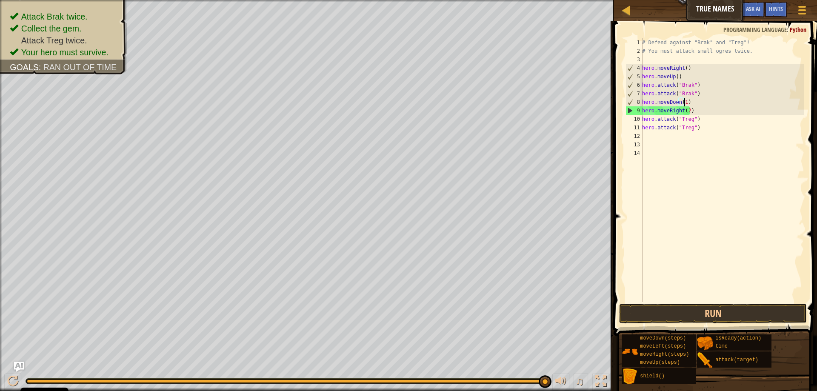
scroll to position [4, 3]
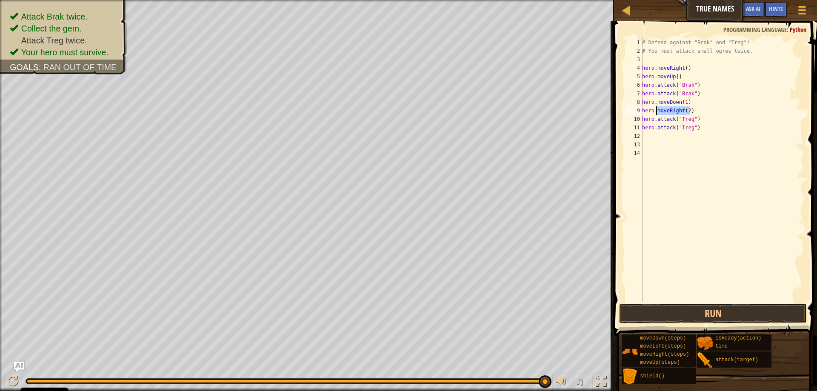
drag, startPoint x: 694, startPoint y: 111, endPoint x: 656, endPoint y: 112, distance: 37.5
click at [656, 112] on div "# Defend against "Brak" and "Treg"! # You must attack small ogres twice. hero .…" at bounding box center [723, 178] width 164 height 281
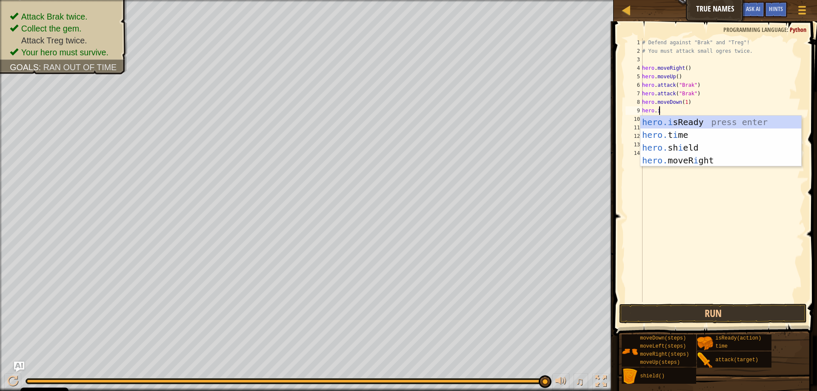
scroll to position [4, 1]
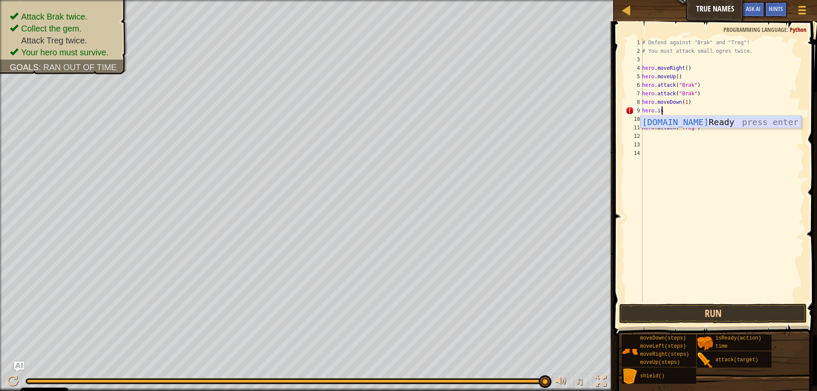
click at [695, 122] on div "hero.is Ready press enter" at bounding box center [721, 135] width 161 height 38
type textarea "ready = hero.isReady("cleave")"
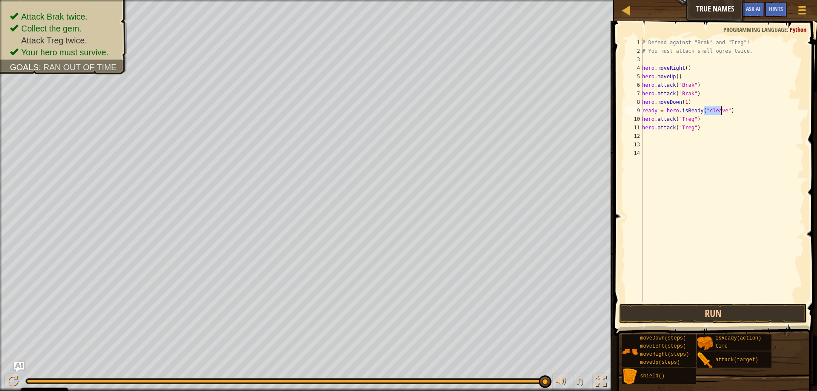
click at [740, 108] on div "# Defend against "Brak" and "Treg"! # You must attack small ogres twice. hero .…" at bounding box center [723, 178] width 164 height 281
click at [680, 71] on div "# Defend against "Brak" and "Treg"! # You must attack small ogres twice. hero .…" at bounding box center [723, 178] width 164 height 281
click at [683, 73] on div "# Defend against "Brak" and "Treg"! # You must attack small ogres twice. hero .…" at bounding box center [723, 178] width 164 height 281
type textarea "hero.moveUp()"
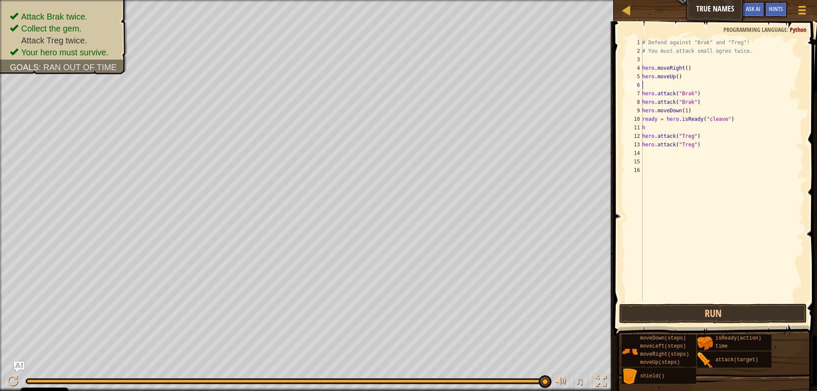
type textarea "h"
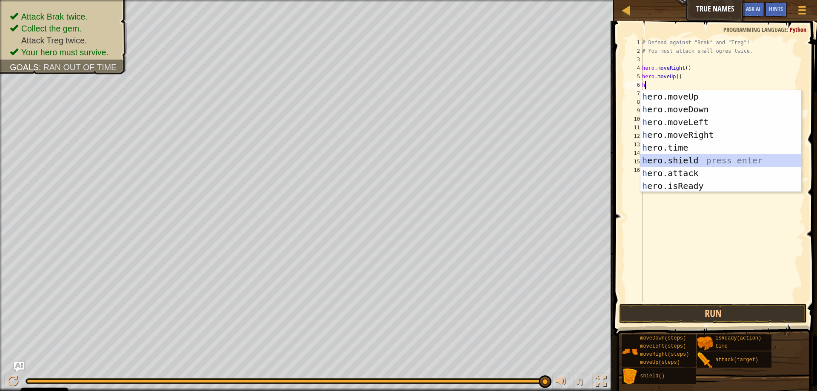
click at [695, 84] on div "# Defend against "Brak" and "Treg"! # You must attack small ogres twice. hero .…" at bounding box center [723, 178] width 164 height 281
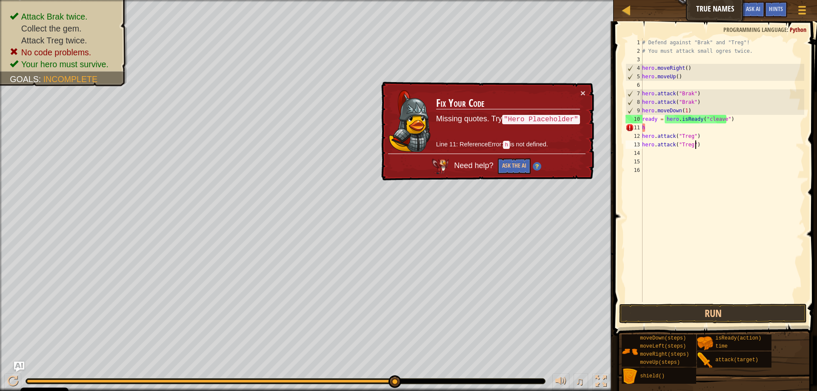
click at [707, 141] on div "# Defend against "Brak" and "Treg"! # You must attack small ogres twice. hero .…" at bounding box center [723, 178] width 164 height 281
click at [720, 126] on div "# Defend against "Brak" and "Treg"! # You must attack small ogres twice. hero .…" at bounding box center [723, 178] width 164 height 281
type textarea "h"
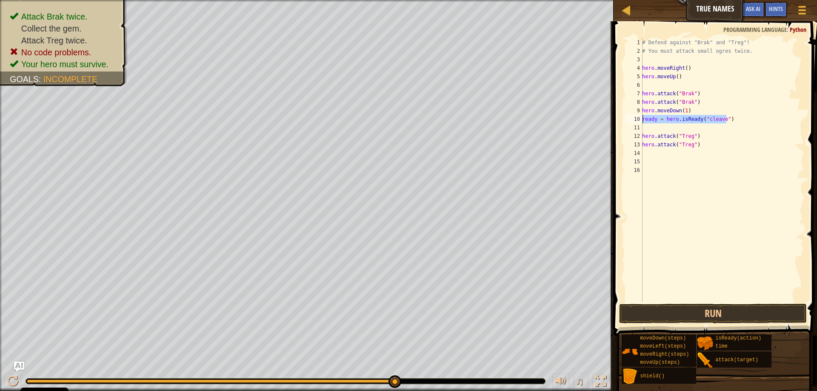
drag, startPoint x: 739, startPoint y: 117, endPoint x: 639, endPoint y: 120, distance: 100.5
click at [639, 120] on div "1 2 3 4 5 6 7 8 9 10 11 12 13 14 15 16 # Defend against "Brak" and "Treg"! # Yo…" at bounding box center [714, 170] width 180 height 264
type textarea "ready = hero.isReady("cleave")"
click at [654, 63] on div "# Defend against "Brak" and "Treg"! # You must attack small ogres twice. hero .…" at bounding box center [723, 178] width 164 height 281
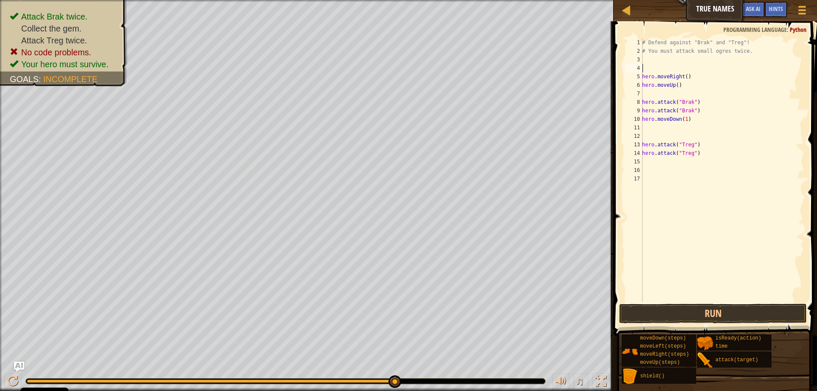
paste textarea "ready = hero.isReady("cleave")"
type textarea "hero.moveUp()"
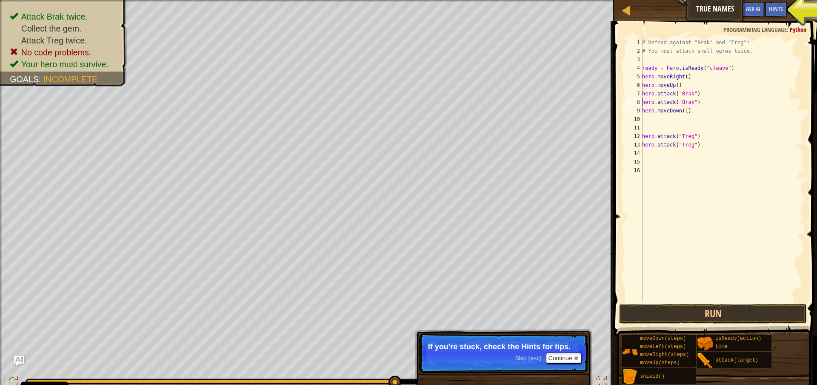
type textarea "hero.moveDown(1)"
type textarea "hero.attack("Treg")"
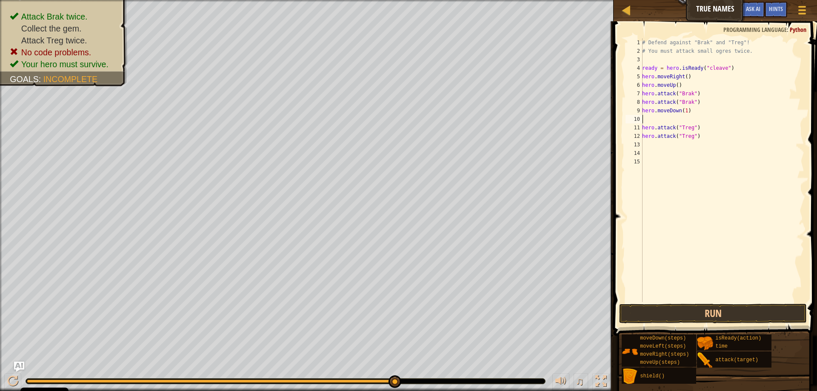
click at [691, 67] on div "# Defend against "Brak" and "Treg"! # You must attack small ogres twice. ready …" at bounding box center [723, 178] width 164 height 281
type textarea "ready = hero.isReady("cleave") hero.moveRight()"
click at [655, 118] on div "# Defend against "Brak" and "Treg"! # You must attack small ogres twice. ready …" at bounding box center [723, 178] width 164 height 281
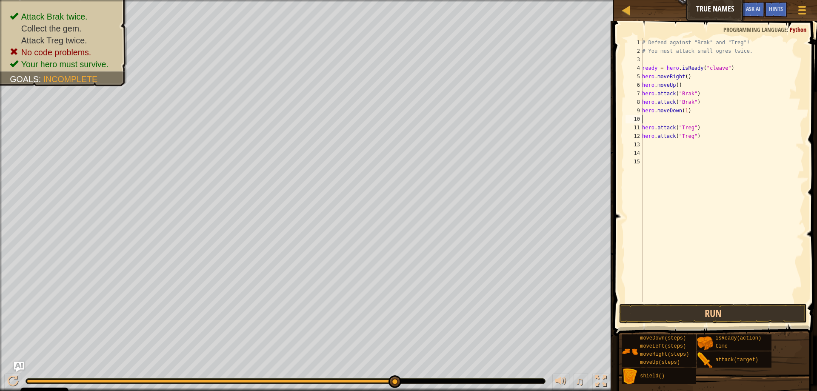
paste textarea "hero.attack("Treg")"
type textarea "hero.attack("Treg")"
click at [723, 315] on button "Run" at bounding box center [713, 314] width 188 height 20
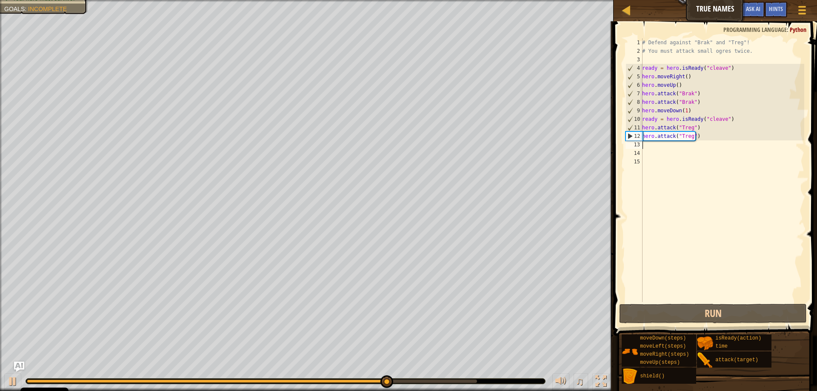
click at [696, 146] on div "# Defend against "Brak" and "Treg"! # You must attack small ogres twice. ready …" at bounding box center [723, 178] width 164 height 281
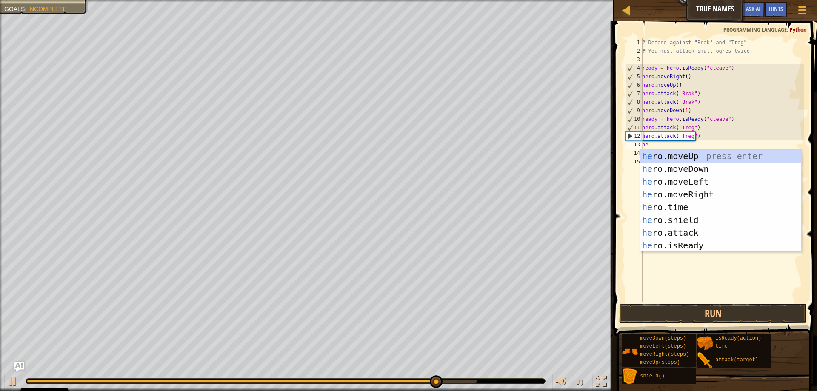
type textarea "her"
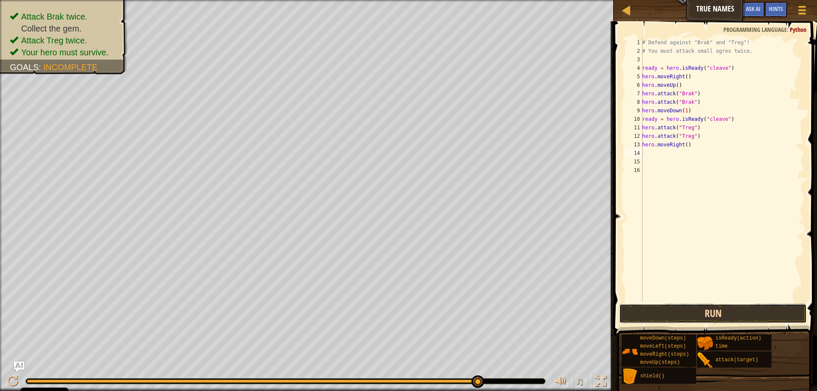
click at [747, 308] on button "Run" at bounding box center [713, 314] width 188 height 20
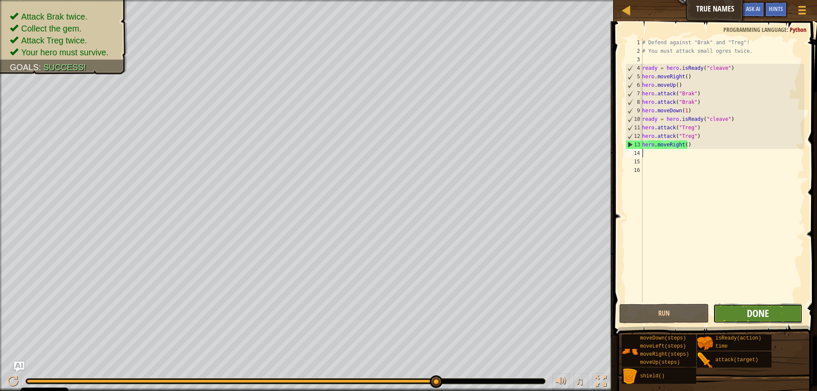
click at [754, 314] on span "Done" at bounding box center [758, 313] width 22 height 14
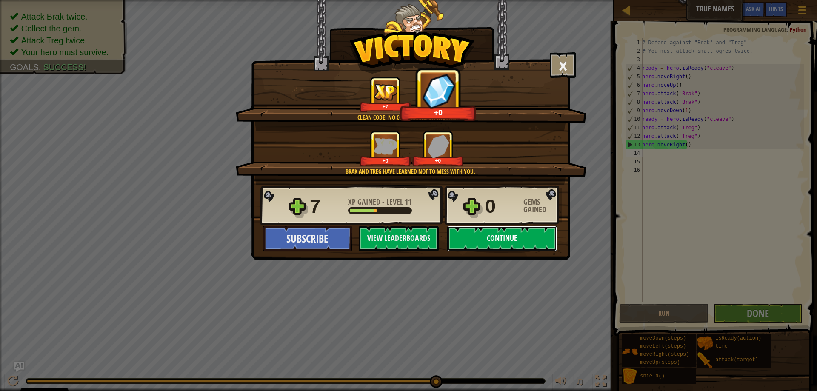
click at [513, 242] on button "Continue" at bounding box center [502, 239] width 110 height 26
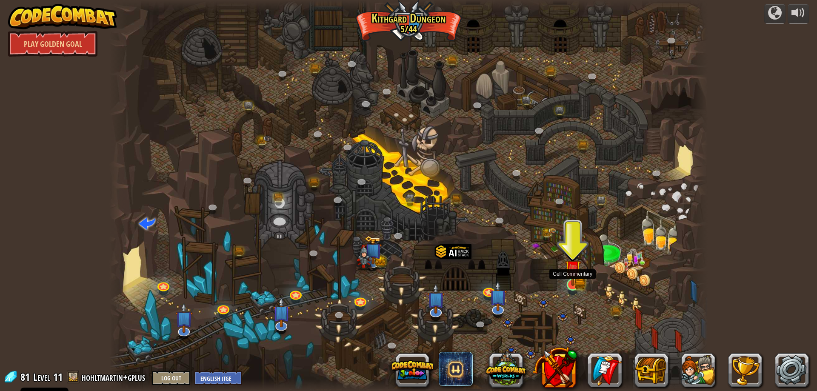
click at [572, 282] on img at bounding box center [573, 268] width 16 height 35
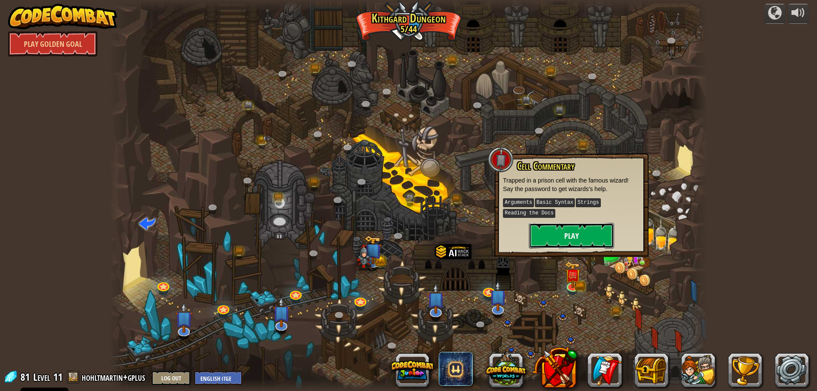
click at [577, 230] on button "Play" at bounding box center [571, 236] width 85 height 26
click at [416, 372] on button at bounding box center [412, 370] width 41 height 41
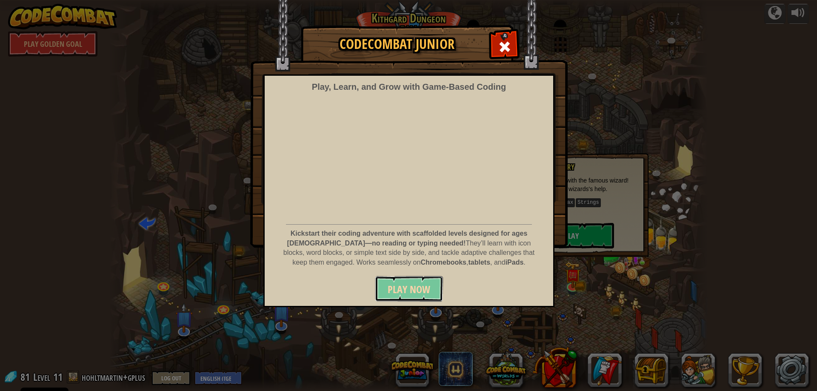
click at [423, 290] on span "Play Now" at bounding box center [409, 290] width 43 height 14
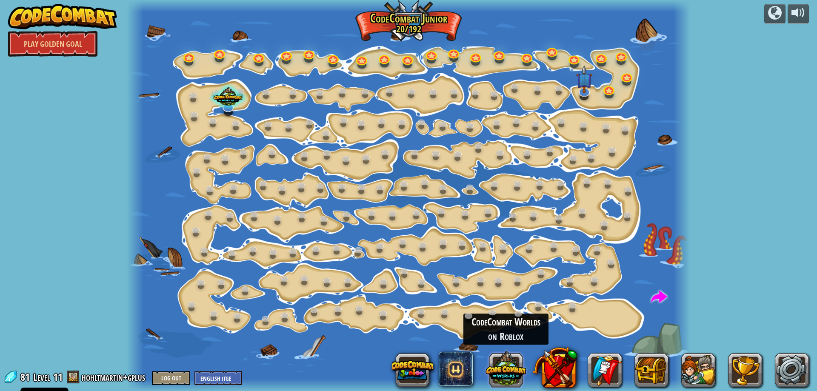
click at [515, 371] on button at bounding box center [506, 368] width 41 height 41
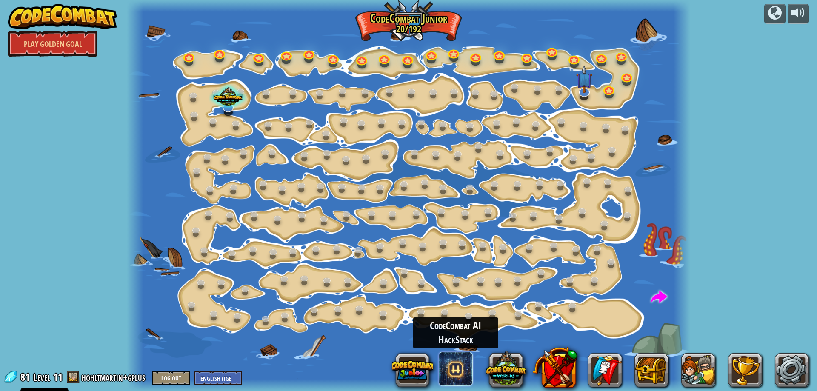
click at [463, 368] on span at bounding box center [456, 369] width 34 height 34
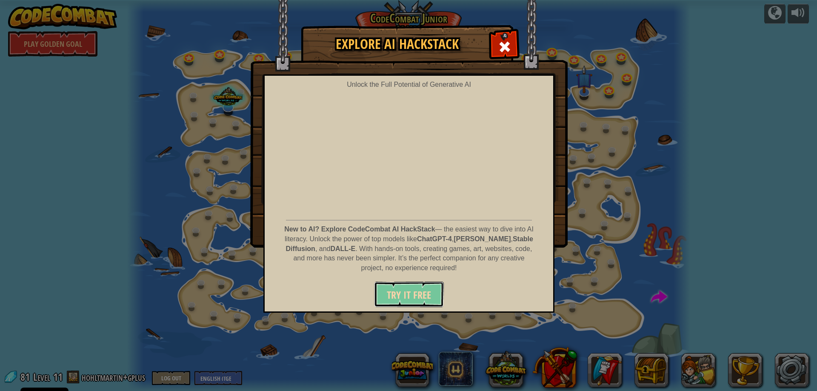
click at [408, 298] on span "Try It Free" at bounding box center [409, 295] width 44 height 14
click at [558, 365] on div "Explore AI HackStack Unlock the Full Potential of Generative AI New to AI? Expl…" at bounding box center [408, 195] width 817 height 391
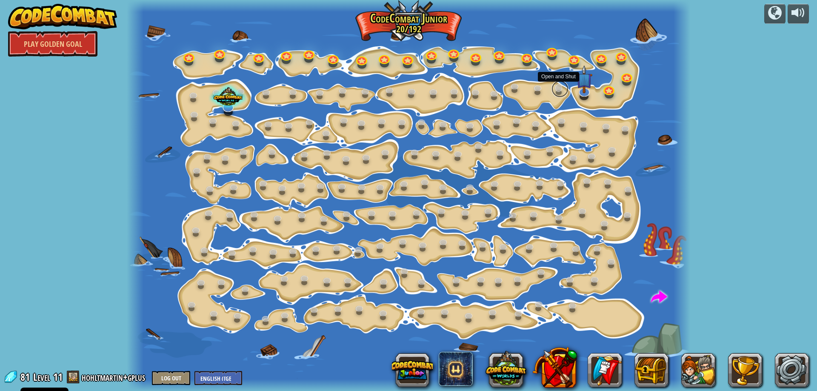
click at [560, 91] on link at bounding box center [560, 88] width 17 height 17
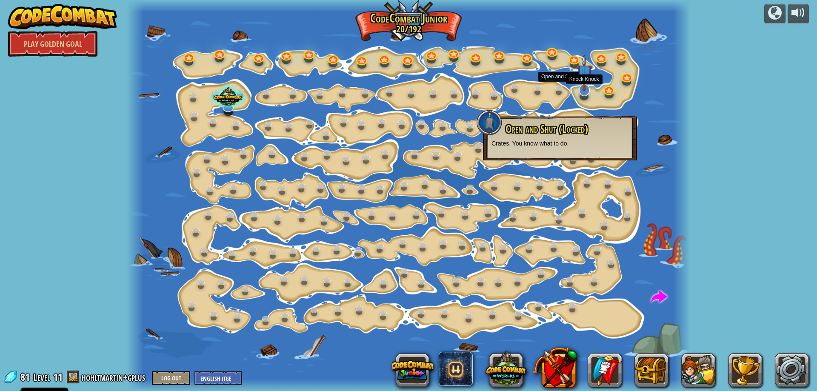
click at [583, 90] on img at bounding box center [584, 72] width 16 height 37
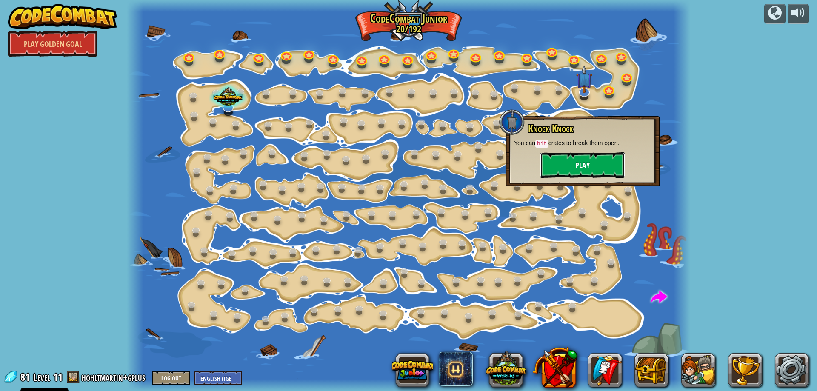
click at [580, 170] on button "Play" at bounding box center [582, 165] width 85 height 26
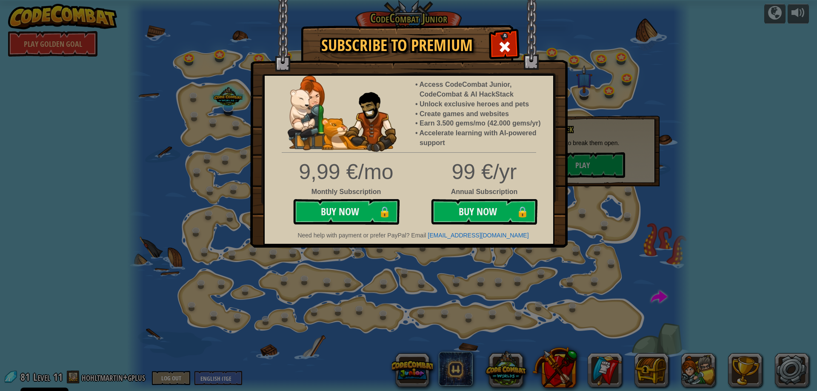
click at [603, 232] on div "Subscribe to Premium Access CodeCombat Junior, CodeCombat & AI HackStack Unlock…" at bounding box center [408, 195] width 817 height 391
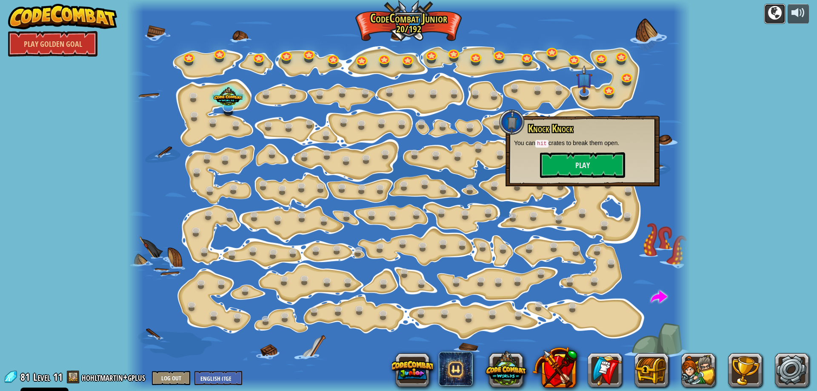
click at [770, 15] on div at bounding box center [775, 13] width 14 height 14
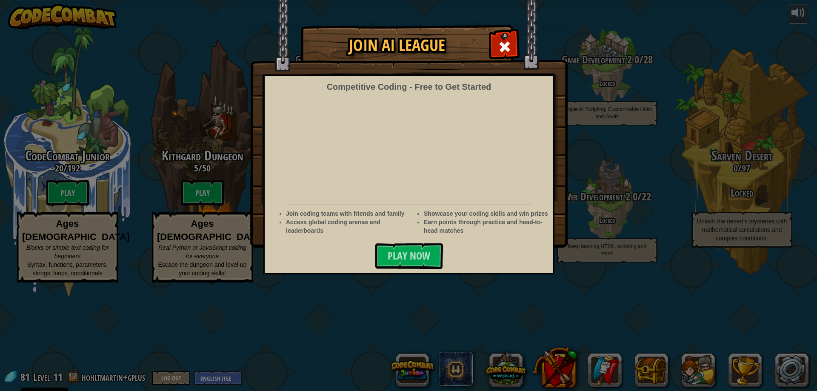
click at [563, 226] on img at bounding box center [408, 124] width 317 height 248
click at [500, 43] on span at bounding box center [505, 47] width 14 height 14
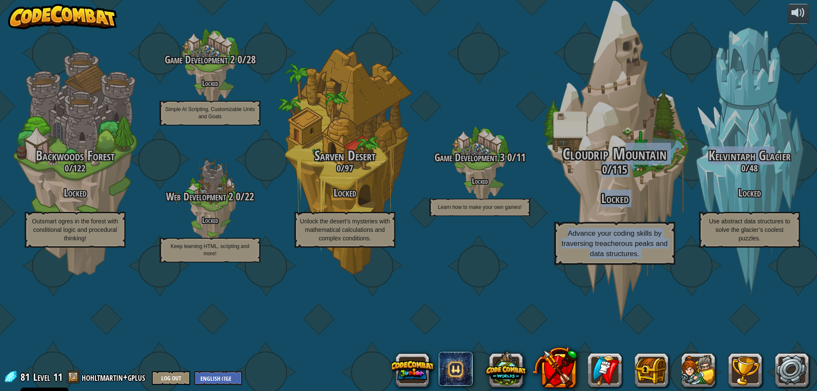
drag, startPoint x: 775, startPoint y: 212, endPoint x: 613, endPoint y: 198, distance: 161.9
click at [617, 200] on div "CodeCombat Junior 20 / 192 Play Ages 5-8 Blocks or simple text coding for begin…" at bounding box center [210, 195] width 1214 height 391
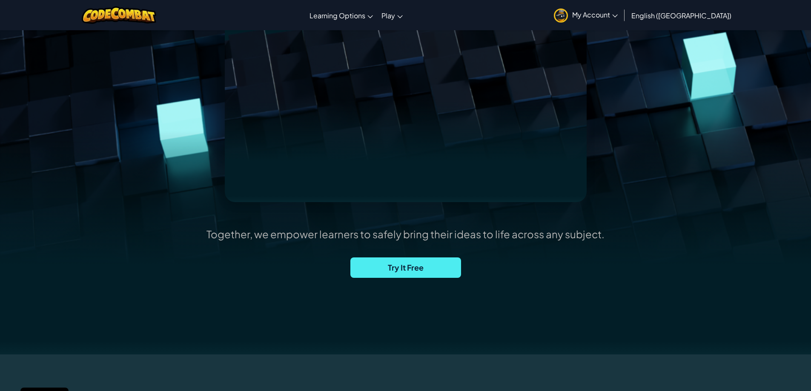
scroll to position [128, 0]
